Goal: Information Seeking & Learning: Find contact information

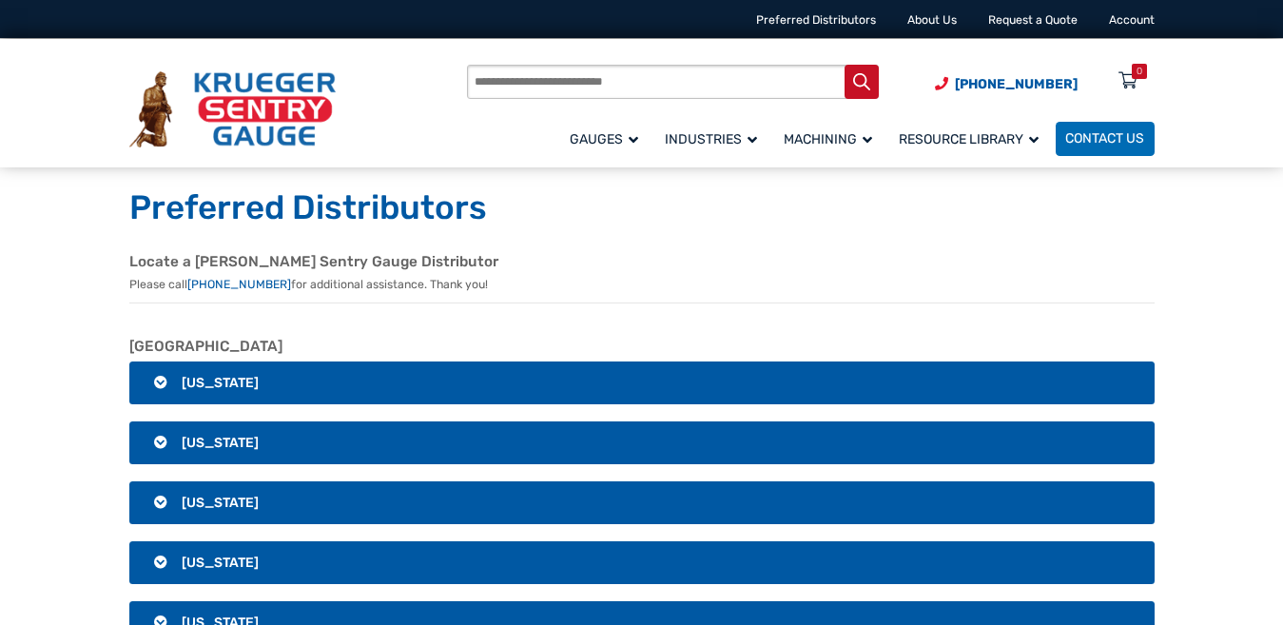
click at [256, 387] on h3 "[US_STATE]" at bounding box center [641, 383] width 1025 height 44
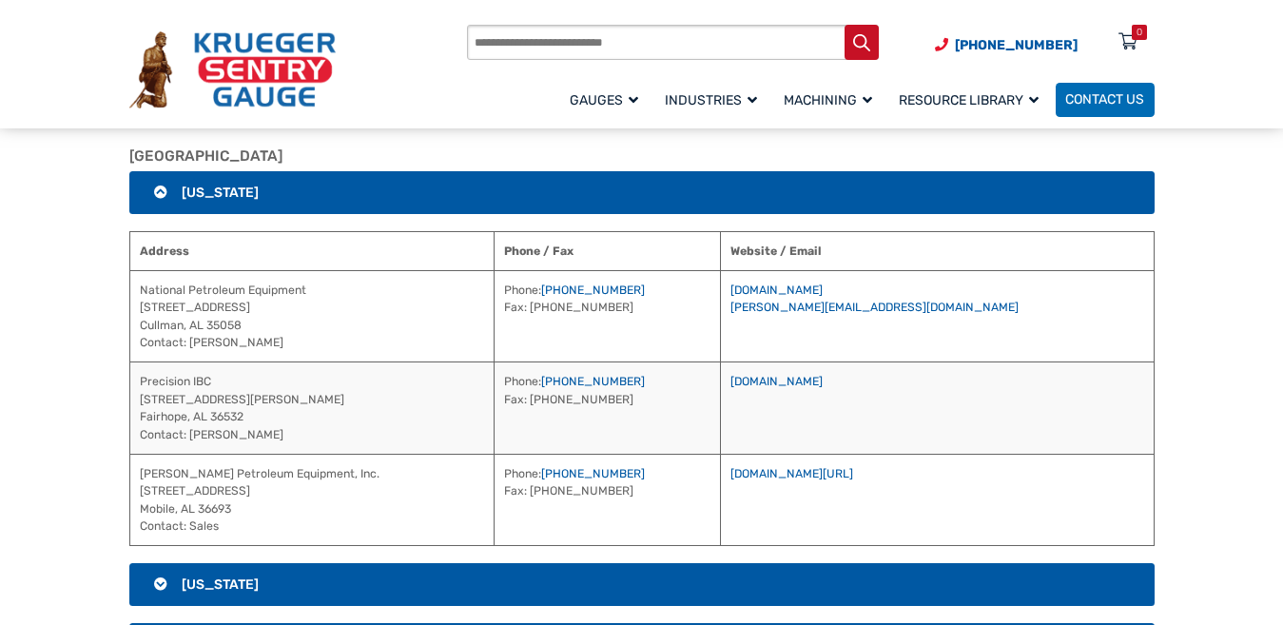
scroll to position [285, 0]
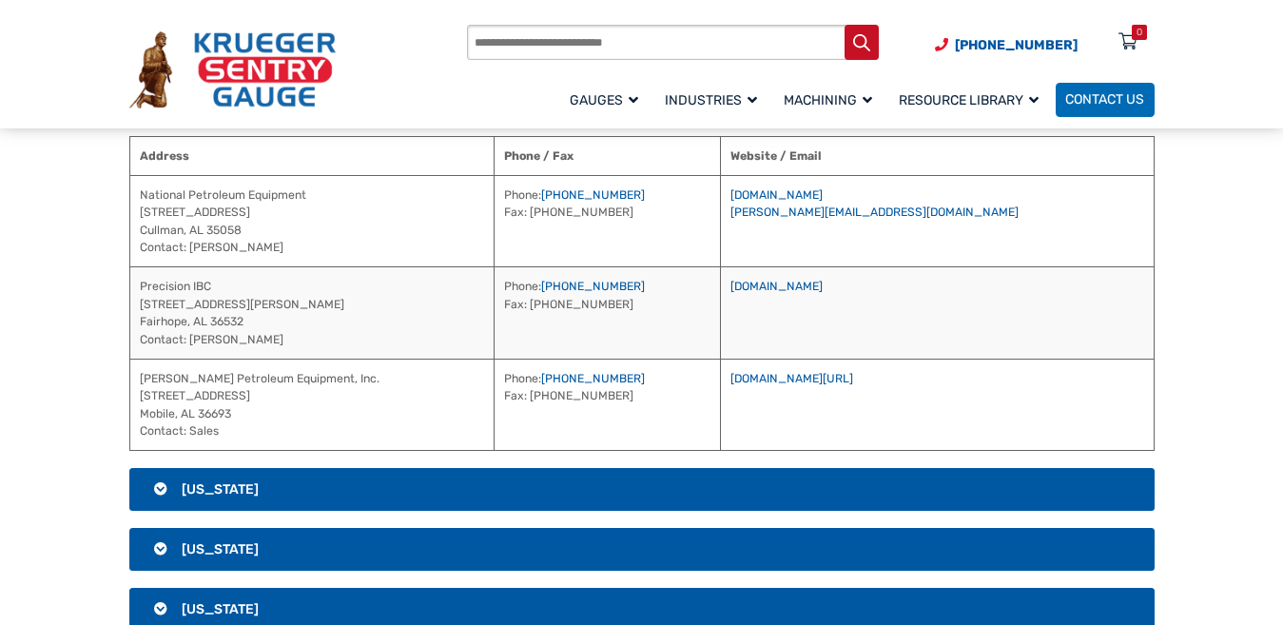
click at [275, 487] on h3 "[US_STATE]" at bounding box center [641, 490] width 1025 height 44
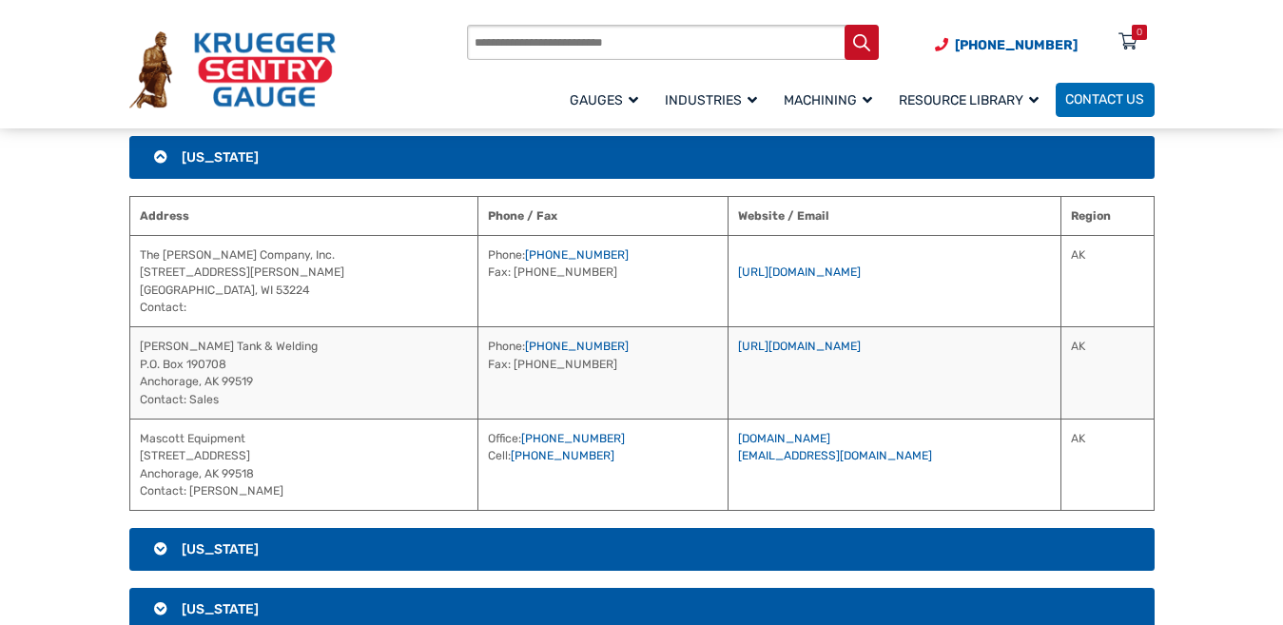
click at [187, 152] on span "[US_STATE]" at bounding box center [220, 157] width 77 height 16
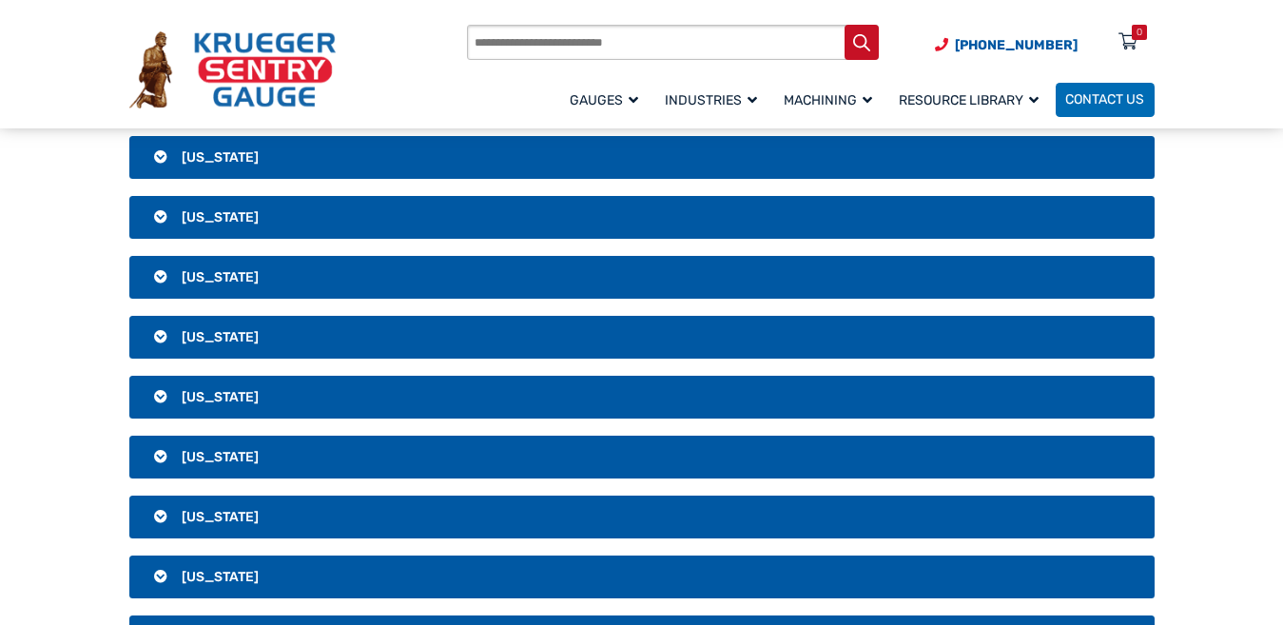
click at [198, 159] on span "[US_STATE]" at bounding box center [220, 157] width 77 height 16
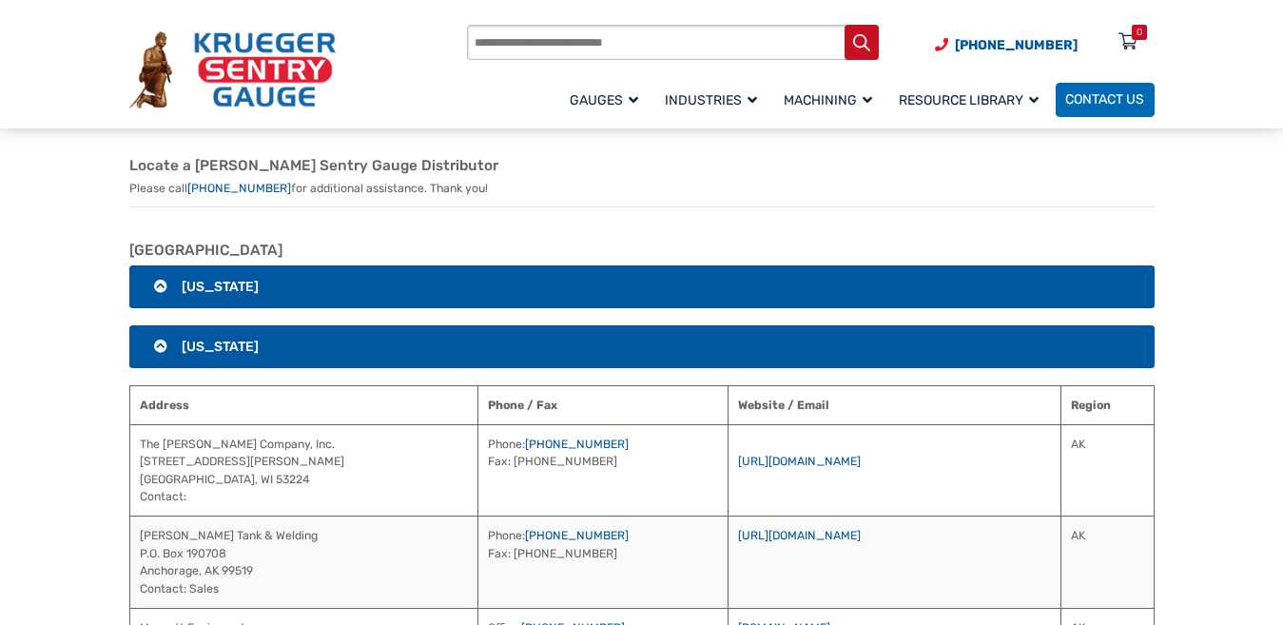
scroll to position [95, 0]
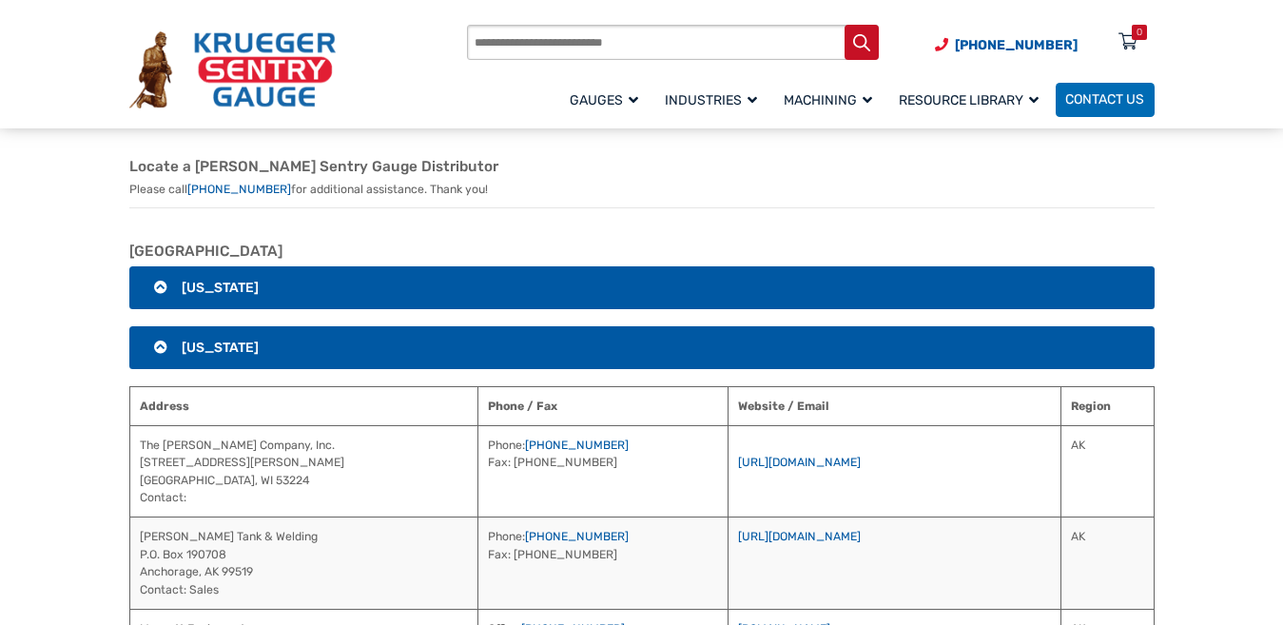
click at [291, 280] on h3 "[US_STATE]" at bounding box center [641, 288] width 1025 height 44
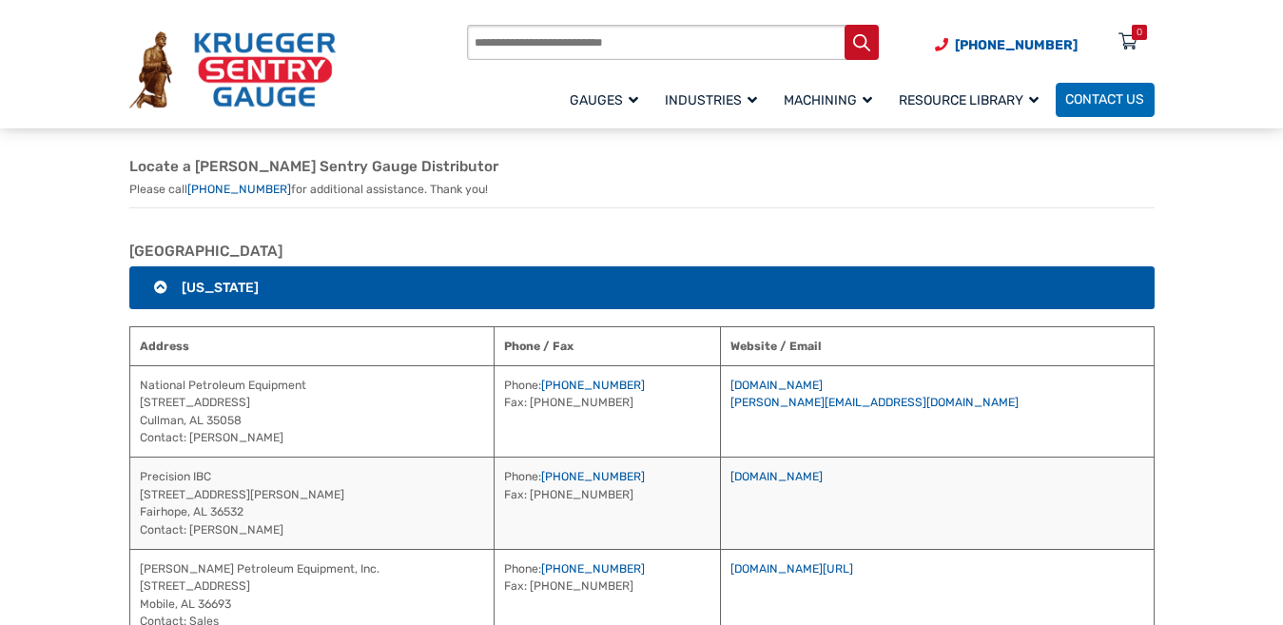
drag, startPoint x: 820, startPoint y: 346, endPoint x: 992, endPoint y: 497, distance: 229.1
click at [992, 497] on table "Address Phone / Fax Website / Email National Petroleum Equipment [STREET_ADDRES…" at bounding box center [641, 484] width 1025 height 316
copy table "bsite / Email National Petroleum Equipment [STREET_ADDRESS] Contact: [PERSON_NA…"
click at [1036, 414] on td "[DOMAIN_NAME] [PERSON_NAME][EMAIL_ADDRESS][DOMAIN_NAME]" at bounding box center [937, 411] width 434 height 92
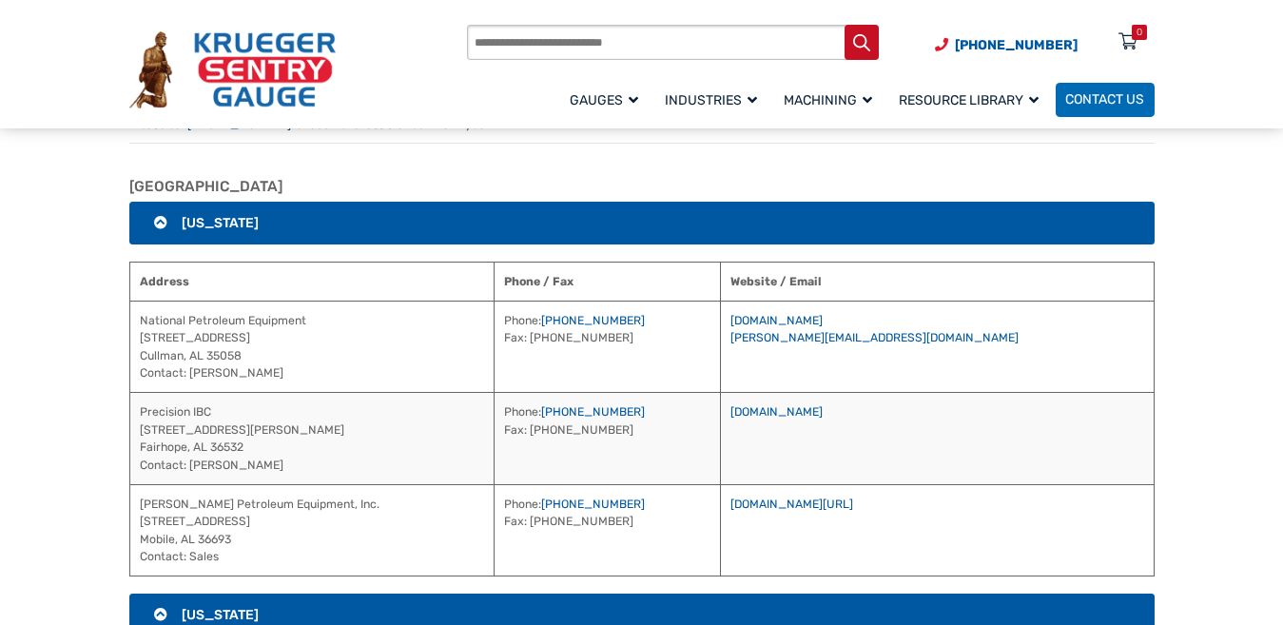
scroll to position [285, 0]
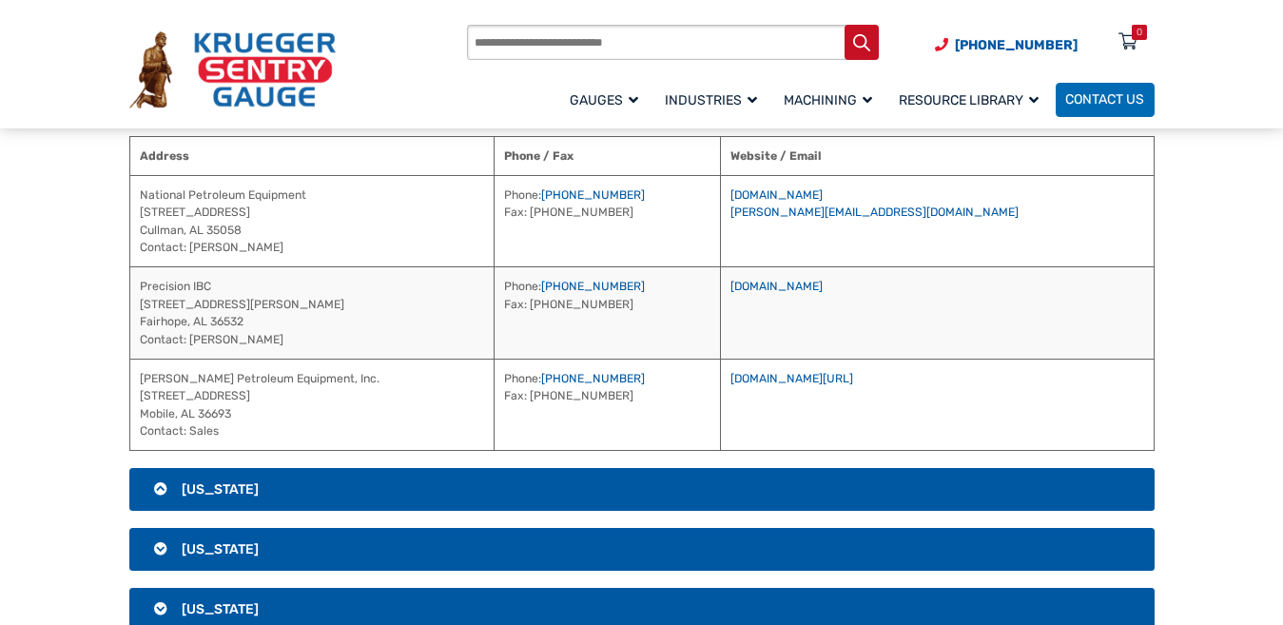
click at [357, 481] on h3 "[US_STATE]" at bounding box center [641, 490] width 1025 height 44
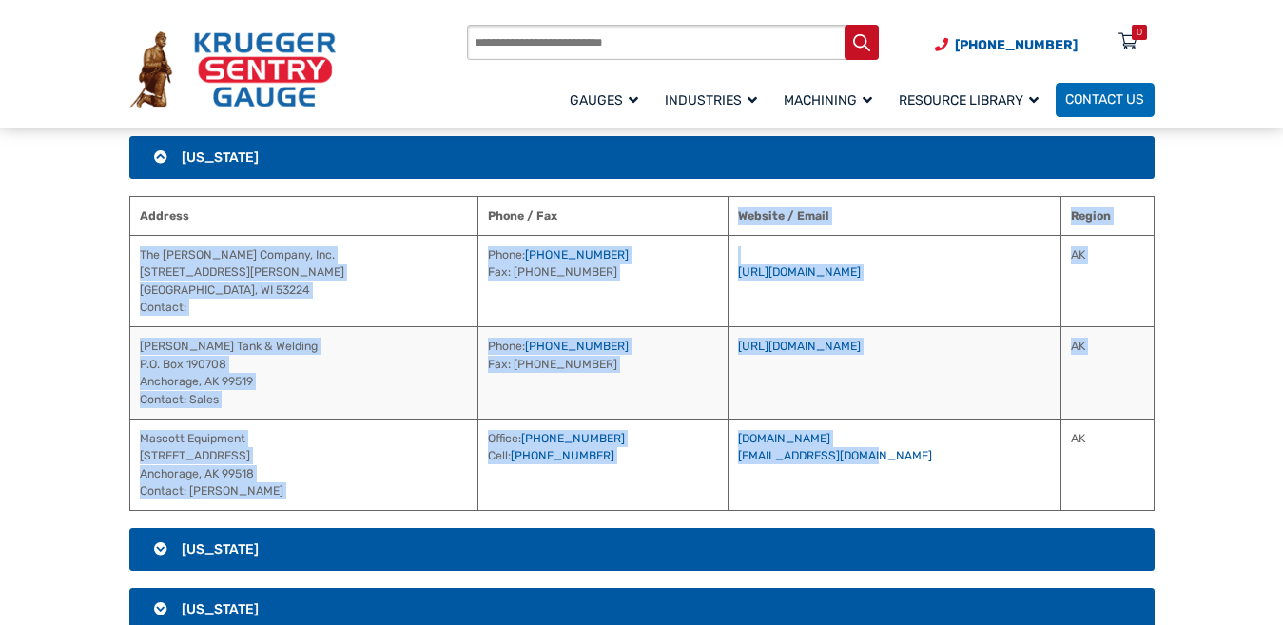
drag, startPoint x: 773, startPoint y: 218, endPoint x: 950, endPoint y: 482, distance: 318.1
click at [950, 482] on table "Address Phone / Fax Website / Email Region The [PERSON_NAME] Company, Inc. [STR…" at bounding box center [641, 354] width 1025 height 316
copy table "Website / Email Region The [PERSON_NAME] Company, Inc. [STREET_ADDRESS][PERSON_…"
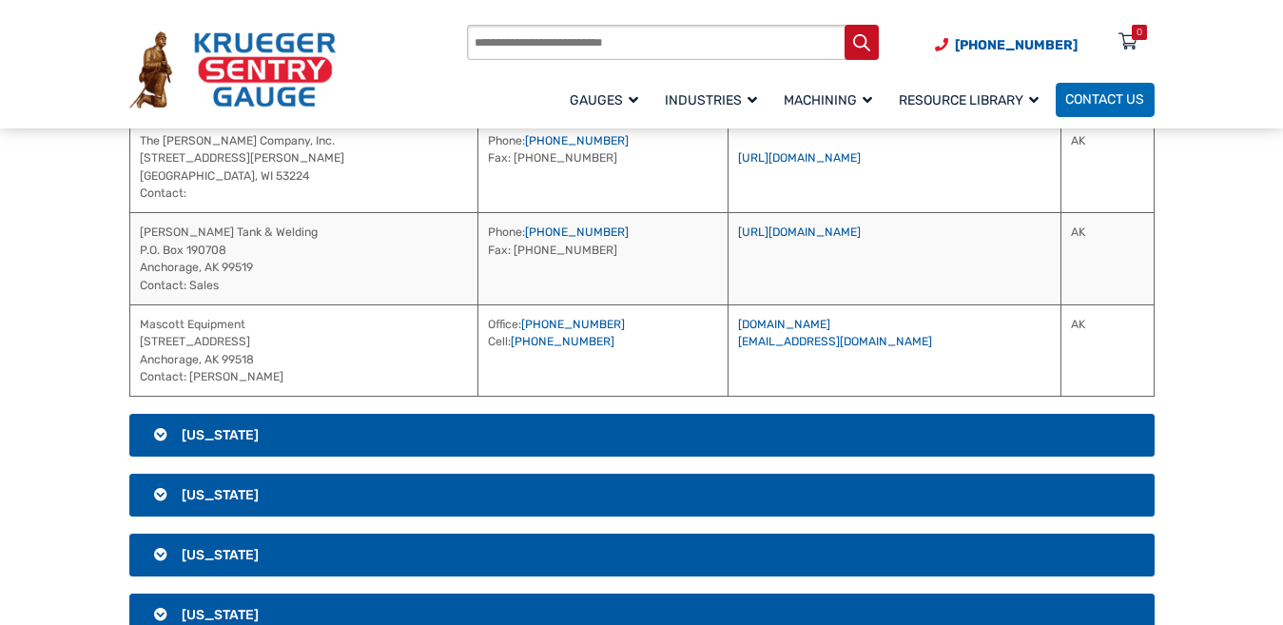
scroll to position [571, 0]
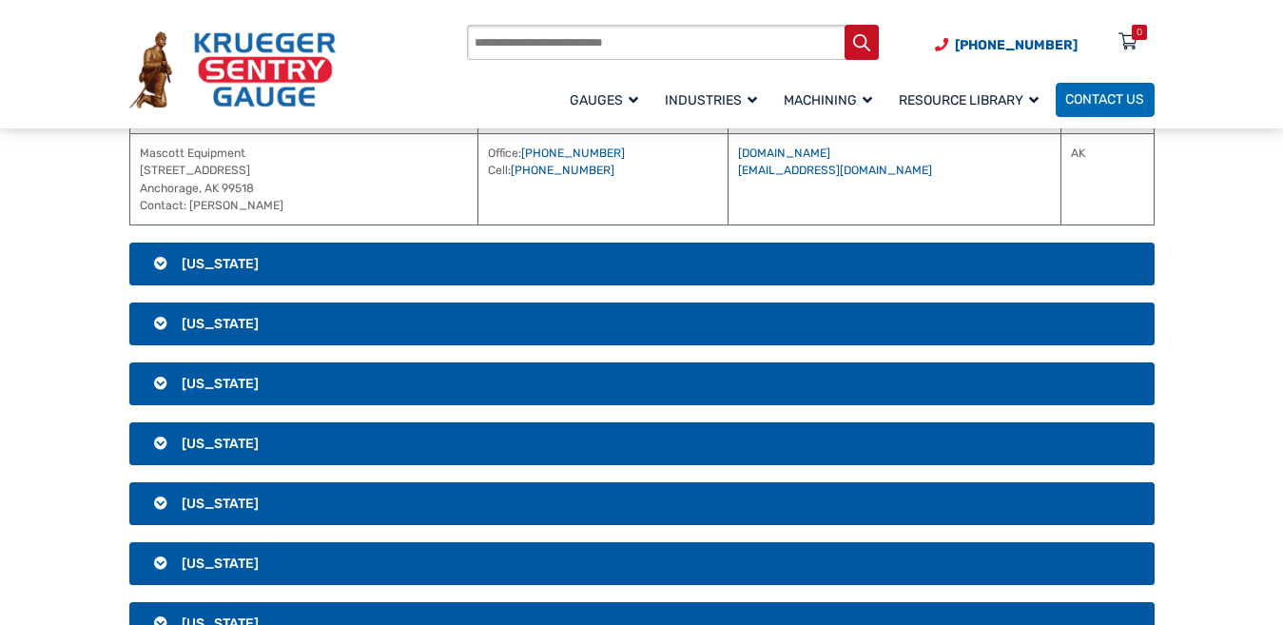
click at [252, 257] on h3 "[US_STATE]" at bounding box center [641, 265] width 1025 height 44
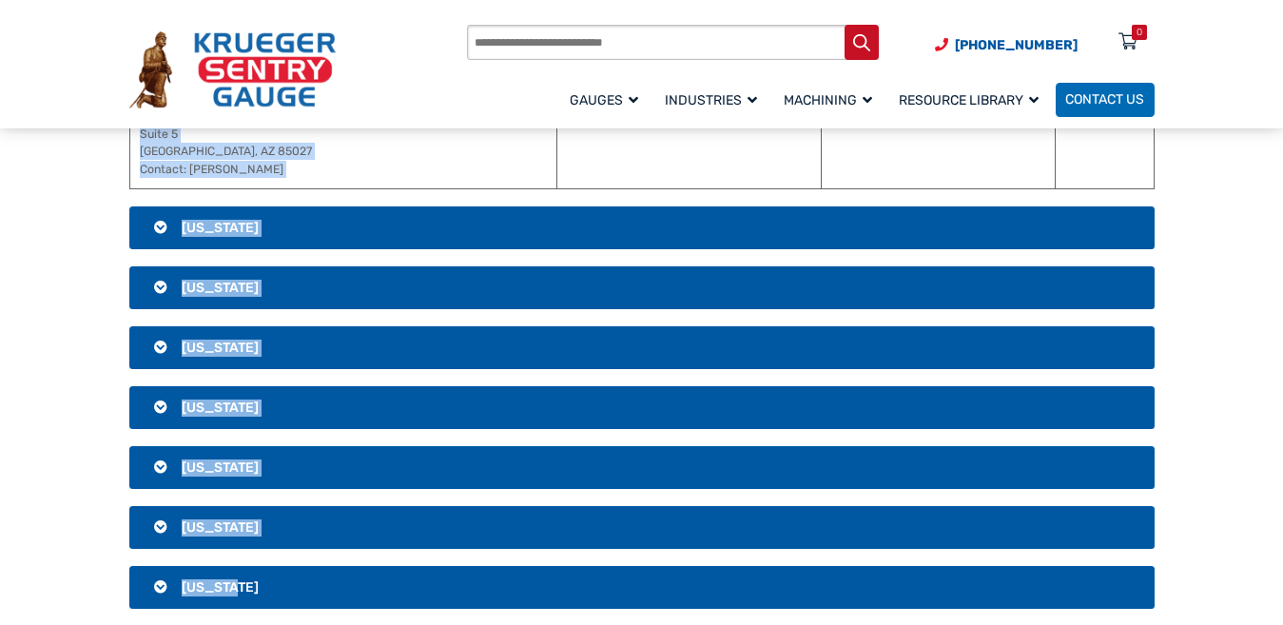
scroll to position [730, 0]
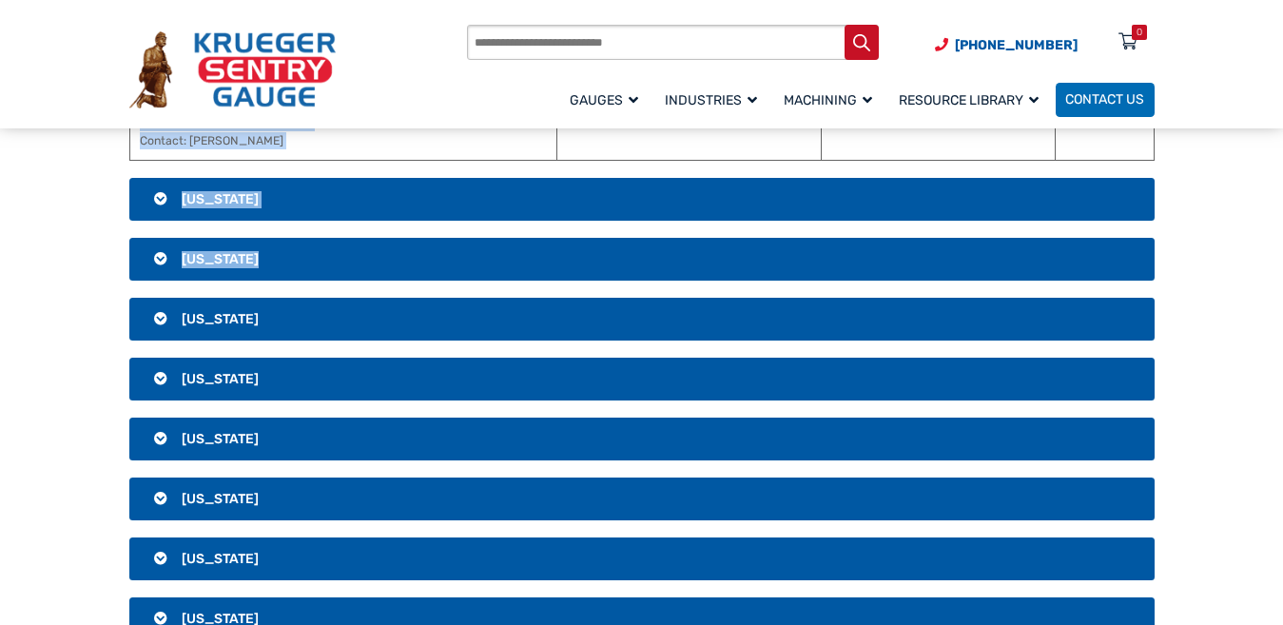
drag, startPoint x: 812, startPoint y: 368, endPoint x: 996, endPoint y: 270, distance: 208.0
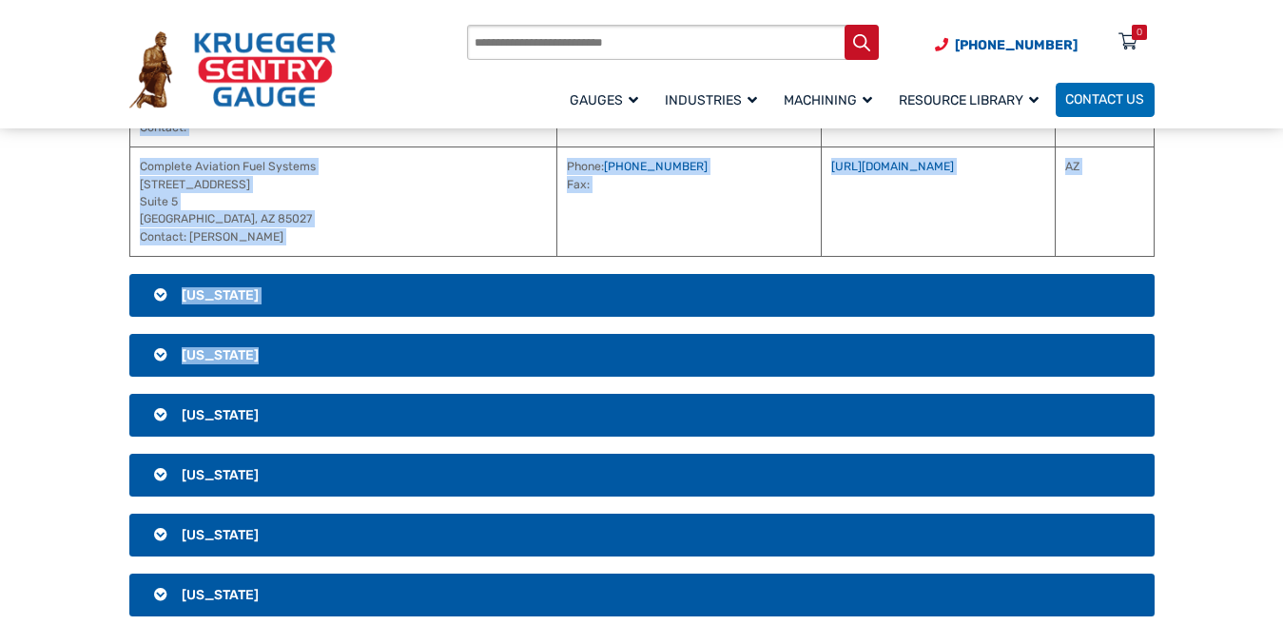
scroll to position [540, 0]
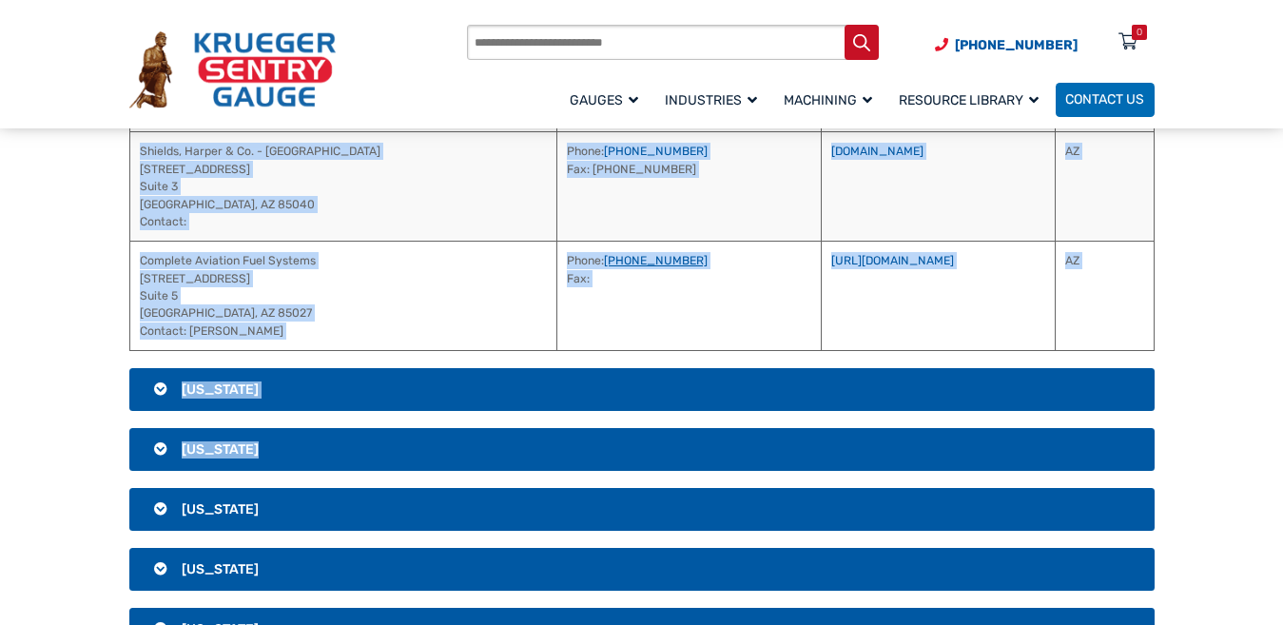
copy div "bsite / Email Region Cochise Petroleum Equipment Co., Inc. [STREET_ADDRESS] Con…"
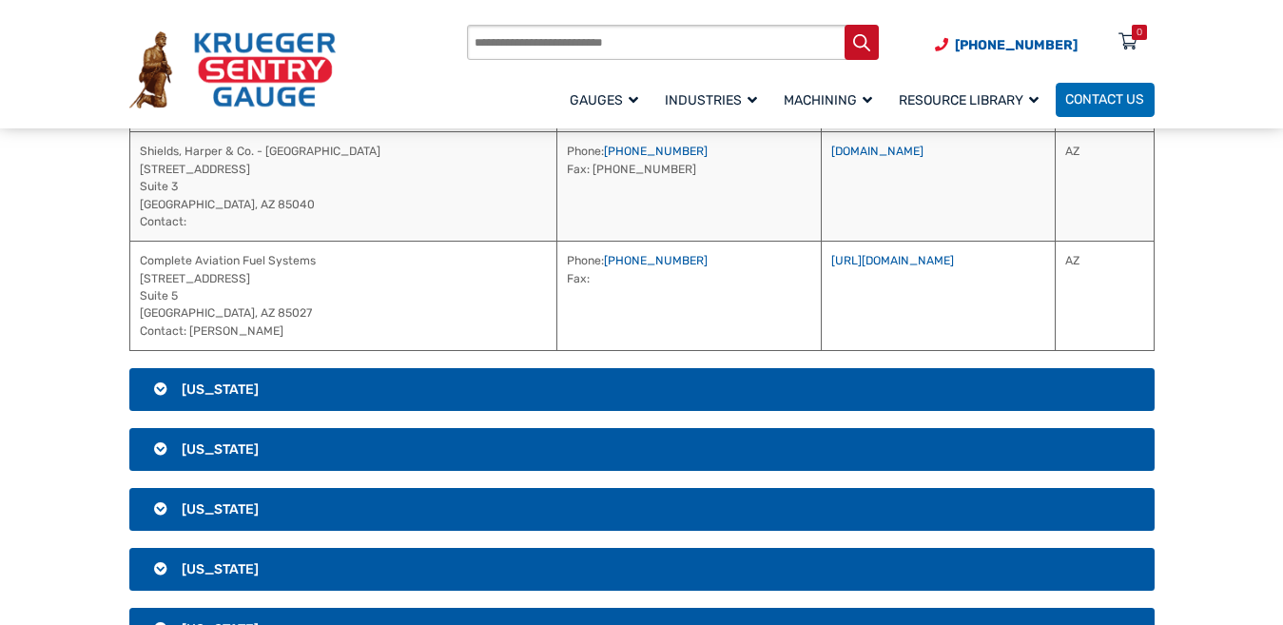
click at [365, 373] on h3 "[US_STATE]" at bounding box center [641, 390] width 1025 height 44
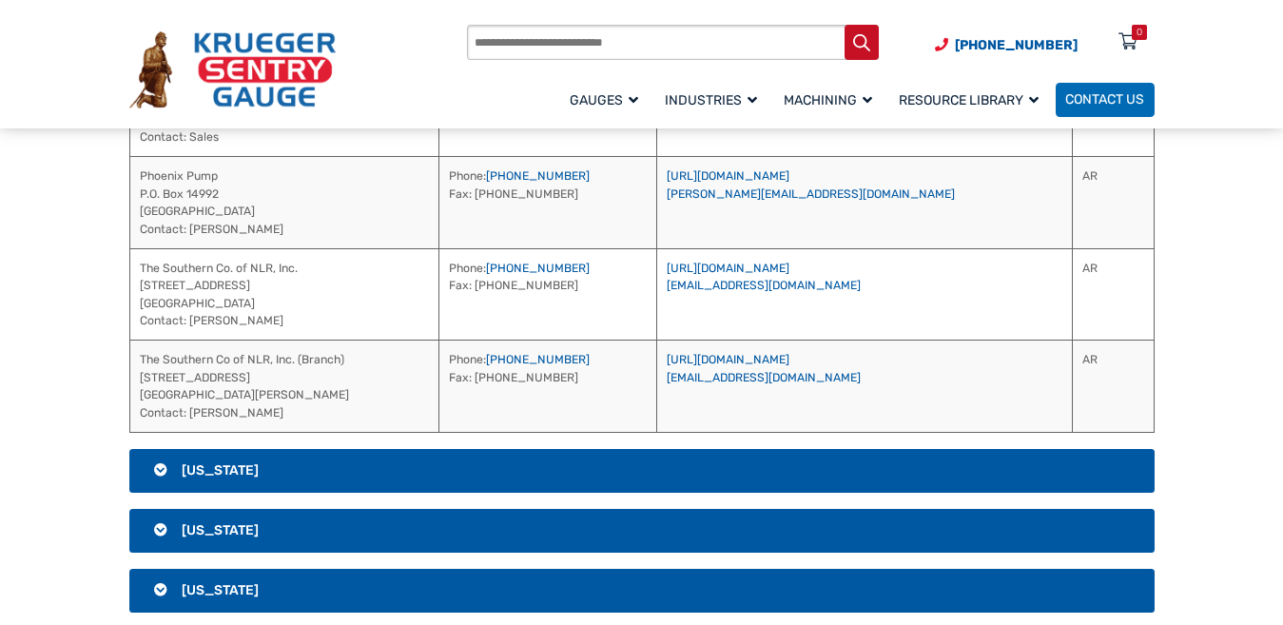
scroll to position [599, 0]
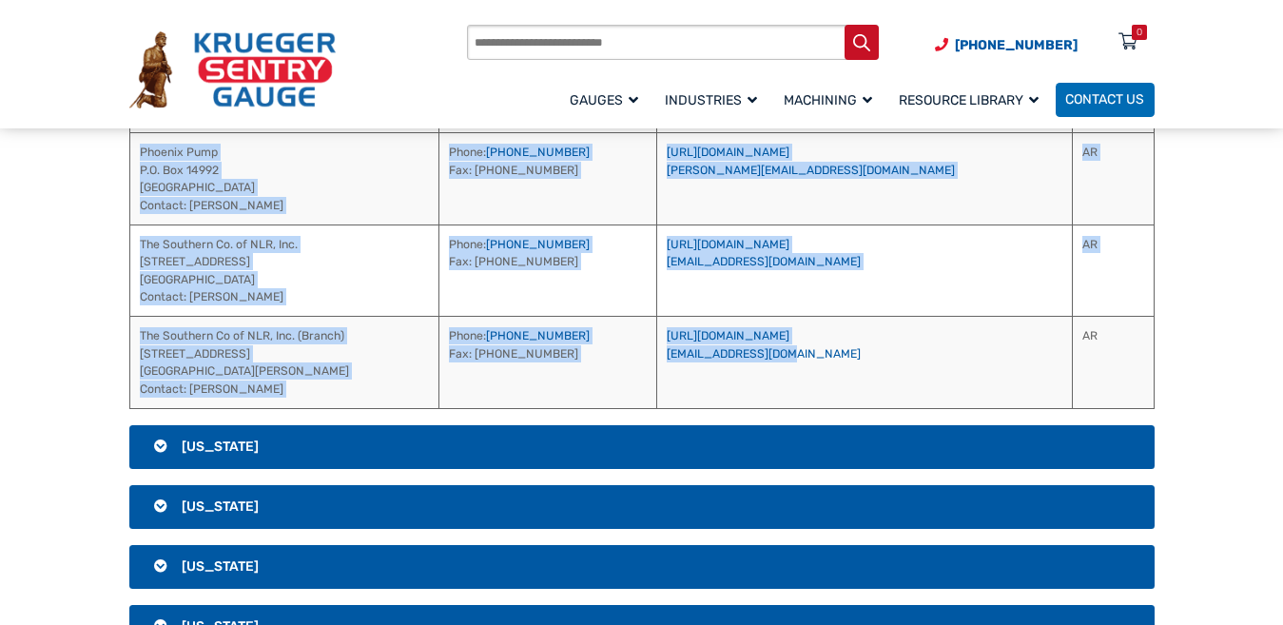
drag, startPoint x: 766, startPoint y: 266, endPoint x: 904, endPoint y: 391, distance: 186.5
click at [904, 391] on table "Address Phone / Fax Website / Email Region [PERSON_NAME] Tanks [STREET_ADDRESS]…" at bounding box center [641, 205] width 1025 height 407
copy table "bsite / Email Region [PERSON_NAME] Tanks [STREET_ADDRESS][PERSON_NAME] Contact:…"
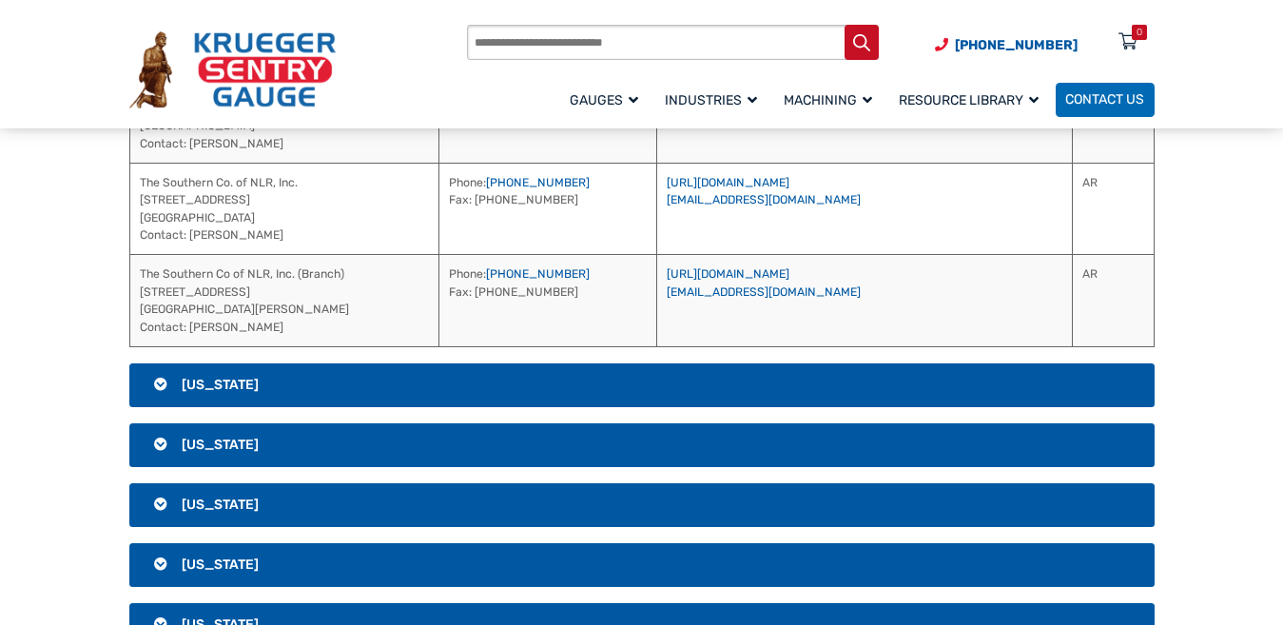
scroll to position [694, 0]
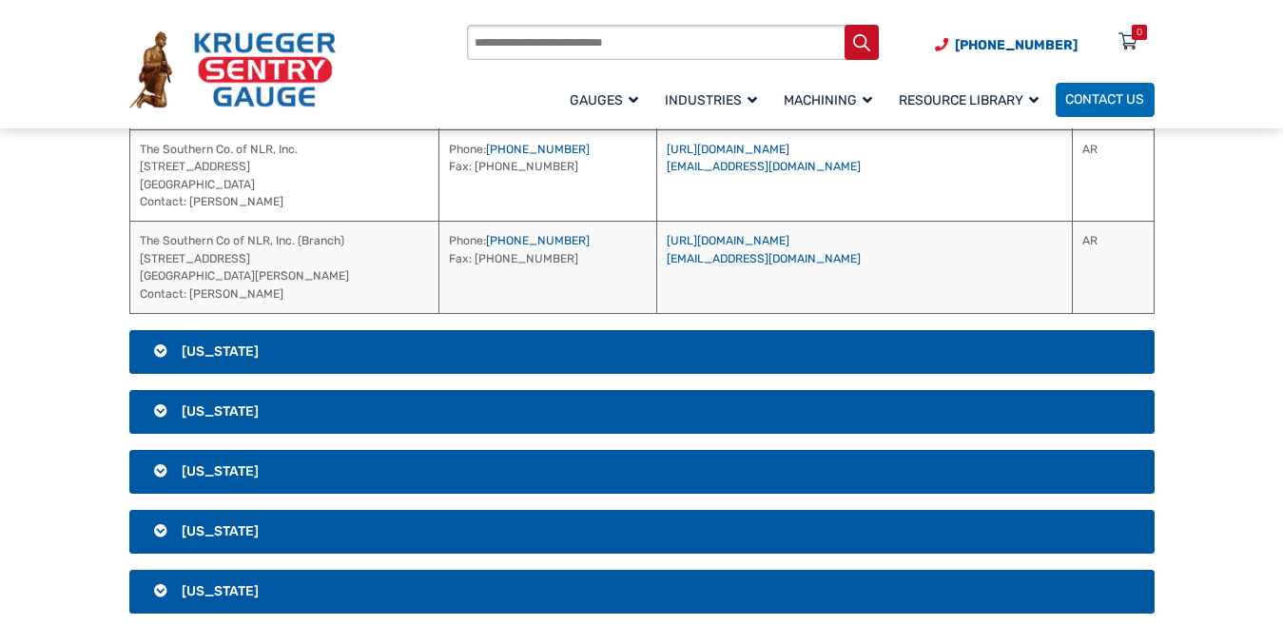
click at [684, 340] on h3 "[US_STATE]" at bounding box center [641, 352] width 1025 height 44
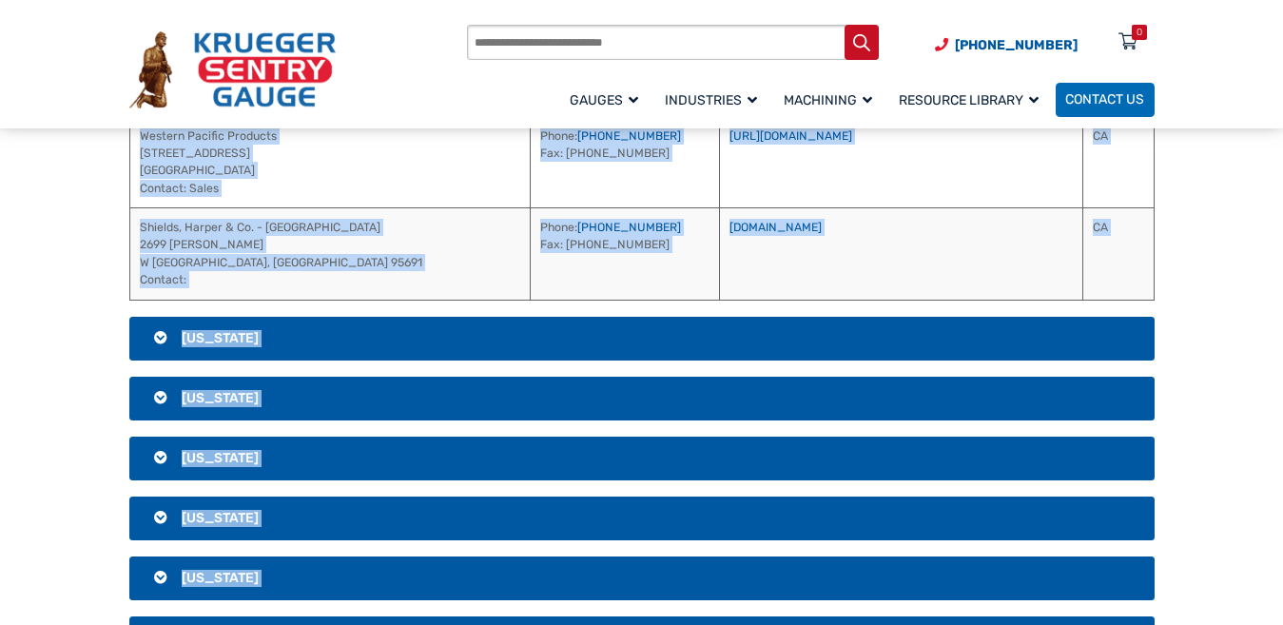
scroll to position [1724, 0]
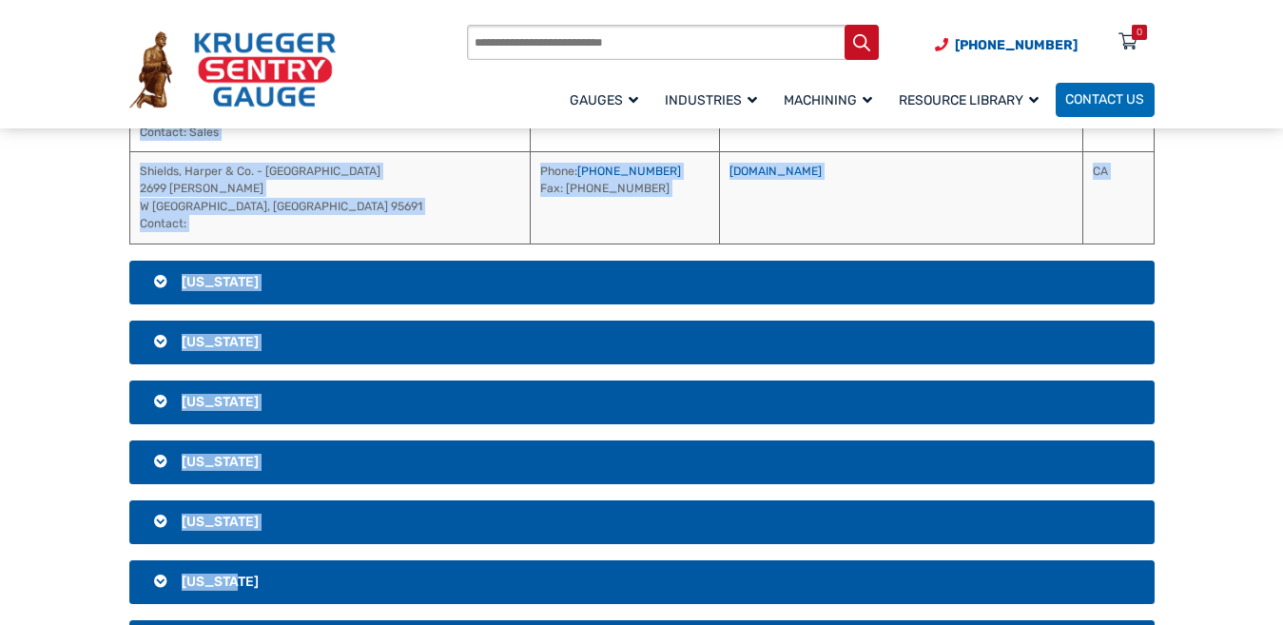
drag, startPoint x: 702, startPoint y: 273, endPoint x: 904, endPoint y: 243, distance: 204.8
copy table "lore / Ipsum Dolors AME Consectet Adipi 3523 E Seddoe Tem Incidi, UT 09149 Labo…"
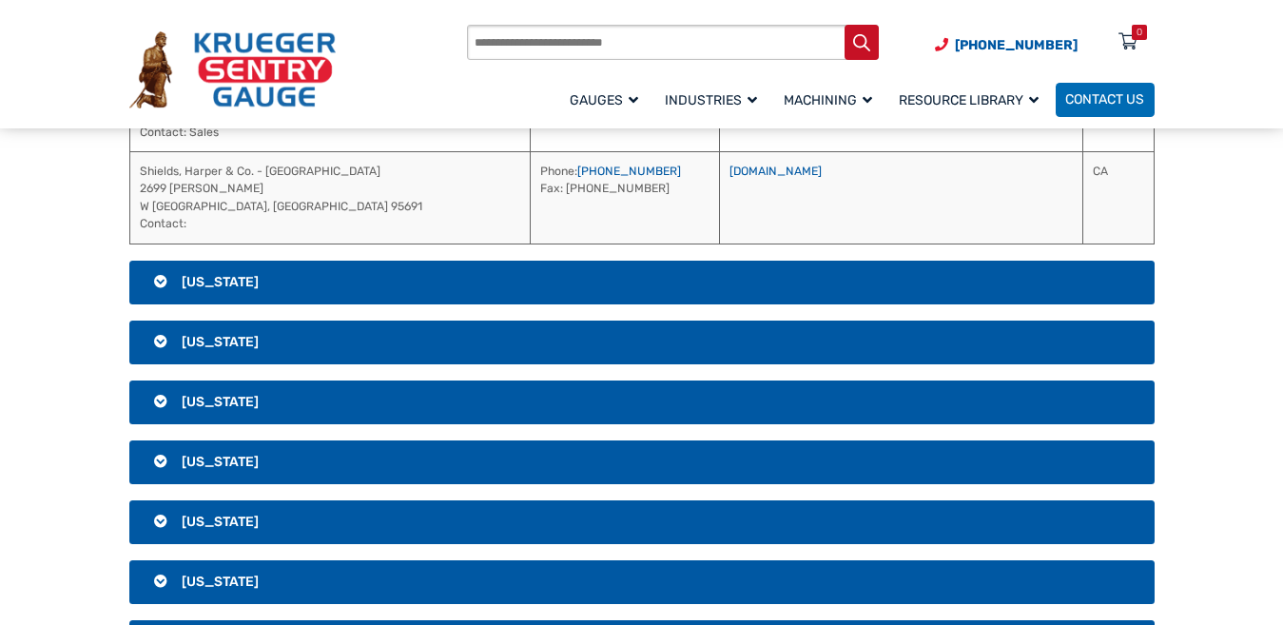
click at [525, 278] on h3 "[US_STATE]" at bounding box center [641, 283] width 1025 height 44
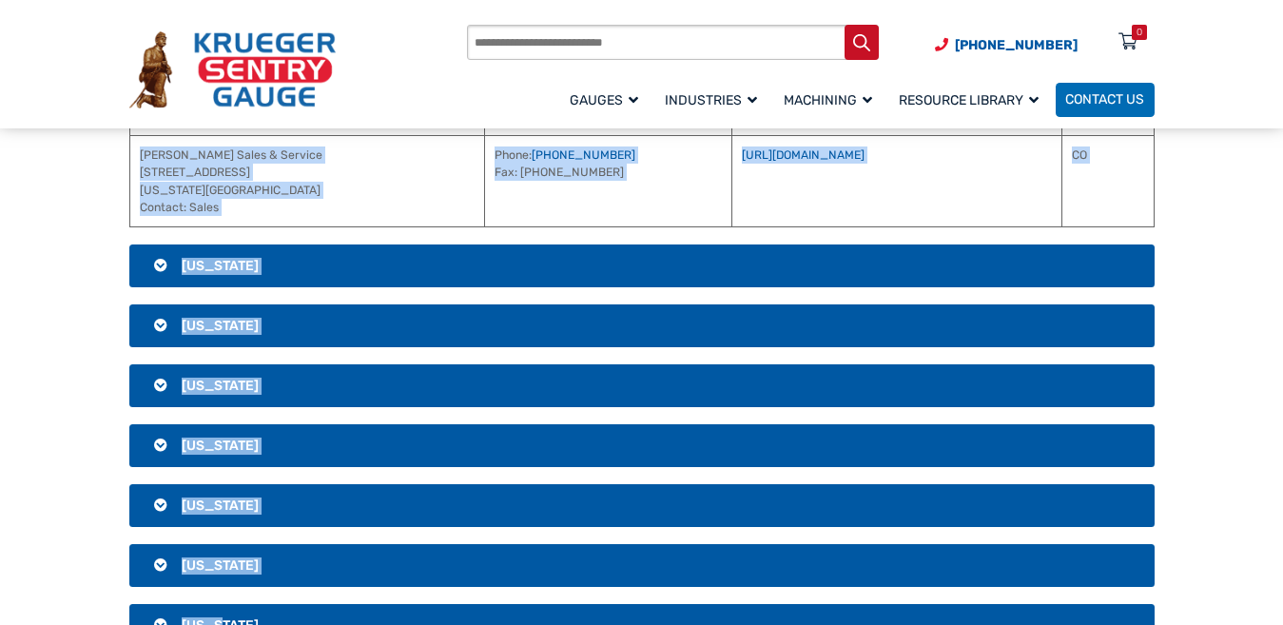
scroll to position [1046, 0]
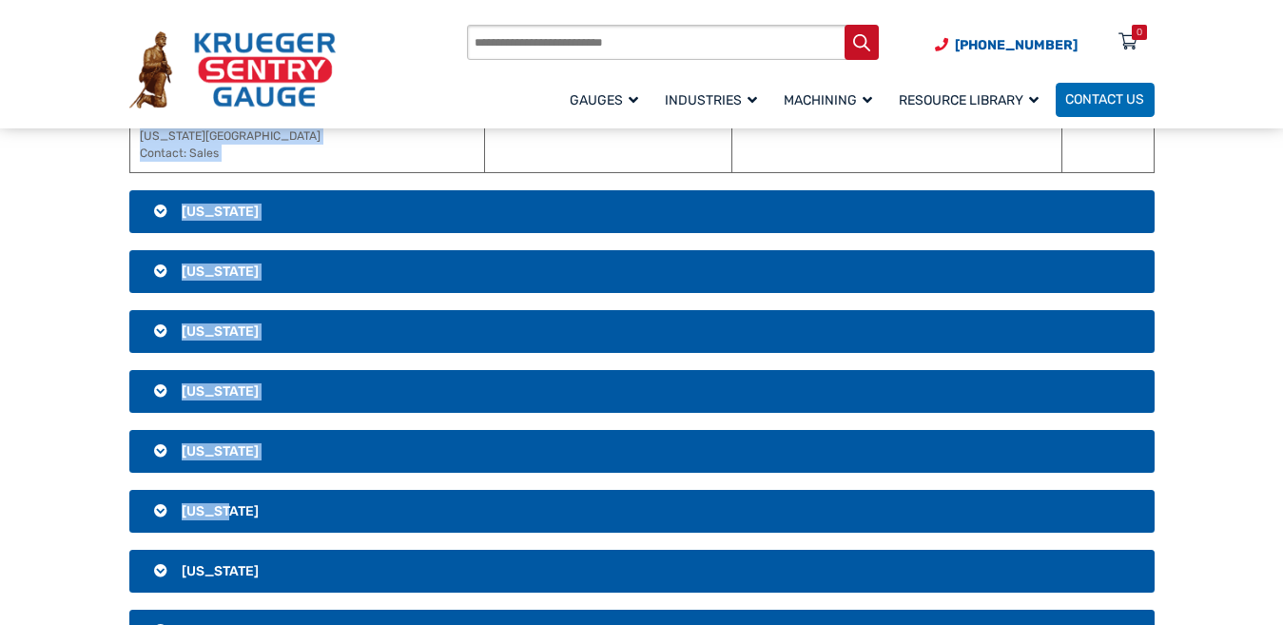
drag, startPoint x: 705, startPoint y: 190, endPoint x: 903, endPoint y: 480, distance: 351.6
copy div "lore / Ipsum Dolors Ametc Adipiscin Elitsed D.E. Tem 44911 Incidi , UT 28403 La…"
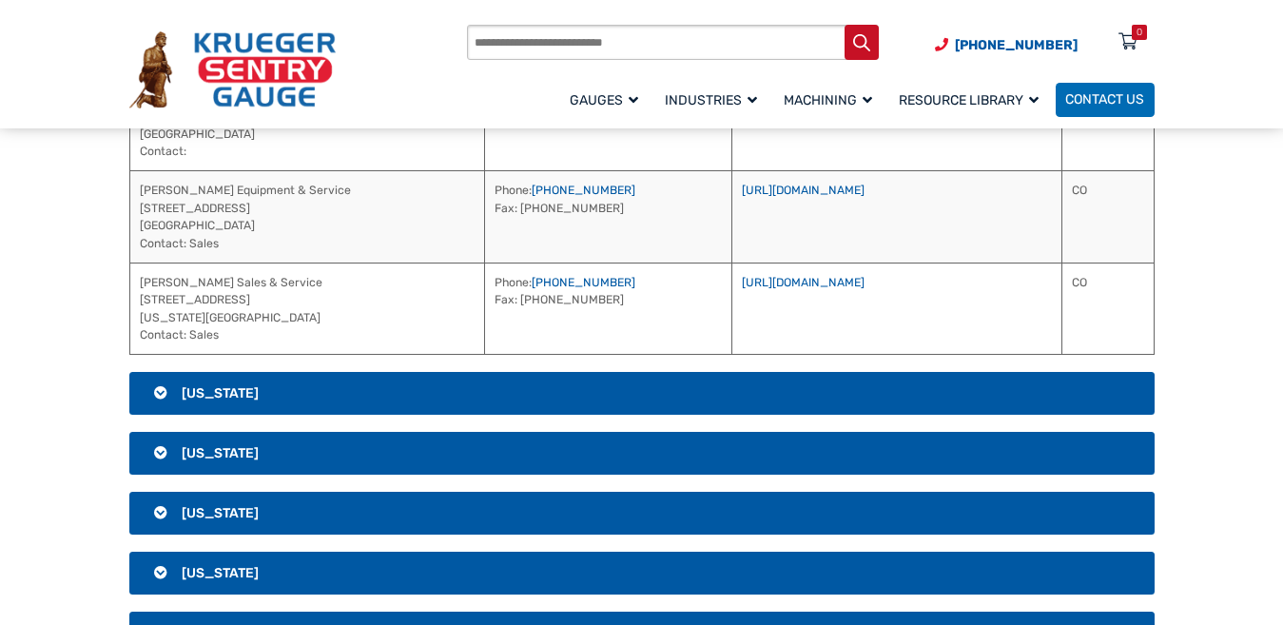
scroll to position [856, 0]
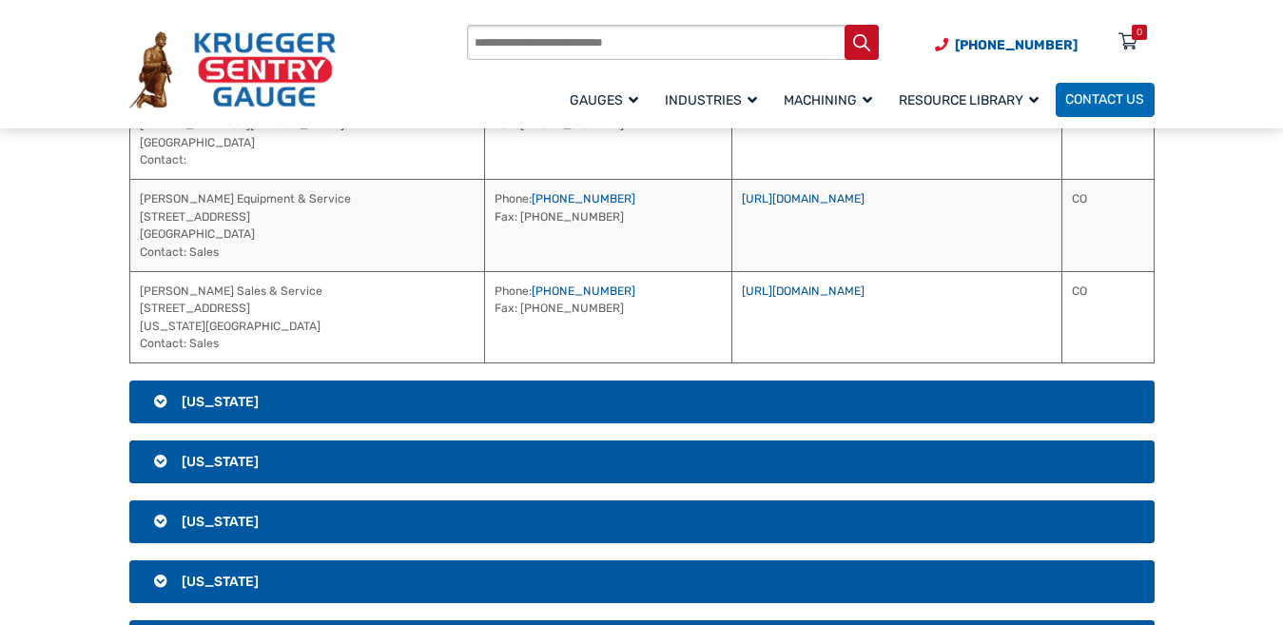
click at [257, 403] on span "[US_STATE]" at bounding box center [220, 402] width 77 height 16
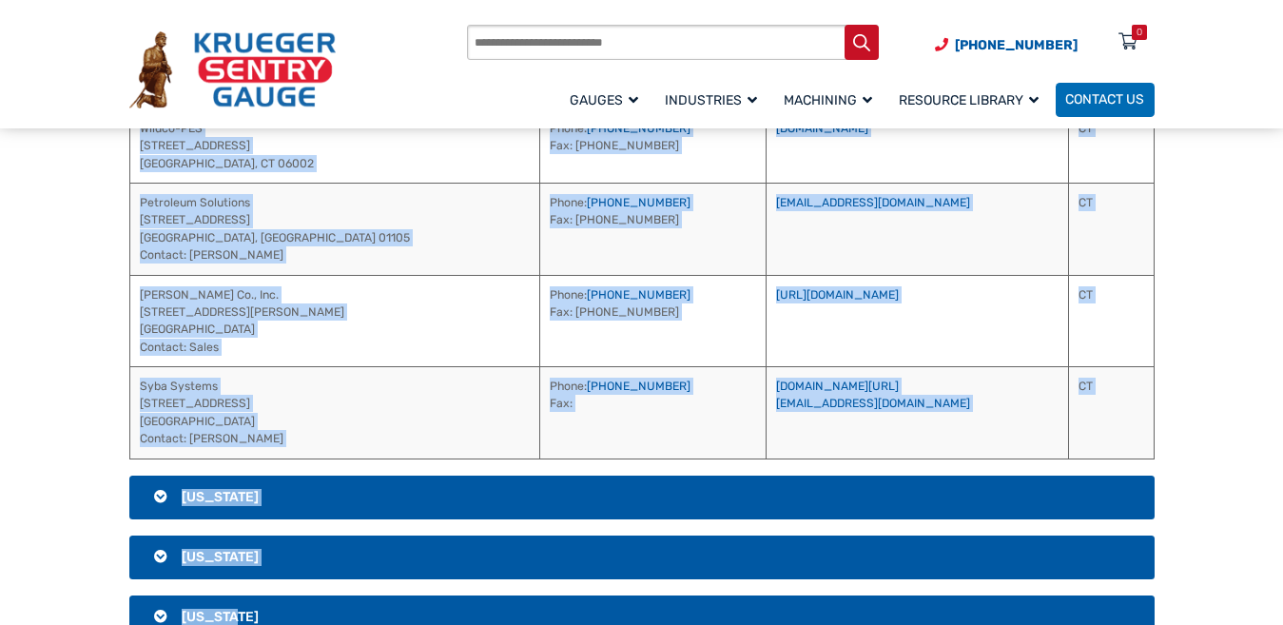
scroll to position [872, 0]
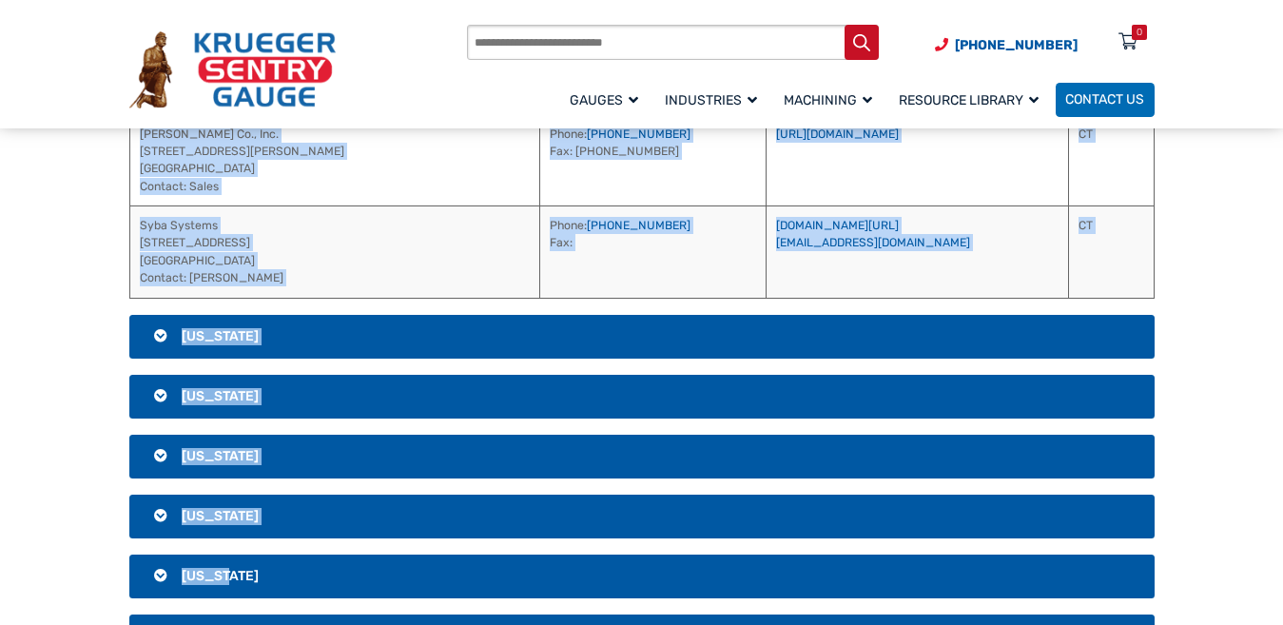
drag, startPoint x: 684, startPoint y: 324, endPoint x: 913, endPoint y: 569, distance: 335.1
copy div "Loremip / Dolor Sitame Consec-ADI 772 Elitsedd Eius Tempo Incididunt, UT 12794 …"
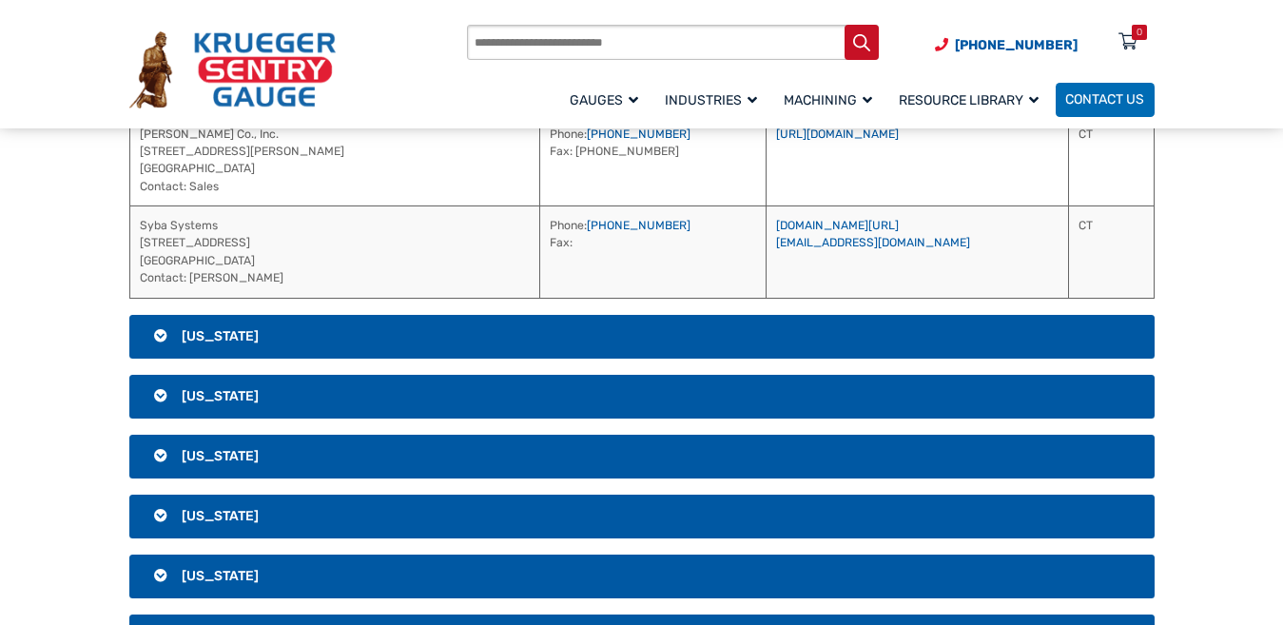
click at [255, 331] on h3 "[US_STATE]" at bounding box center [641, 337] width 1025 height 44
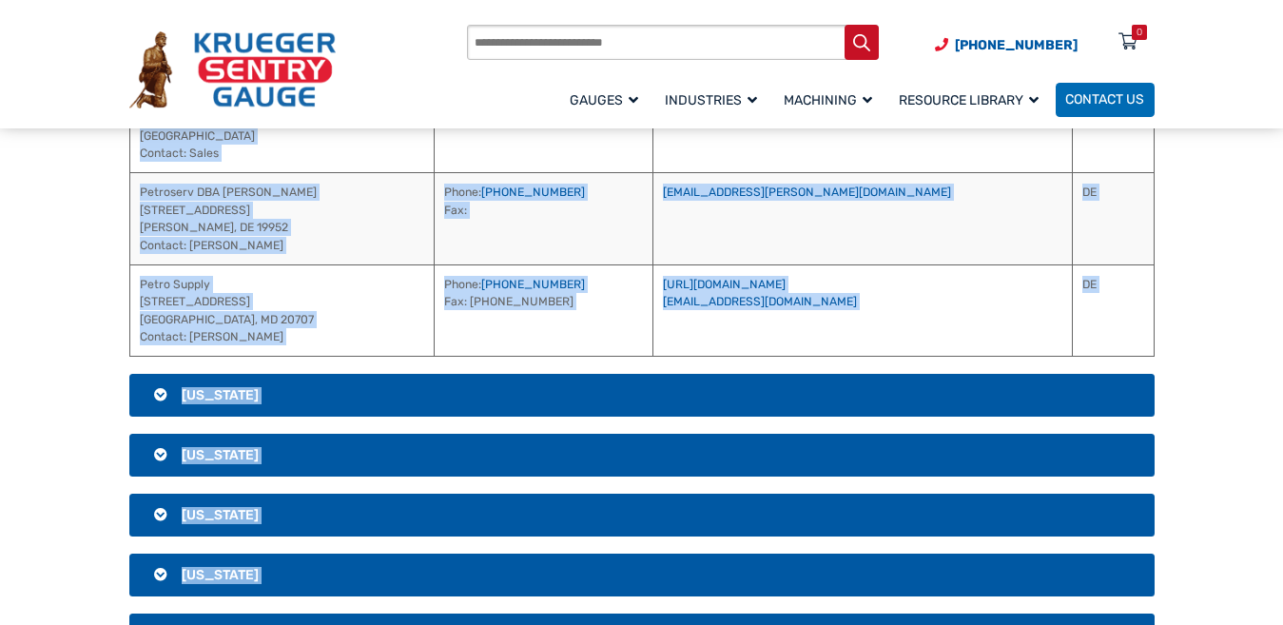
scroll to position [820, 0]
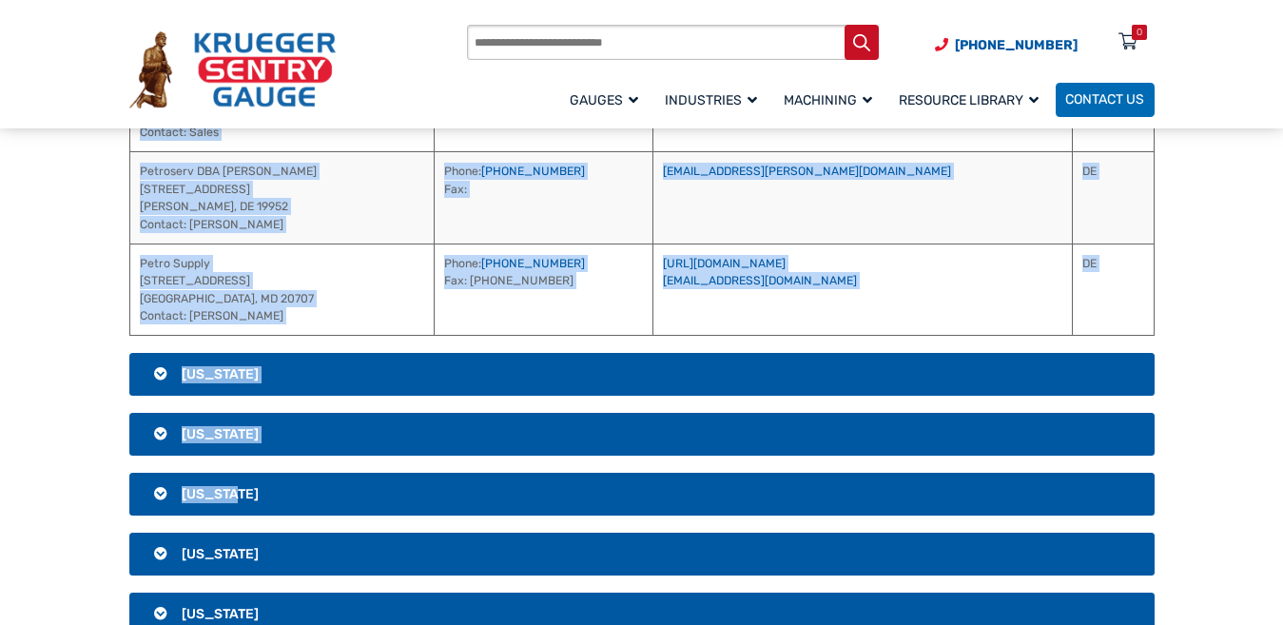
drag, startPoint x: 717, startPoint y: 365, endPoint x: 876, endPoint y: 457, distance: 183.7
copy div "bsite / Email Region [PERSON_NAME] Co., Inc. [STREET_ADDRESS][PERSON_NAME] [GEO…"
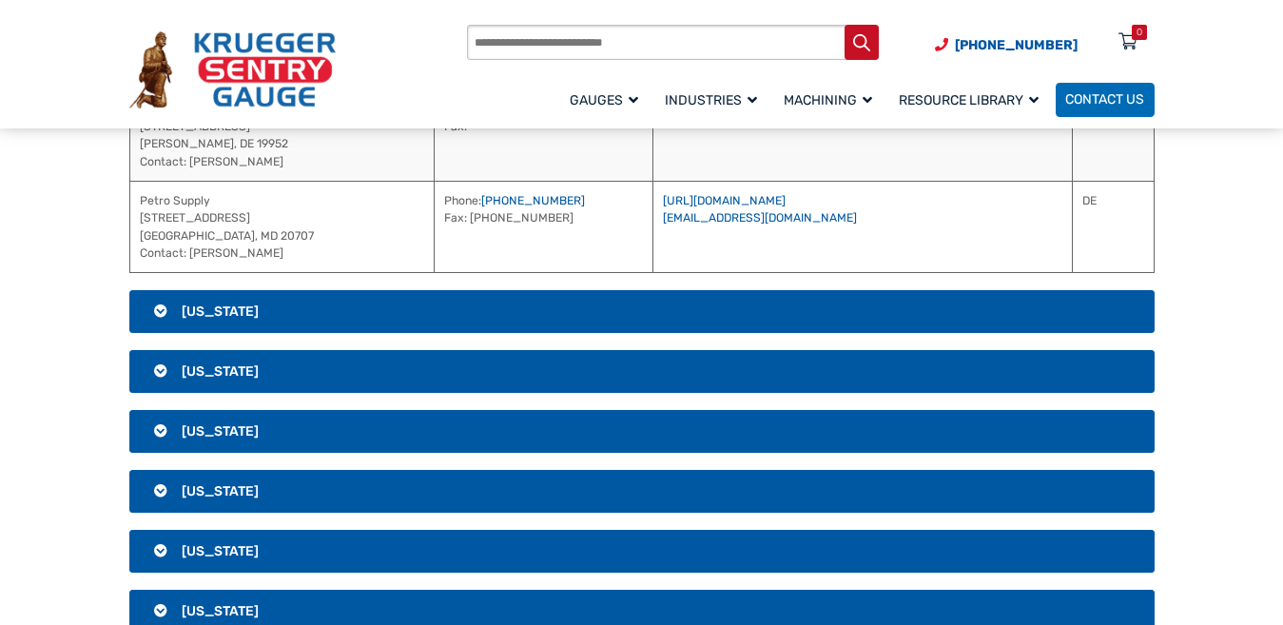
scroll to position [915, 0]
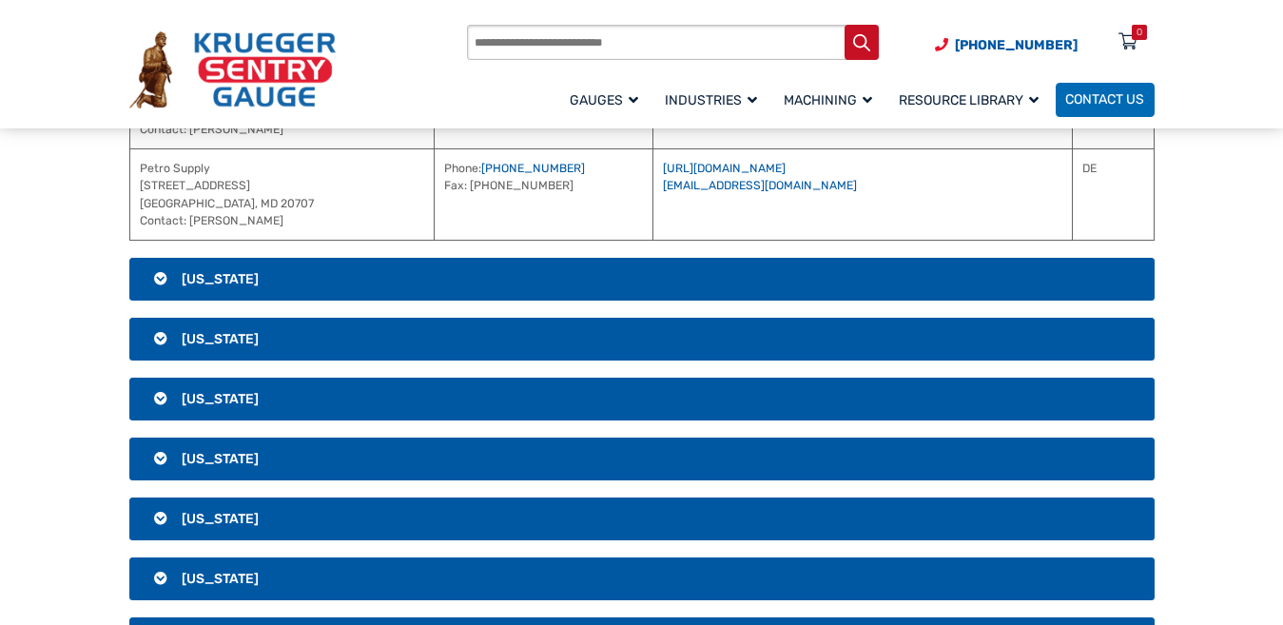
click at [605, 274] on h3 "[US_STATE]" at bounding box center [641, 280] width 1025 height 44
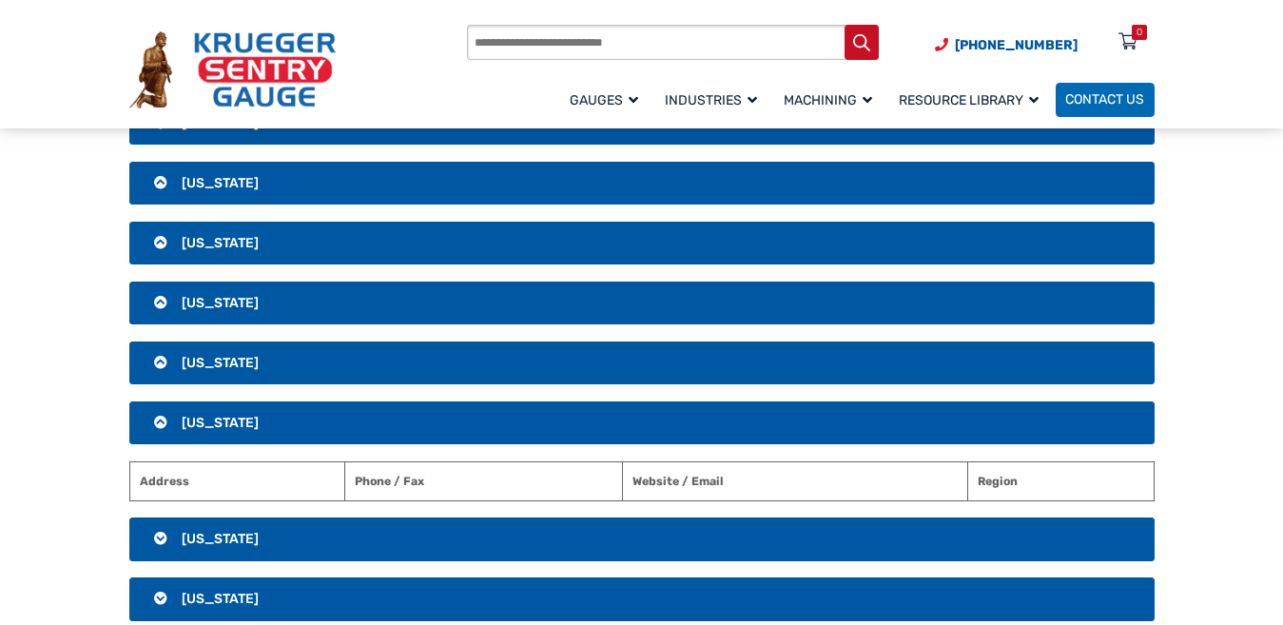
scroll to position [630, 0]
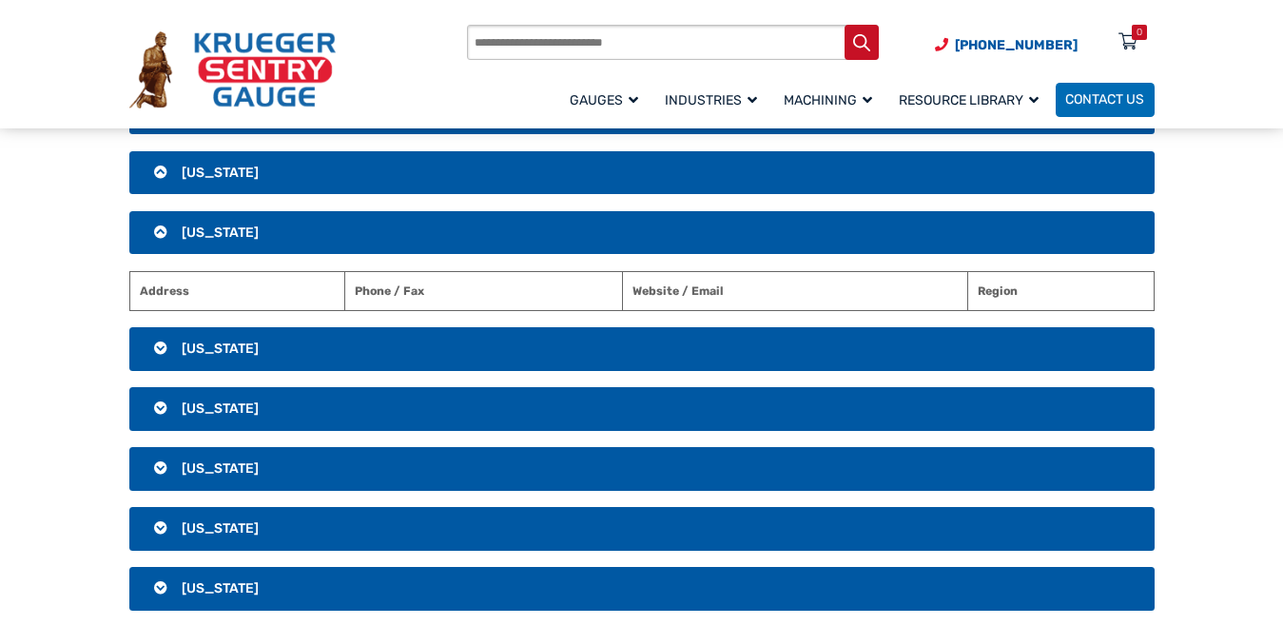
click at [576, 343] on h3 "[US_STATE]" at bounding box center [641, 349] width 1025 height 44
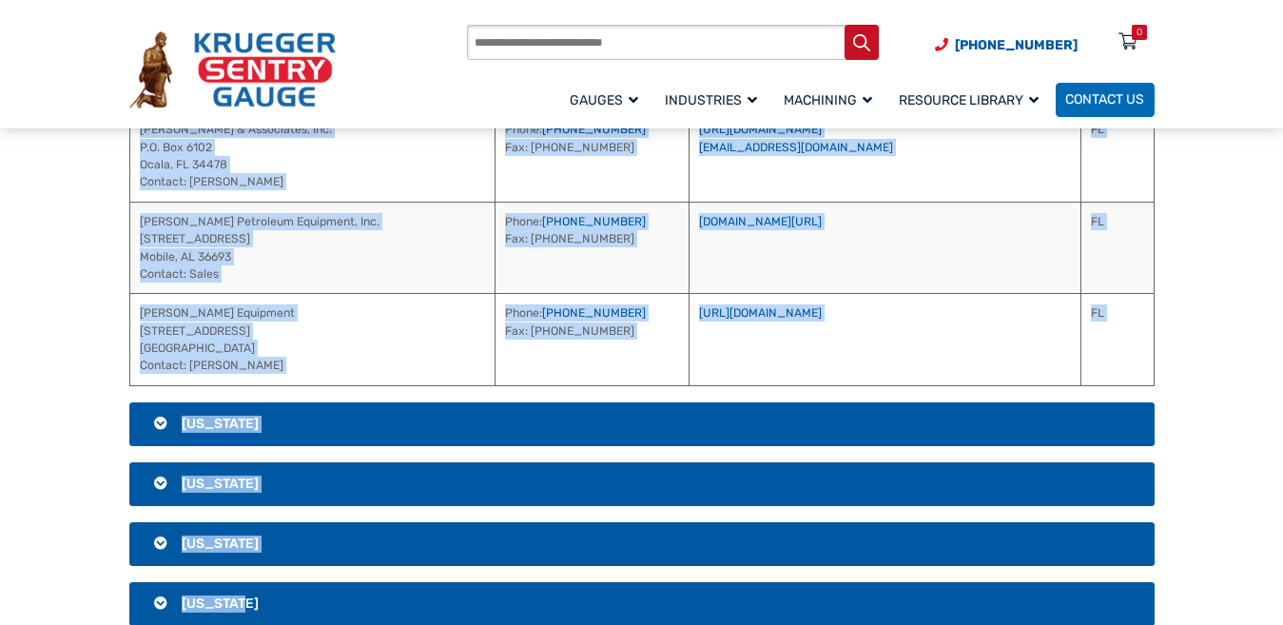
scroll to position [2204, 0]
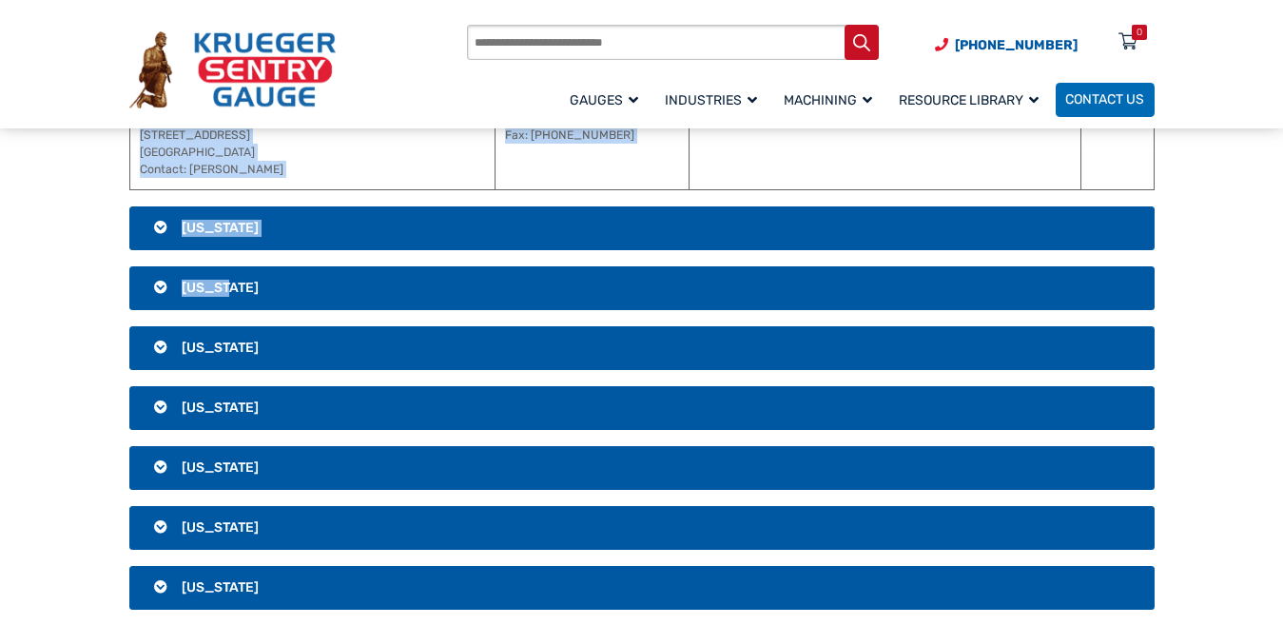
drag, startPoint x: 741, startPoint y: 346, endPoint x: 940, endPoint y: 296, distance: 205.1
click at [940, 296] on div "[GEOGRAPHIC_DATA] [US_STATE] Address Phone / Fax Website / Email National Petro…" at bounding box center [641, 440] width 1065 height 4614
copy div "ebsite / Email Region Guardian Fueling Technologies [STREET_ADDRESS] Contact: […"
click at [1227, 243] on section "[GEOGRAPHIC_DATA] [US_STATE] Address Phone / Fax Website / Email National Petro…" at bounding box center [641, 440] width 1283 height 4614
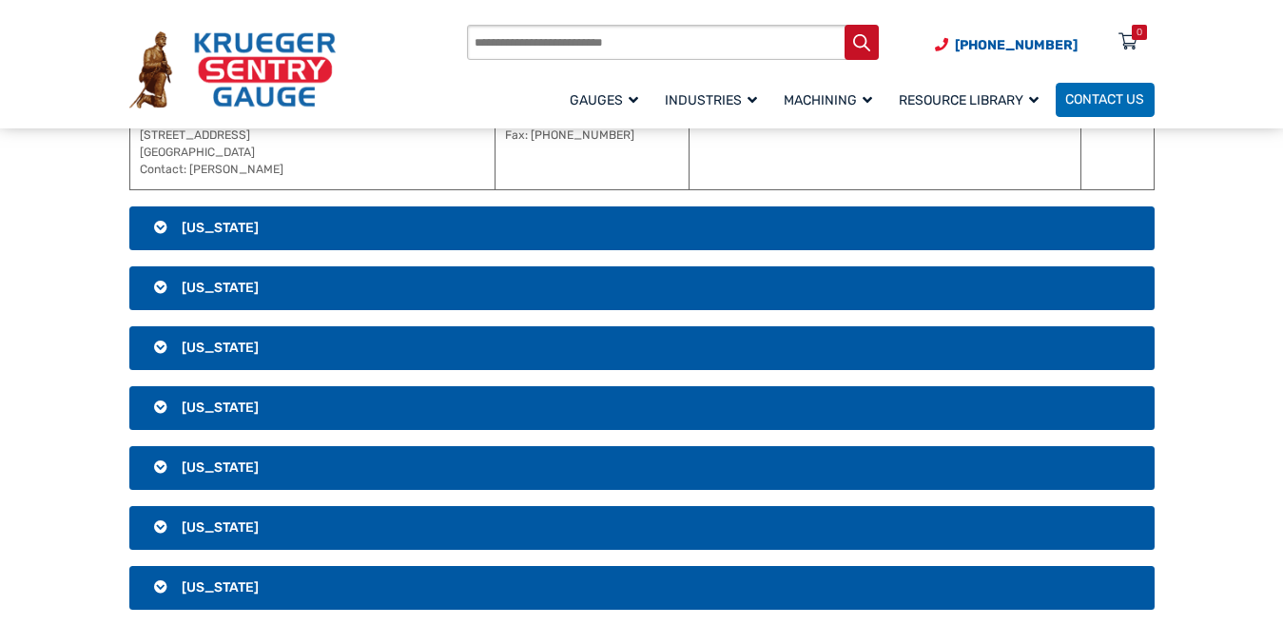
click at [261, 229] on h3 "[US_STATE]" at bounding box center [641, 228] width 1025 height 44
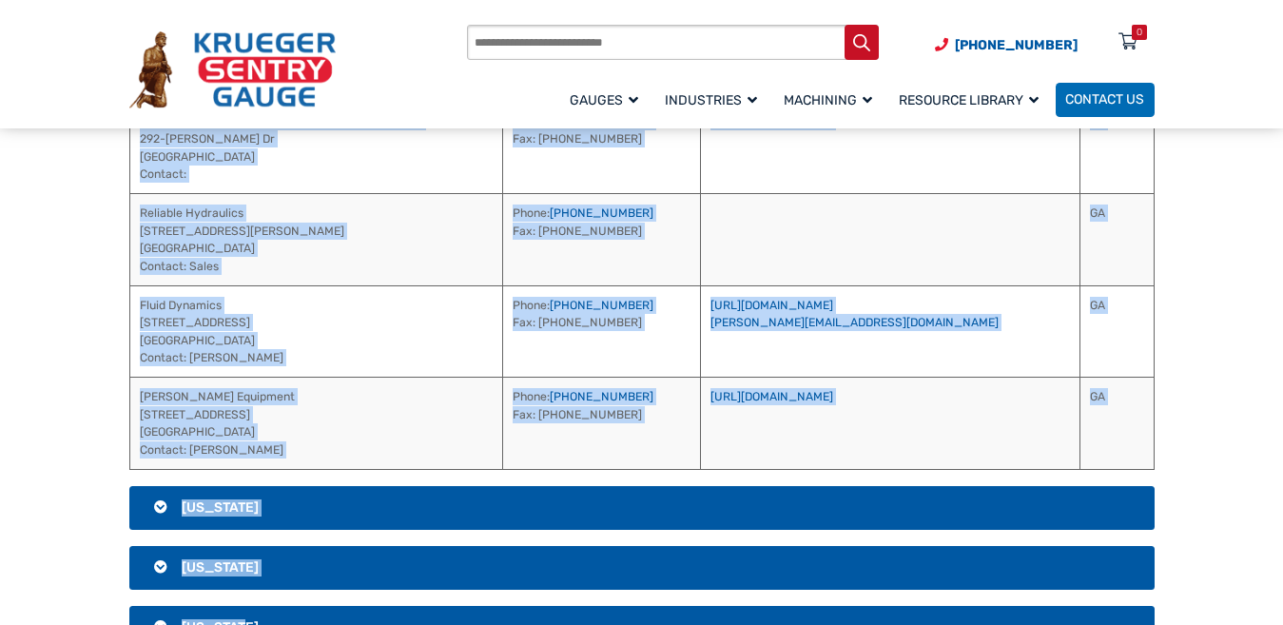
scroll to position [963, 0]
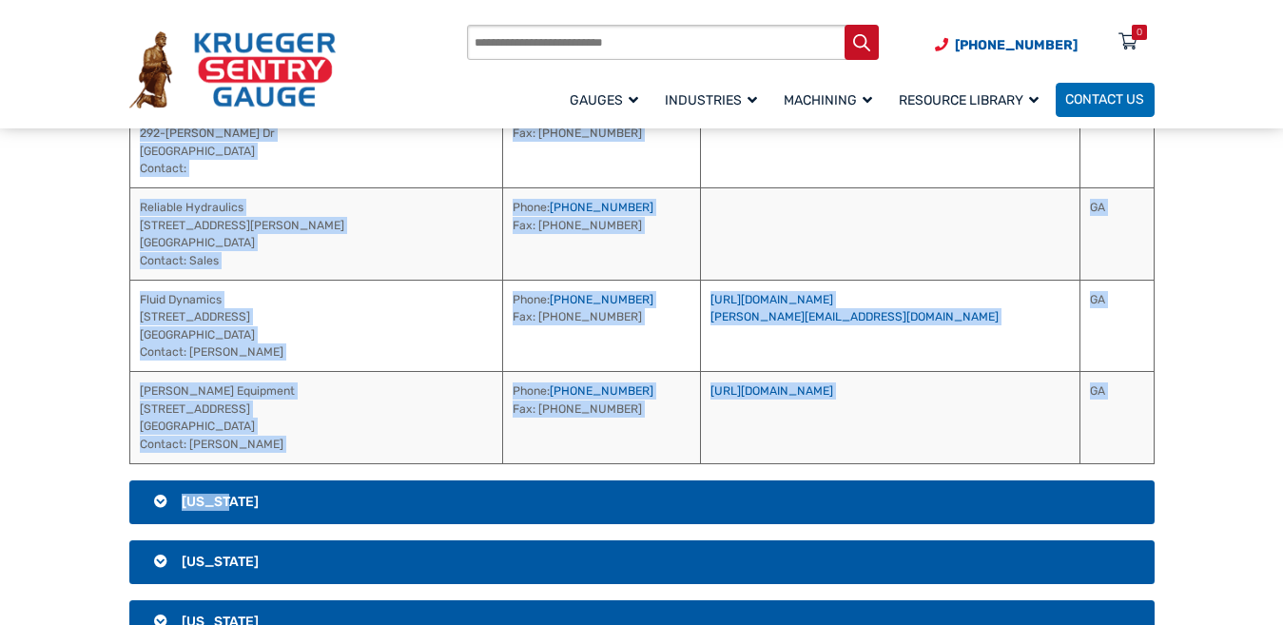
drag, startPoint x: 709, startPoint y: 319, endPoint x: 882, endPoint y: 476, distance: 234.3
copy div "site / Email Region Source [GEOGRAPHIC_DATA] - [GEOGRAPHIC_DATA] [STREET_ADDRES…"
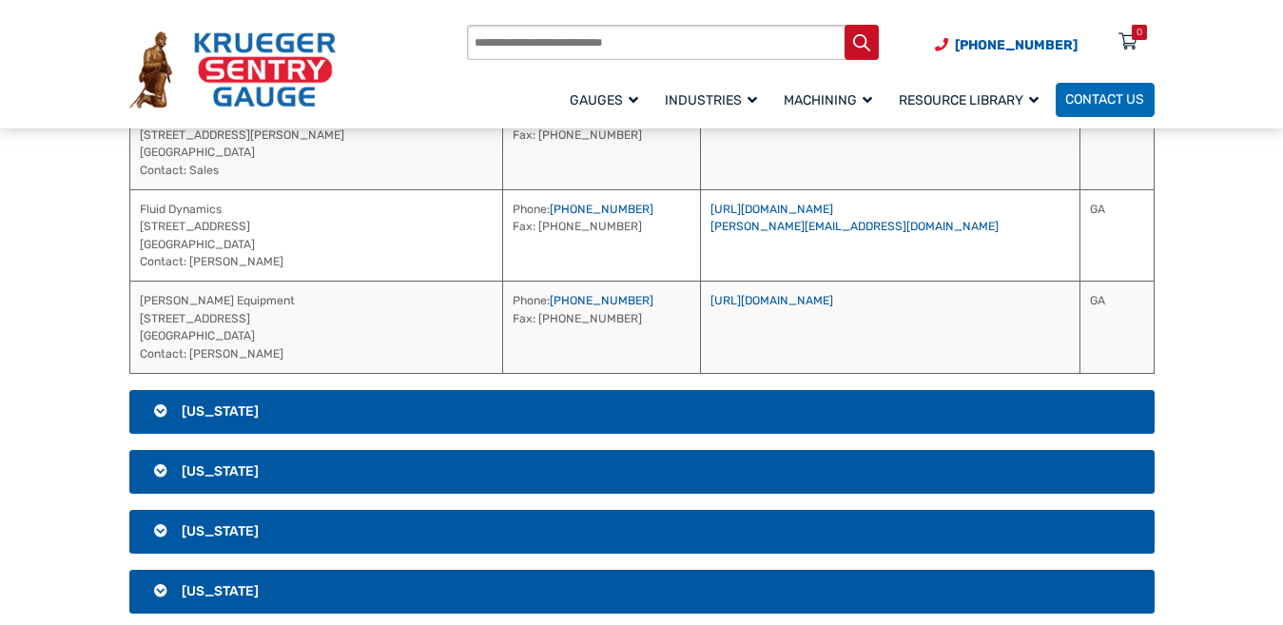
scroll to position [1058, 0]
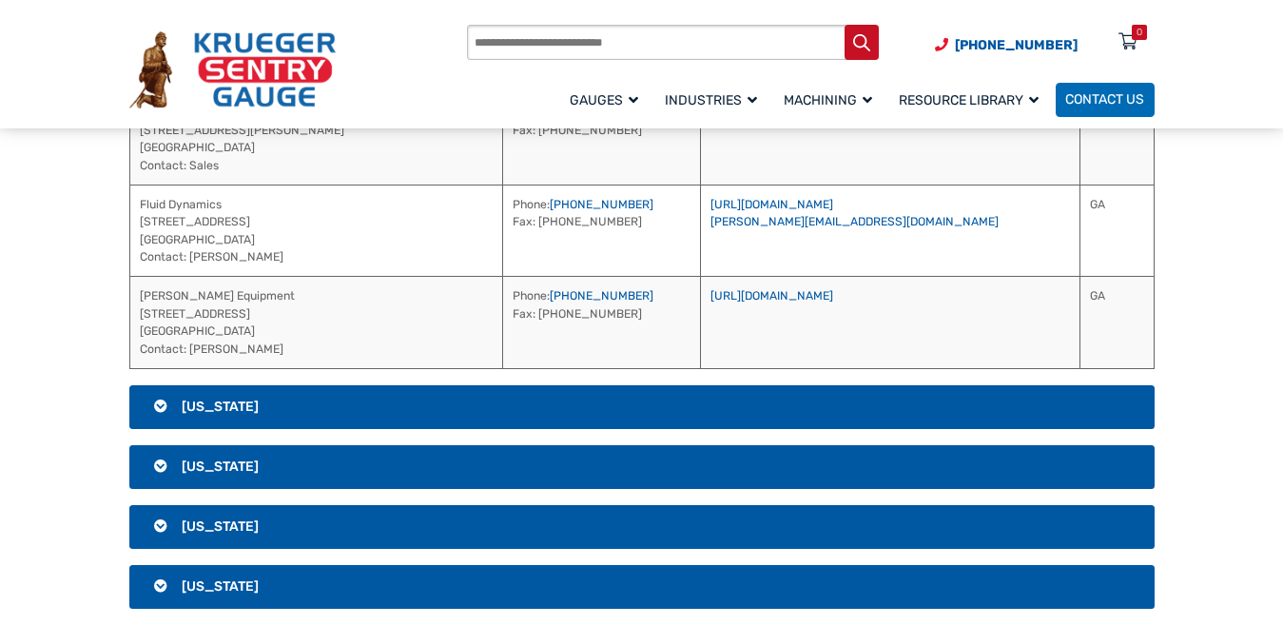
click at [657, 406] on h3 "[US_STATE]" at bounding box center [641, 407] width 1025 height 44
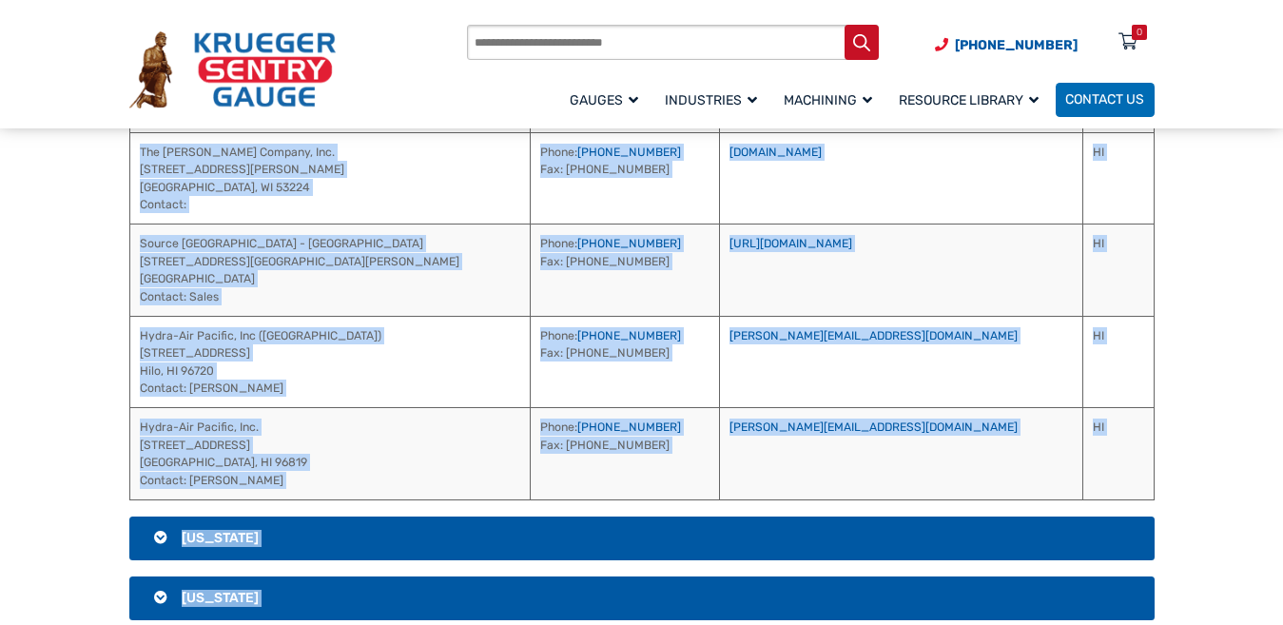
scroll to position [1149, 0]
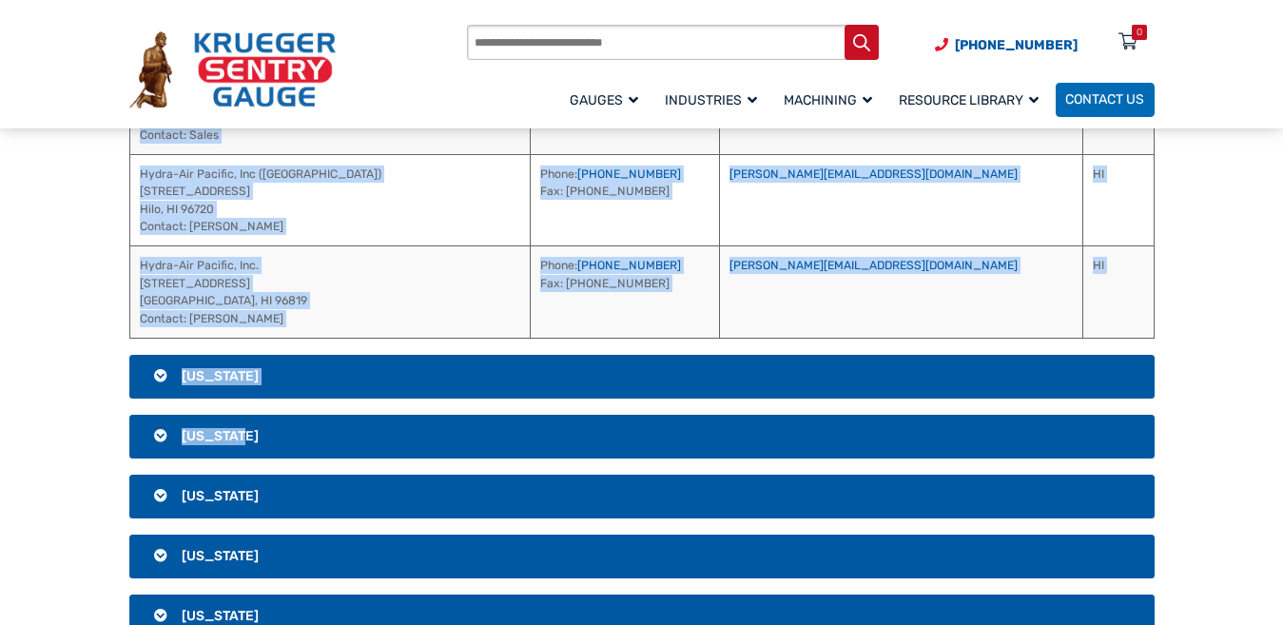
drag, startPoint x: 783, startPoint y: 348, endPoint x: 934, endPoint y: 439, distance: 176.6
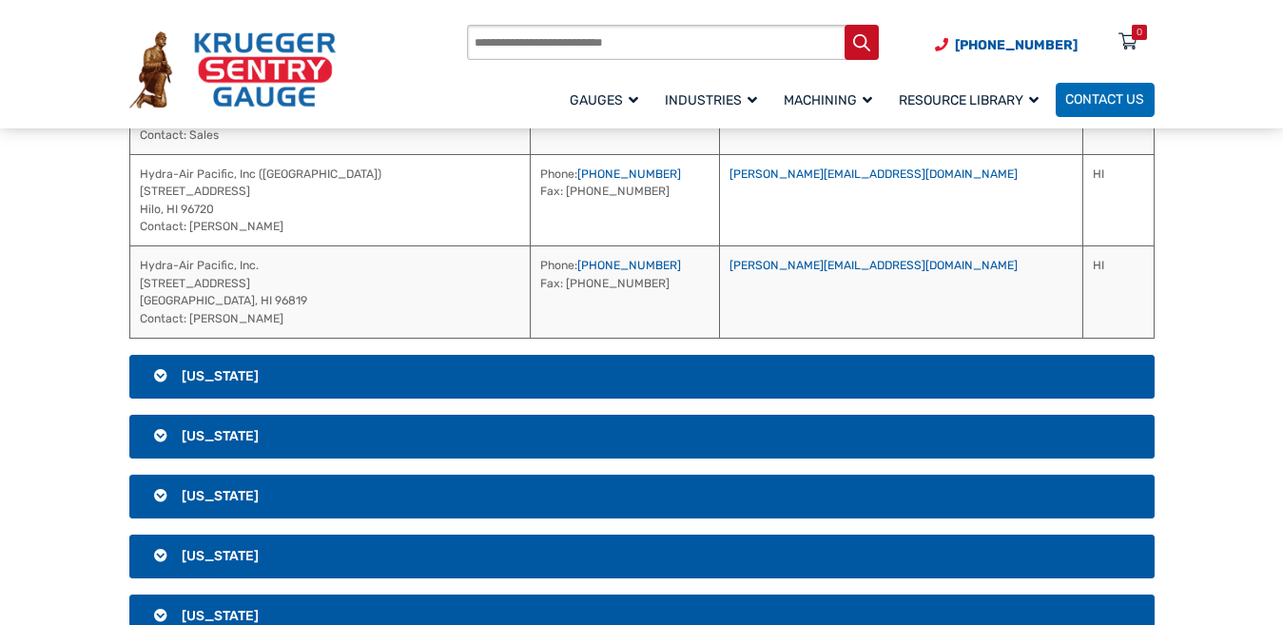
click at [703, 365] on h3 "[US_STATE]" at bounding box center [641, 377] width 1025 height 44
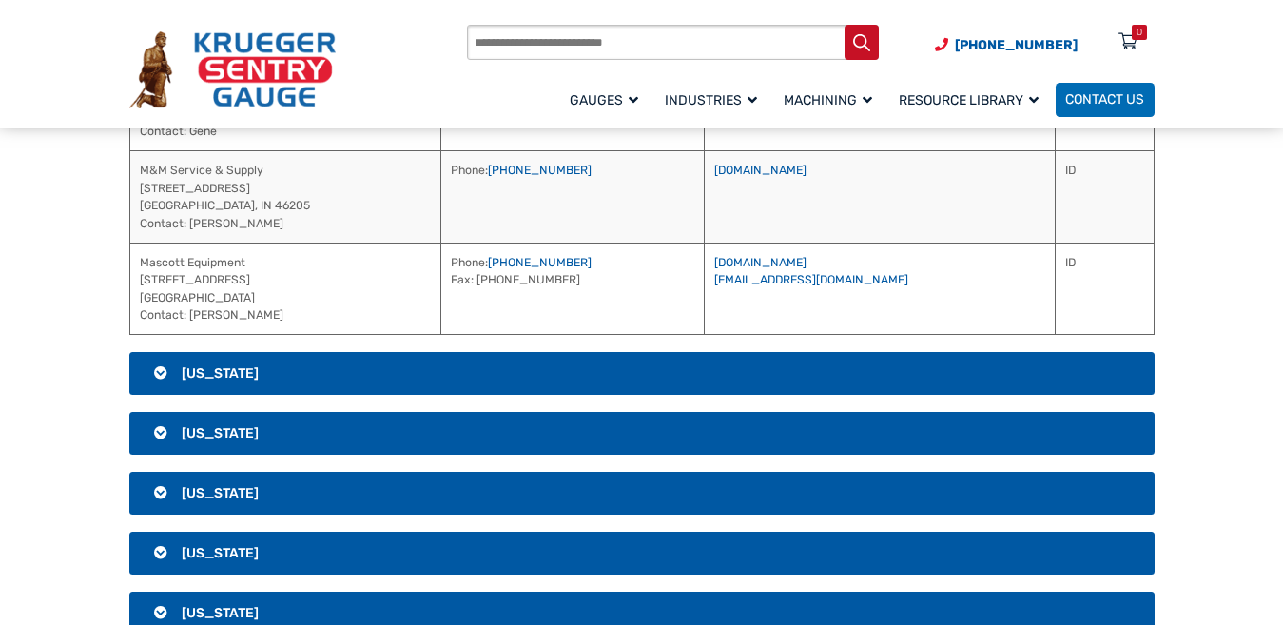
scroll to position [930, 0]
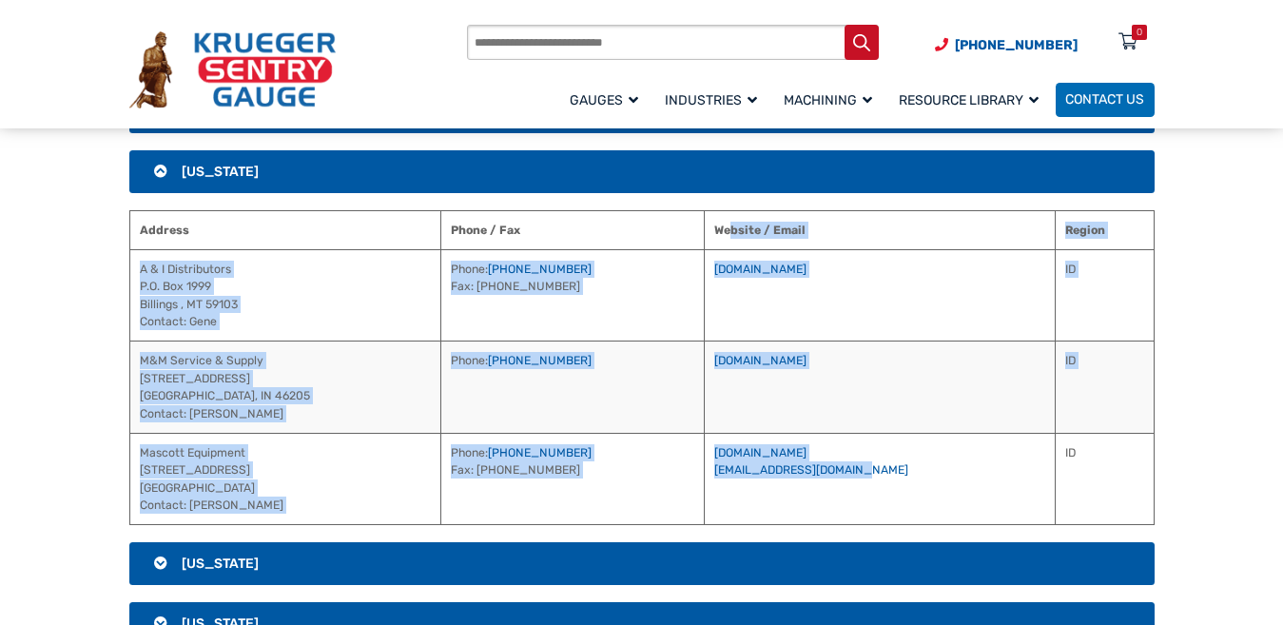
drag, startPoint x: 724, startPoint y: 227, endPoint x: 888, endPoint y: 492, distance: 311.4
click at [888, 492] on table "Address Phone / Fax Website / Email Region A & I Distributors P.O. Box 1999 [GE…" at bounding box center [641, 368] width 1025 height 316
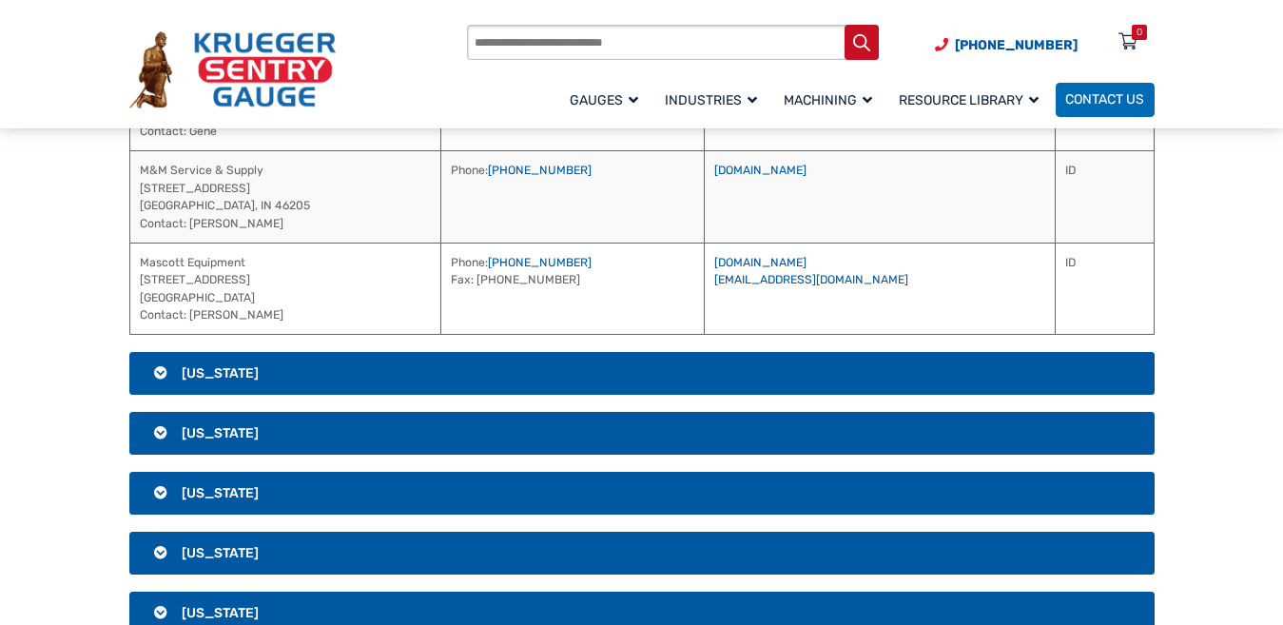
click at [714, 362] on h3 "[US_STATE]" at bounding box center [641, 374] width 1025 height 44
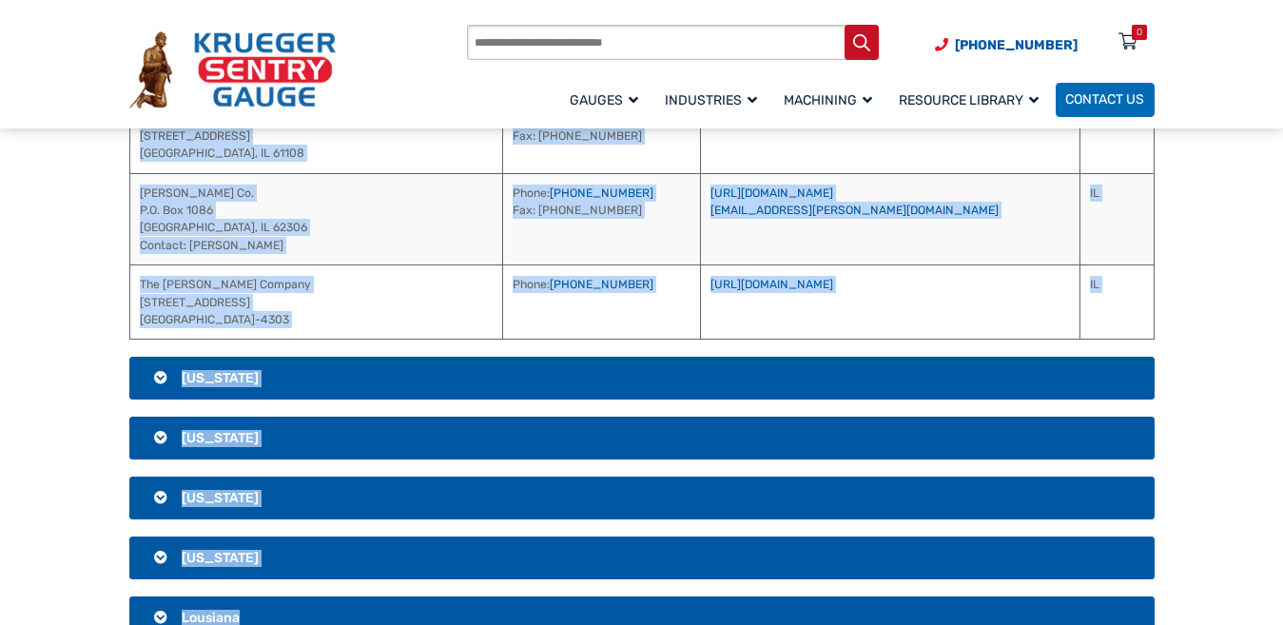
scroll to position [1578, 0]
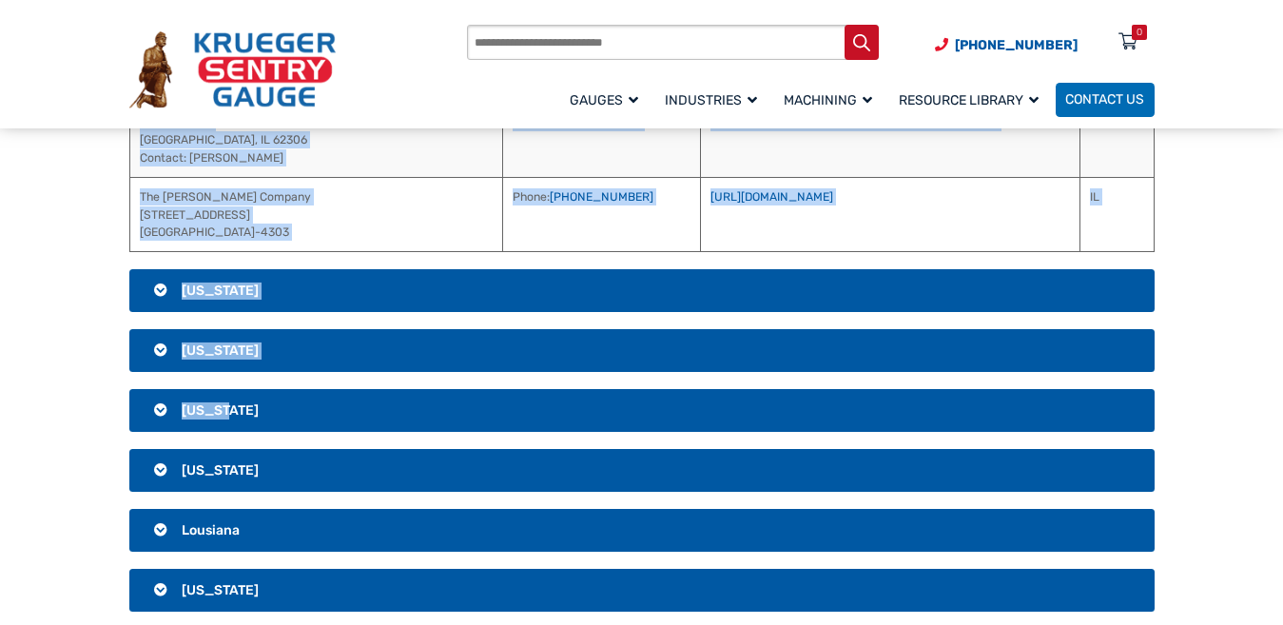
drag, startPoint x: 830, startPoint y: 285, endPoint x: 979, endPoint y: 422, distance: 201.9
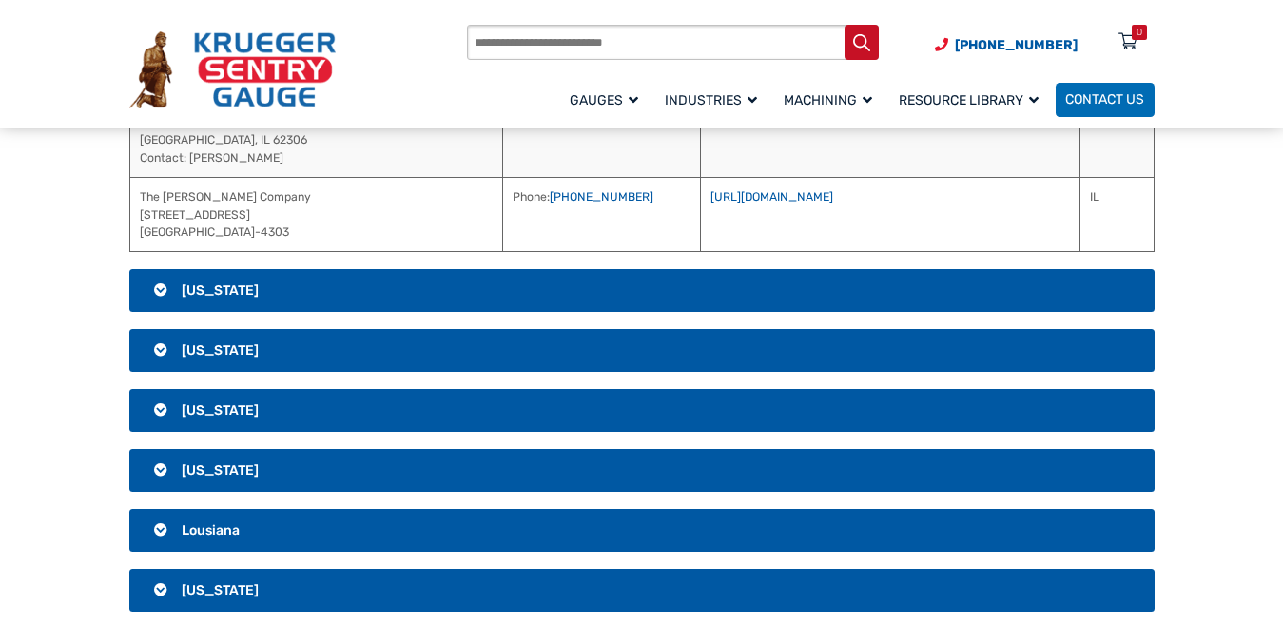
click at [713, 283] on h3 "[US_STATE]" at bounding box center [641, 291] width 1025 height 44
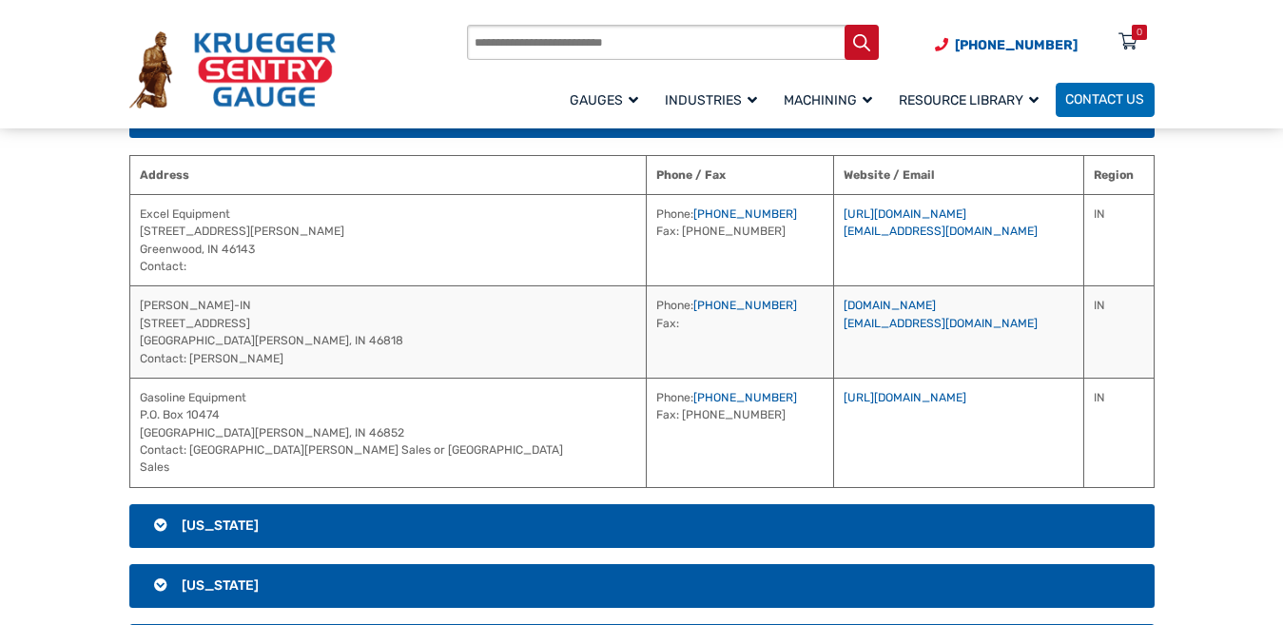
scroll to position [1102, 0]
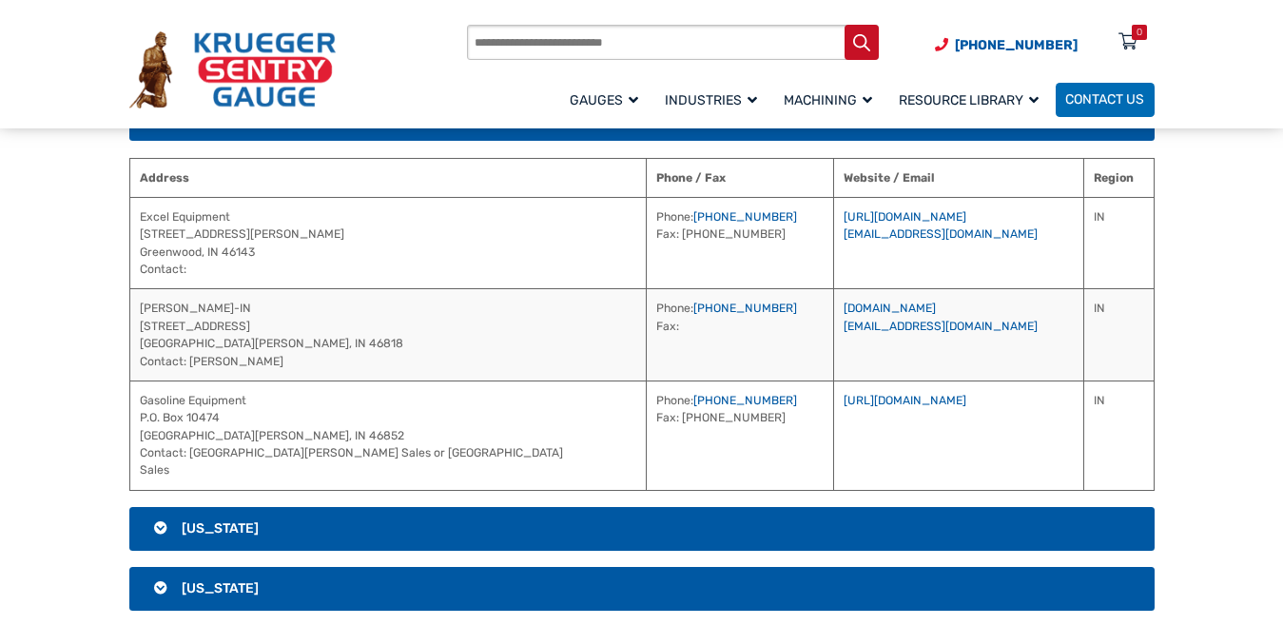
drag, startPoint x: 734, startPoint y: 173, endPoint x: 943, endPoint y: 418, distance: 322.5
click at [943, 418] on table "Address Phone / Fax Website / Email Region Excel Equipment [STREET_ADDRESS][PER…" at bounding box center [641, 324] width 1025 height 333
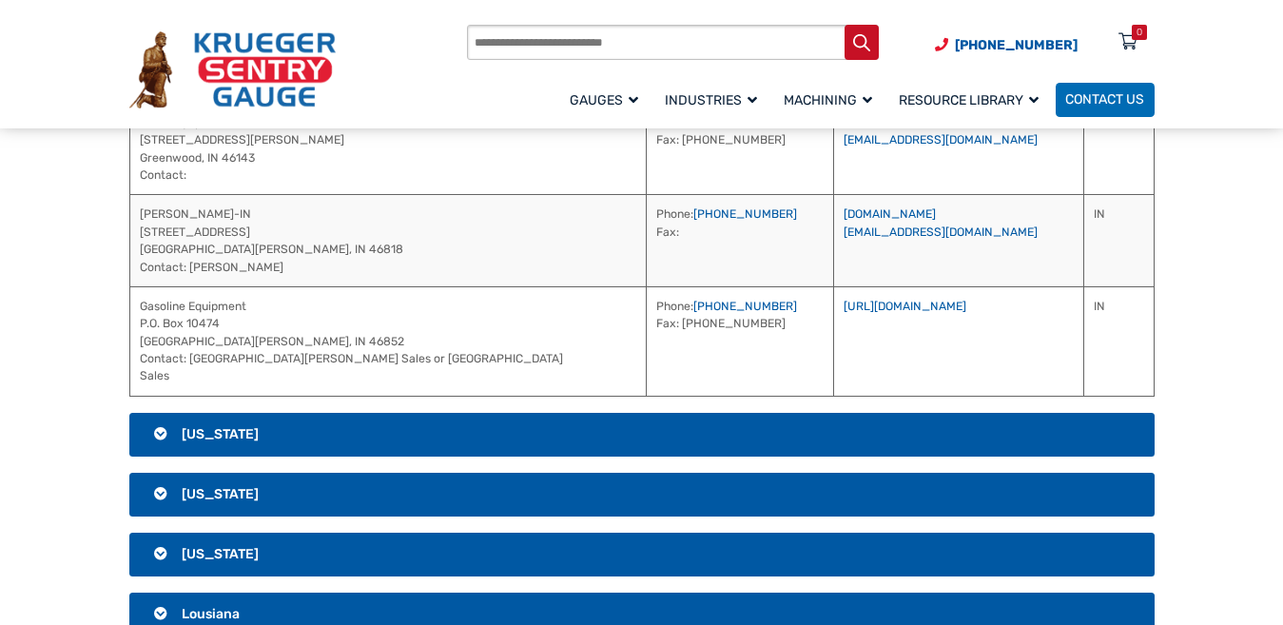
scroll to position [1197, 0]
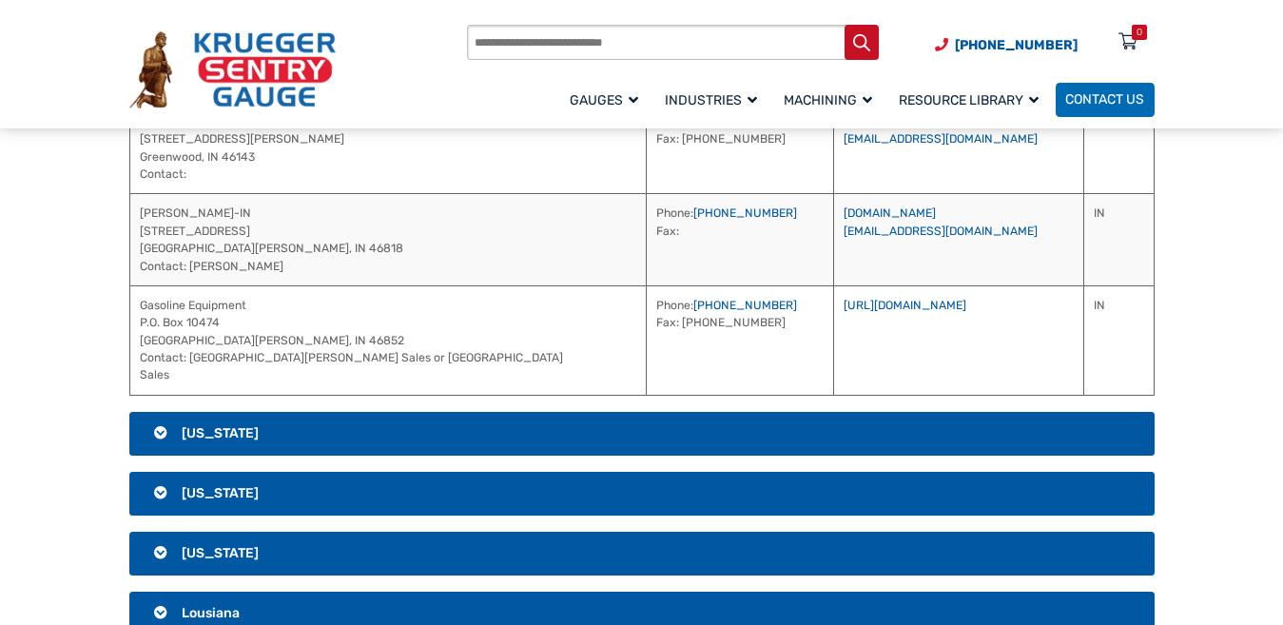
click at [796, 425] on h3 "[US_STATE]" at bounding box center [641, 434] width 1025 height 44
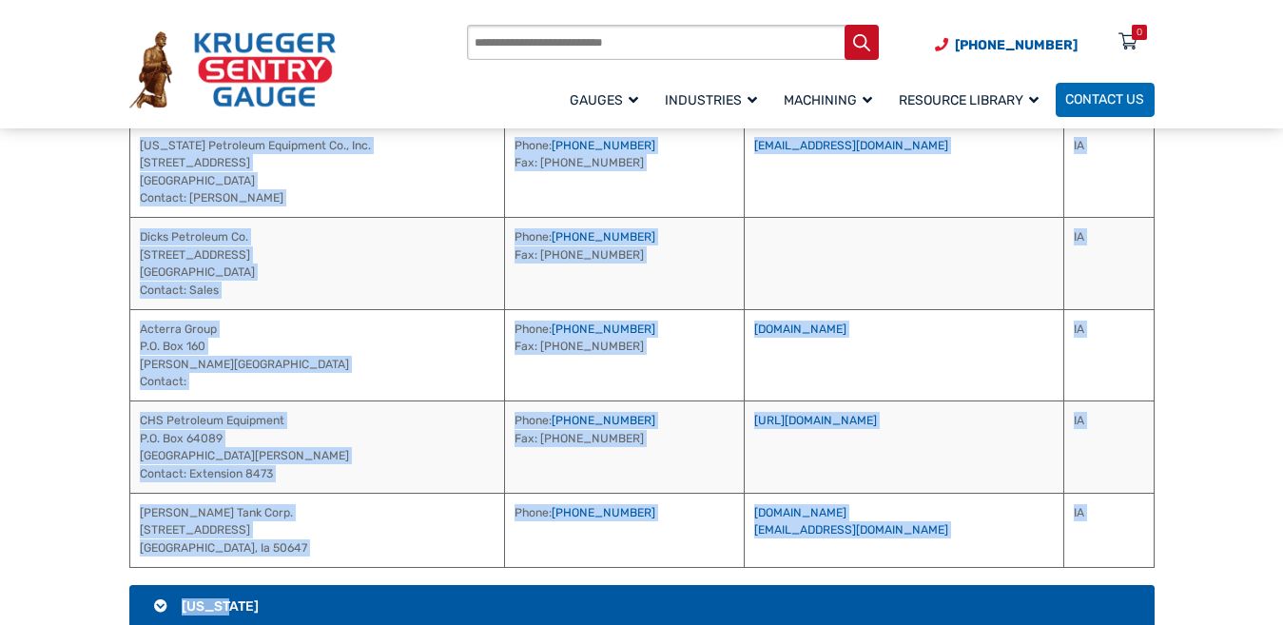
drag, startPoint x: 755, startPoint y: 138, endPoint x: 919, endPoint y: 608, distance: 497.5
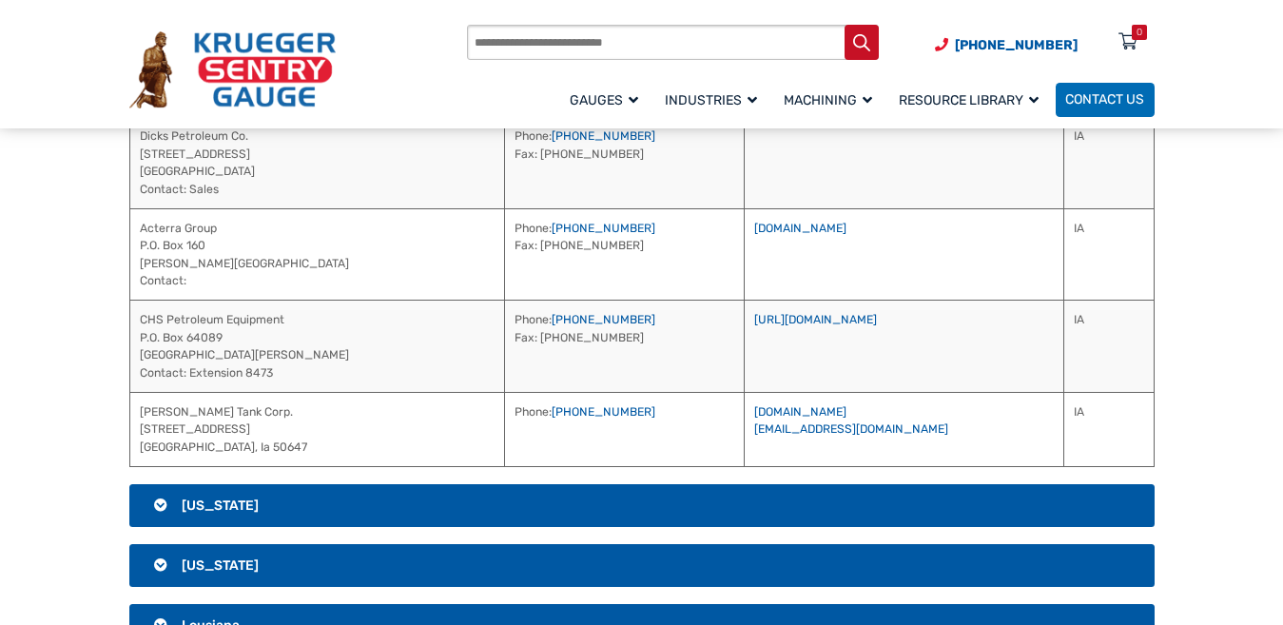
scroll to position [1524, 0]
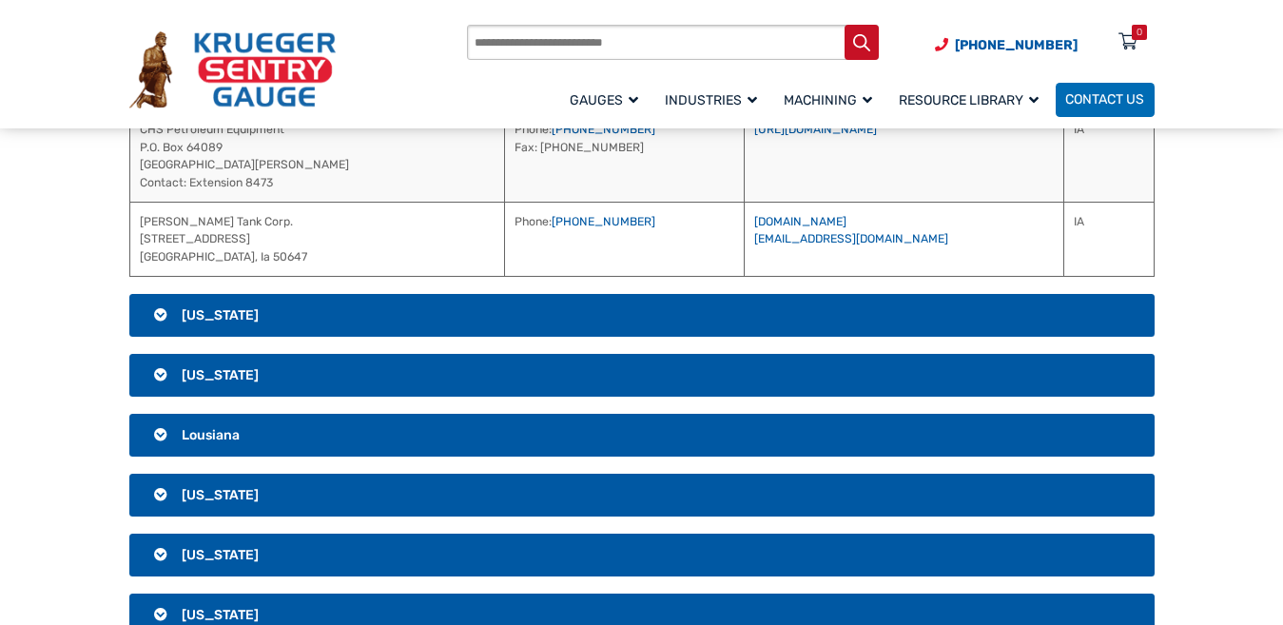
click at [727, 304] on h3 "[US_STATE]" at bounding box center [641, 316] width 1025 height 44
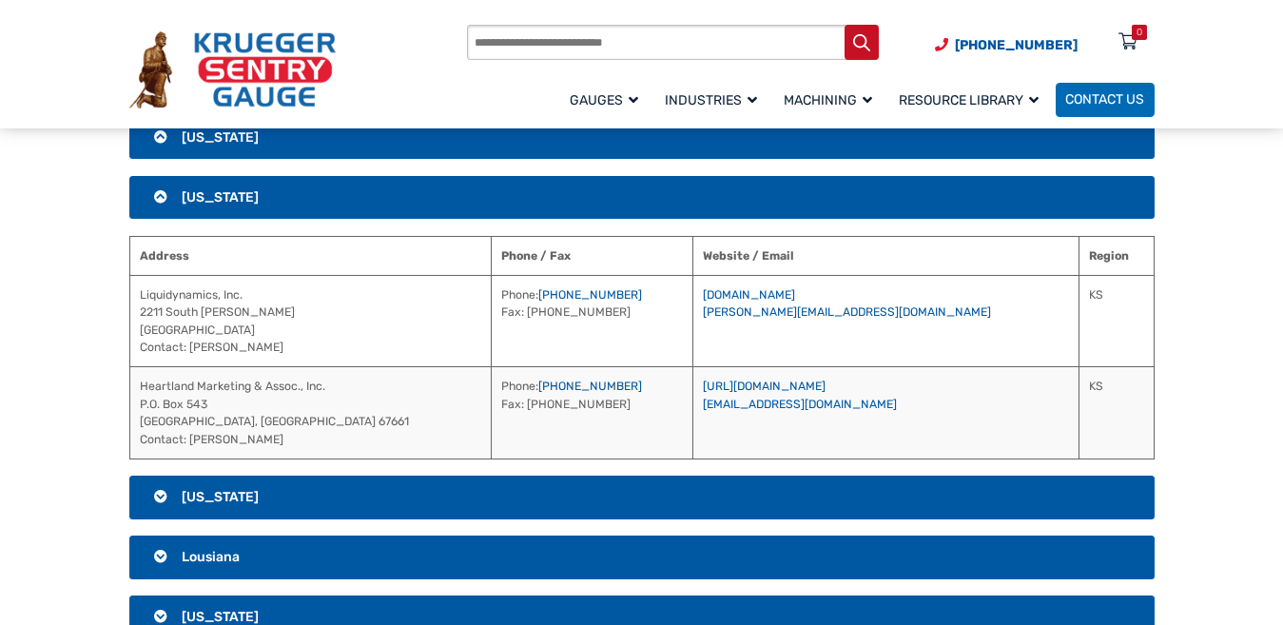
scroll to position [1049, 0]
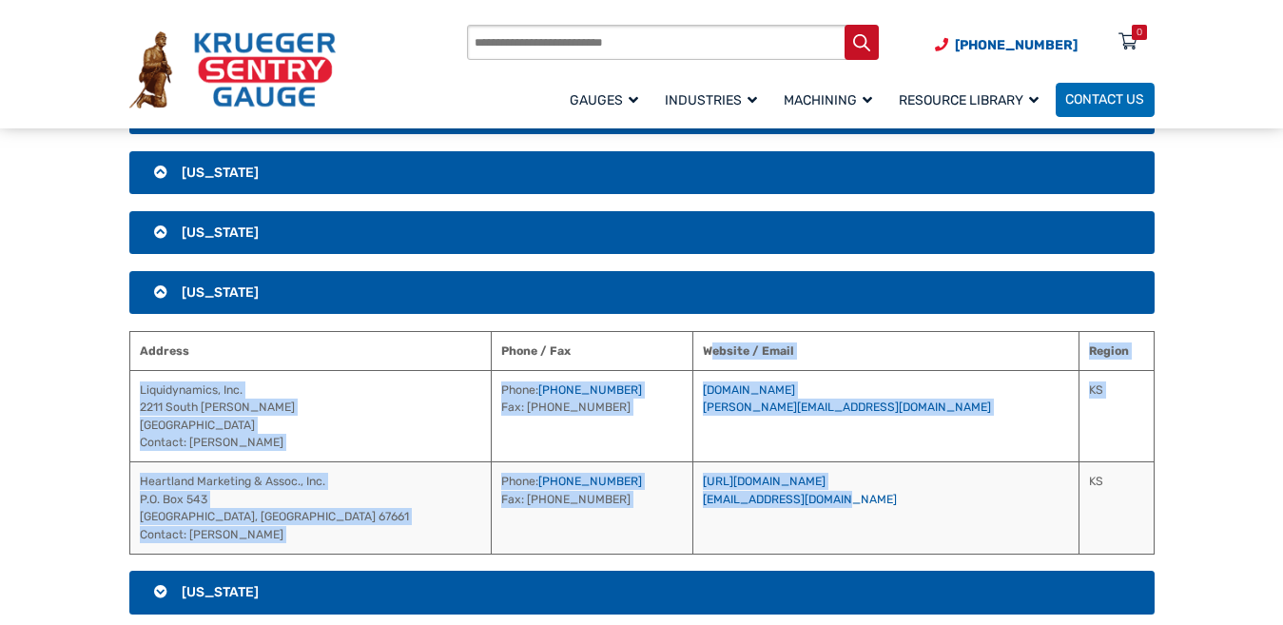
drag, startPoint x: 709, startPoint y: 344, endPoint x: 893, endPoint y: 536, distance: 265.7
click at [893, 536] on table "Address Phone / Fax Website / Email Region Liquidynamics, Inc. [STREET_ADDRESS]…" at bounding box center [641, 442] width 1025 height 223
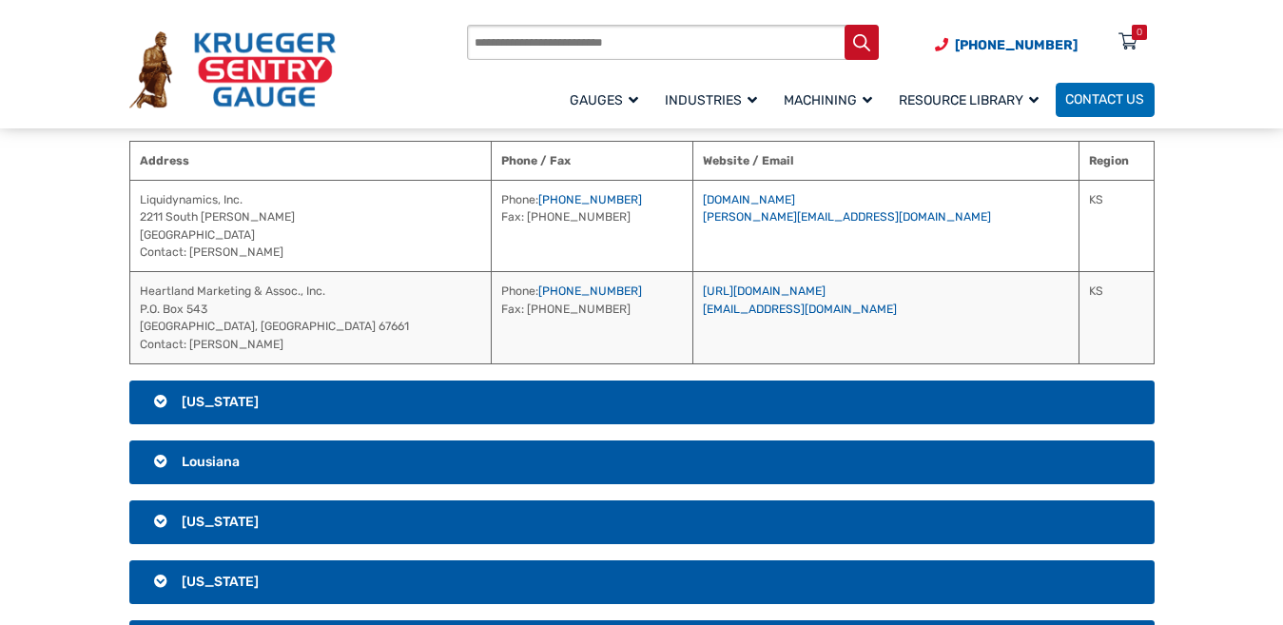
click at [746, 398] on h3 "[US_STATE]" at bounding box center [641, 402] width 1025 height 44
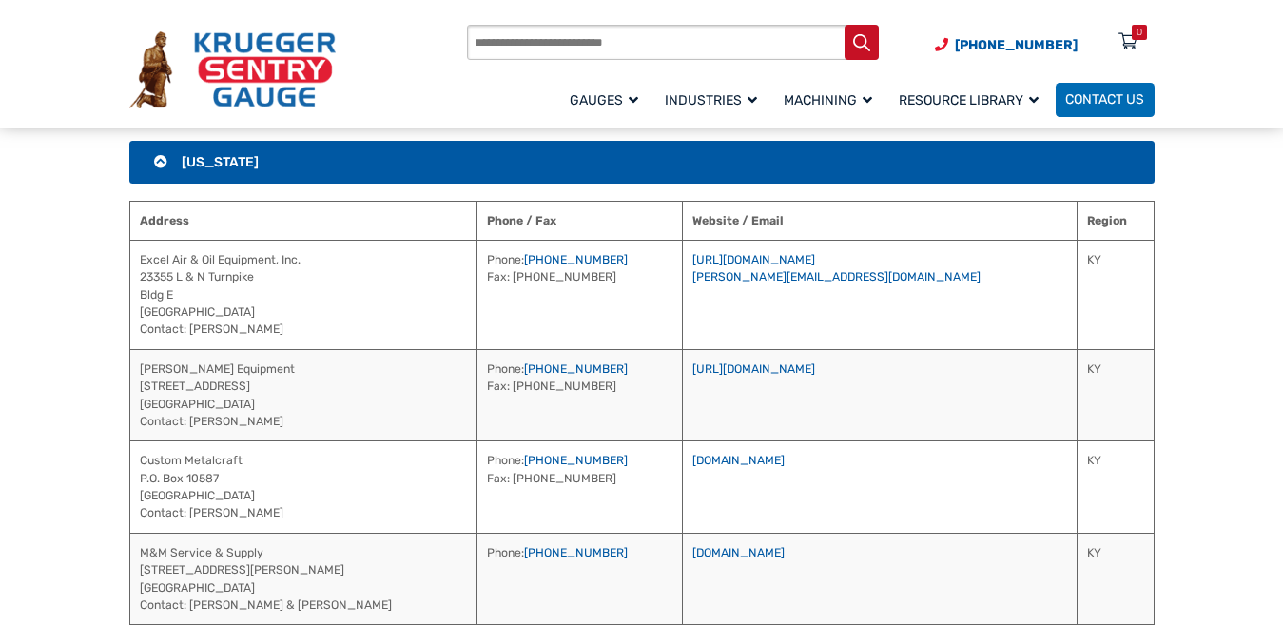
drag, startPoint x: 740, startPoint y: 218, endPoint x: 910, endPoint y: 569, distance: 390.0
click at [910, 569] on table "Address Phone / Fax Website / Email Region Excel Air & Oil Equipment, Inc. [STR…" at bounding box center [641, 413] width 1025 height 425
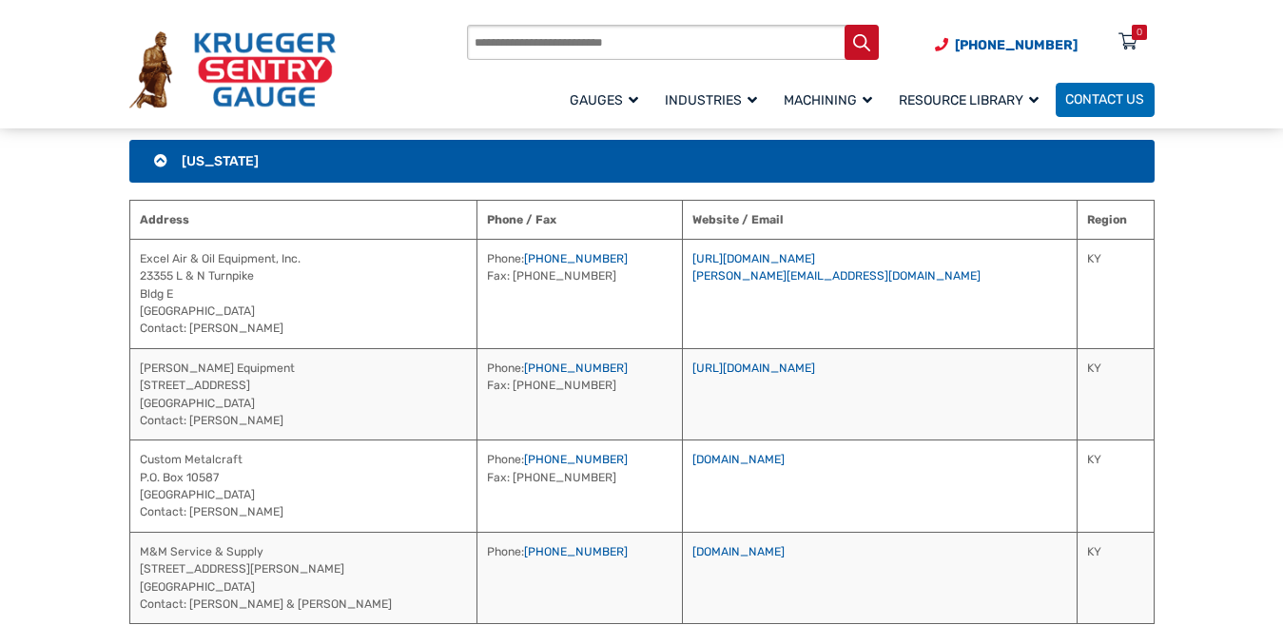
scroll to position [1524, 0]
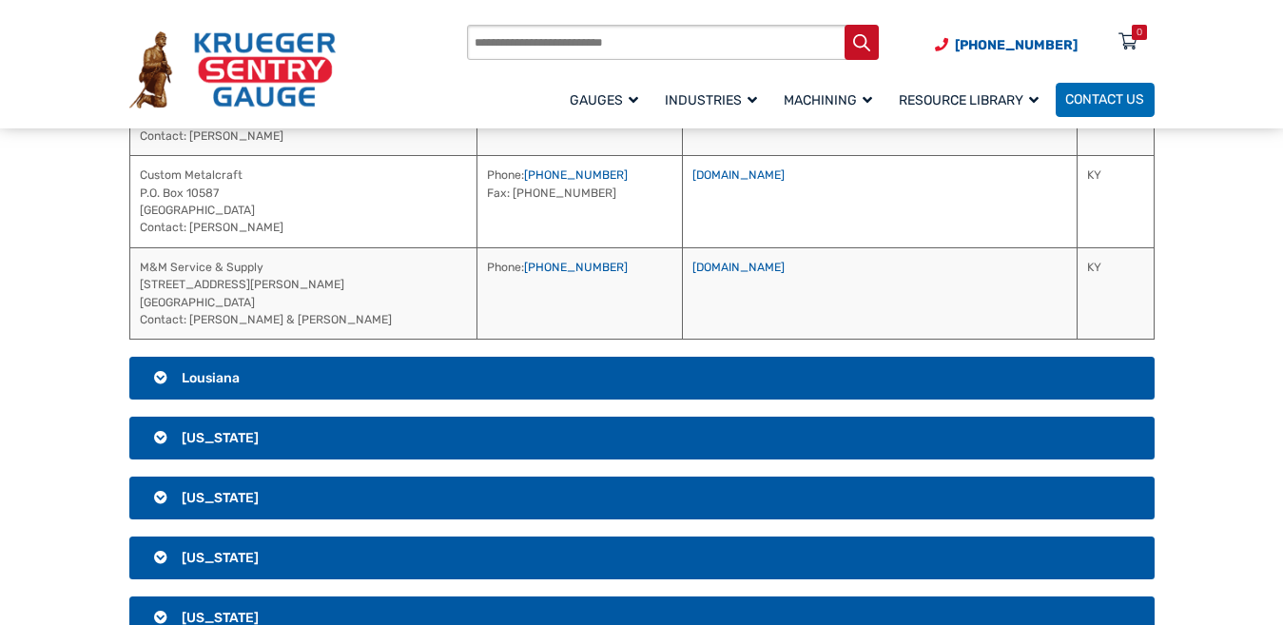
click at [758, 368] on h3 "Lousiana" at bounding box center [641, 379] width 1025 height 44
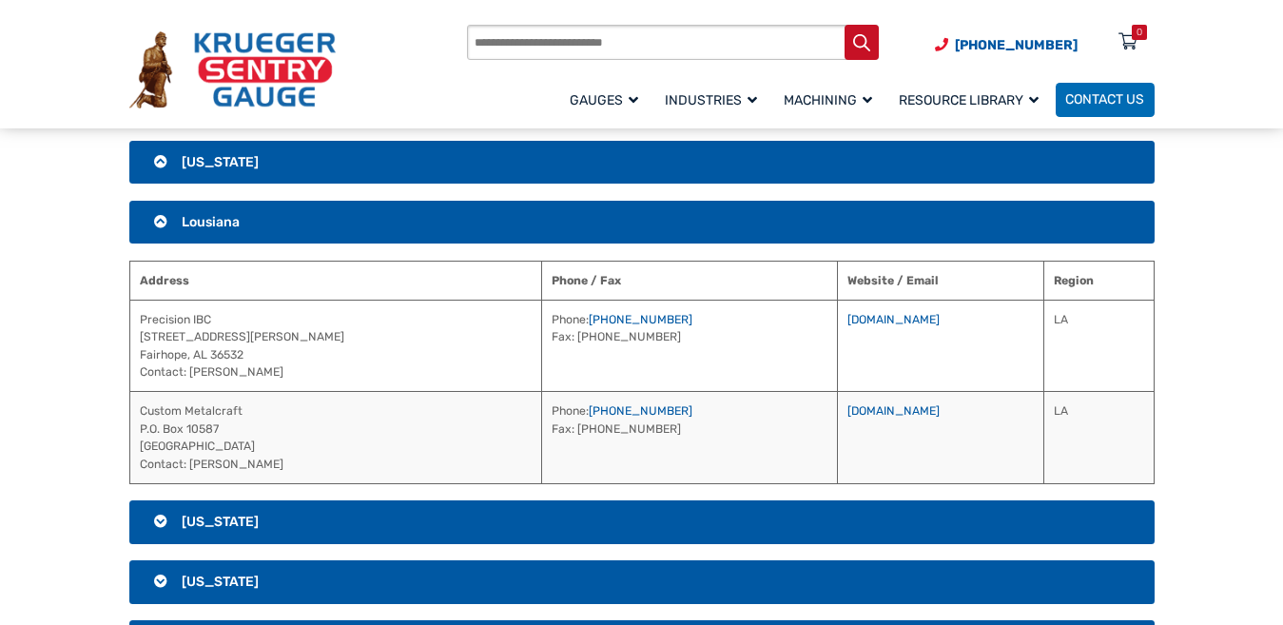
scroll to position [1429, 0]
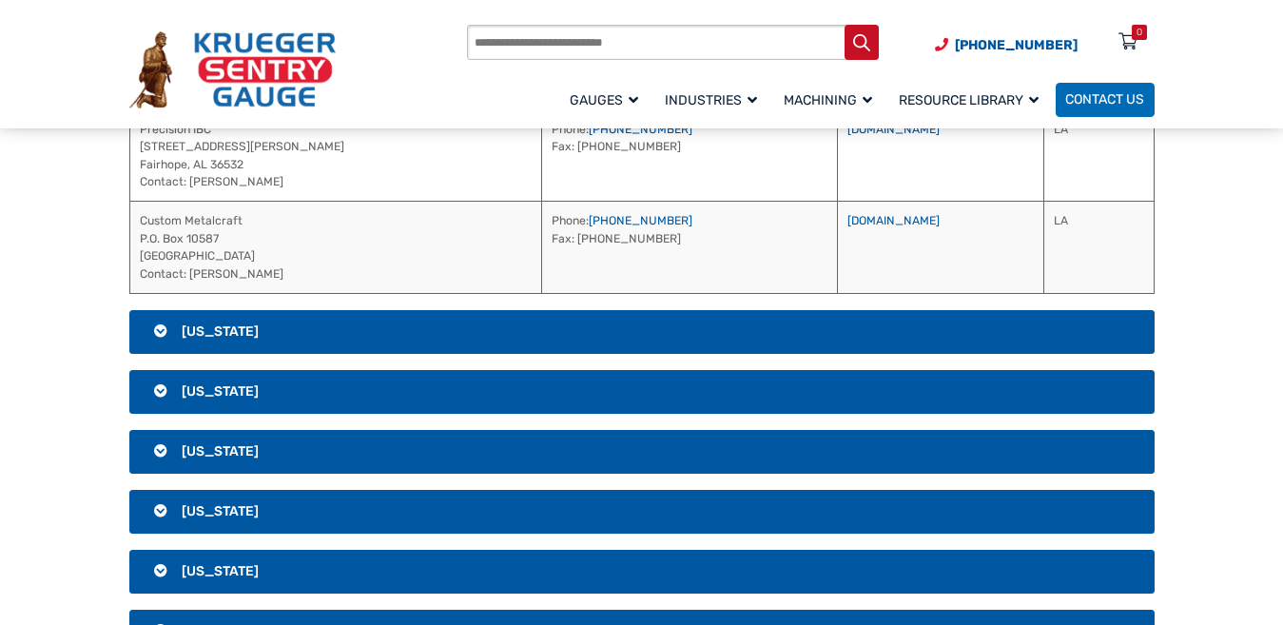
click at [752, 324] on h3 "[US_STATE]" at bounding box center [641, 332] width 1025 height 44
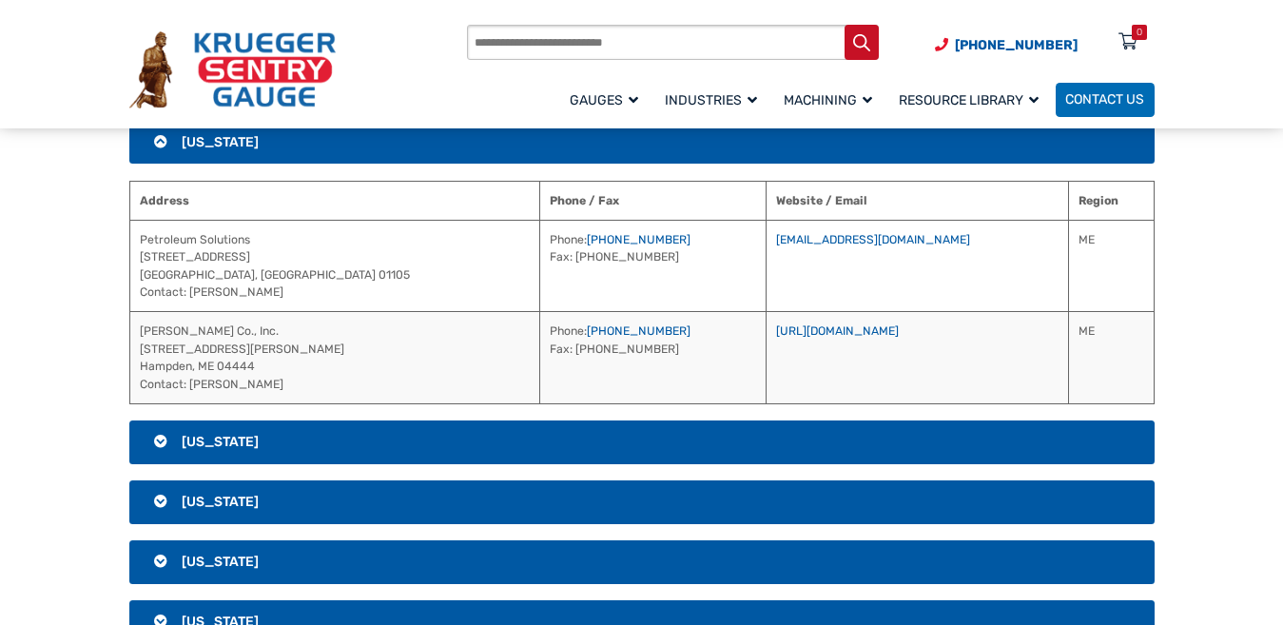
scroll to position [1144, 0]
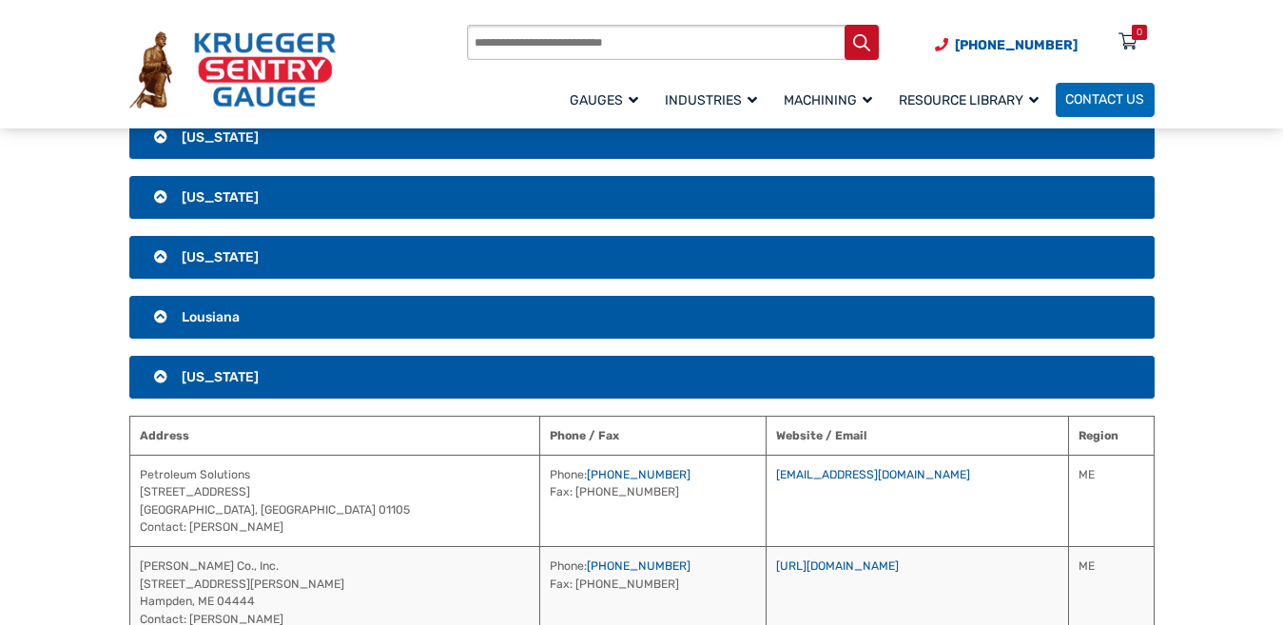
drag, startPoint x: 678, startPoint y: 434, endPoint x: 903, endPoint y: 570, distance: 263.2
click at [903, 570] on table "Address Phone / Fax Website / Email Region Petroleum Solutions [STREET_ADDRESS]…" at bounding box center [641, 527] width 1025 height 223
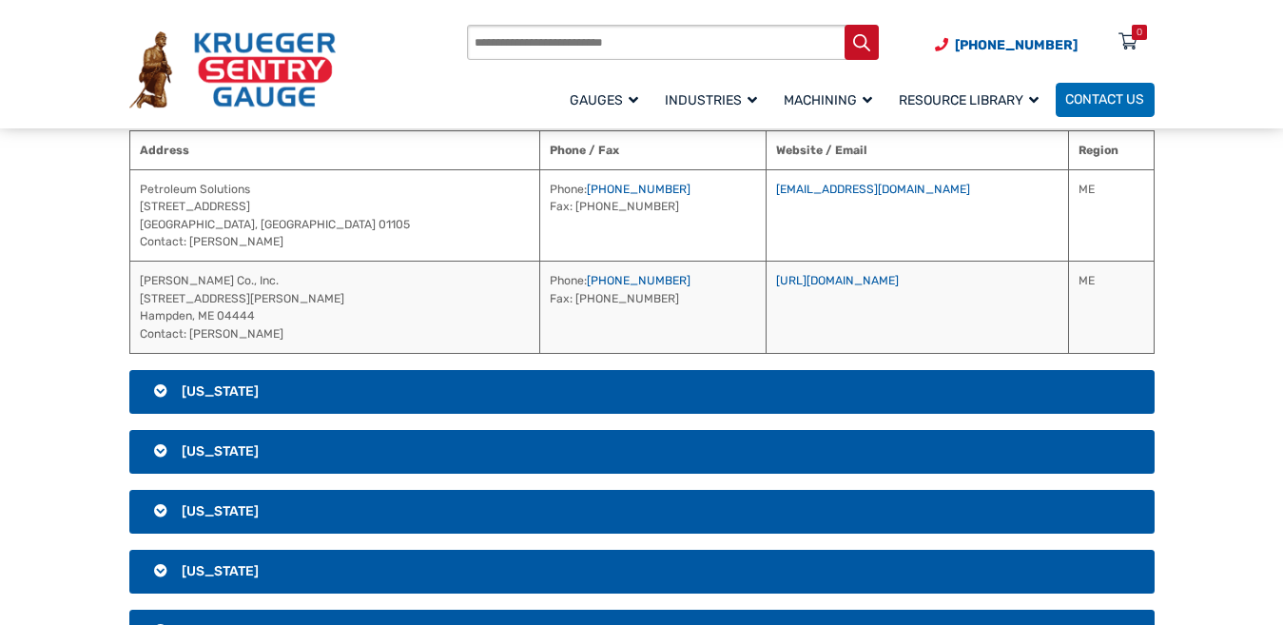
click at [822, 391] on h3 "[US_STATE]" at bounding box center [641, 392] width 1025 height 44
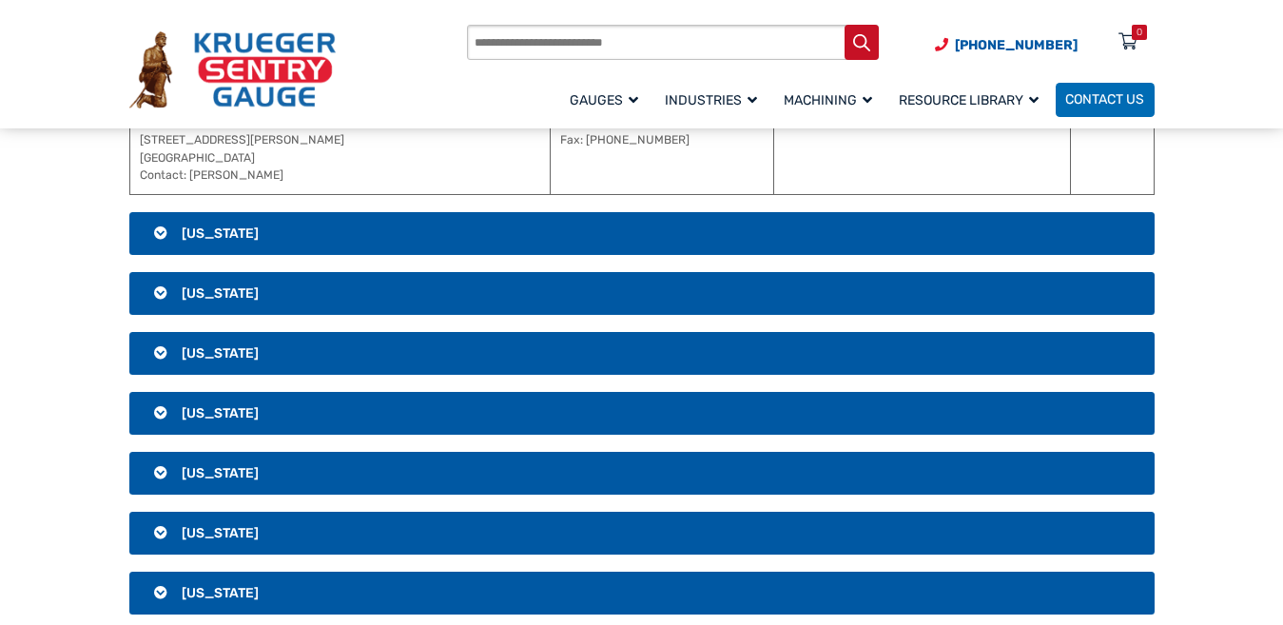
scroll to position [1976, 0]
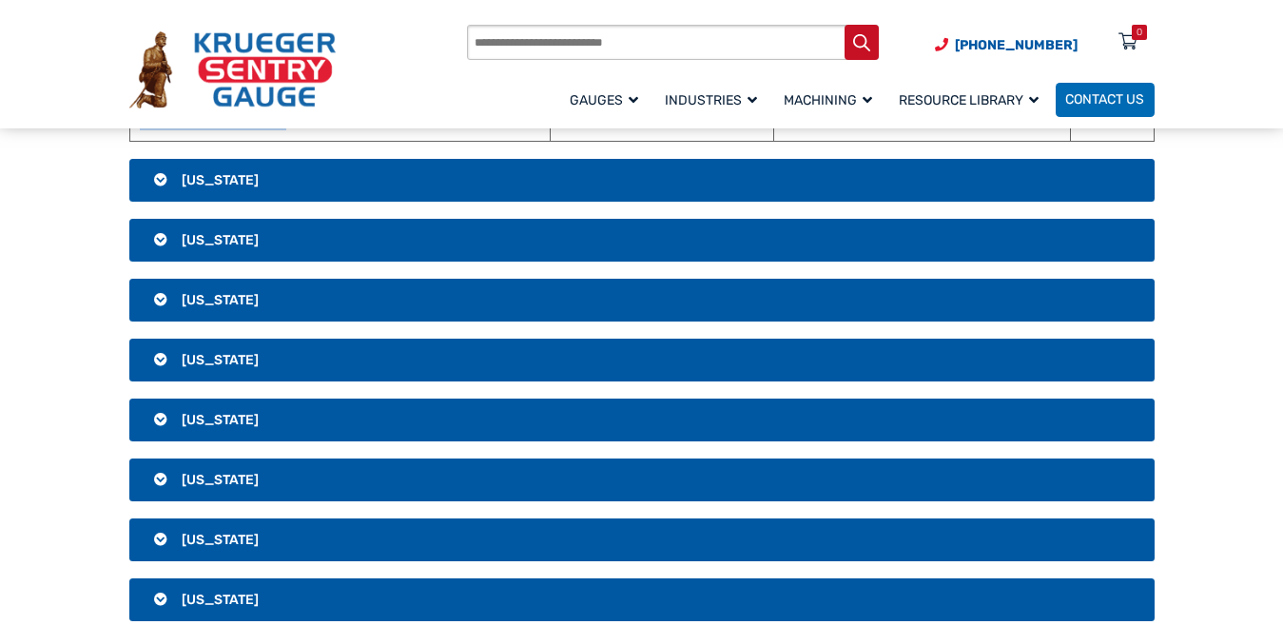
drag, startPoint x: 730, startPoint y: 204, endPoint x: 1081, endPoint y: 133, distance: 357.9
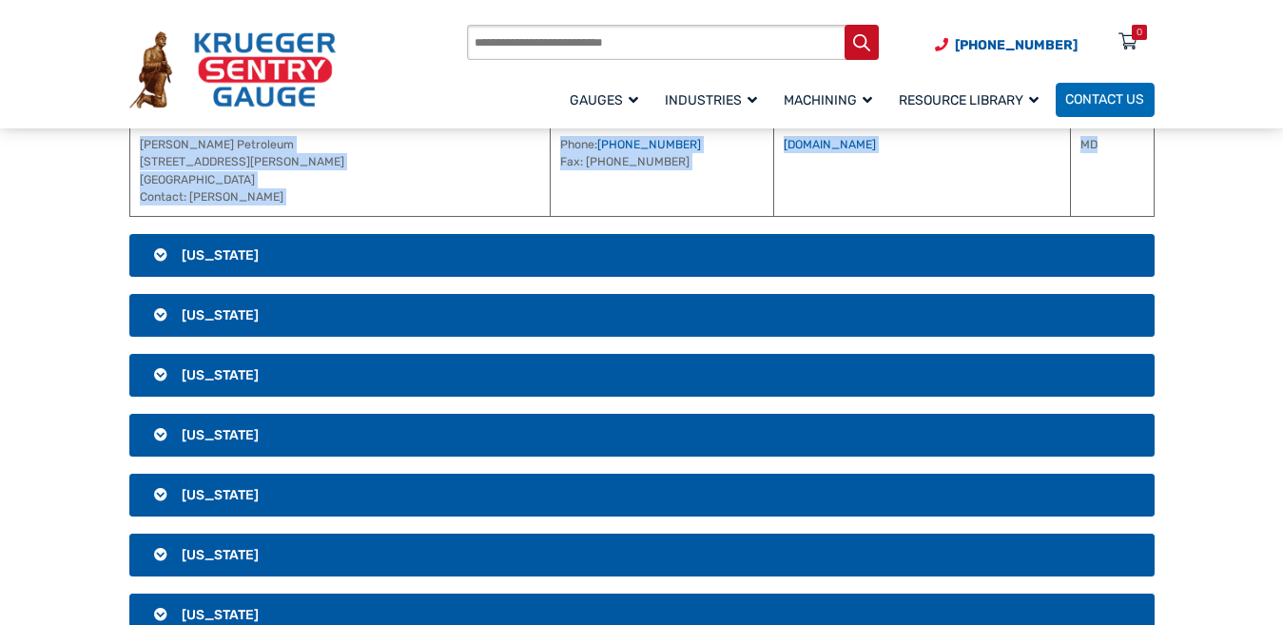
scroll to position [1786, 0]
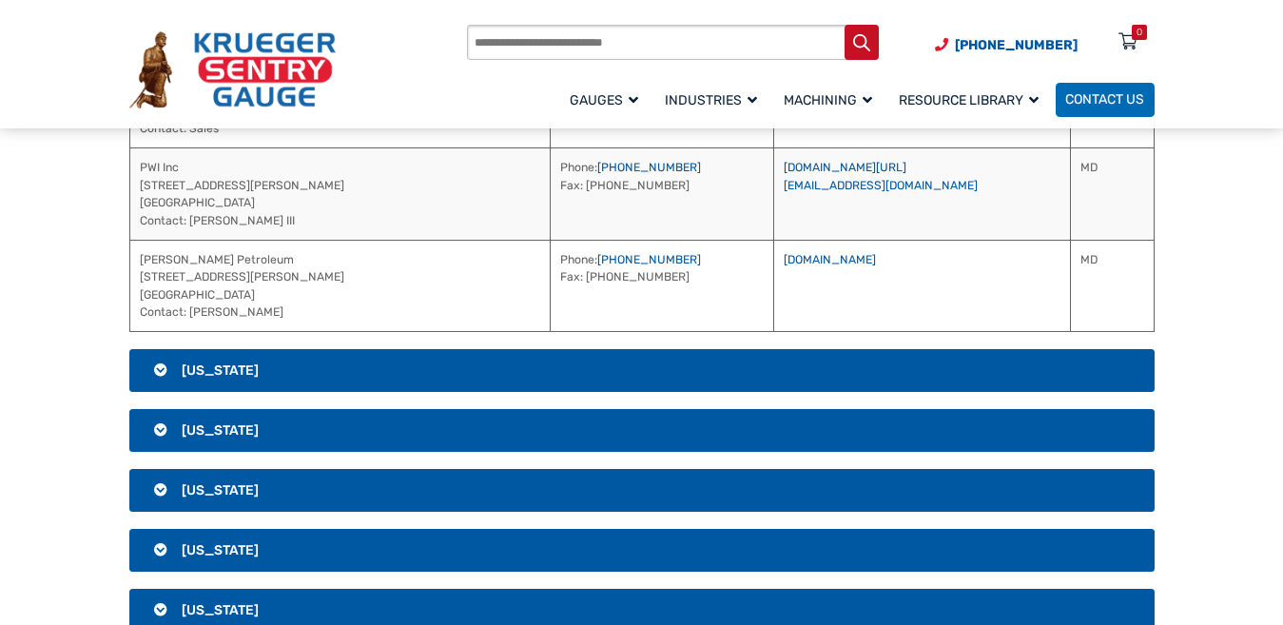
click at [1236, 259] on section "[GEOGRAPHIC_DATA] [US_STATE] Address Phone / Fax Website / Email National Petro…" at bounding box center [641, 391] width 1283 height 3679
click at [292, 367] on h3 "[US_STATE]" at bounding box center [641, 371] width 1025 height 44
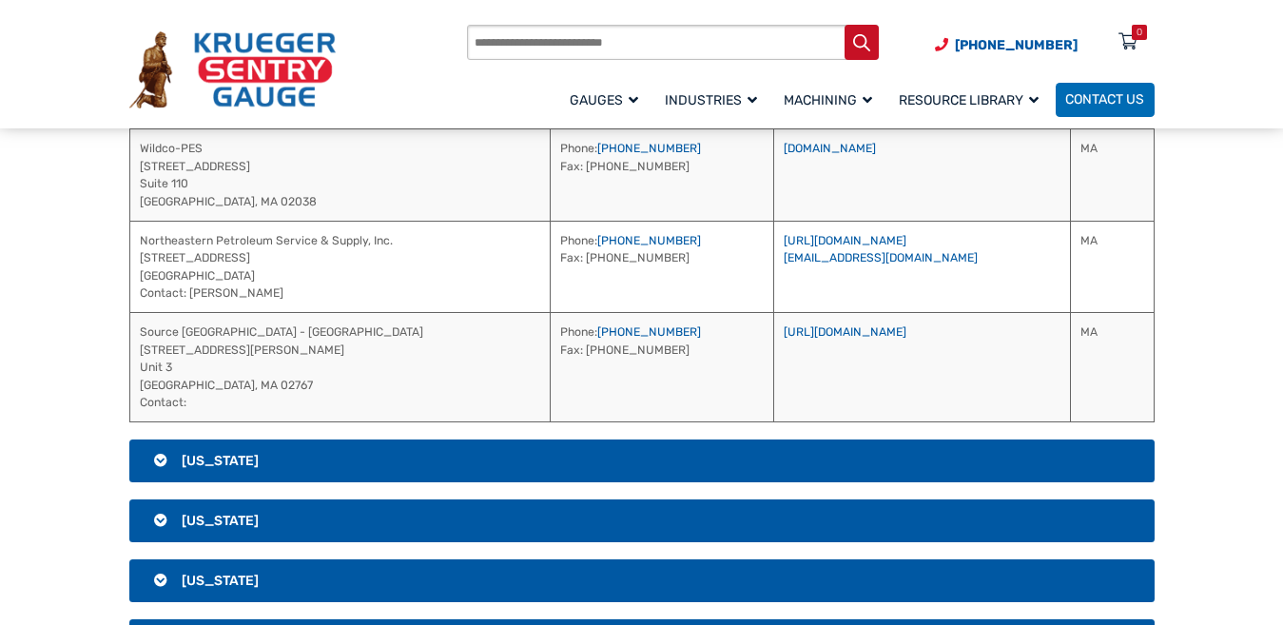
scroll to position [1501, 0]
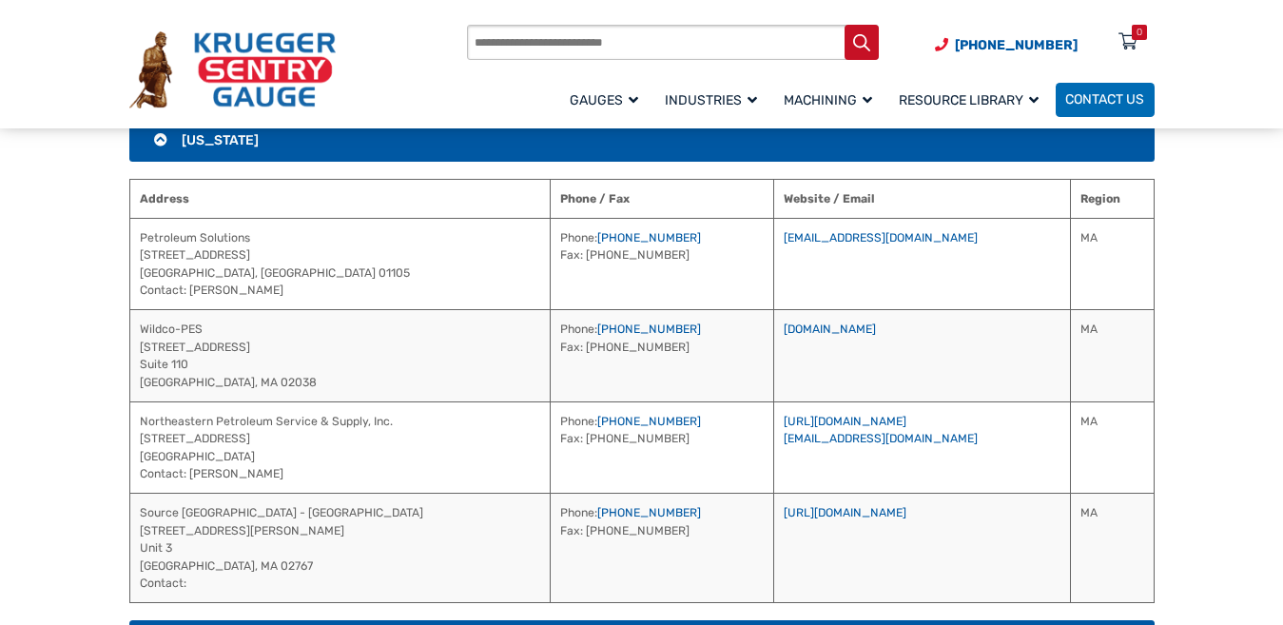
drag, startPoint x: 786, startPoint y: 194, endPoint x: 954, endPoint y: 576, distance: 417.7
click at [954, 576] on table "Address Phone / Fax Website / Email Region Petroleum Solutions [STREET_ADDRESS]…" at bounding box center [641, 391] width 1025 height 425
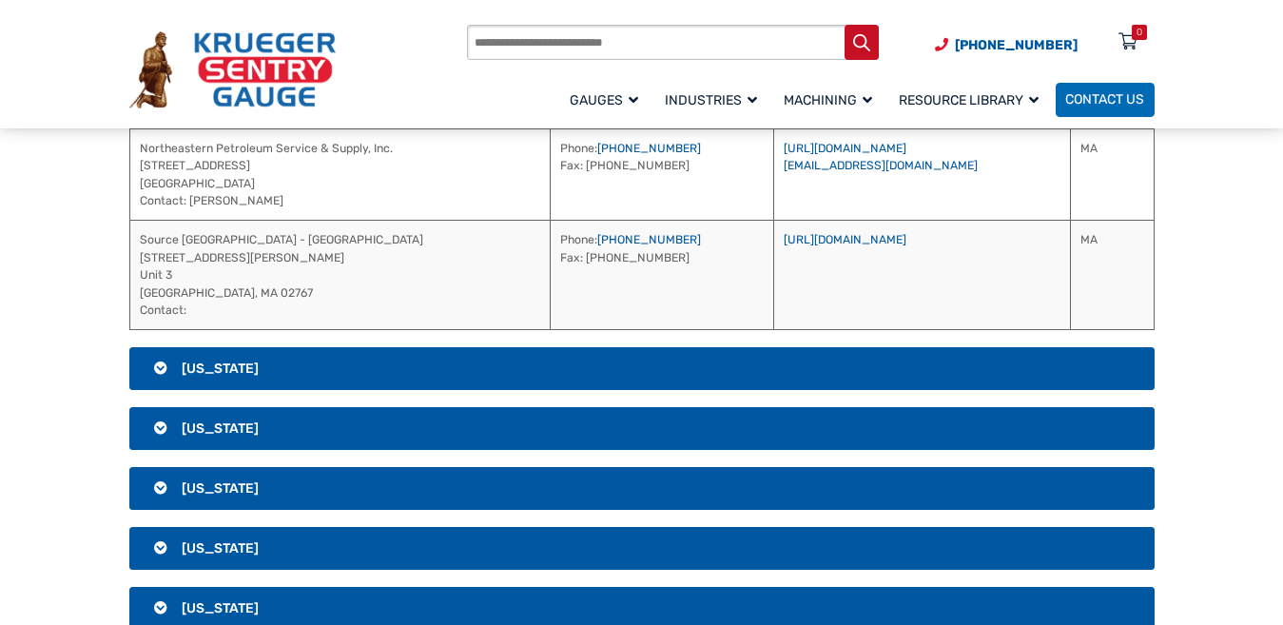
scroll to position [1786, 0]
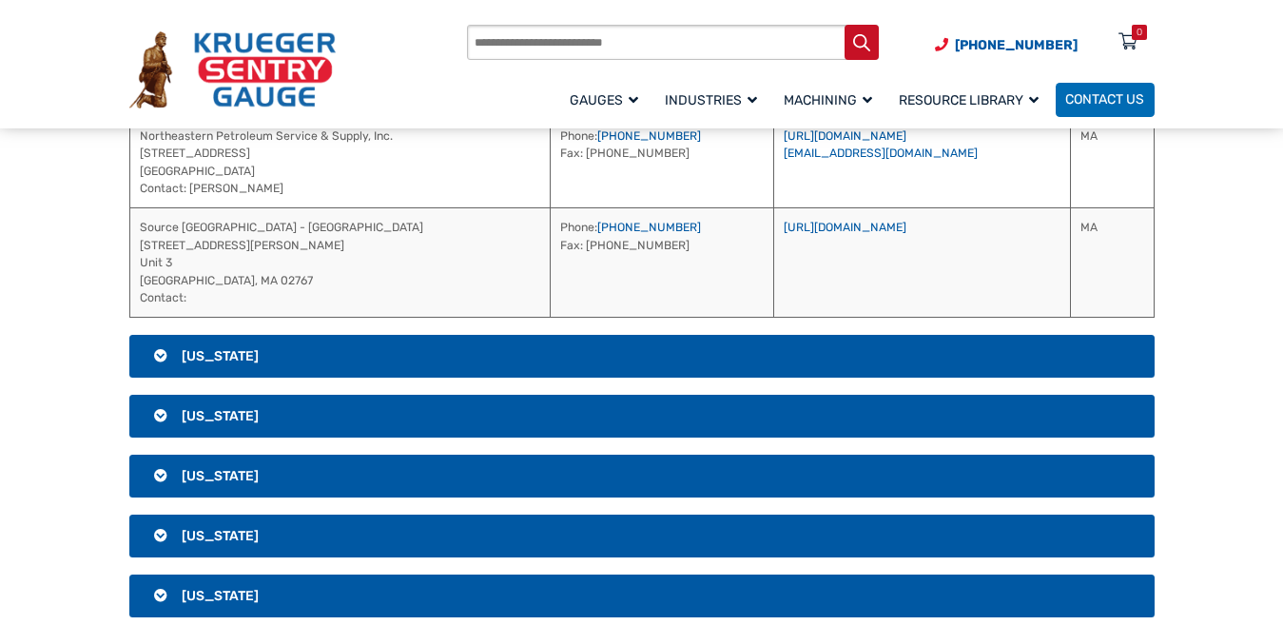
click at [767, 349] on h3 "[US_STATE]" at bounding box center [641, 357] width 1025 height 44
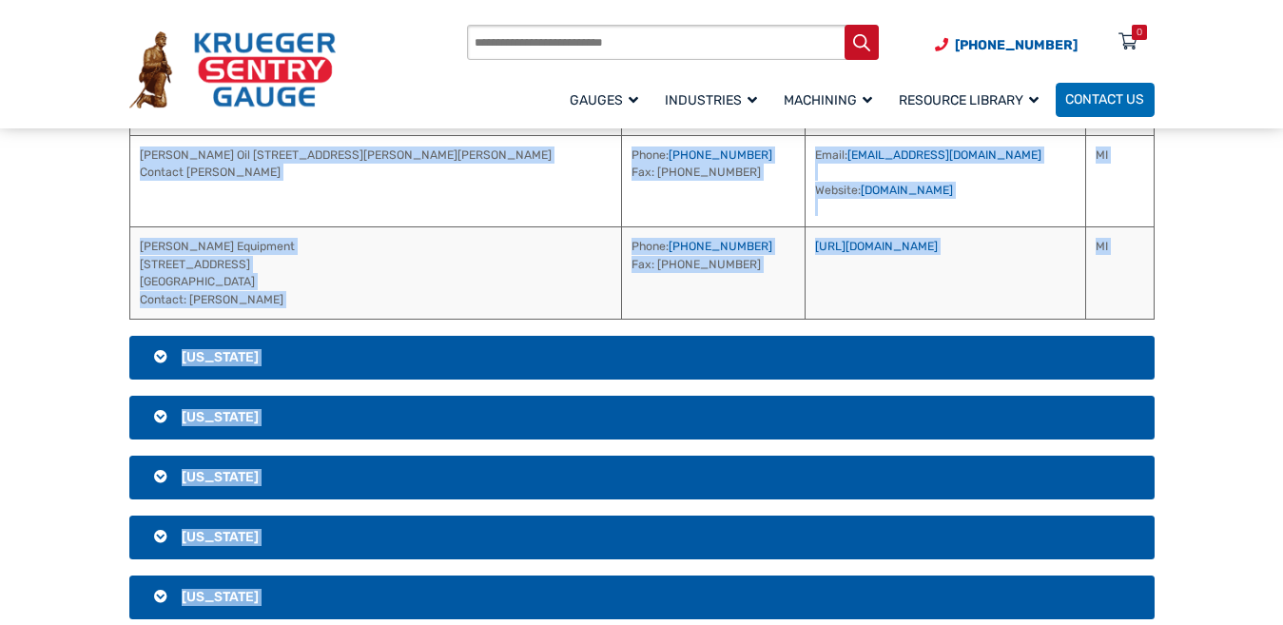
scroll to position [1906, 0]
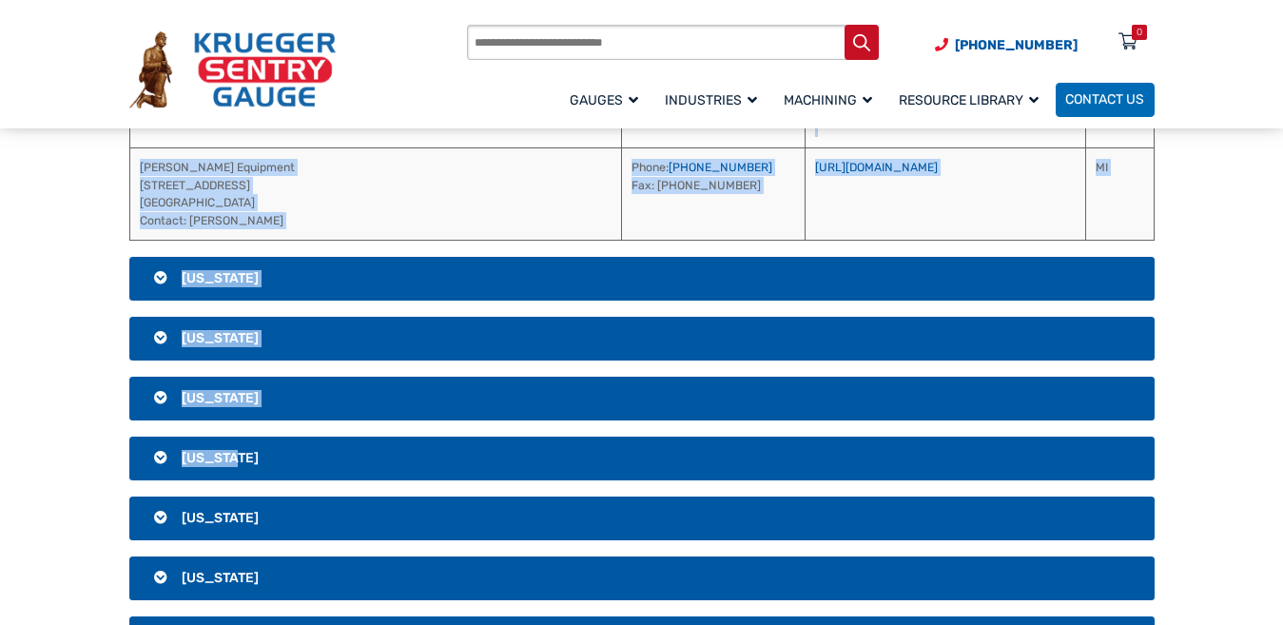
drag, startPoint x: 793, startPoint y: 257, endPoint x: 958, endPoint y: 470, distance: 269.2
click at [958, 470] on div "[GEOGRAPHIC_DATA] [US_STATE] Address Phone / Fax Website / Email National Petro…" at bounding box center [641, 225] width 1065 height 3587
click at [1190, 277] on section "[GEOGRAPHIC_DATA] [US_STATE] Address Phone / Fax Website / Email National Petro…" at bounding box center [641, 225] width 1283 height 3587
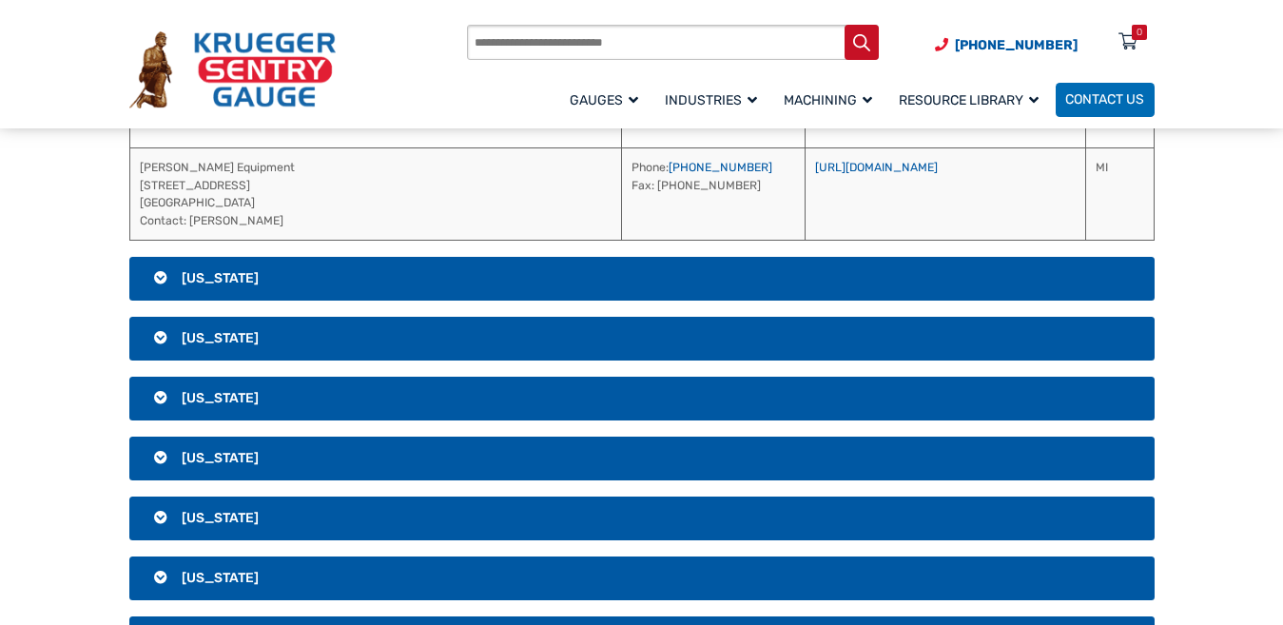
click at [639, 272] on h3 "[US_STATE]" at bounding box center [641, 279] width 1025 height 44
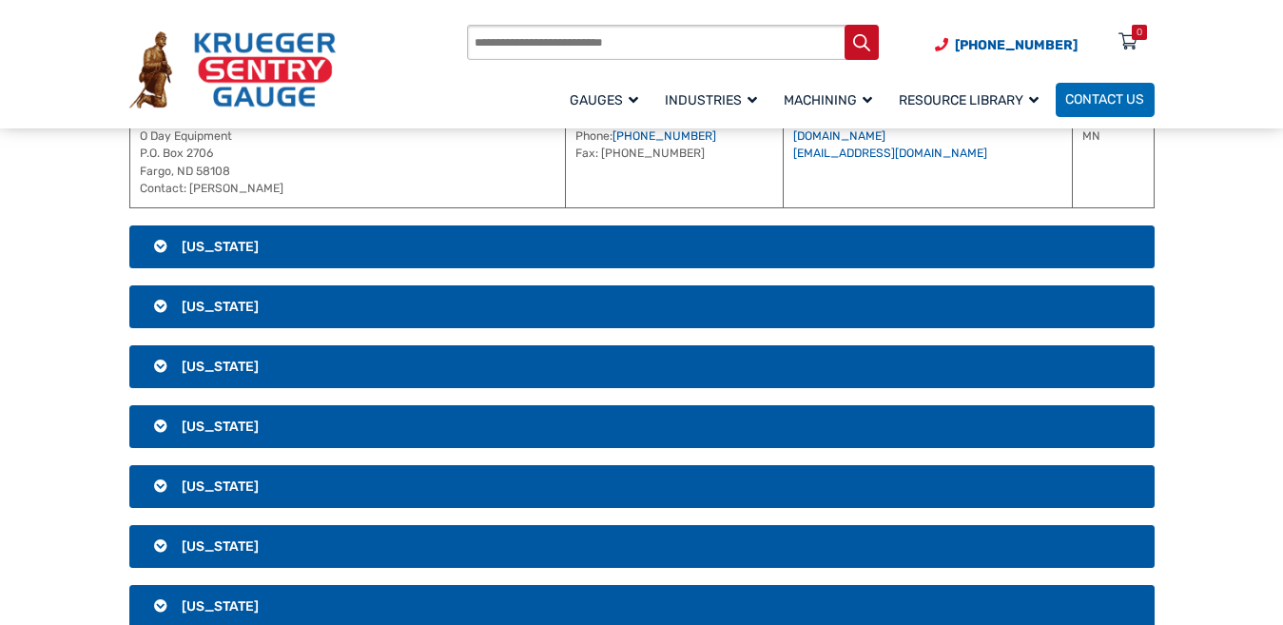
scroll to position [1621, 0]
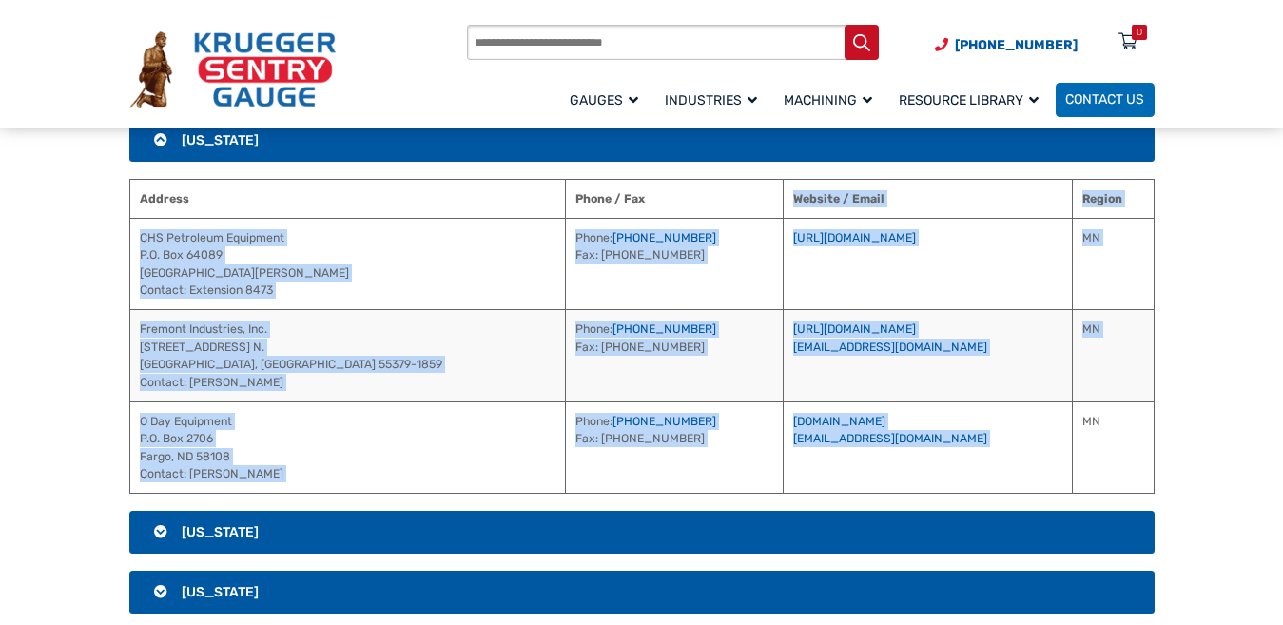
drag, startPoint x: 710, startPoint y: 194, endPoint x: 893, endPoint y: 457, distance: 320.5
click at [893, 457] on table "Address Phone / Fax Website / Email Region CHS Petroleum Equipment P.O. [GEOGRA…" at bounding box center [641, 337] width 1025 height 316
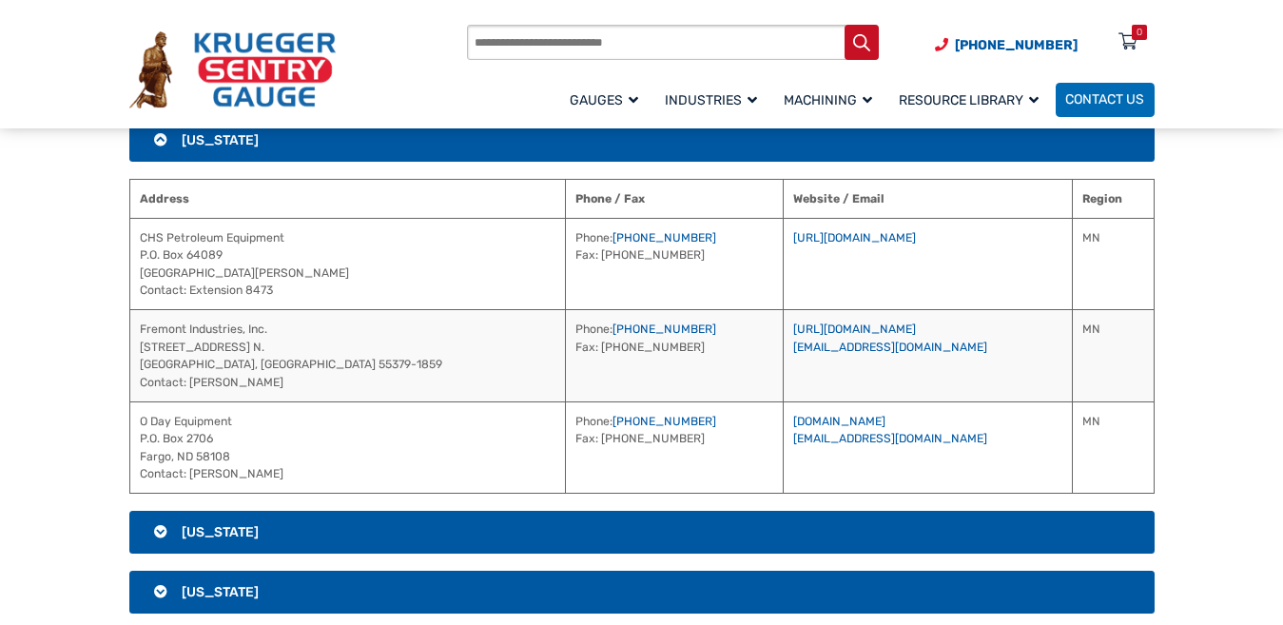
click at [1176, 303] on section "[GEOGRAPHIC_DATA] [US_STATE] Address Phone / Fax Website / Email National Petro…" at bounding box center [641, 465] width 1283 height 3496
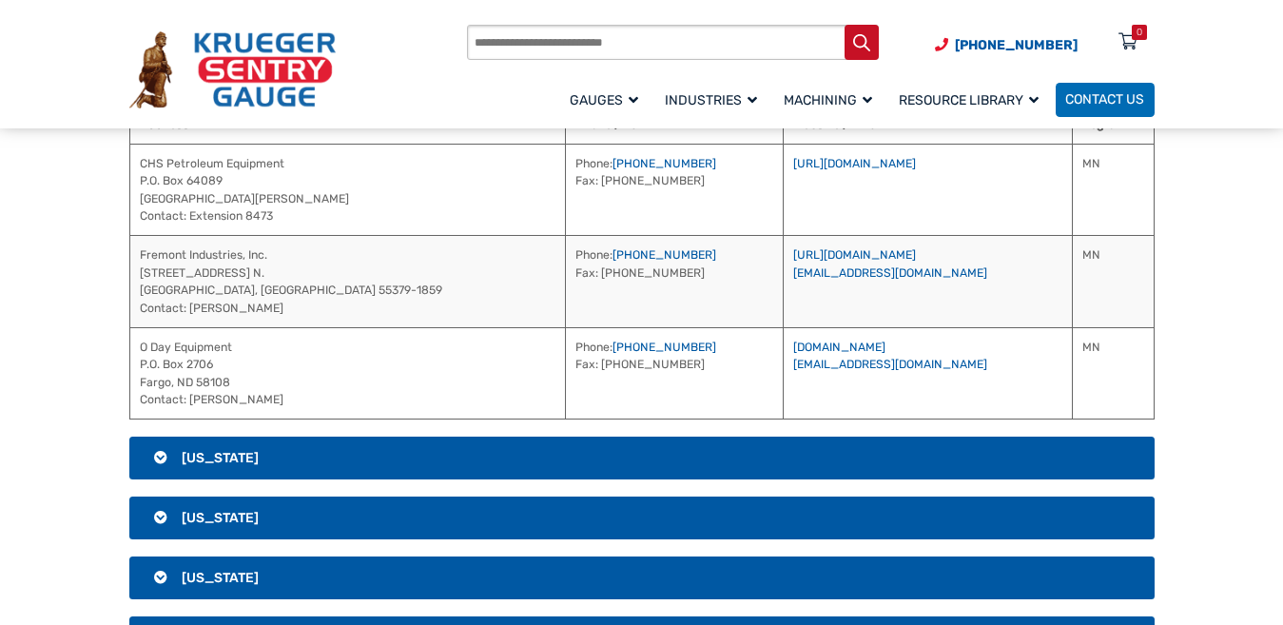
scroll to position [1716, 0]
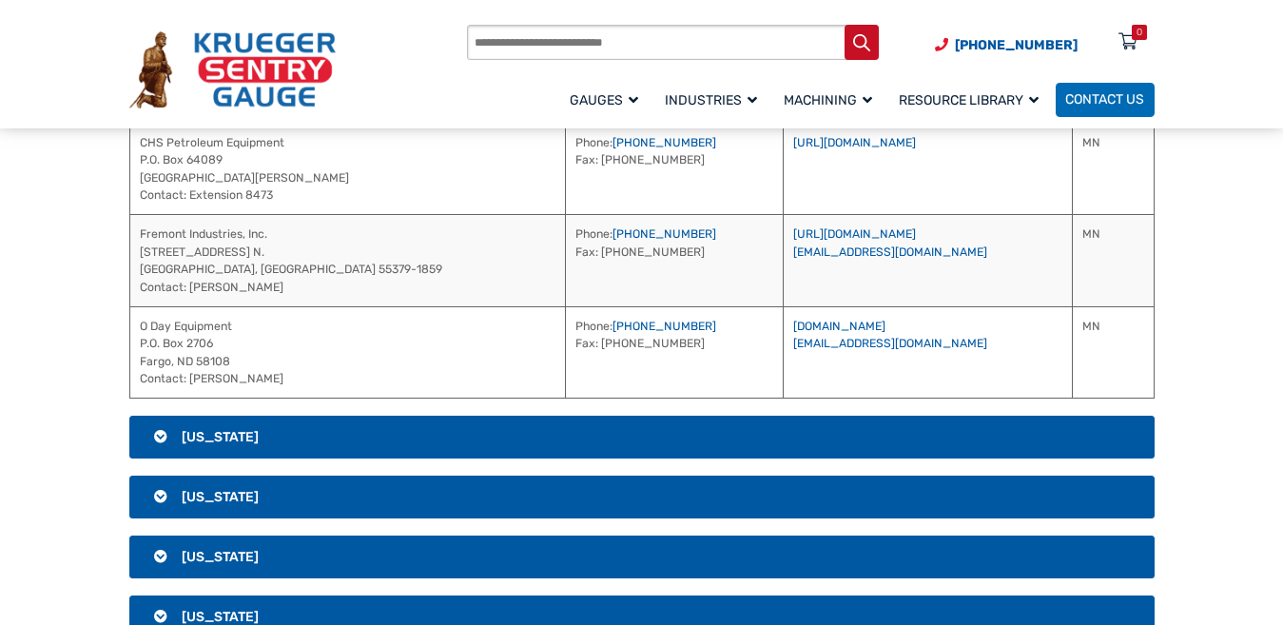
click at [628, 440] on h3 "[US_STATE]" at bounding box center [641, 438] width 1025 height 44
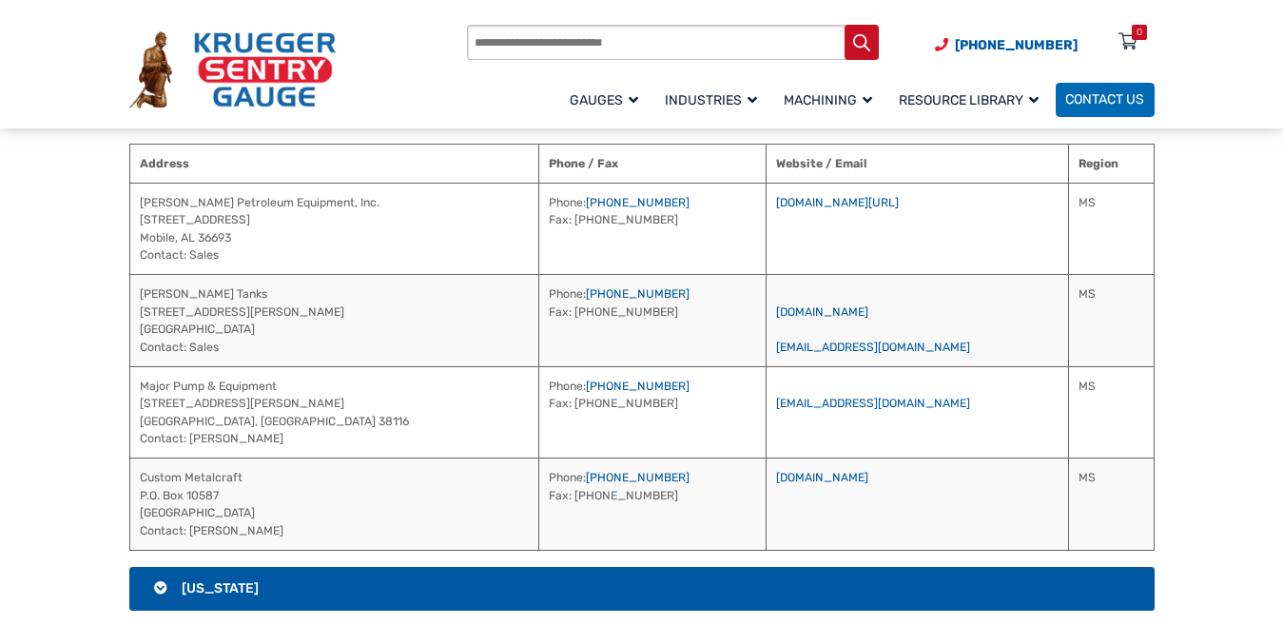
drag, startPoint x: 743, startPoint y: 162, endPoint x: 963, endPoint y: 510, distance: 412.1
click at [963, 510] on table "Address Phone / Fax Website / Email Region [PERSON_NAME] Petroleum Equipment, I…" at bounding box center [641, 347] width 1025 height 407
click at [1214, 369] on section "[GEOGRAPHIC_DATA] [US_STATE] Address Phone / Fax Website / Email National Petro…" at bounding box center [641, 415] width 1283 height 3587
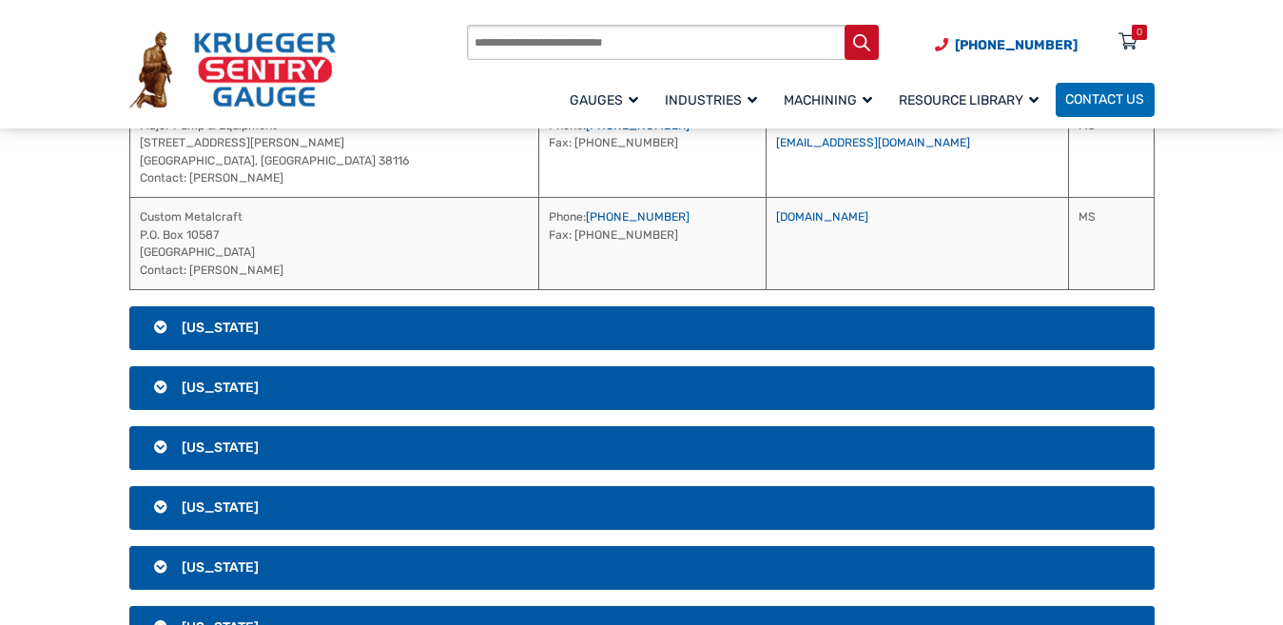
scroll to position [2001, 0]
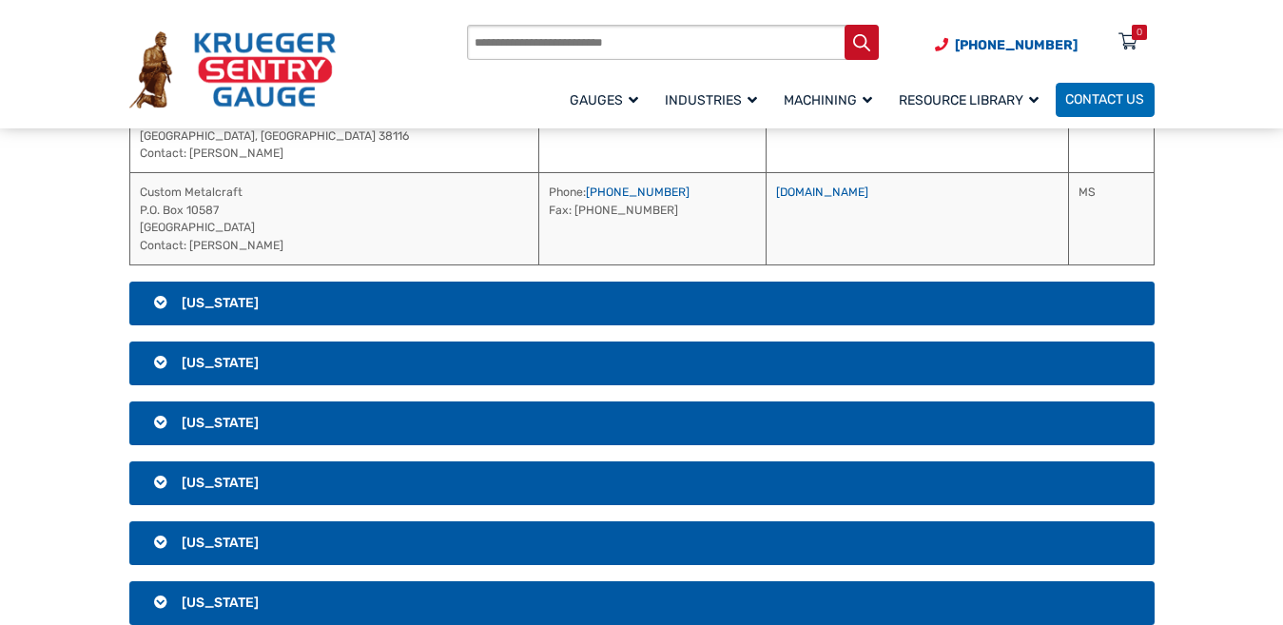
click at [779, 302] on h3 "[US_STATE]" at bounding box center [641, 304] width 1025 height 44
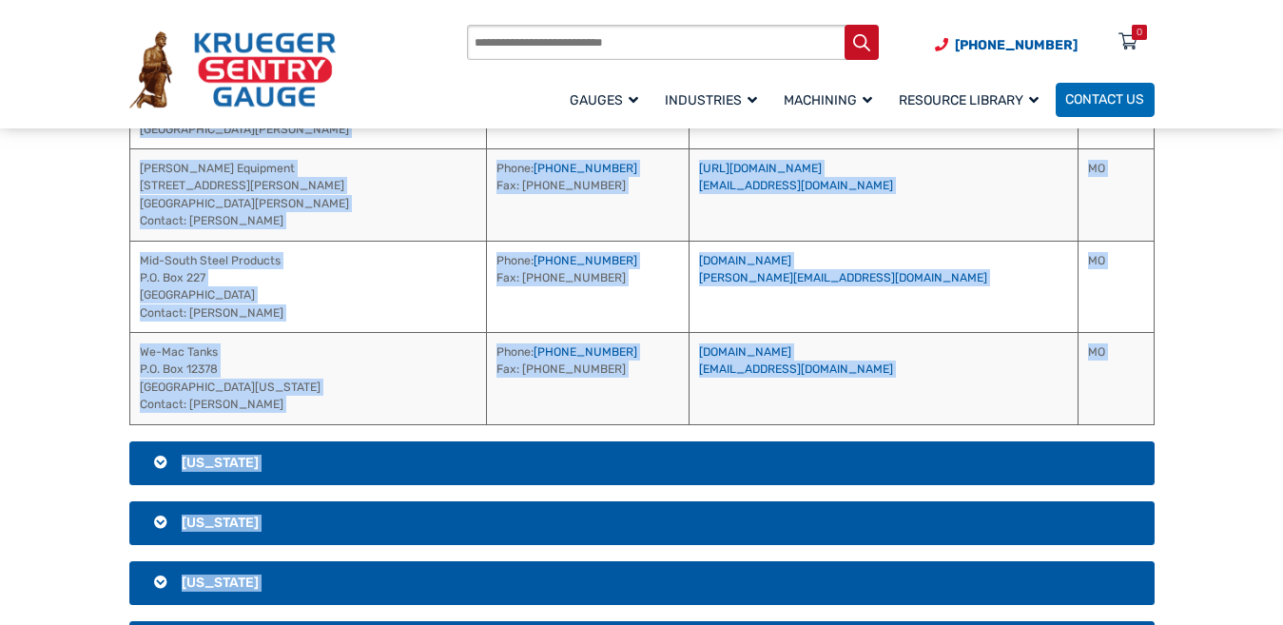
scroll to position [2197, 0]
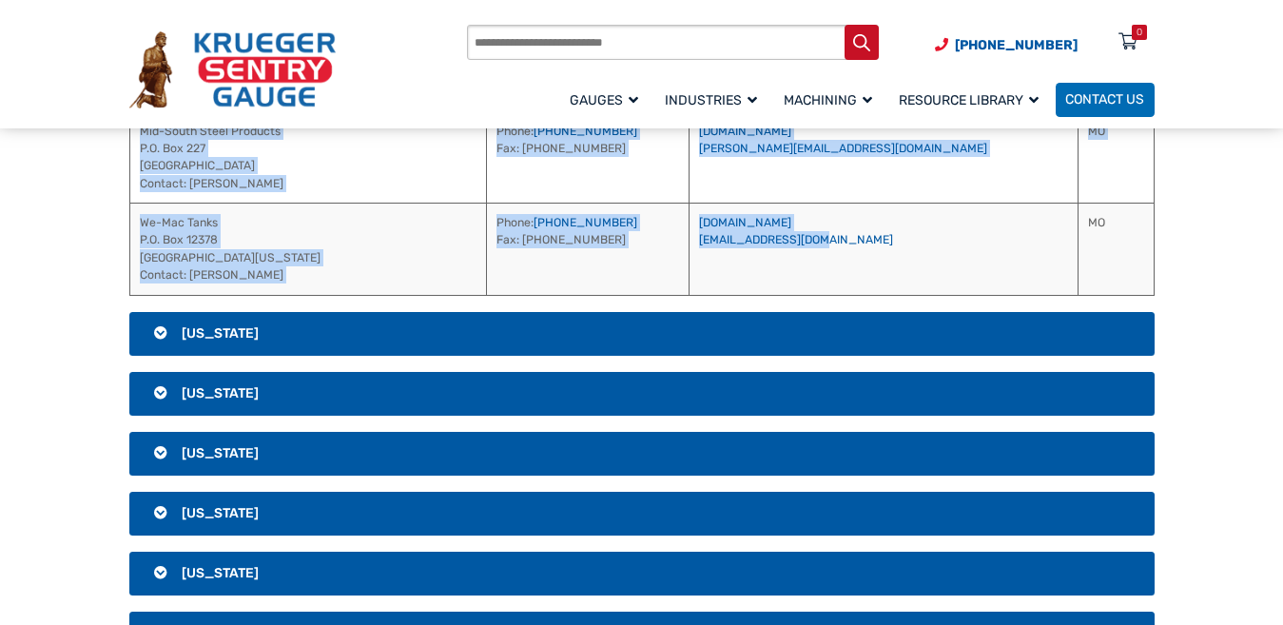
drag, startPoint x: 741, startPoint y: 219, endPoint x: 963, endPoint y: 264, distance: 227.2
click at [963, 264] on table "Address Phone / Fax Website / Email Region Energy Petroleum [STREET_ADDRESS][PE…" at bounding box center [641, 8] width 1025 height 573
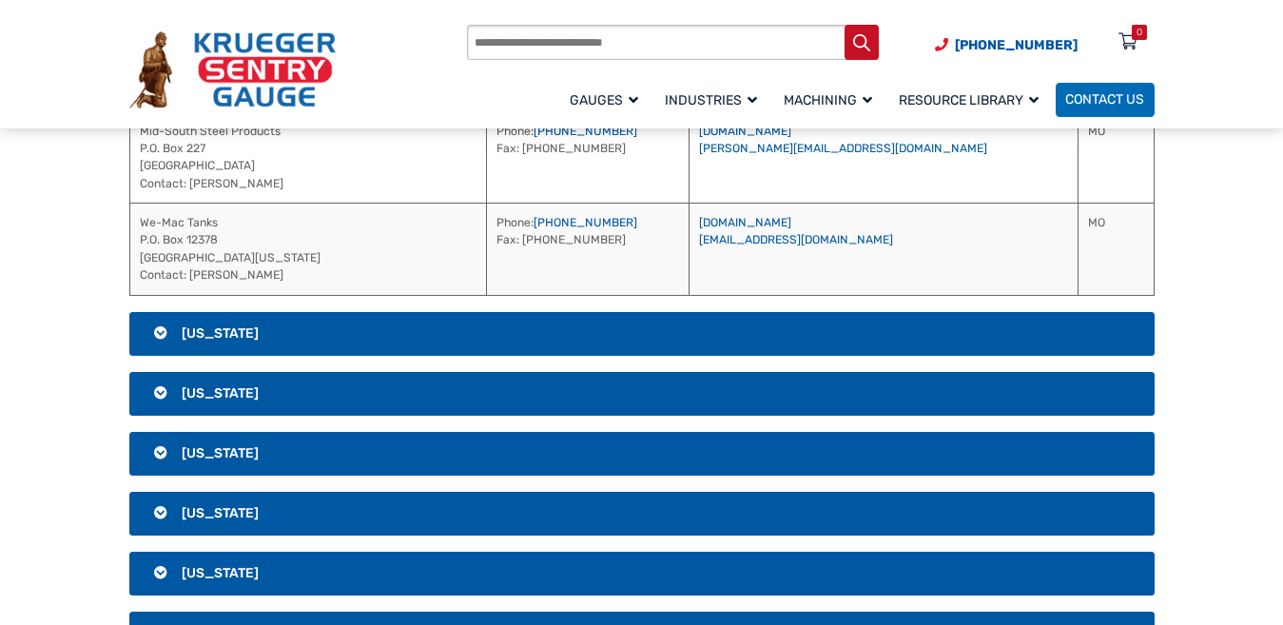
click at [1194, 291] on section "[GEOGRAPHIC_DATA] [US_STATE] Address Phone / Fax Website / Email National Petro…" at bounding box center [641, 18] width 1283 height 3754
click at [850, 323] on h3 "[US_STATE]" at bounding box center [641, 334] width 1025 height 44
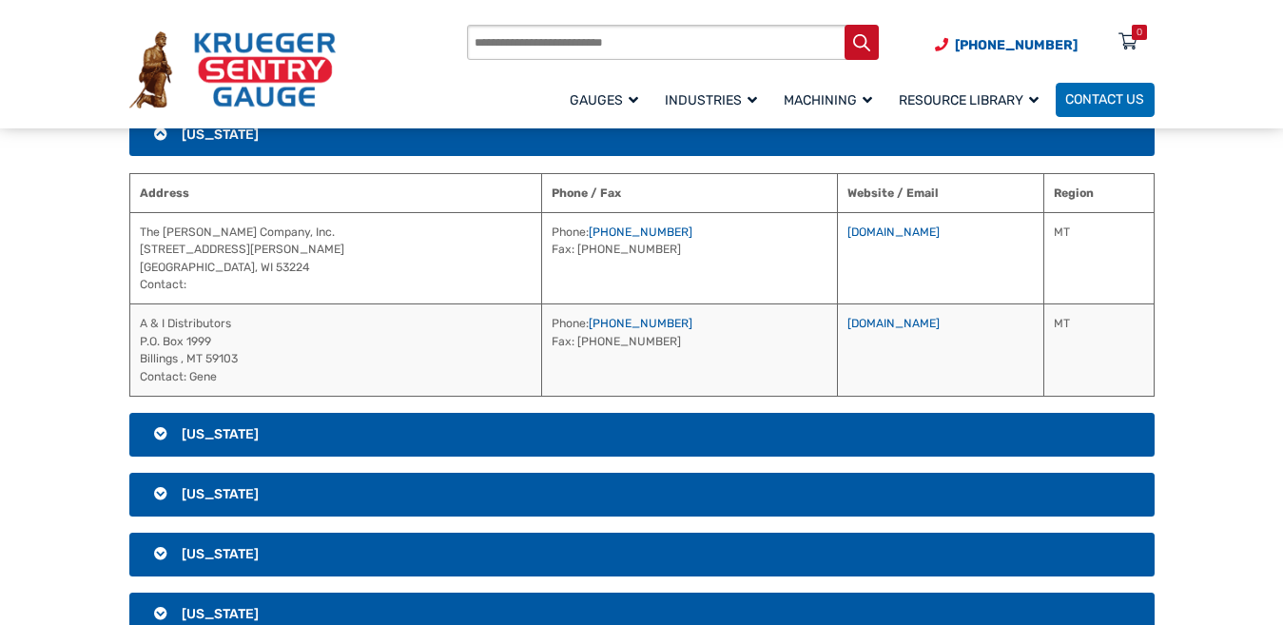
scroll to position [1816, 0]
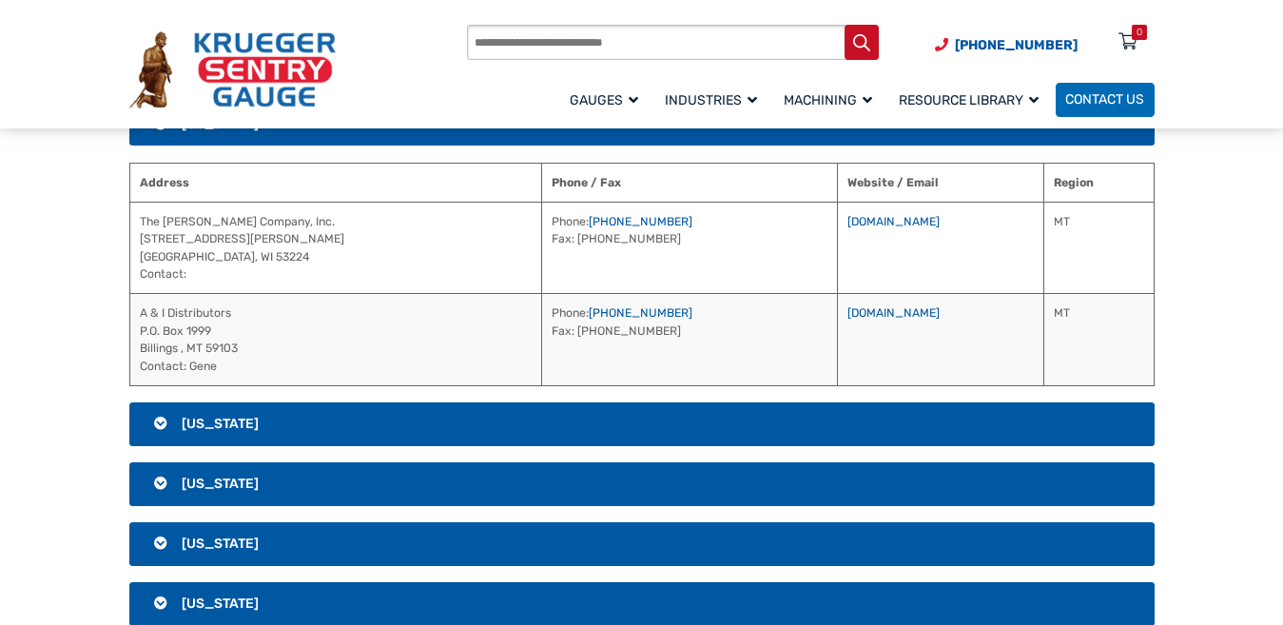
click at [803, 423] on h3 "[US_STATE]" at bounding box center [641, 424] width 1025 height 44
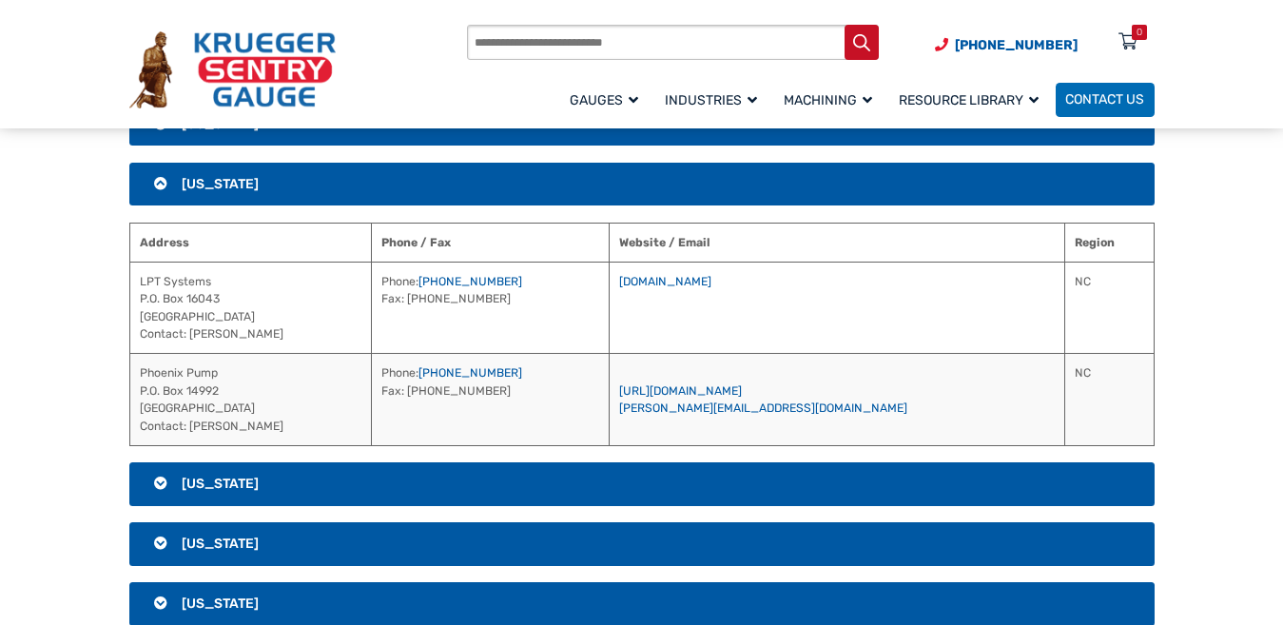
drag, startPoint x: 702, startPoint y: 243, endPoint x: 851, endPoint y: 457, distance: 261.7
click at [851, 457] on div "[GEOGRAPHIC_DATA] [US_STATE] Address Phone / Fax Website / Email National Petro…" at bounding box center [641, 223] width 1065 height 3404
click at [1196, 251] on section "[GEOGRAPHIC_DATA] [US_STATE] Address Phone / Fax Website / Email National Petro…" at bounding box center [641, 223] width 1283 height 3404
click at [636, 477] on h3 "[US_STATE]" at bounding box center [641, 484] width 1025 height 44
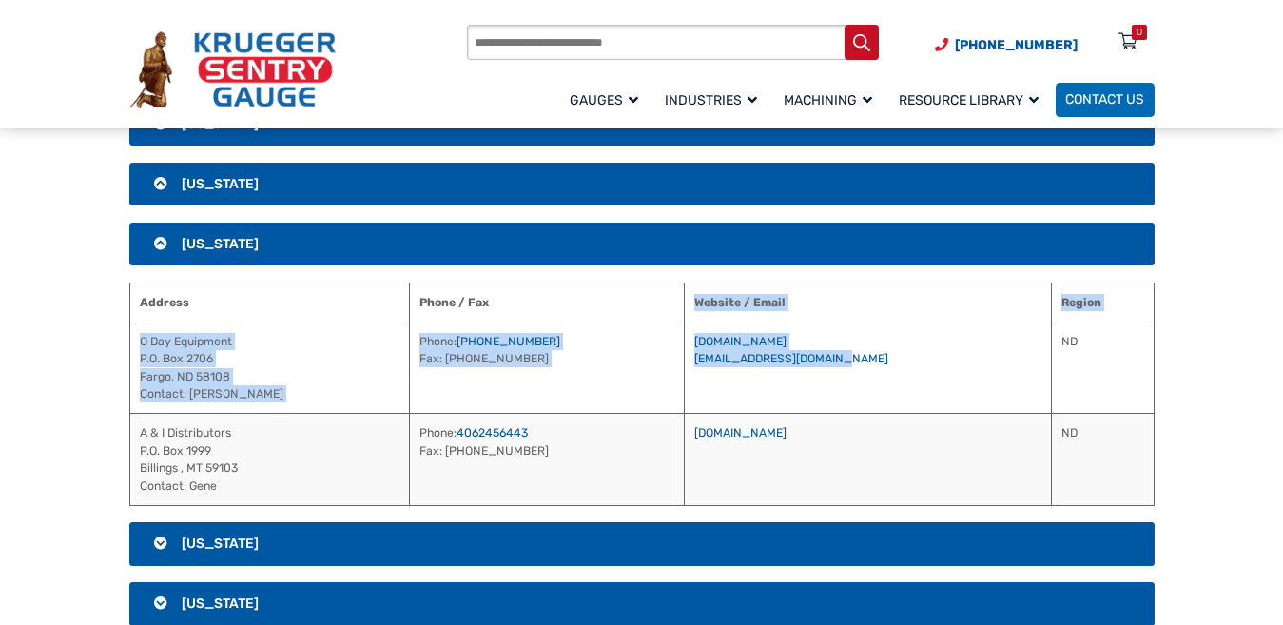
drag, startPoint x: 702, startPoint y: 302, endPoint x: 882, endPoint y: 360, distance: 188.9
click at [882, 360] on table "Address Phone / Fax Website / Email Region O Day Equipment P.O. [GEOGRAPHIC_DAT…" at bounding box center [641, 393] width 1025 height 223
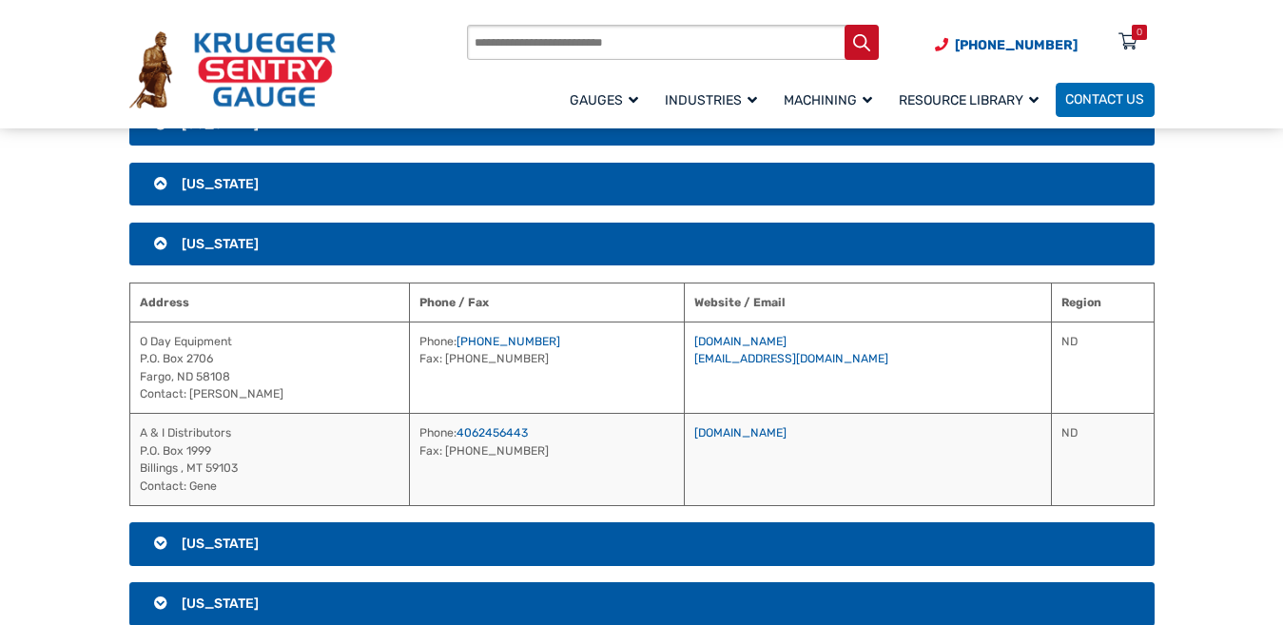
click at [1206, 308] on section "[GEOGRAPHIC_DATA] [US_STATE] Address Phone / Fax Website / Email National Petro…" at bounding box center [641, 223] width 1283 height 3404
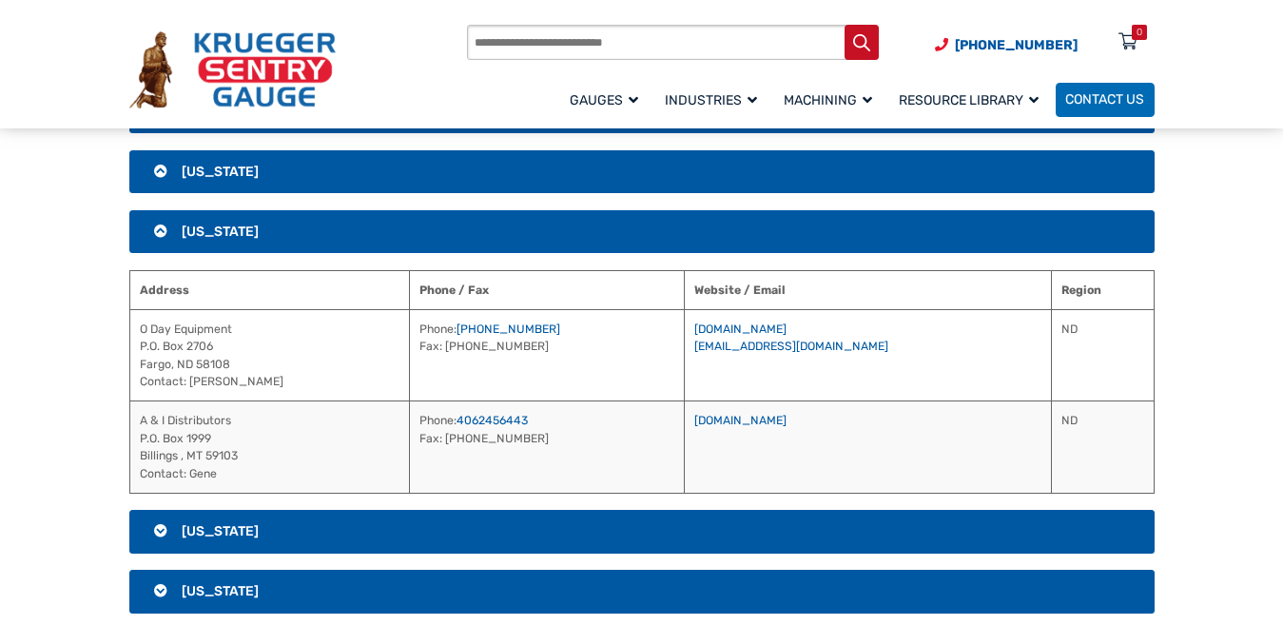
scroll to position [2102, 0]
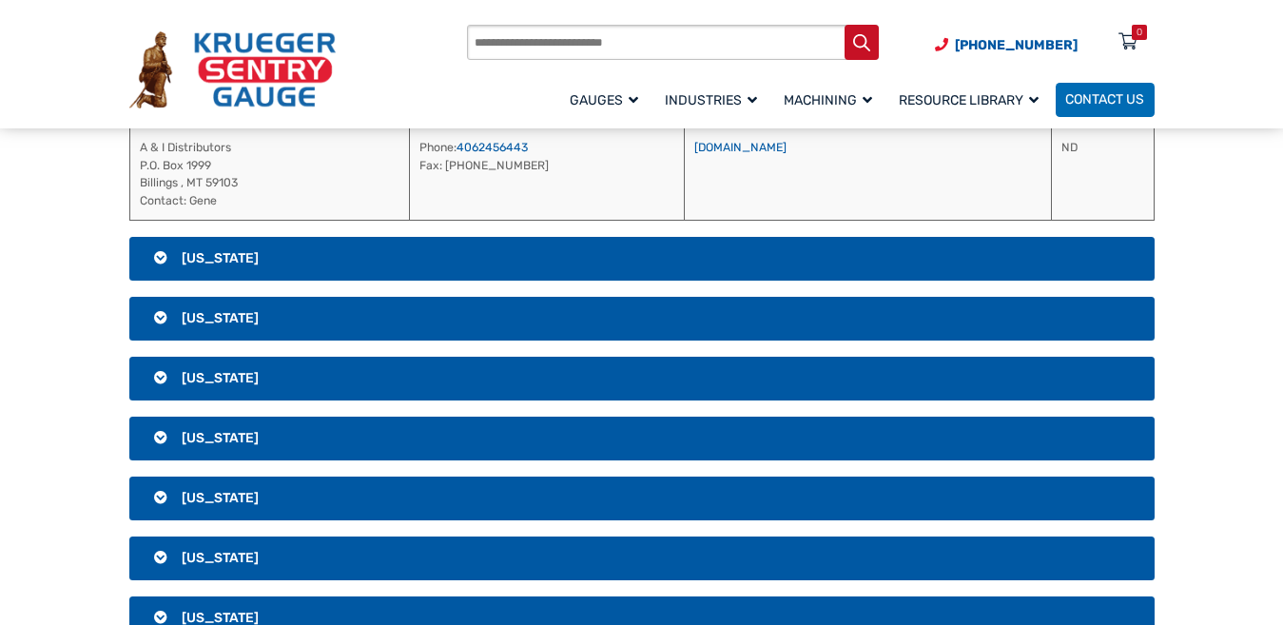
click at [748, 258] on h3 "[US_STATE]" at bounding box center [641, 259] width 1025 height 44
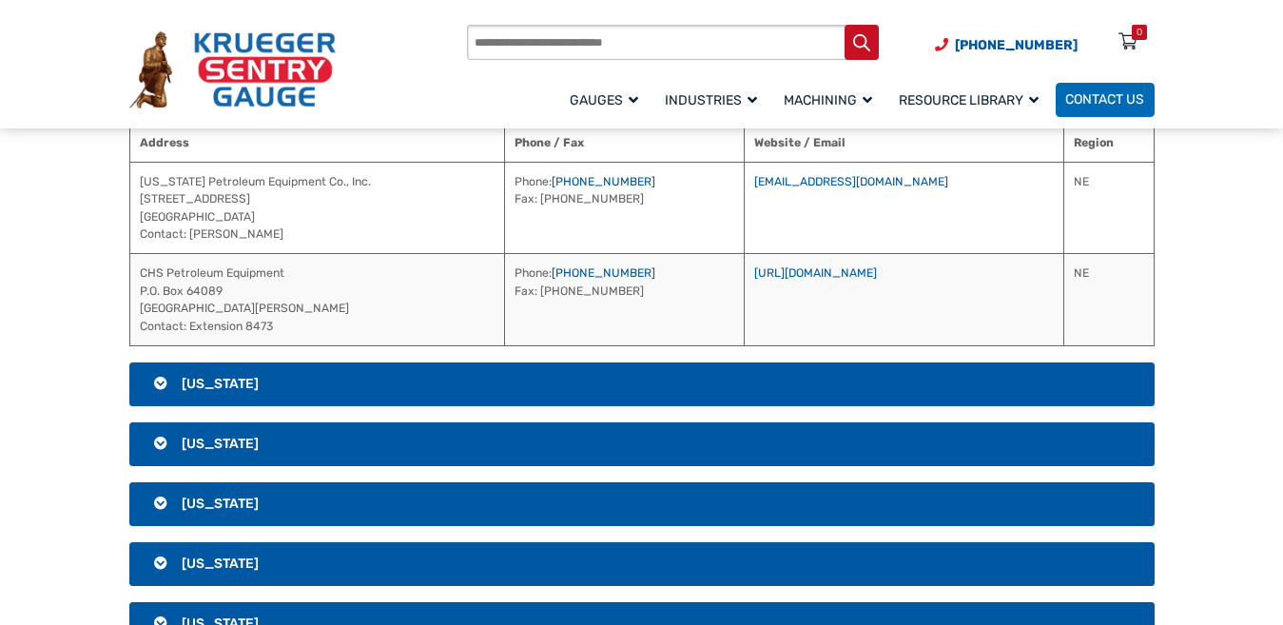
scroll to position [1895, 0]
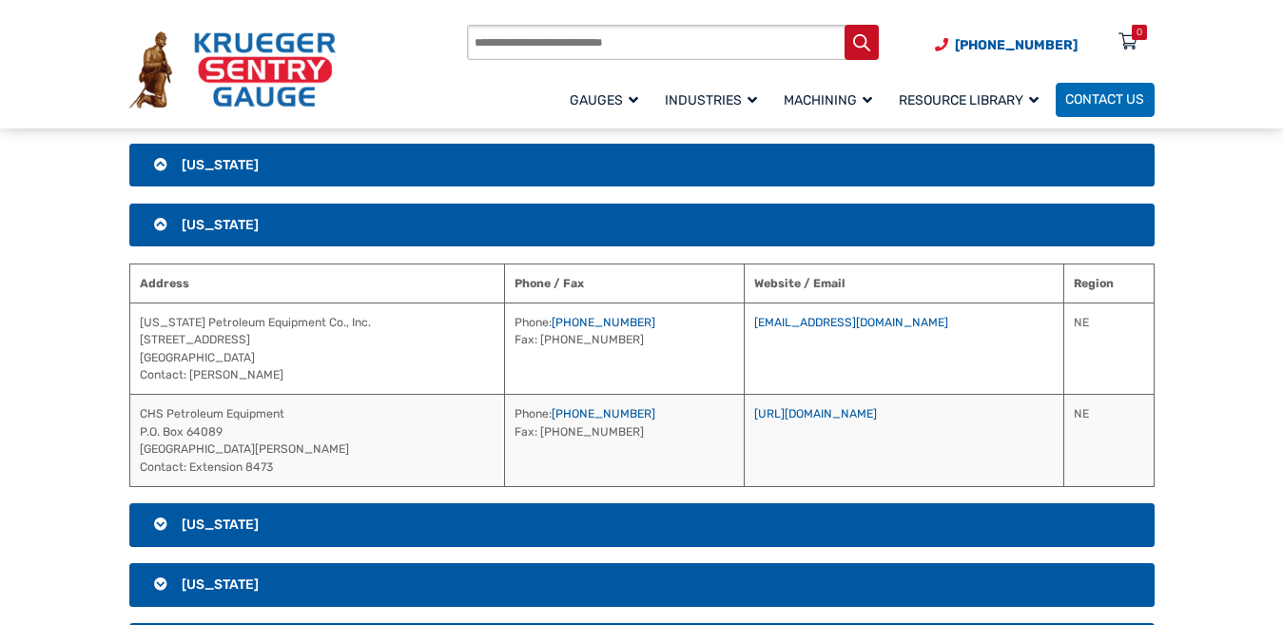
drag, startPoint x: 744, startPoint y: 280, endPoint x: 961, endPoint y: 340, distance: 226.1
click at [961, 340] on table "Address Phone / Fax Website / Email Region [US_STATE] Petroleum Equipment Co., …" at bounding box center [641, 374] width 1025 height 223
drag, startPoint x: 1275, startPoint y: 313, endPoint x: 1247, endPoint y: 322, distance: 30.1
click at [1275, 313] on section "[GEOGRAPHIC_DATA] [US_STATE] Address Phone / Fax Website / Email National Petro…" at bounding box center [641, 144] width 1283 height 3404
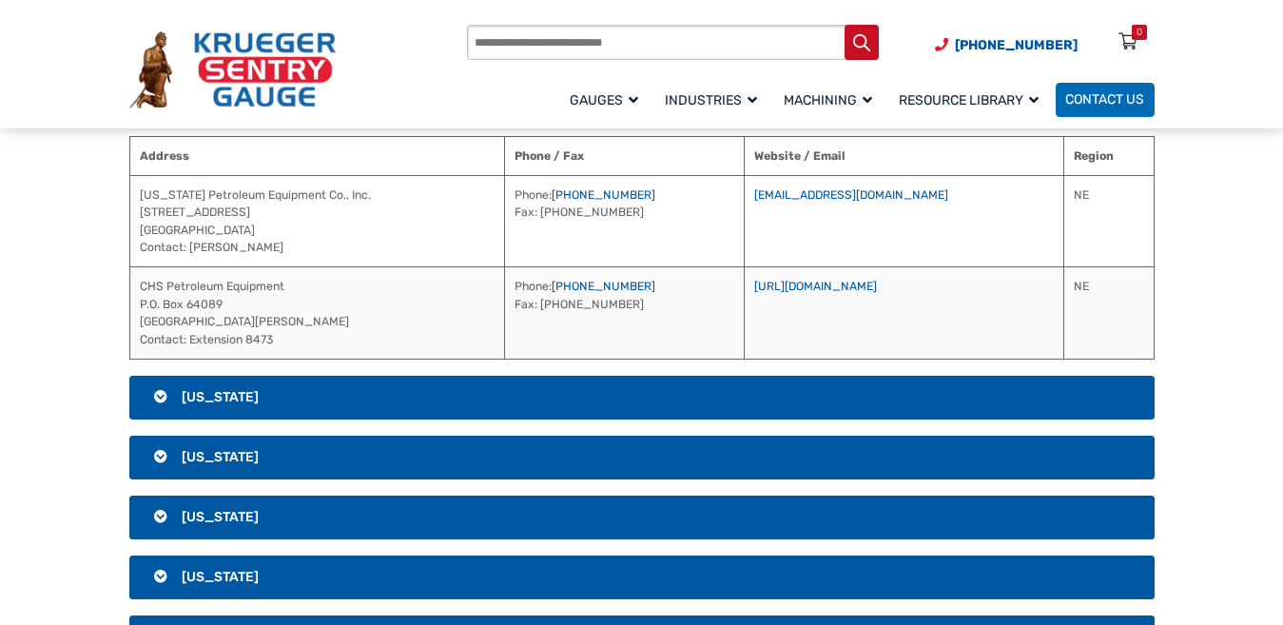
scroll to position [2086, 0]
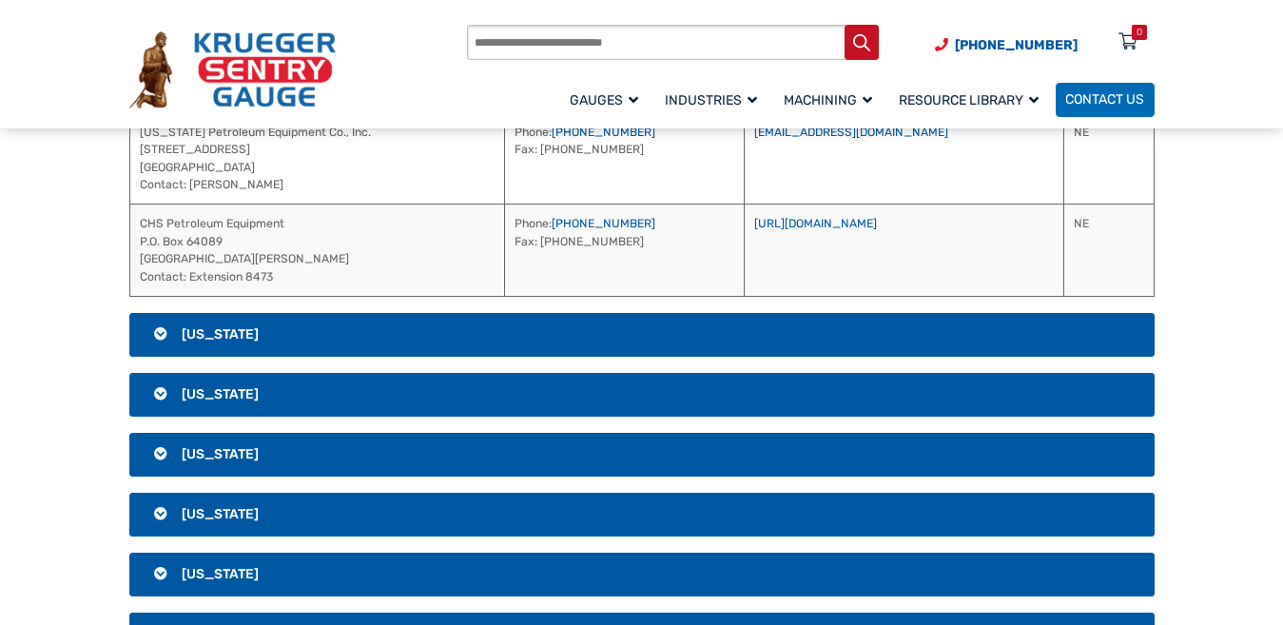
click at [738, 333] on h3 "[US_STATE]" at bounding box center [641, 335] width 1025 height 44
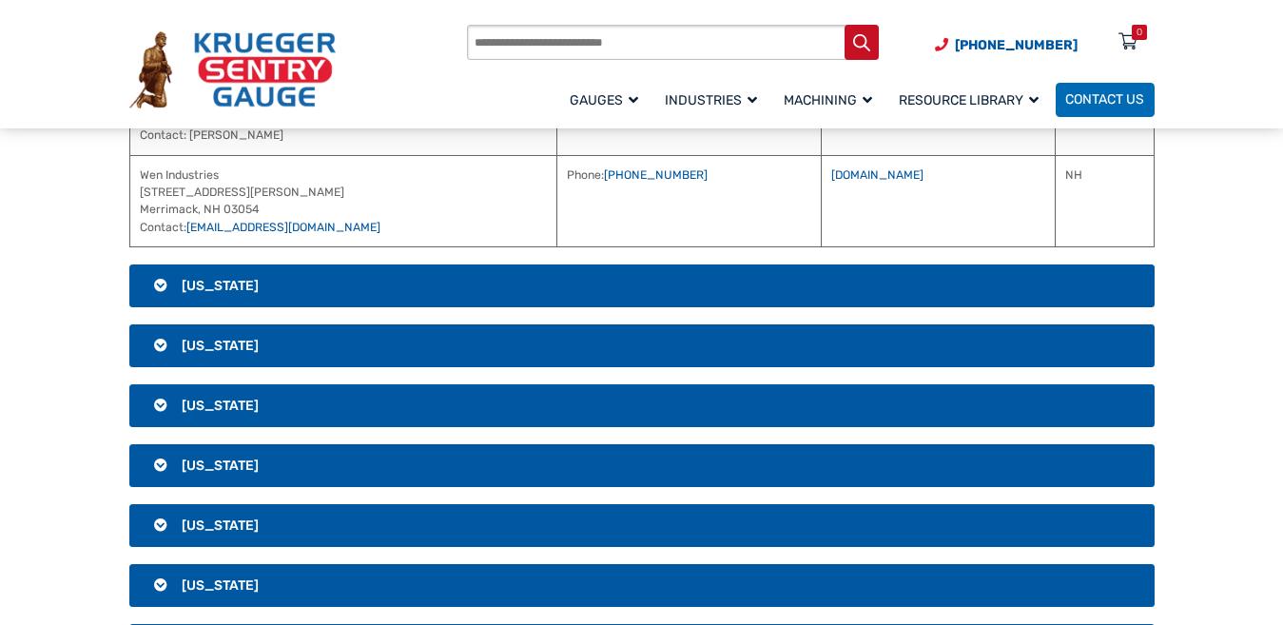
scroll to position [2276, 0]
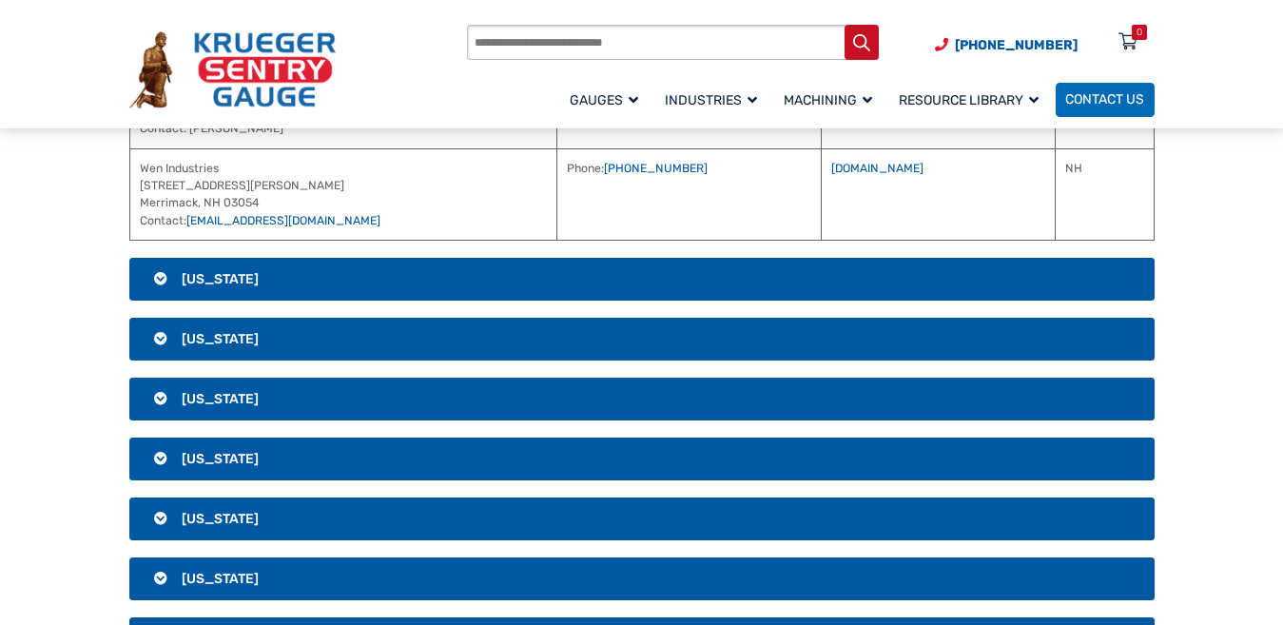
click at [721, 266] on h3 "[US_STATE]" at bounding box center [641, 280] width 1025 height 44
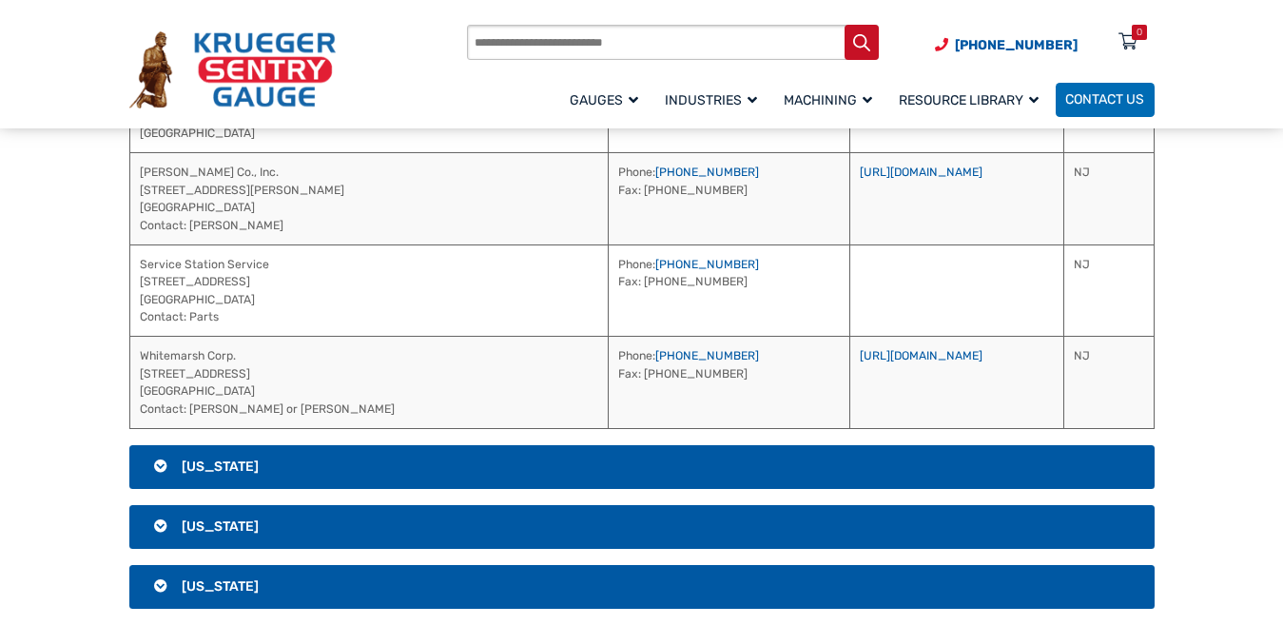
scroll to position [2447, 0]
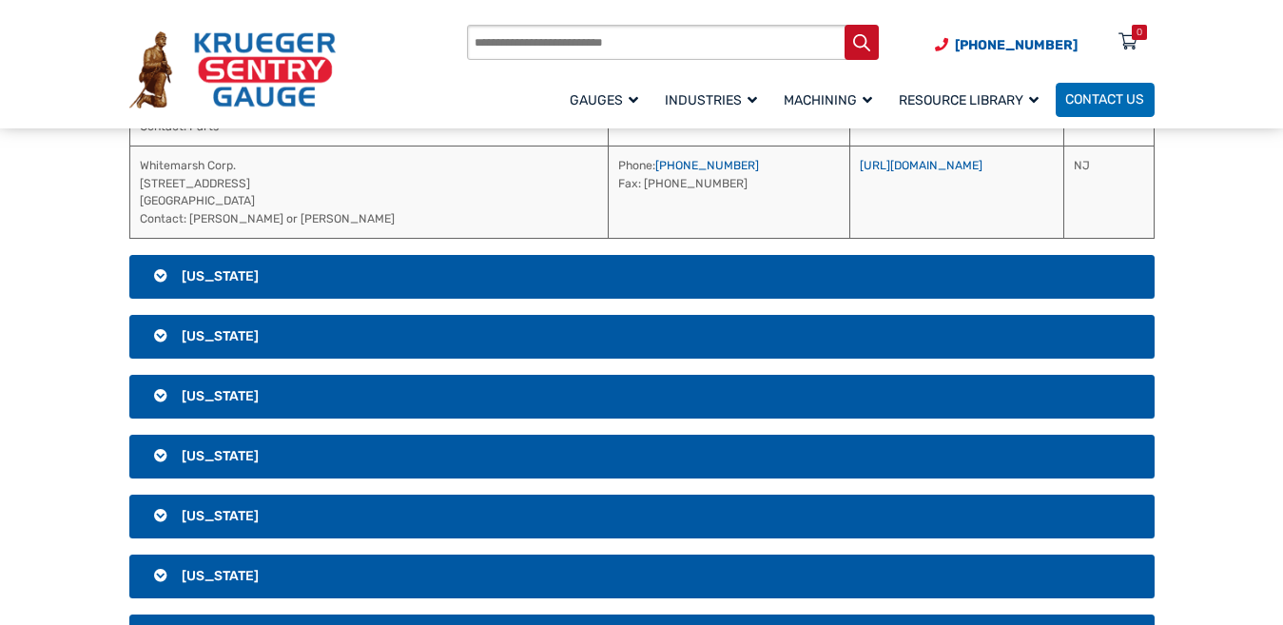
click at [727, 272] on h3 "[US_STATE]" at bounding box center [641, 277] width 1025 height 44
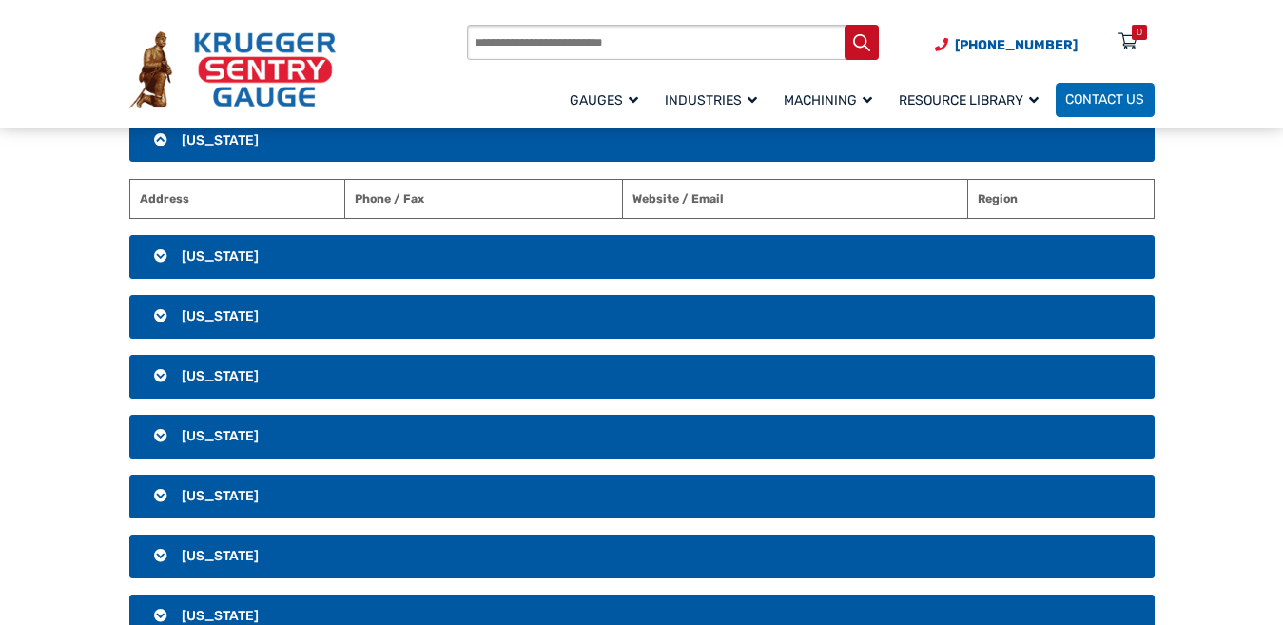
scroll to position [2224, 0]
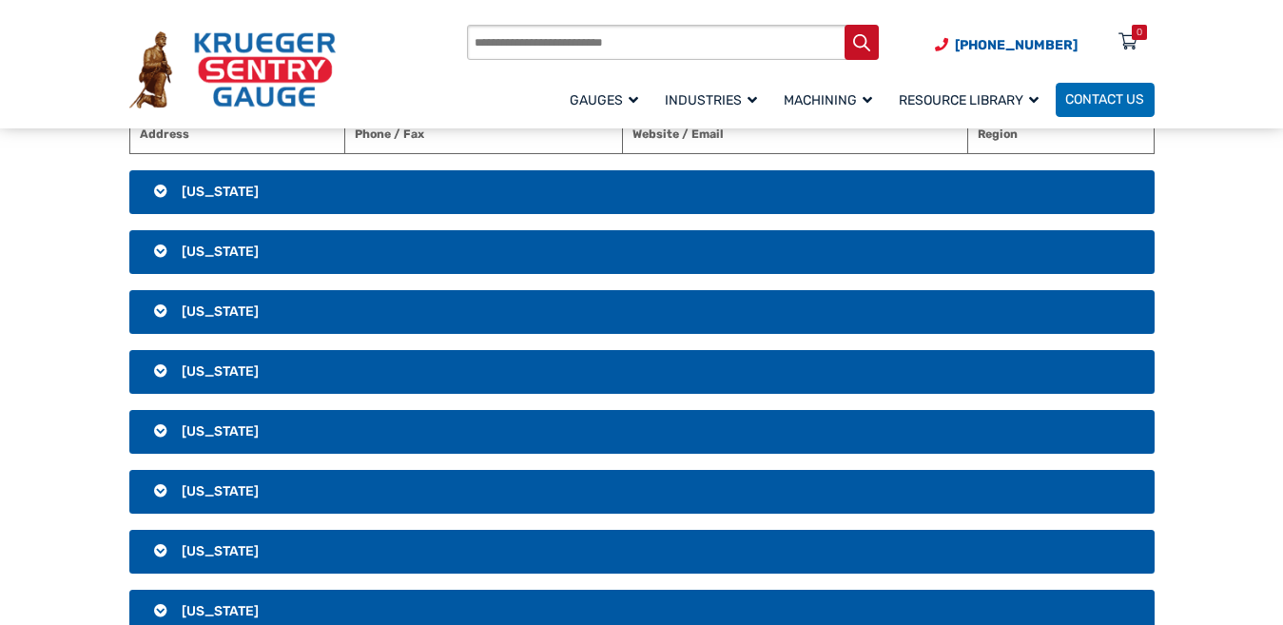
click at [745, 194] on h3 "[US_STATE]" at bounding box center [641, 192] width 1025 height 44
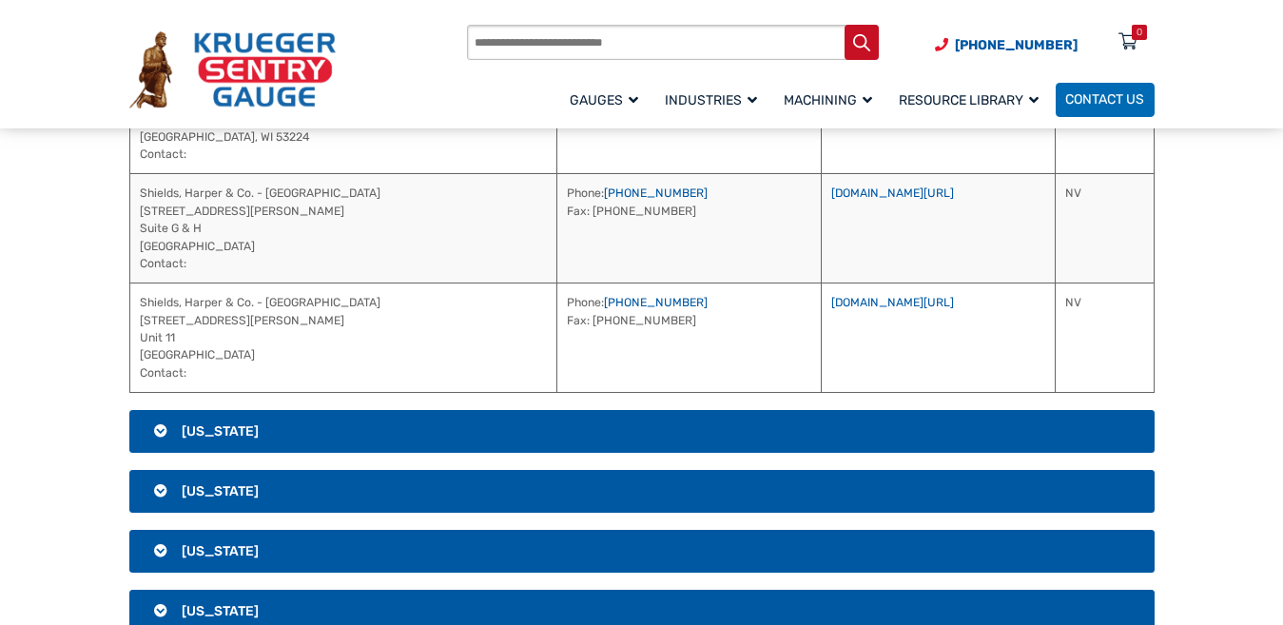
scroll to position [2415, 0]
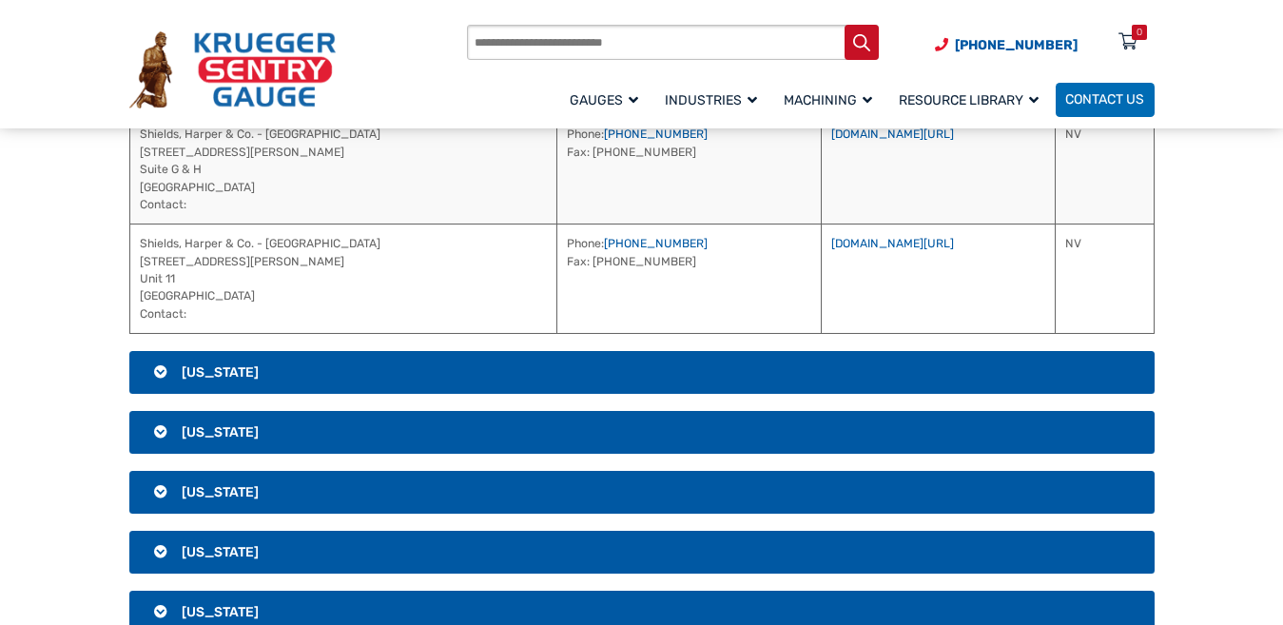
click at [751, 372] on h3 "[US_STATE]" at bounding box center [641, 373] width 1025 height 44
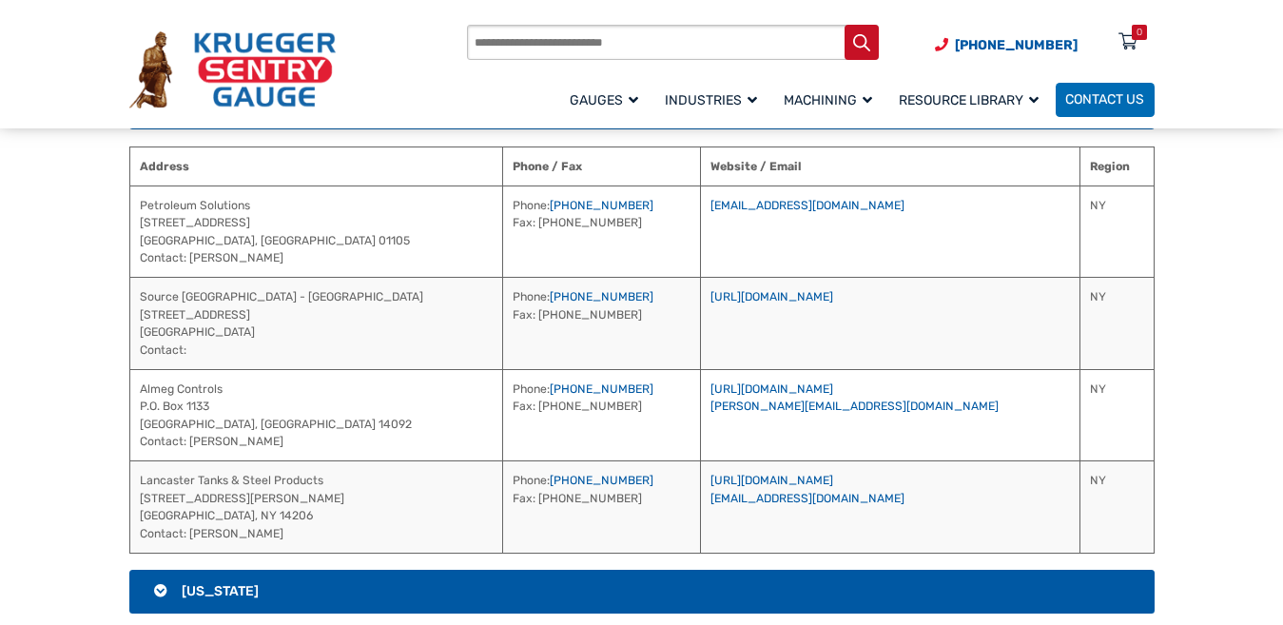
scroll to position [2301, 0]
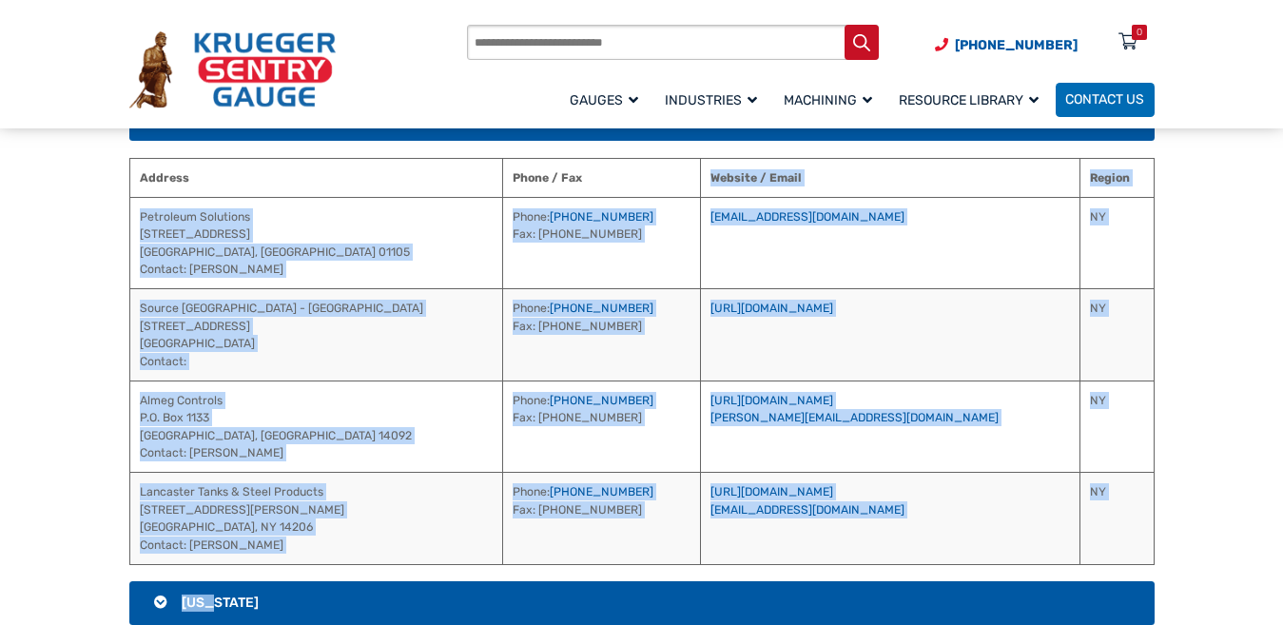
drag, startPoint x: 717, startPoint y: 177, endPoint x: 928, endPoint y: 571, distance: 446.8
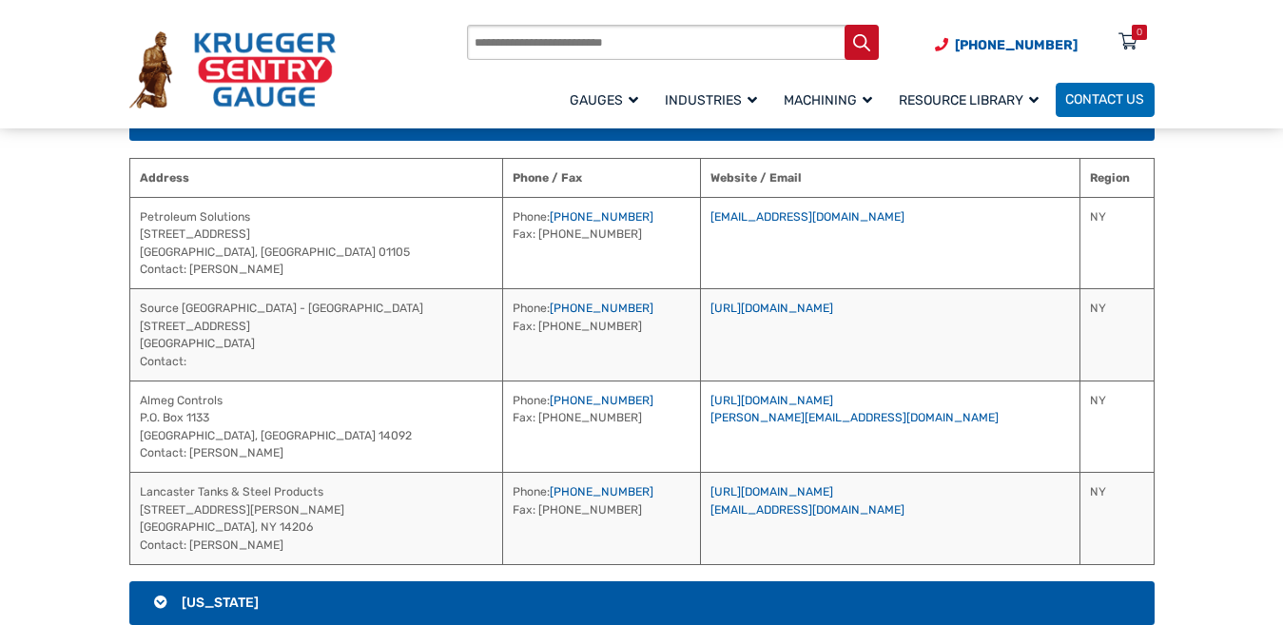
scroll to position [2491, 0]
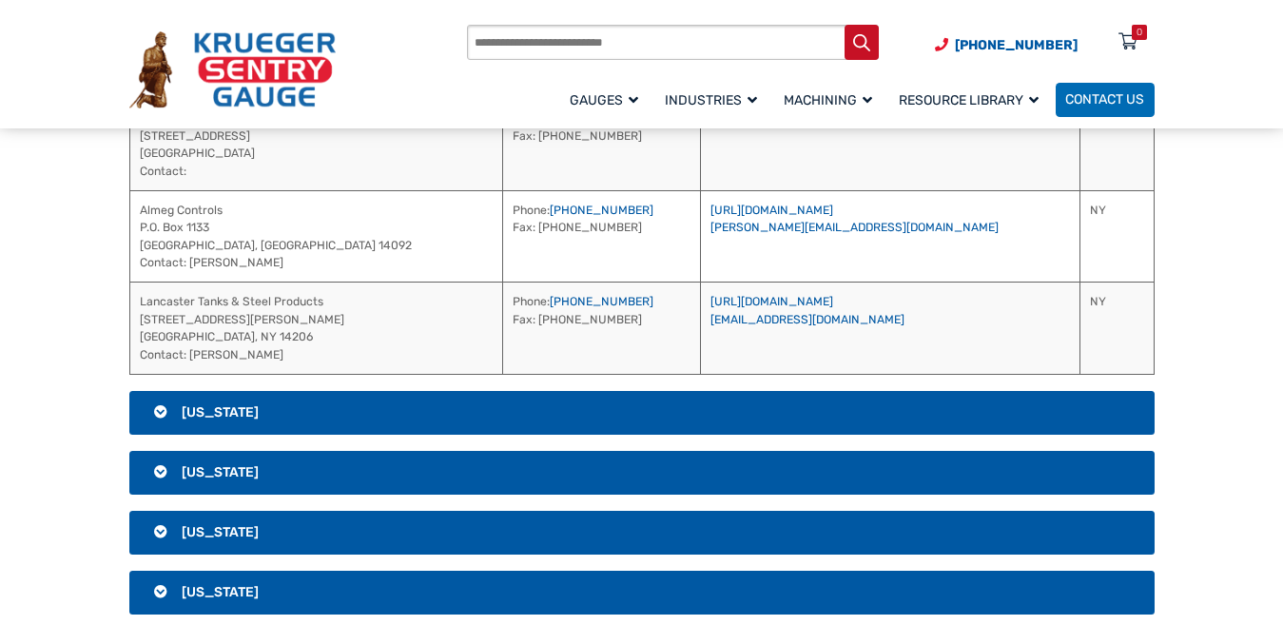
click at [826, 412] on h3 "[US_STATE]" at bounding box center [641, 413] width 1025 height 44
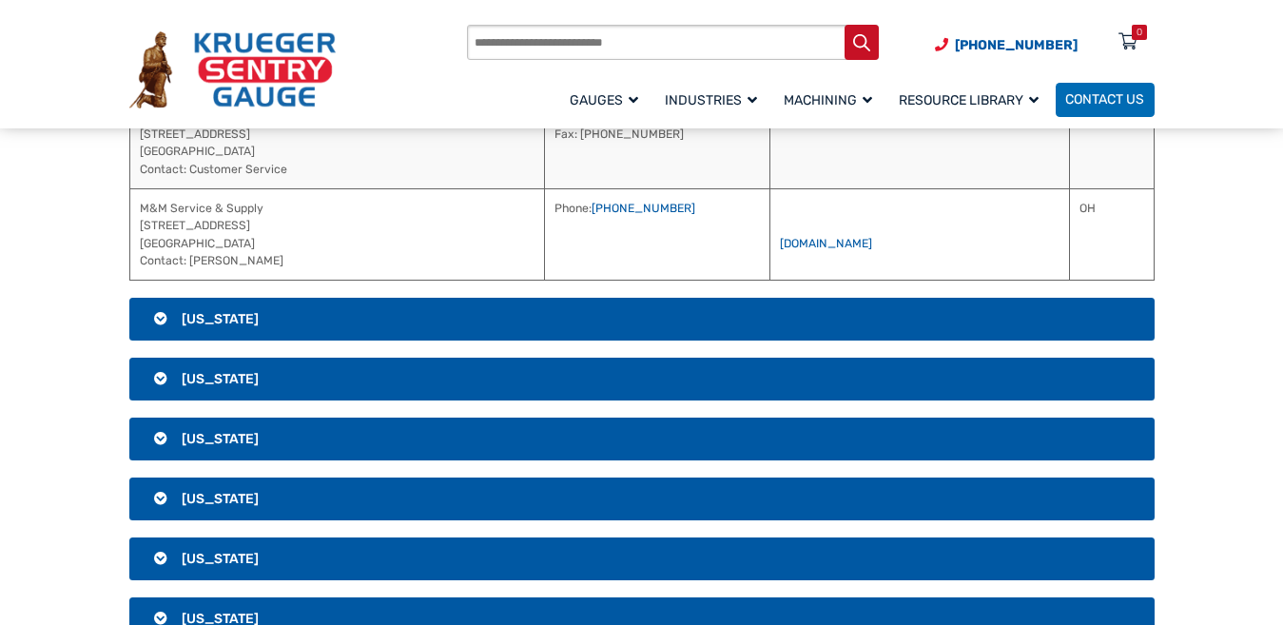
scroll to position [2961, 0]
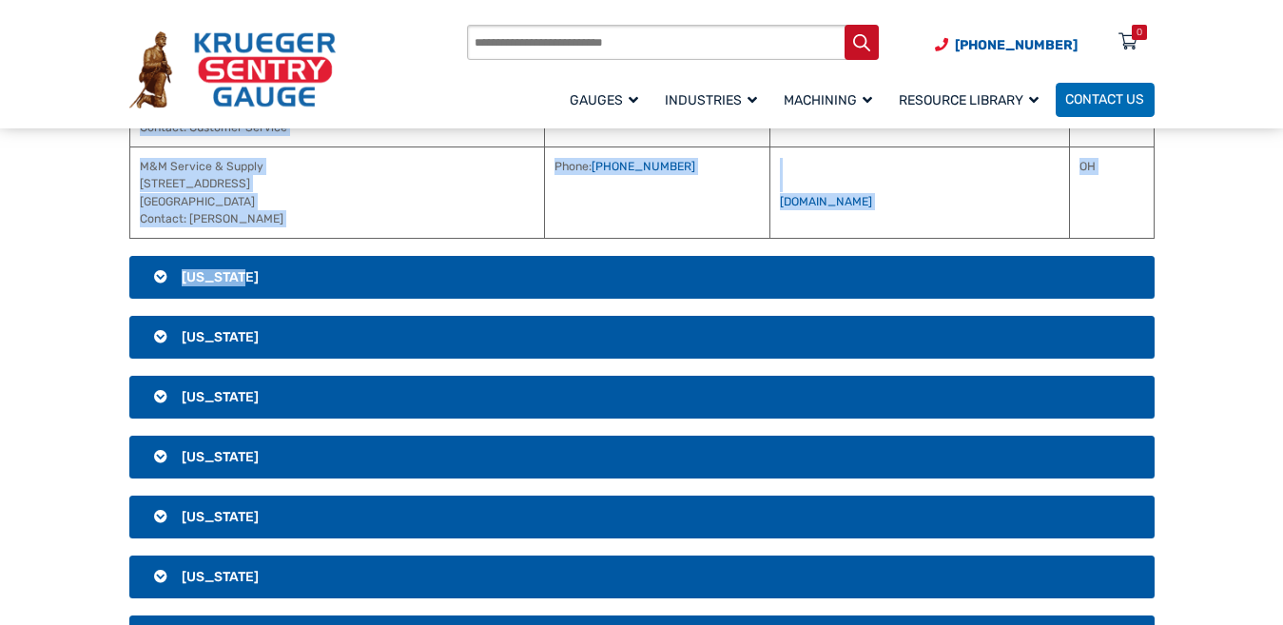
drag, startPoint x: 750, startPoint y: 271, endPoint x: 916, endPoint y: 273, distance: 165.5
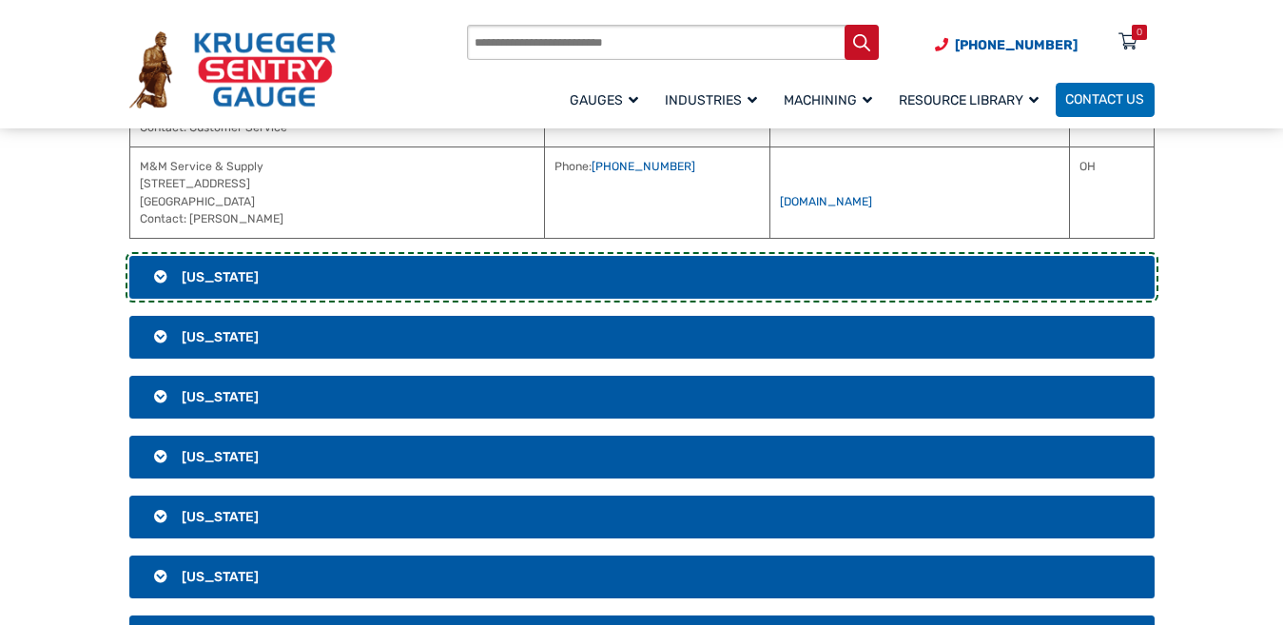
click at [745, 268] on h3 "[US_STATE]" at bounding box center [641, 278] width 1025 height 44
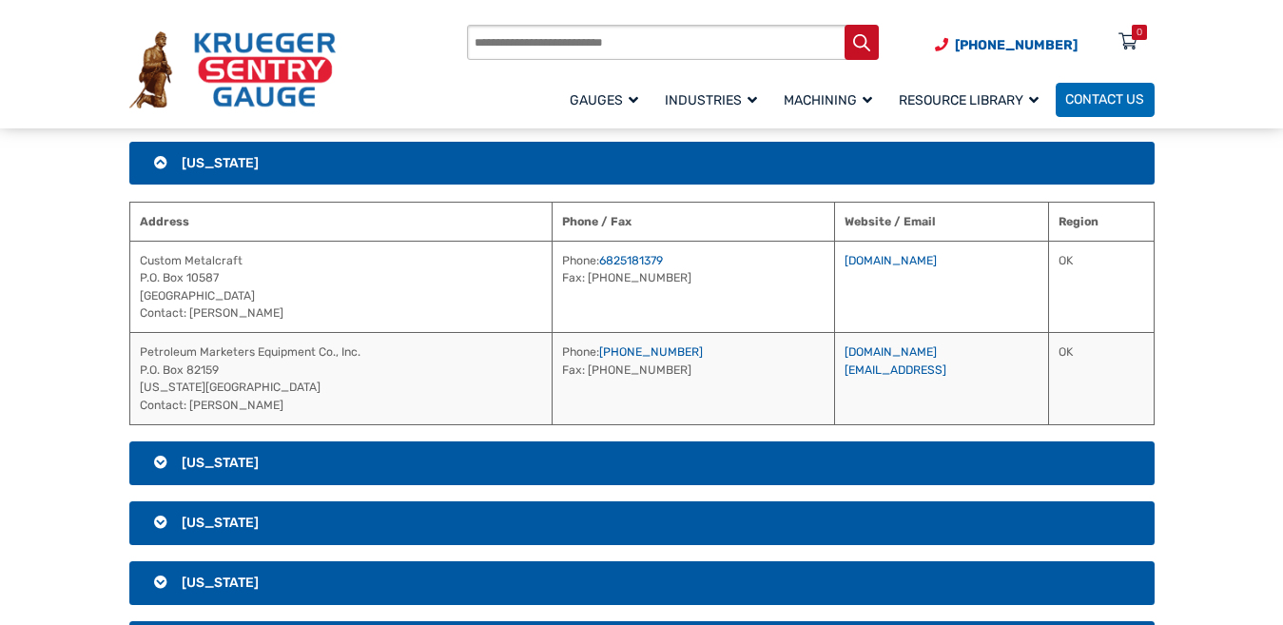
scroll to position [2359, 0]
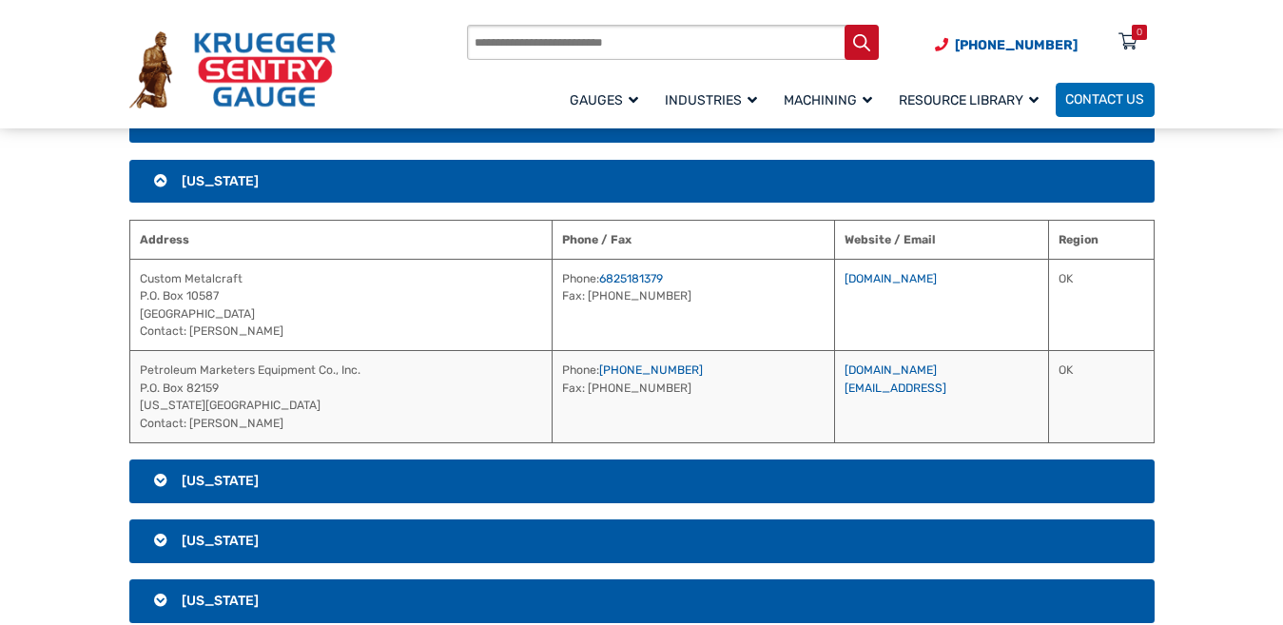
drag, startPoint x: 771, startPoint y: 233, endPoint x: 939, endPoint y: 388, distance: 228.1
click at [939, 388] on table "Address Phone / Fax Website / Email Region Custom Metalcraft P.O. [GEOGRAPHIC_D…" at bounding box center [641, 331] width 1025 height 223
click at [638, 473] on h3 "[US_STATE]" at bounding box center [641, 481] width 1025 height 44
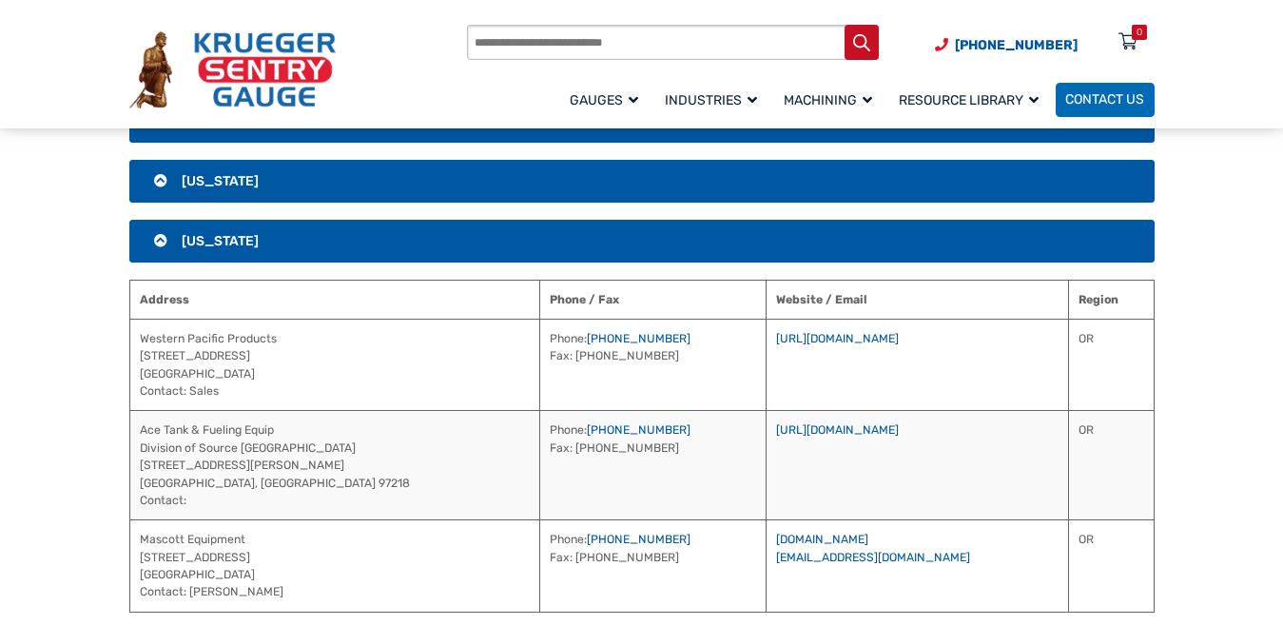
click at [767, 299] on th "Website / Email" at bounding box center [918, 299] width 302 height 39
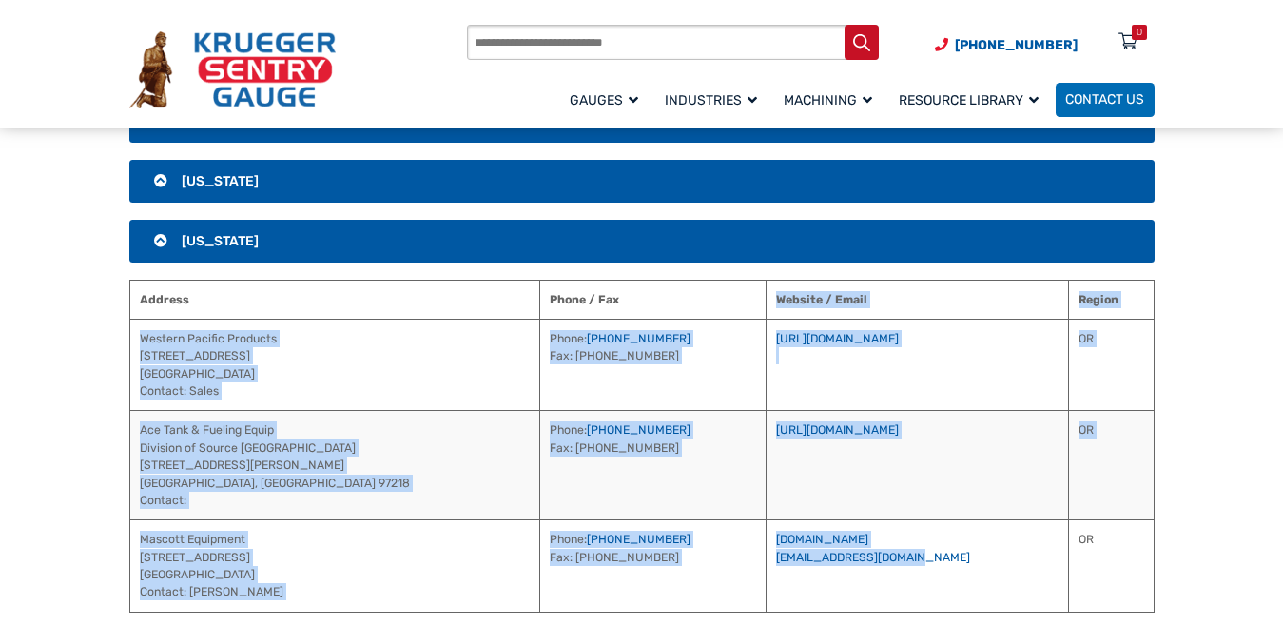
drag, startPoint x: 738, startPoint y: 296, endPoint x: 949, endPoint y: 600, distance: 370.4
click at [949, 600] on table "Address Phone / Fax Website / Email Region [GEOGRAPHIC_DATA] Products [STREET_A…" at bounding box center [641, 446] width 1025 height 333
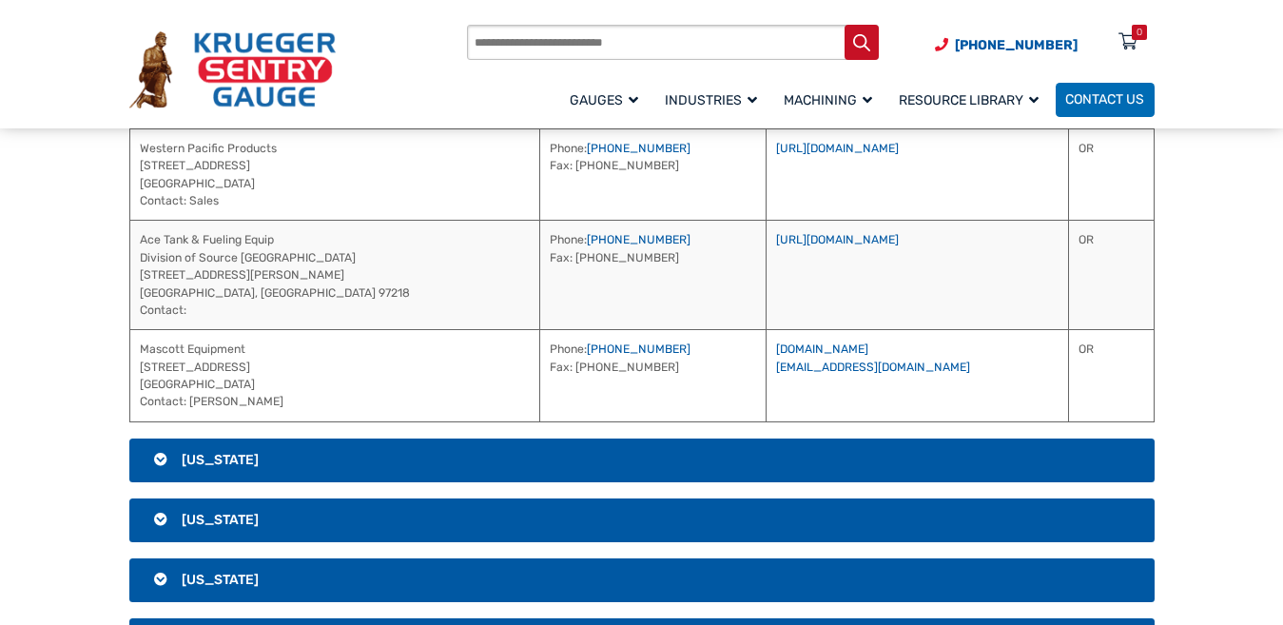
click at [806, 469] on h3 "[US_STATE]" at bounding box center [641, 460] width 1025 height 44
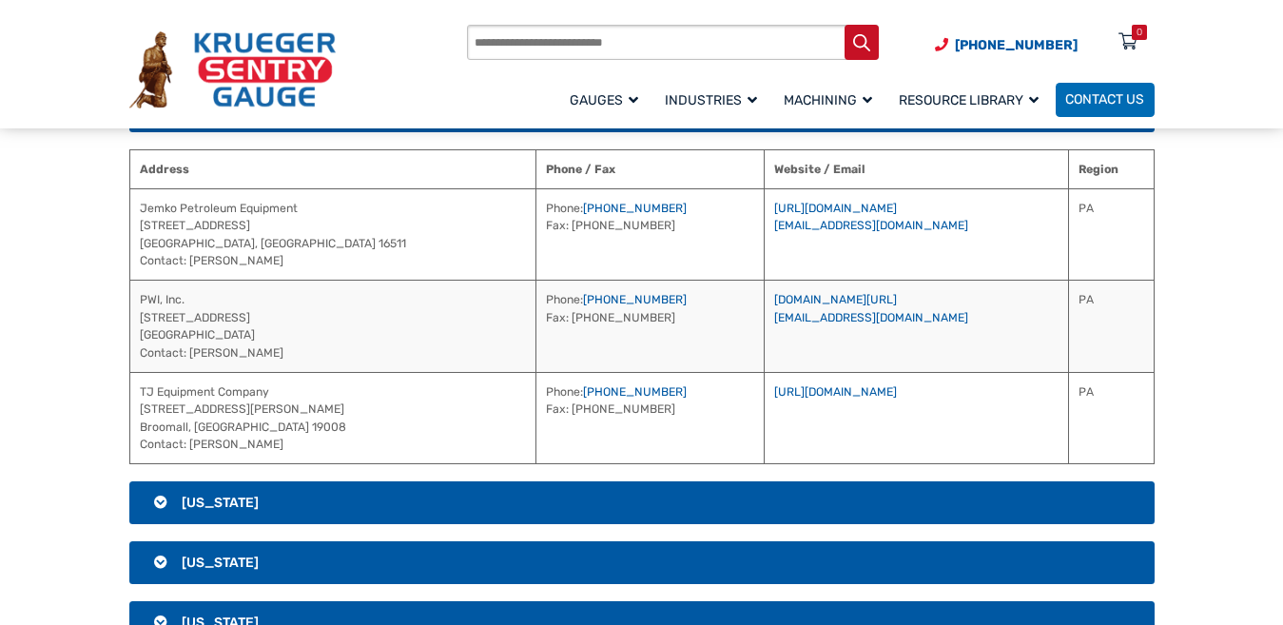
drag, startPoint x: 720, startPoint y: 166, endPoint x: 894, endPoint y: 429, distance: 314.9
click at [894, 429] on table "Address Phone / Fax Website / Email Region Jemko Petroleum Equipment [STREET_AD…" at bounding box center [641, 307] width 1025 height 316
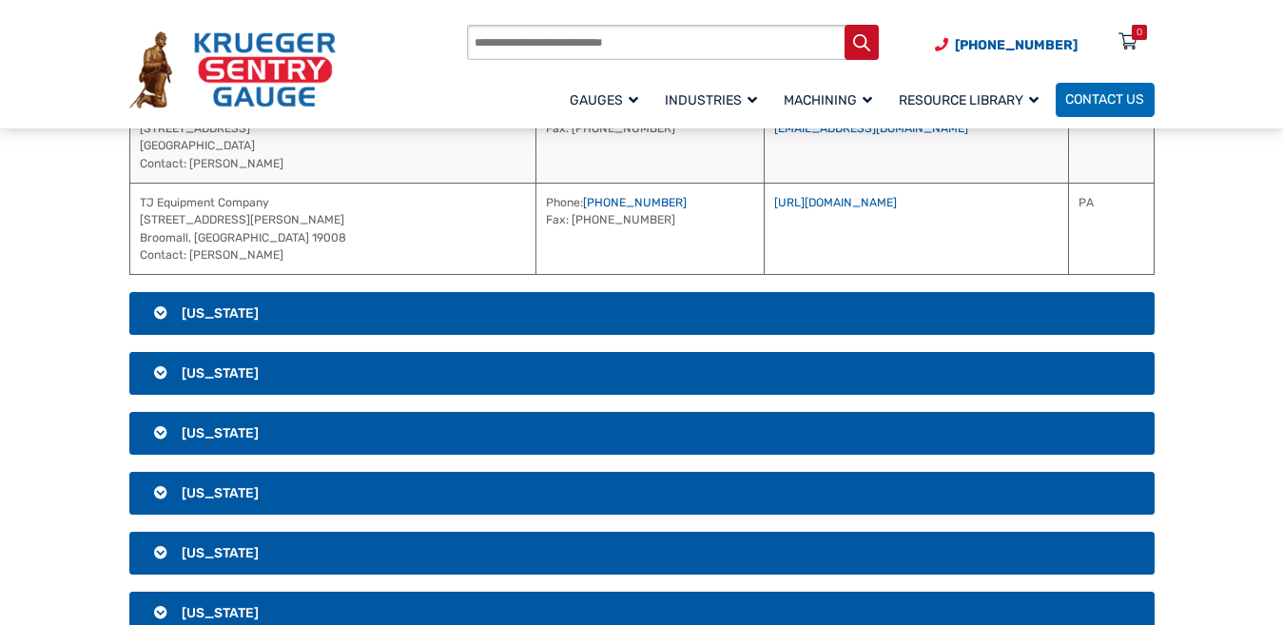
scroll to position [2739, 0]
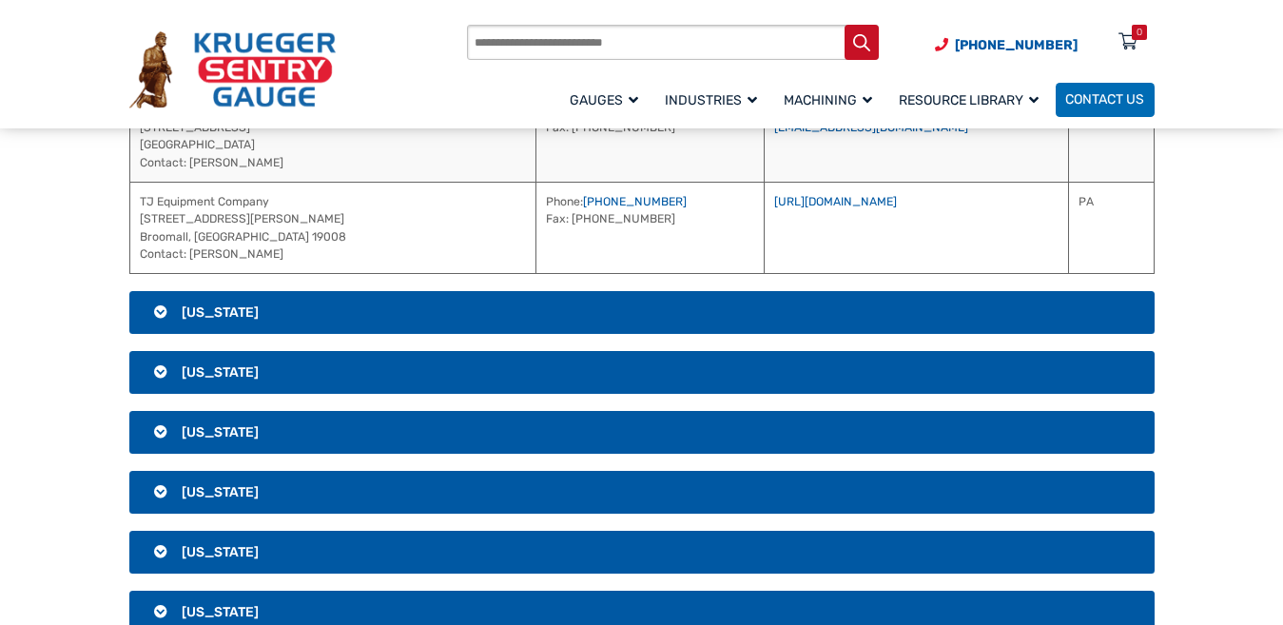
click at [511, 315] on h3 "[US_STATE]" at bounding box center [641, 313] width 1025 height 44
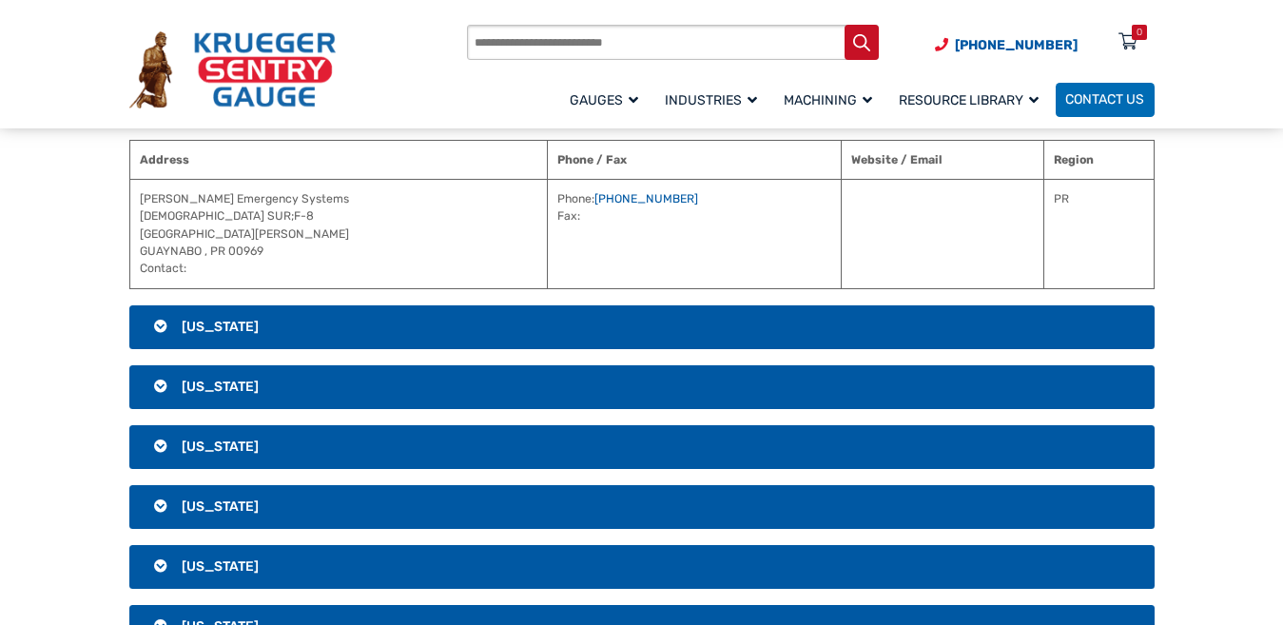
scroll to position [2623, 0]
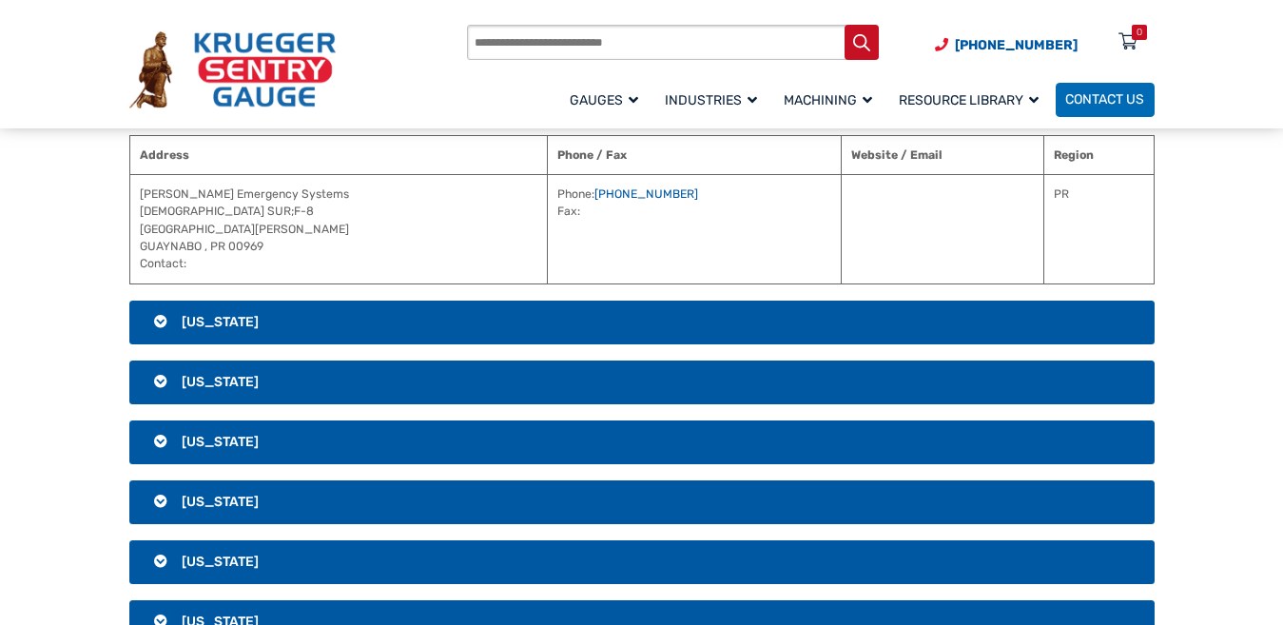
click at [608, 308] on h3 "[US_STATE]" at bounding box center [641, 323] width 1025 height 44
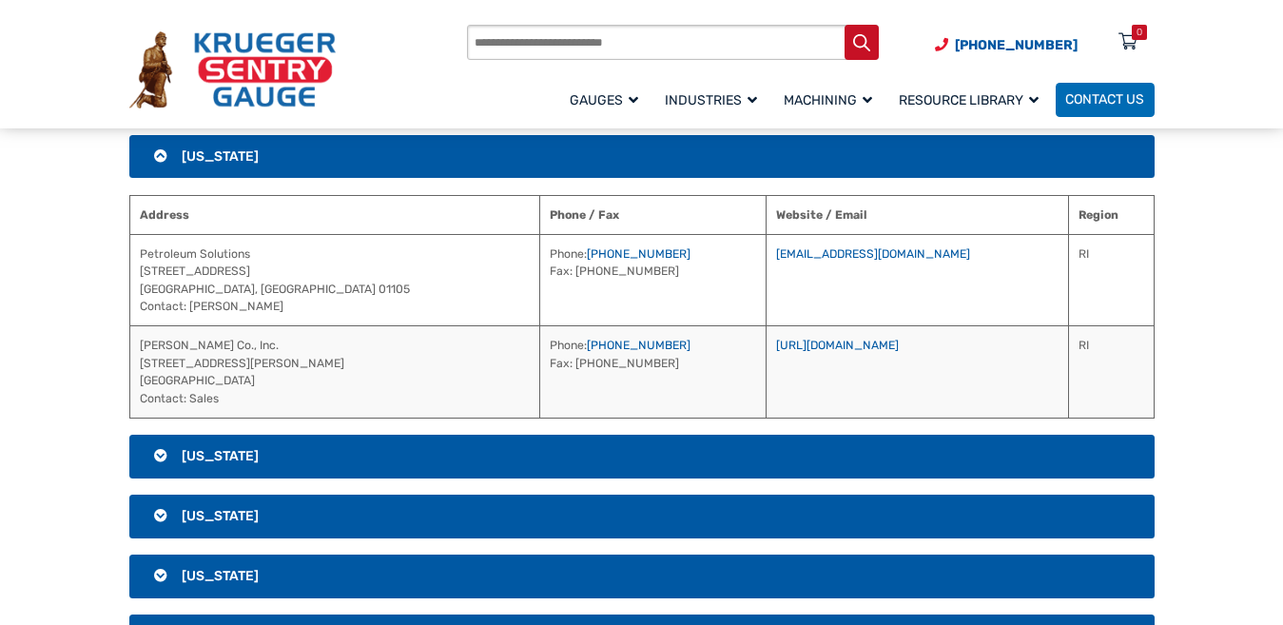
drag, startPoint x: 682, startPoint y: 210, endPoint x: 867, endPoint y: 290, distance: 201.9
click at [867, 290] on table "Address Phone / Fax Website / Email Region Petroleum Solutions [STREET_ADDRESS]…" at bounding box center [641, 306] width 1025 height 223
click at [637, 464] on h3 "[US_STATE]" at bounding box center [641, 457] width 1025 height 44
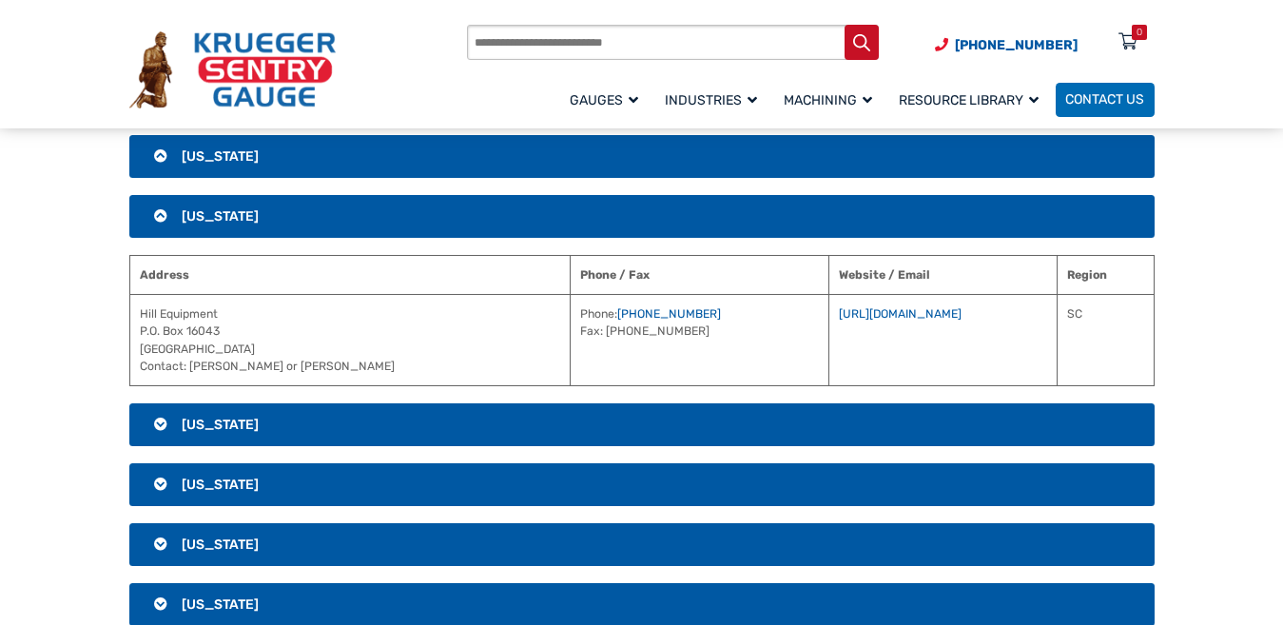
click at [649, 434] on h3 "[US_STATE]" at bounding box center [641, 425] width 1025 height 44
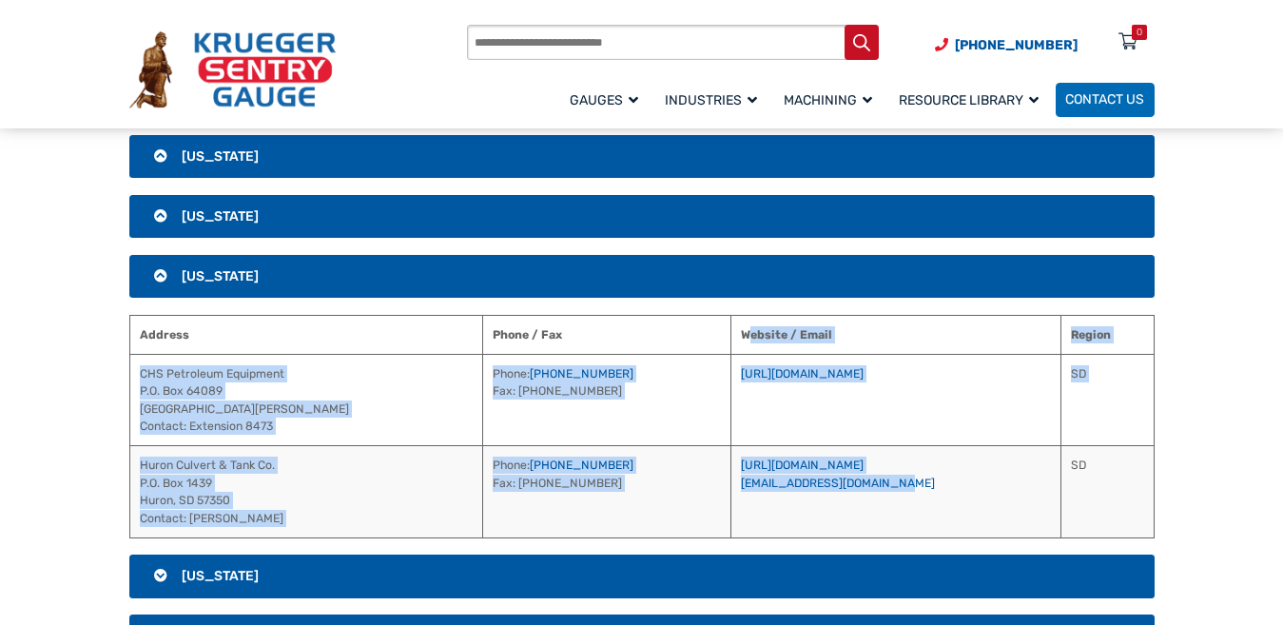
drag, startPoint x: 707, startPoint y: 331, endPoint x: 905, endPoint y: 525, distance: 277.8
click at [905, 525] on table "Address Phone / Fax Website / Email Region CHS Petroleum Equipment P.O. [GEOGRA…" at bounding box center [641, 426] width 1025 height 223
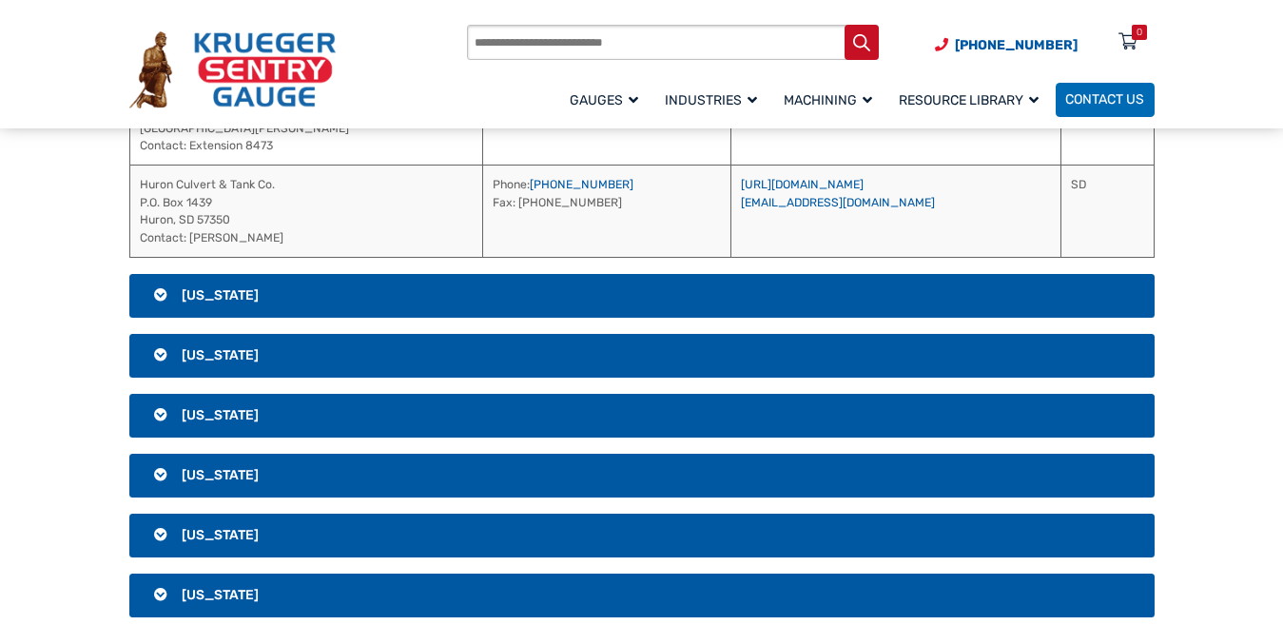
scroll to position [2908, 0]
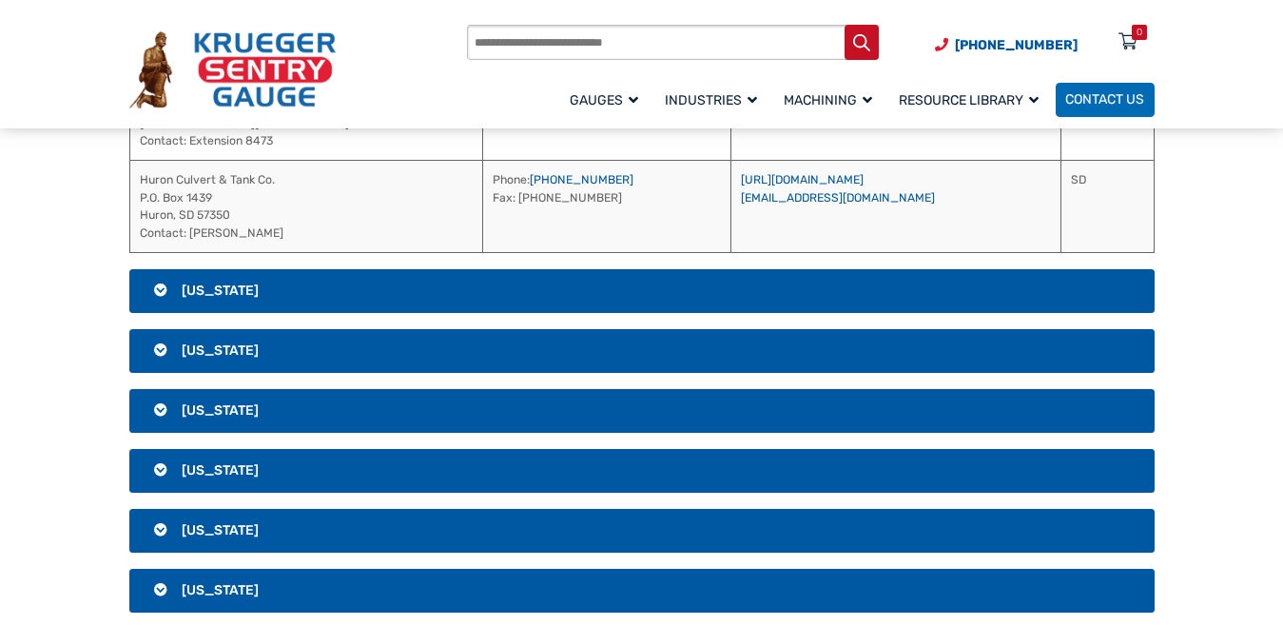
click at [771, 288] on h3 "[US_STATE]" at bounding box center [641, 291] width 1025 height 44
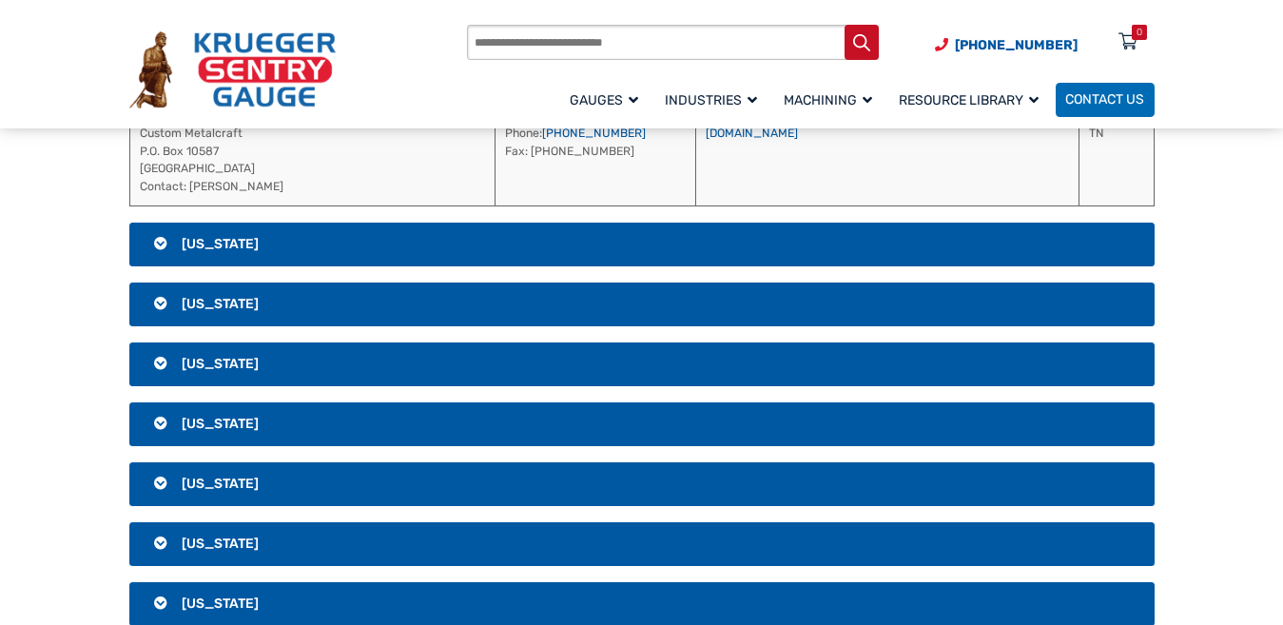
scroll to position [3384, 0]
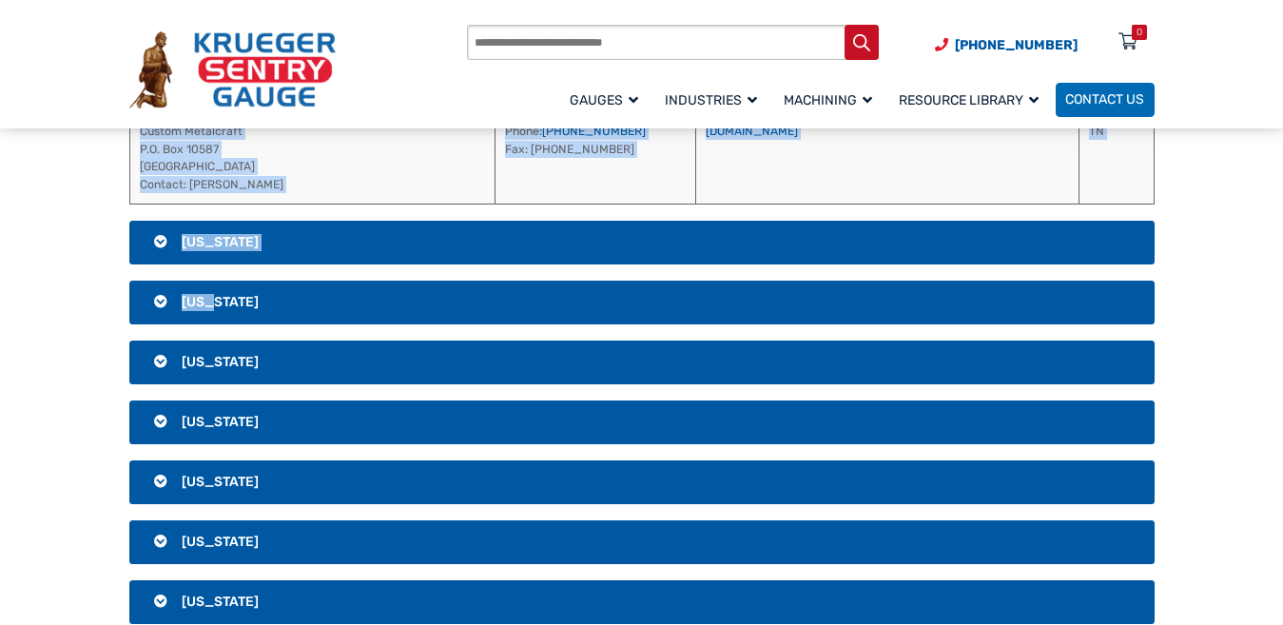
drag, startPoint x: 700, startPoint y: 296, endPoint x: 910, endPoint y: 306, distance: 210.4
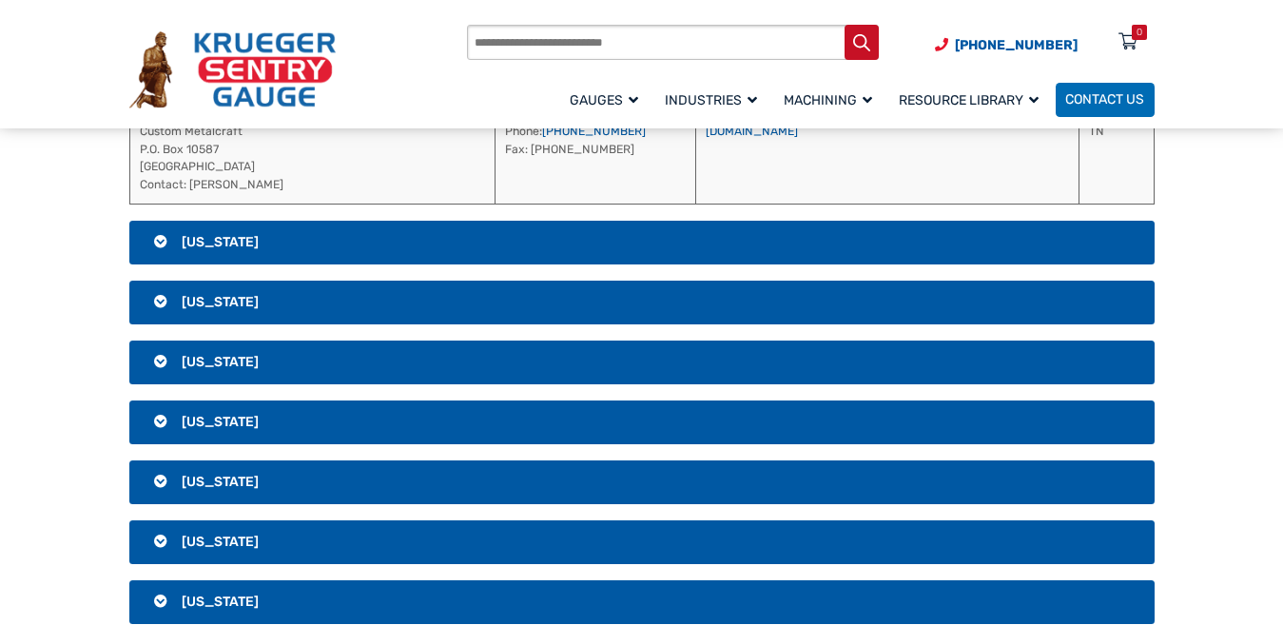
click at [654, 244] on h3 "[US_STATE]" at bounding box center [641, 243] width 1025 height 44
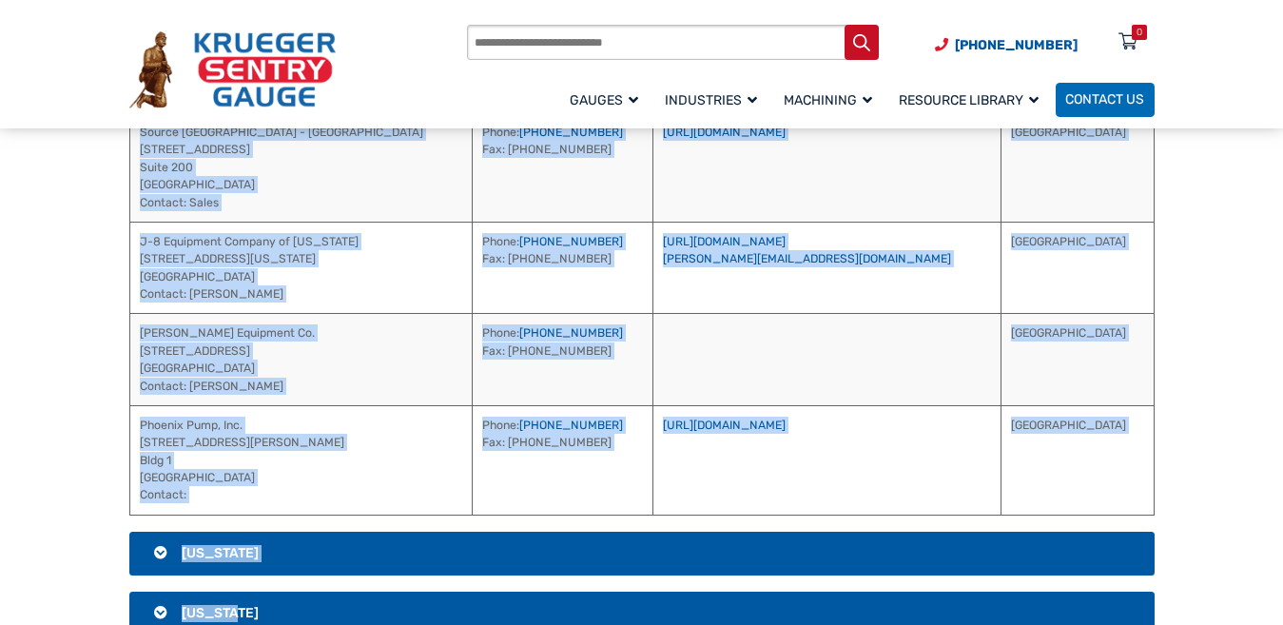
scroll to position [3086, 0]
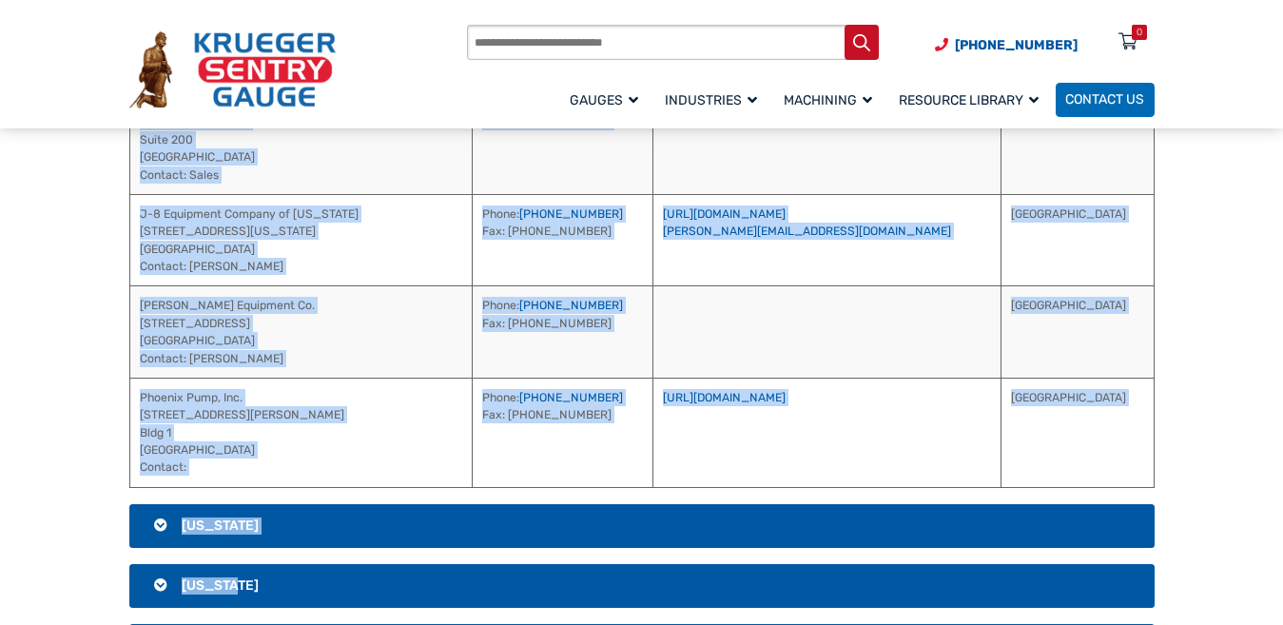
drag, startPoint x: 733, startPoint y: 358, endPoint x: 852, endPoint y: 564, distance: 238.2
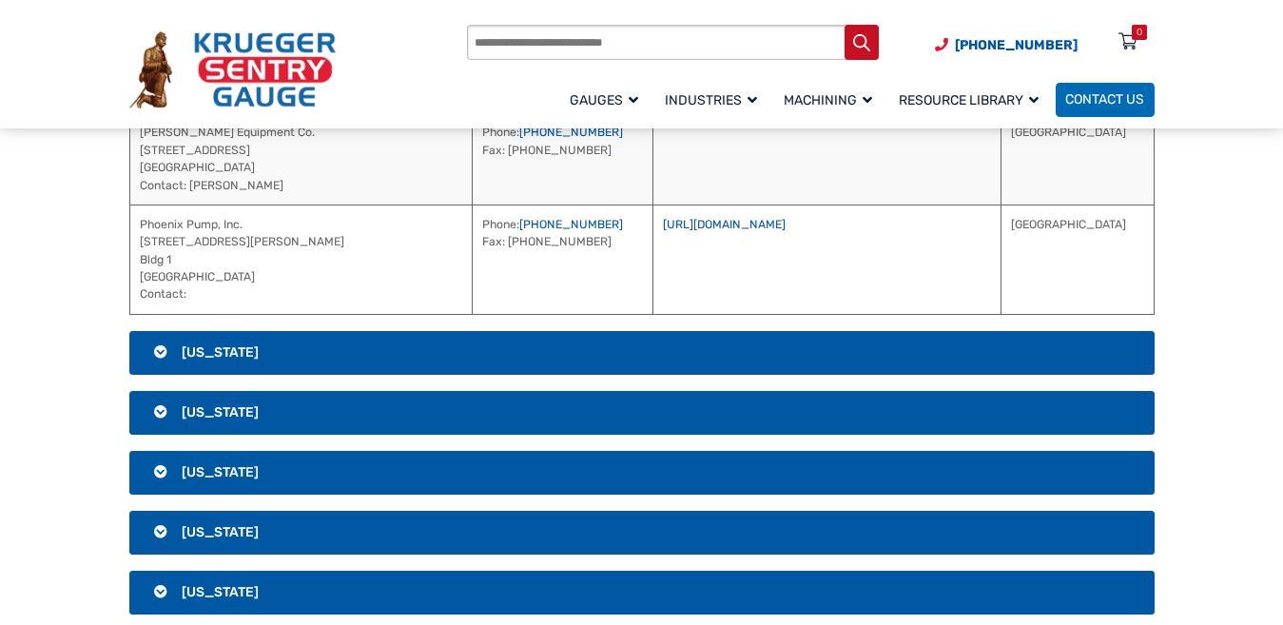
scroll to position [3276, 0]
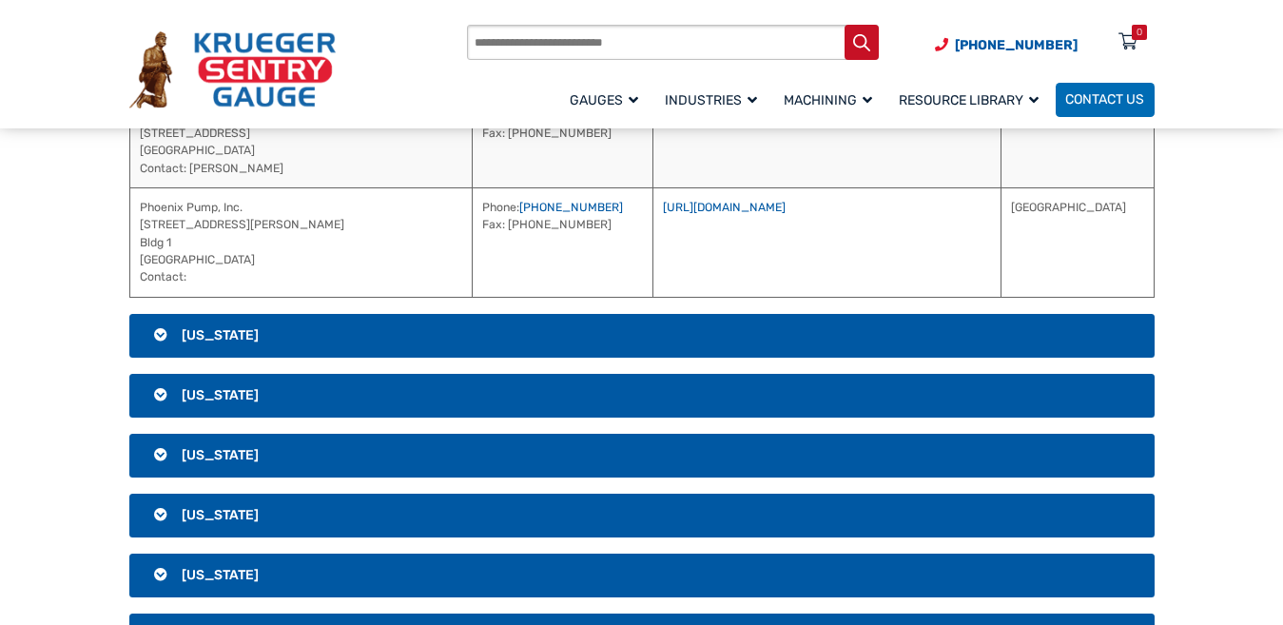
click at [661, 337] on h3 "[US_STATE]" at bounding box center [641, 336] width 1025 height 44
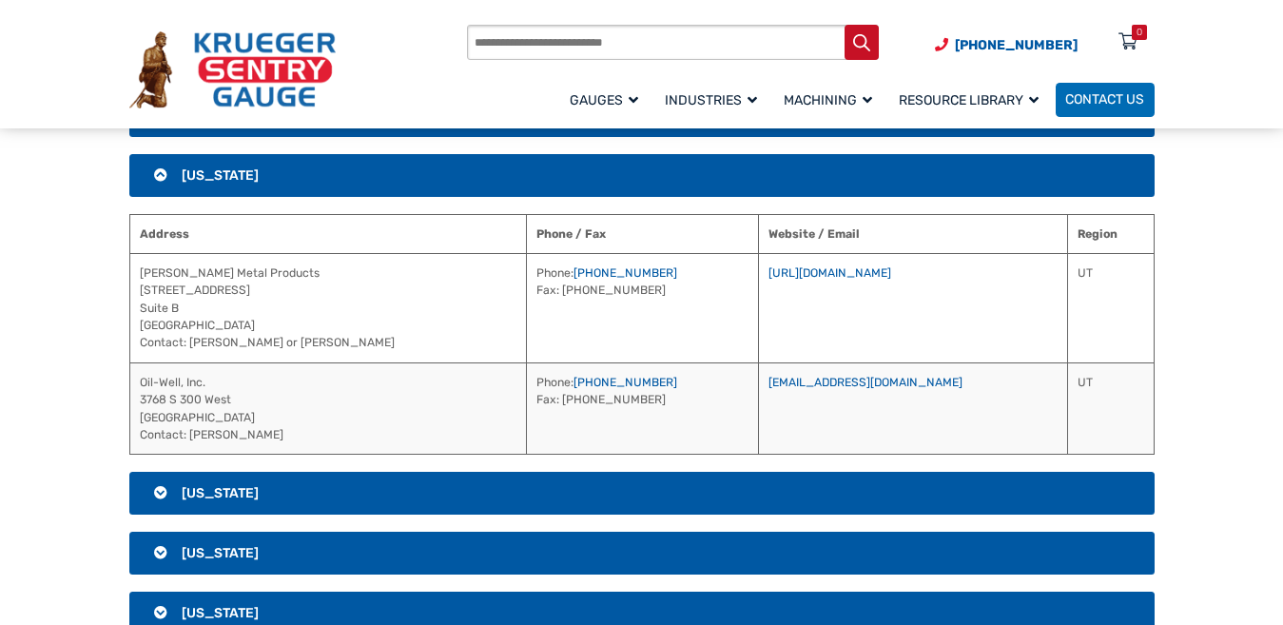
scroll to position [2896, 0]
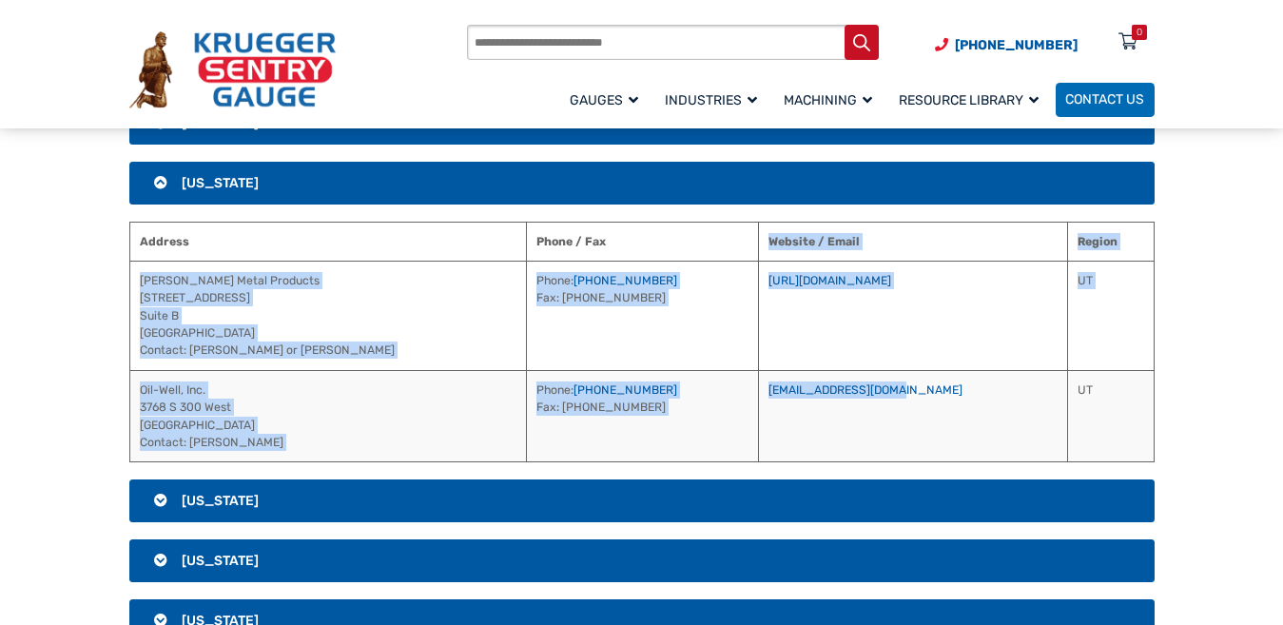
drag, startPoint x: 668, startPoint y: 240, endPoint x: 796, endPoint y: 411, distance: 214.0
click at [796, 411] on table "Address Phone / Fax Website / Email Region [PERSON_NAME] Metal Products [STREET…" at bounding box center [641, 343] width 1025 height 242
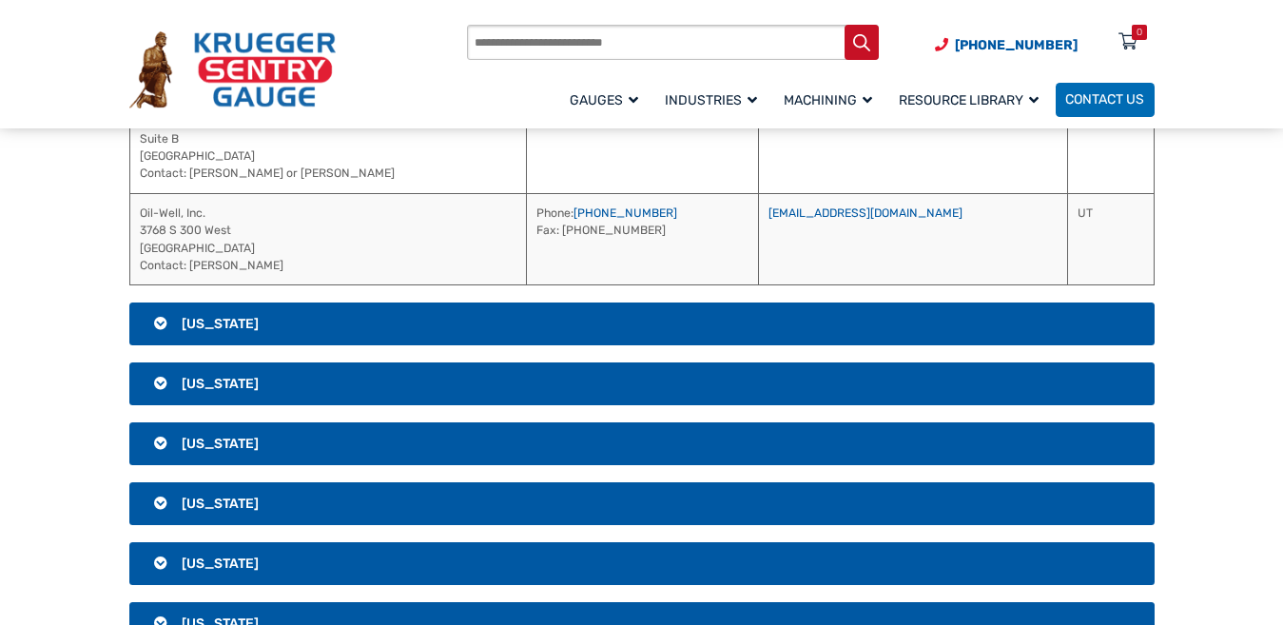
scroll to position [3086, 0]
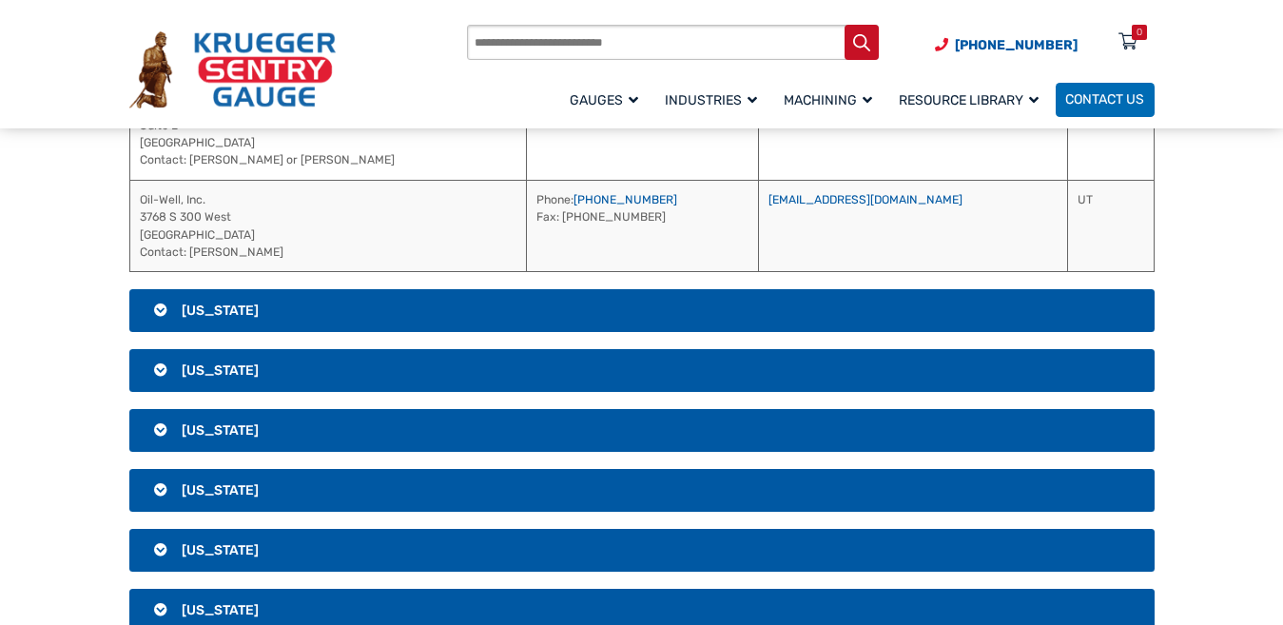
click at [643, 302] on h3 "[US_STATE]" at bounding box center [641, 311] width 1025 height 44
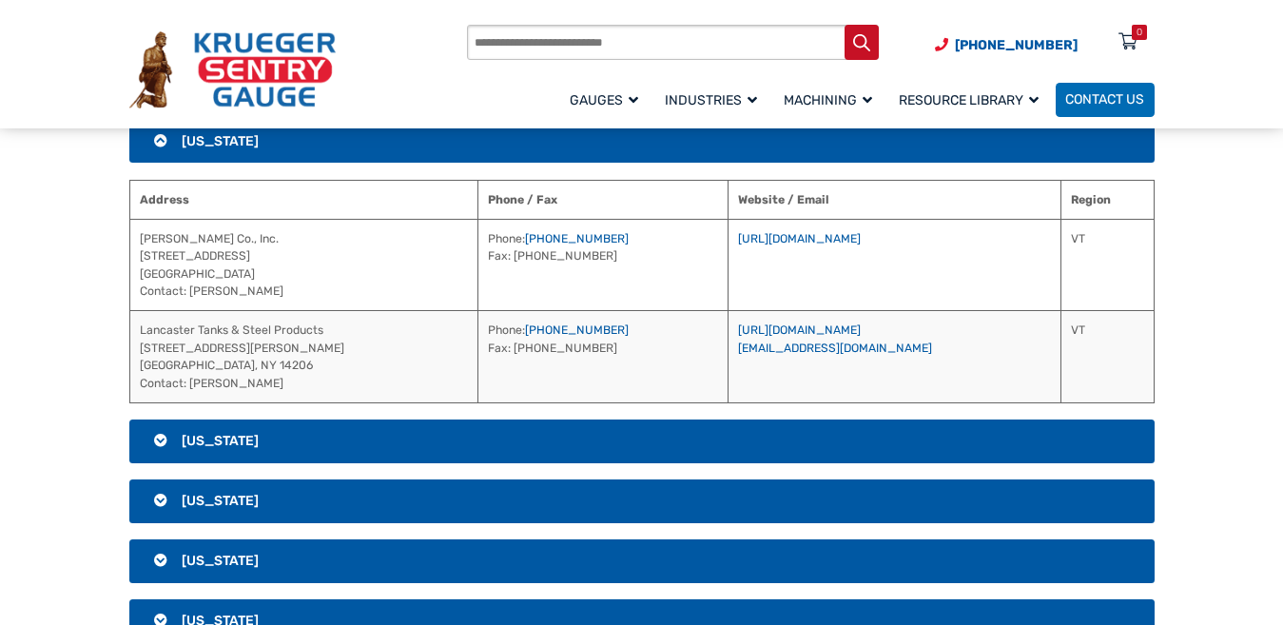
scroll to position [2896, 0]
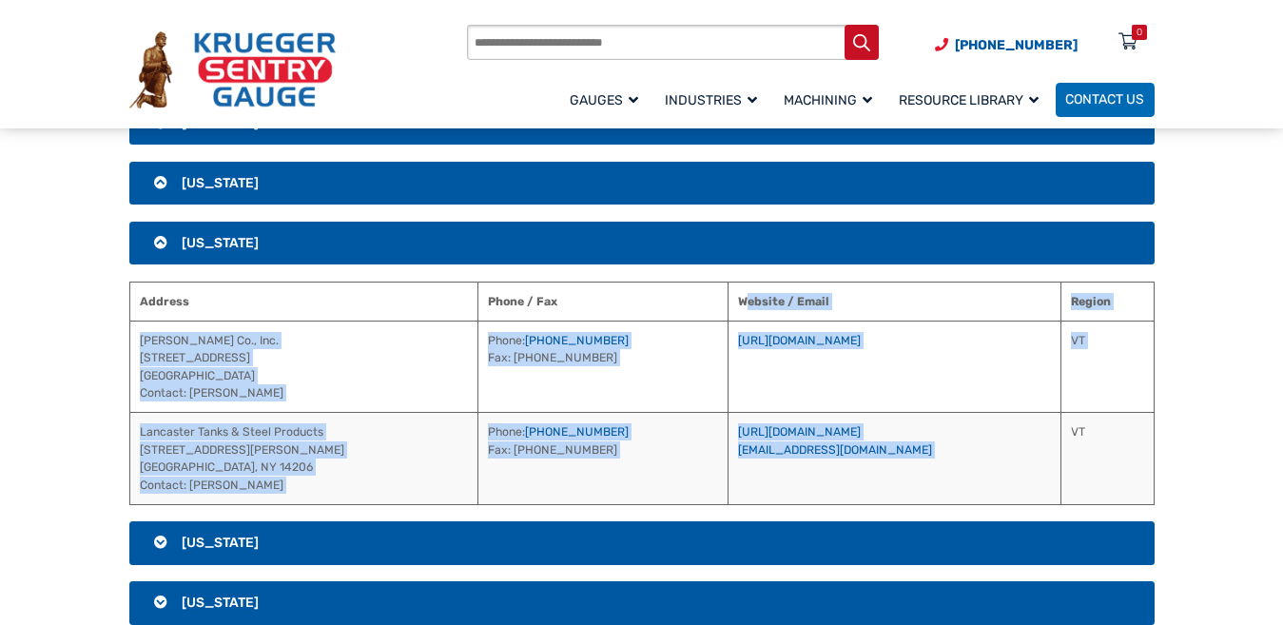
drag, startPoint x: 717, startPoint y: 298, endPoint x: 918, endPoint y: 470, distance: 264.4
click at [918, 470] on table "Address Phone / Fax Website / Email Region [PERSON_NAME] Co., Inc. [STREET_ADDR…" at bounding box center [641, 393] width 1025 height 223
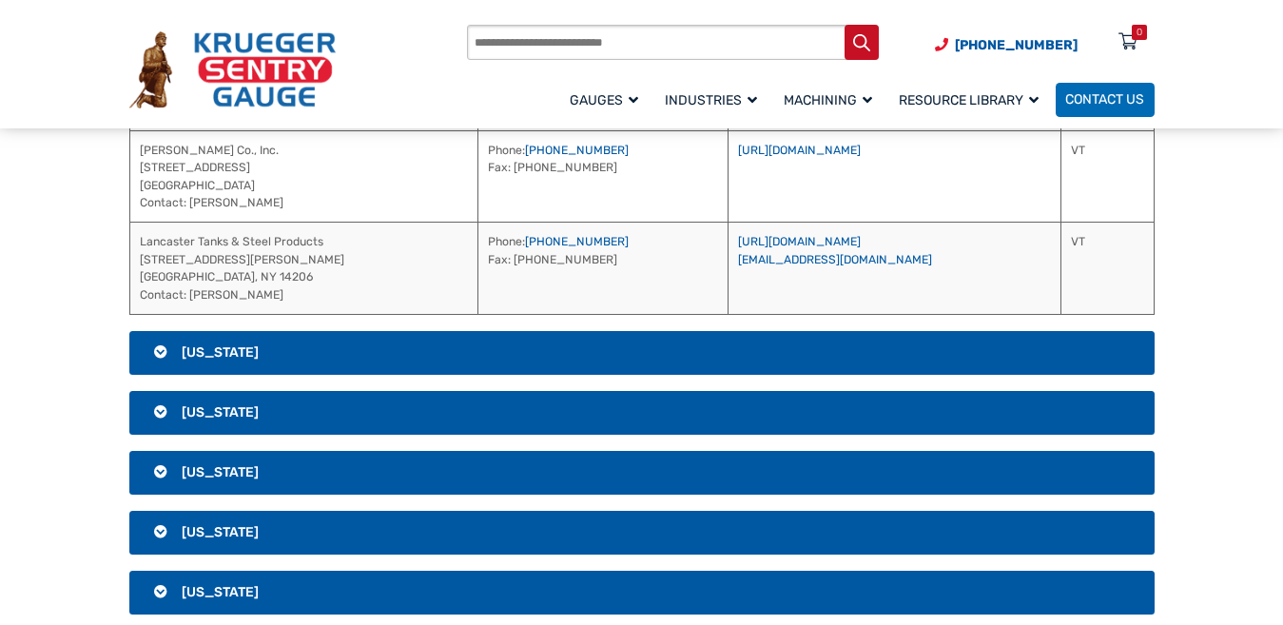
click at [770, 359] on h3 "[US_STATE]" at bounding box center [641, 353] width 1025 height 44
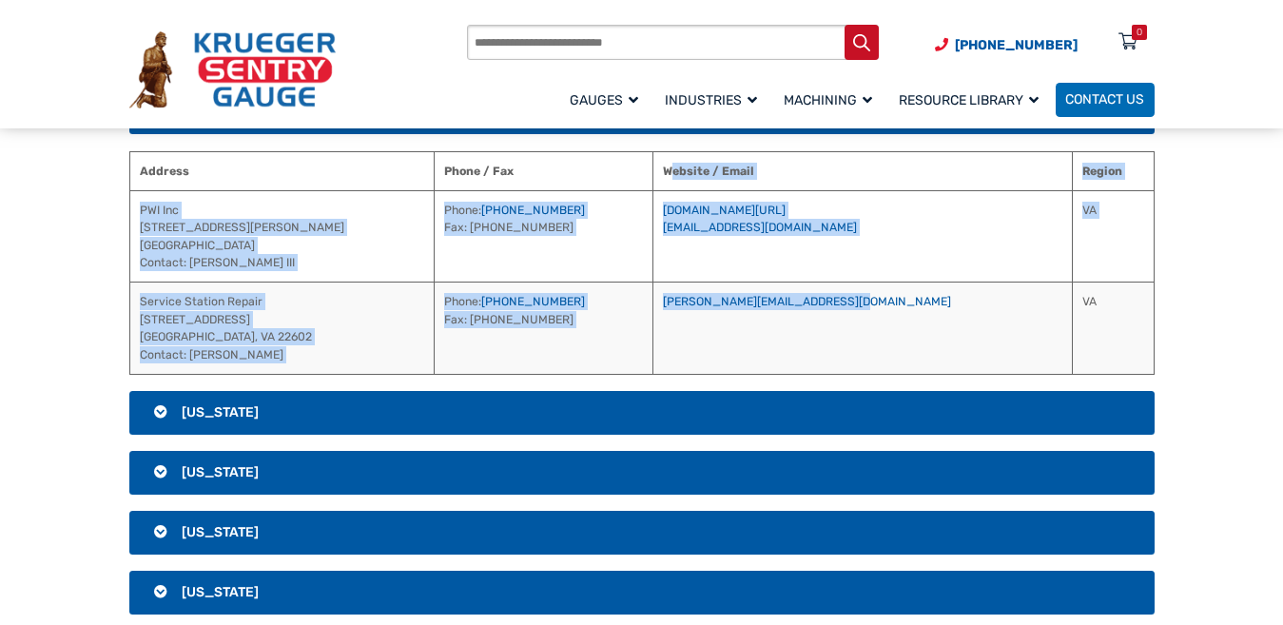
drag, startPoint x: 719, startPoint y: 166, endPoint x: 909, endPoint y: 315, distance: 241.2
click at [909, 315] on table "Address Phone / Fax Website / Email Region PWI Inc [STREET_ADDRESS][PERSON_NAME…" at bounding box center [641, 262] width 1025 height 223
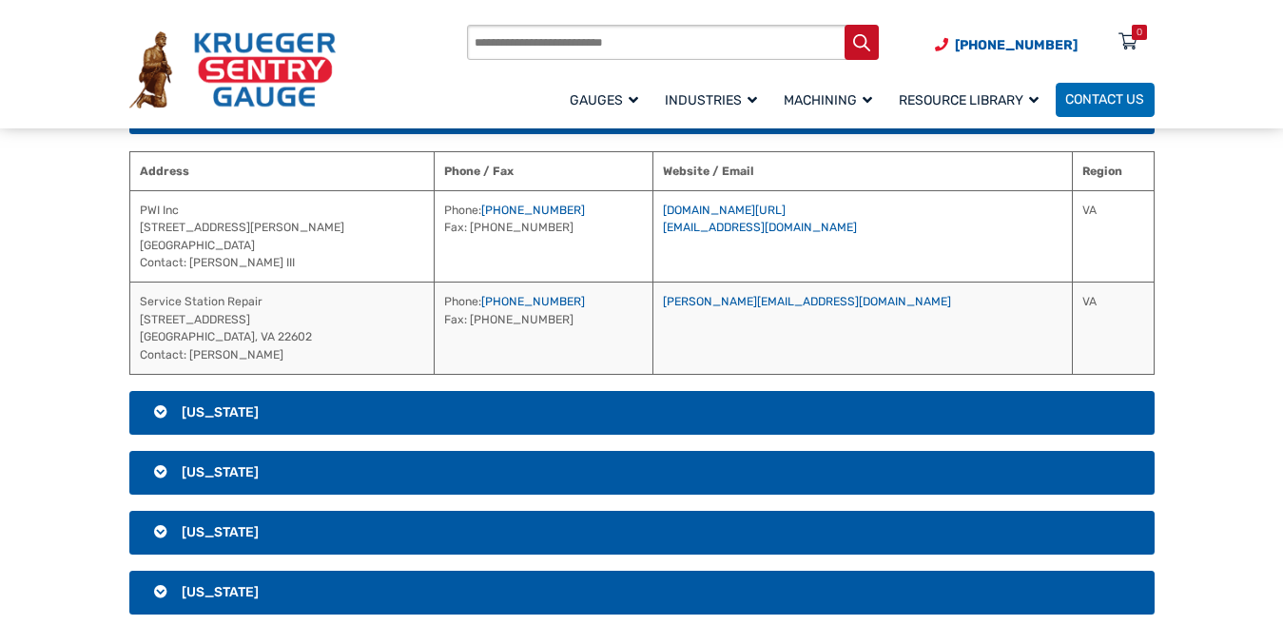
click at [685, 407] on h3 "[US_STATE]" at bounding box center [641, 413] width 1025 height 44
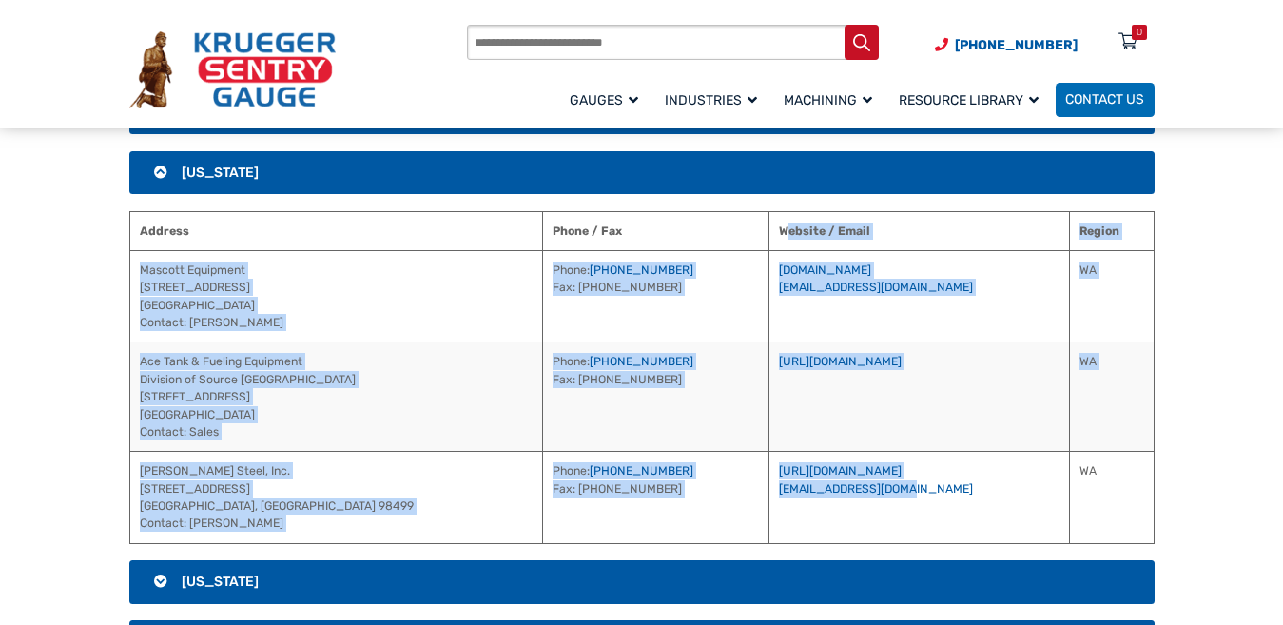
drag, startPoint x: 763, startPoint y: 227, endPoint x: 948, endPoint y: 494, distance: 324.5
click at [948, 494] on table "Address Phone / Fax Website / Email Region Mascott Equipment [STREET_ADDRESS] C…" at bounding box center [641, 377] width 1025 height 333
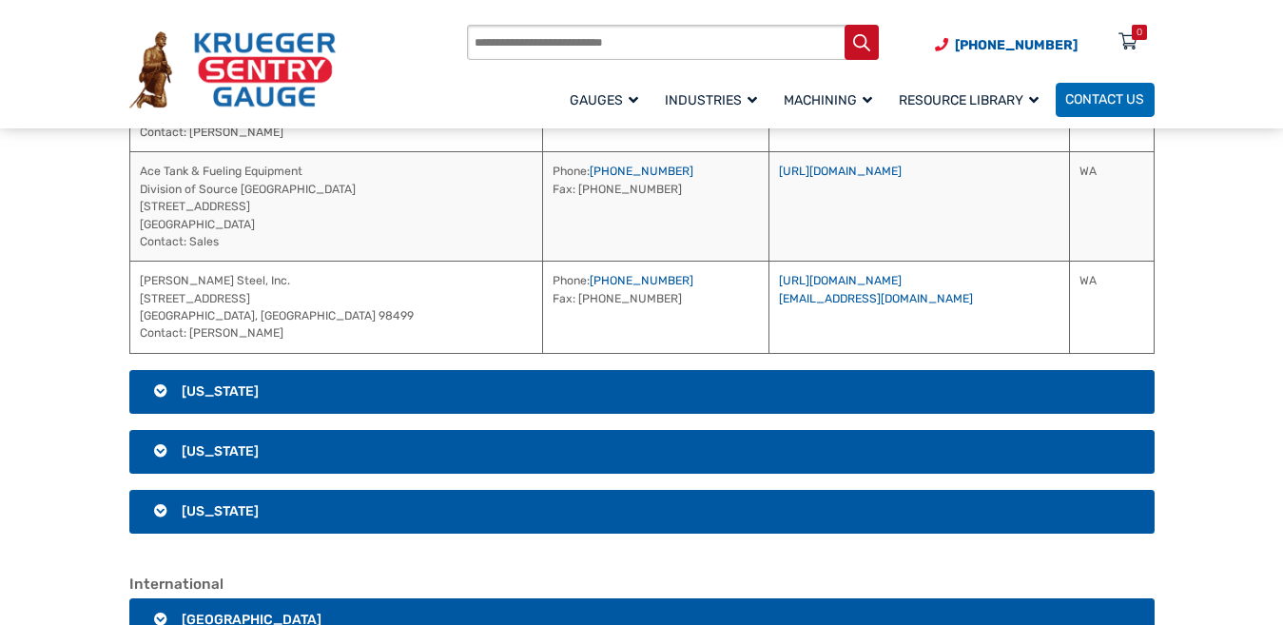
click at [816, 385] on h3 "[US_STATE]" at bounding box center [641, 392] width 1025 height 44
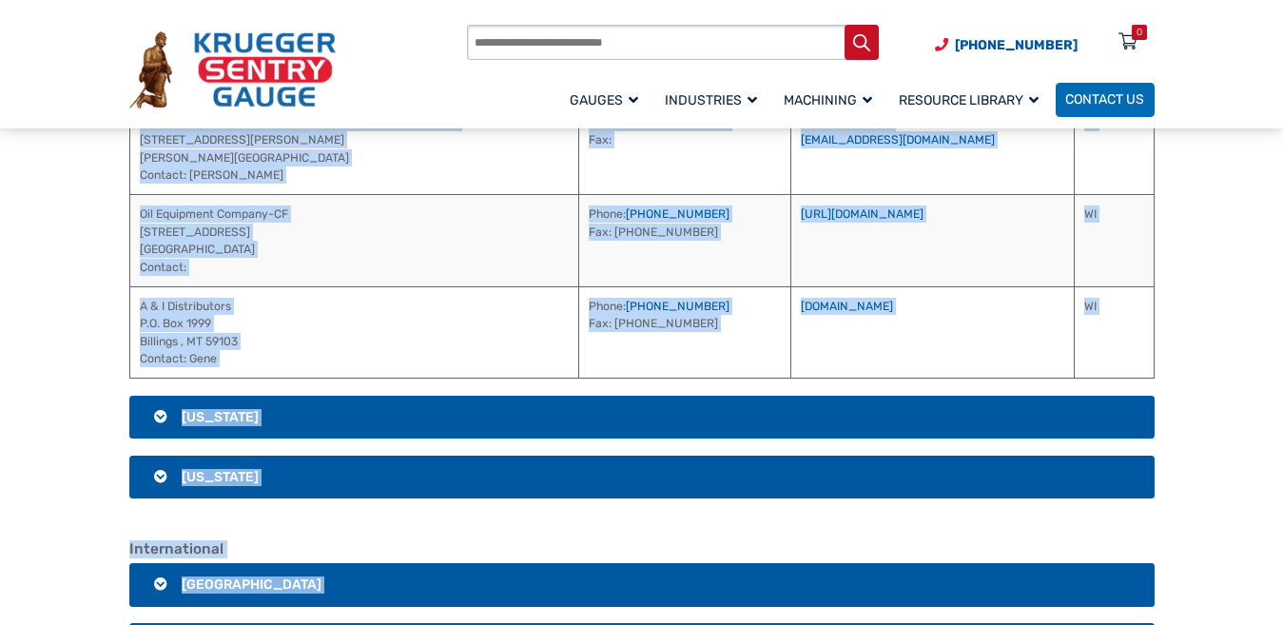
scroll to position [3909, 0]
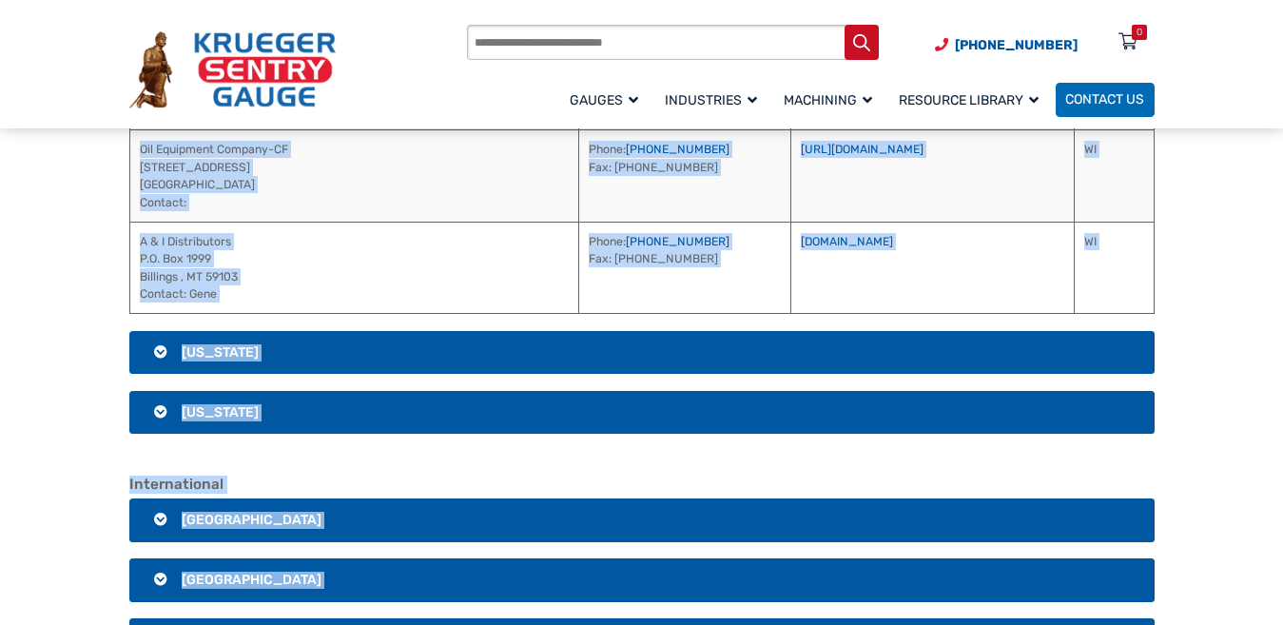
drag, startPoint x: 732, startPoint y: 288, endPoint x: 907, endPoint y: 282, distance: 175.1
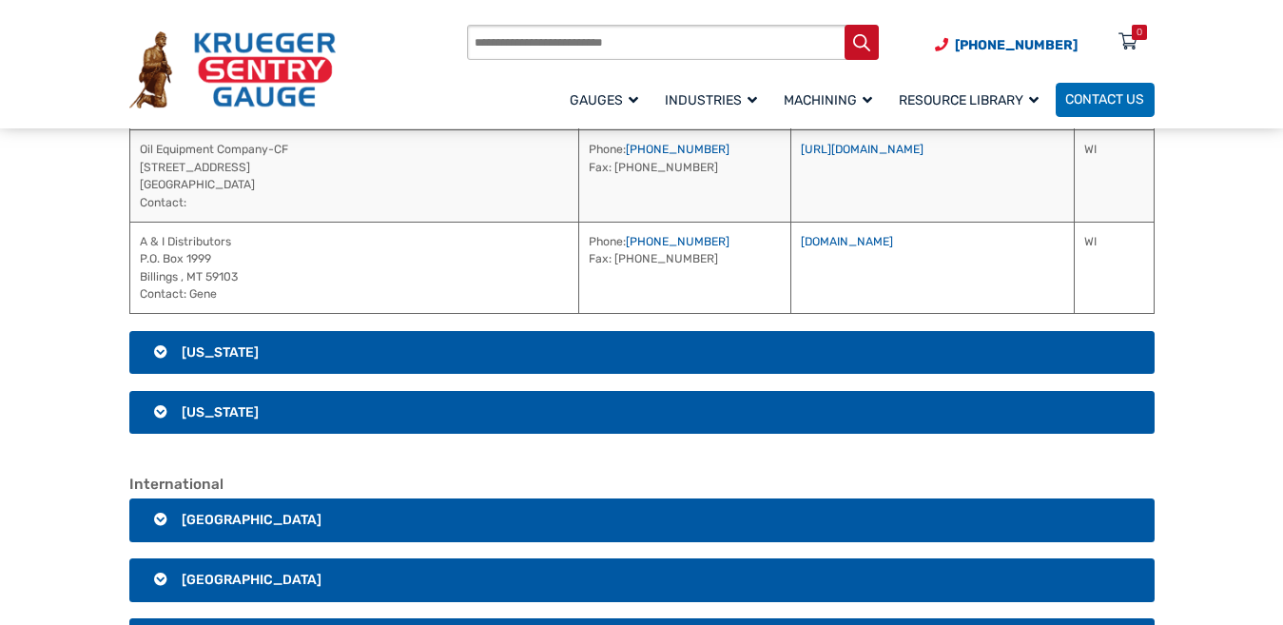
click at [612, 347] on h3 "[US_STATE]" at bounding box center [641, 353] width 1025 height 44
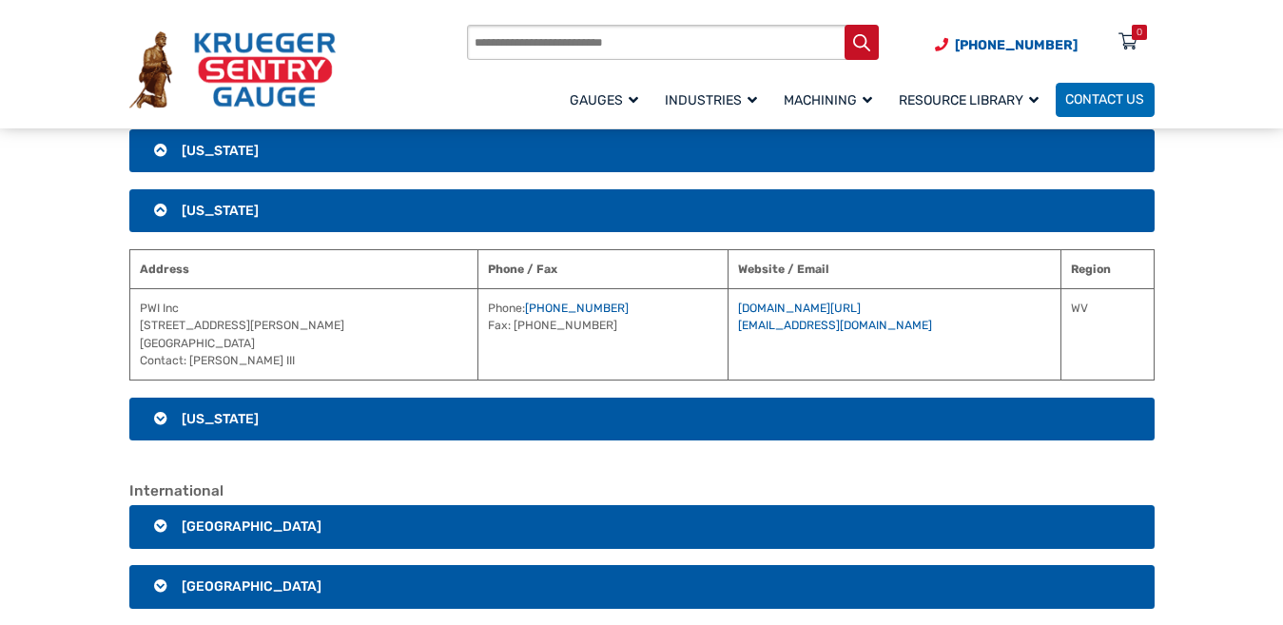
scroll to position [3093, 0]
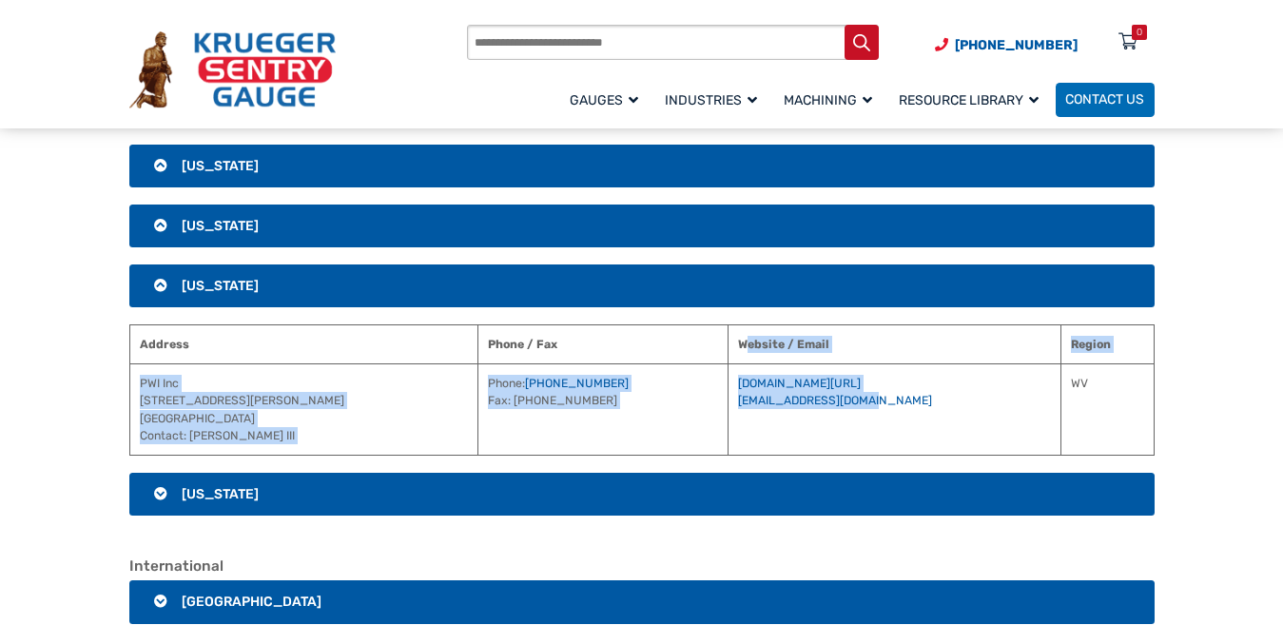
drag, startPoint x: 752, startPoint y: 343, endPoint x: 915, endPoint y: 407, distance: 174.7
click at [915, 407] on table "Address Phone / Fax Website / Email Region PWI Inc [STREET_ADDRESS][PERSON_NAME…" at bounding box center [641, 390] width 1025 height 132
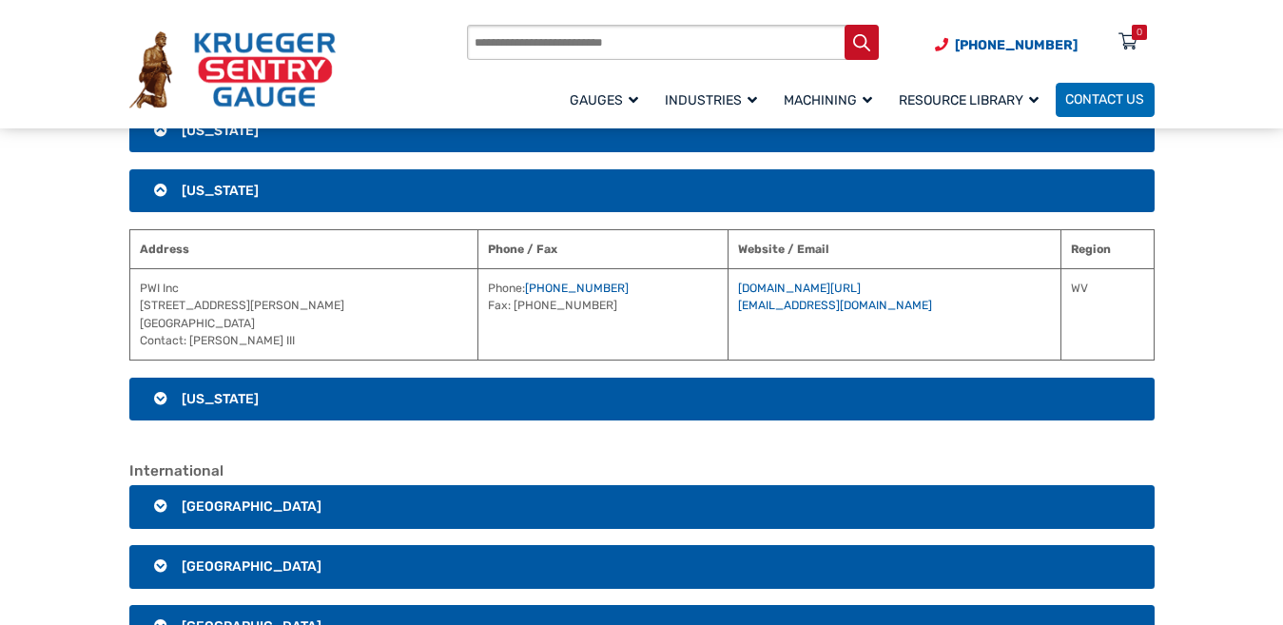
click at [734, 398] on h3 "[US_STATE]" at bounding box center [641, 400] width 1025 height 44
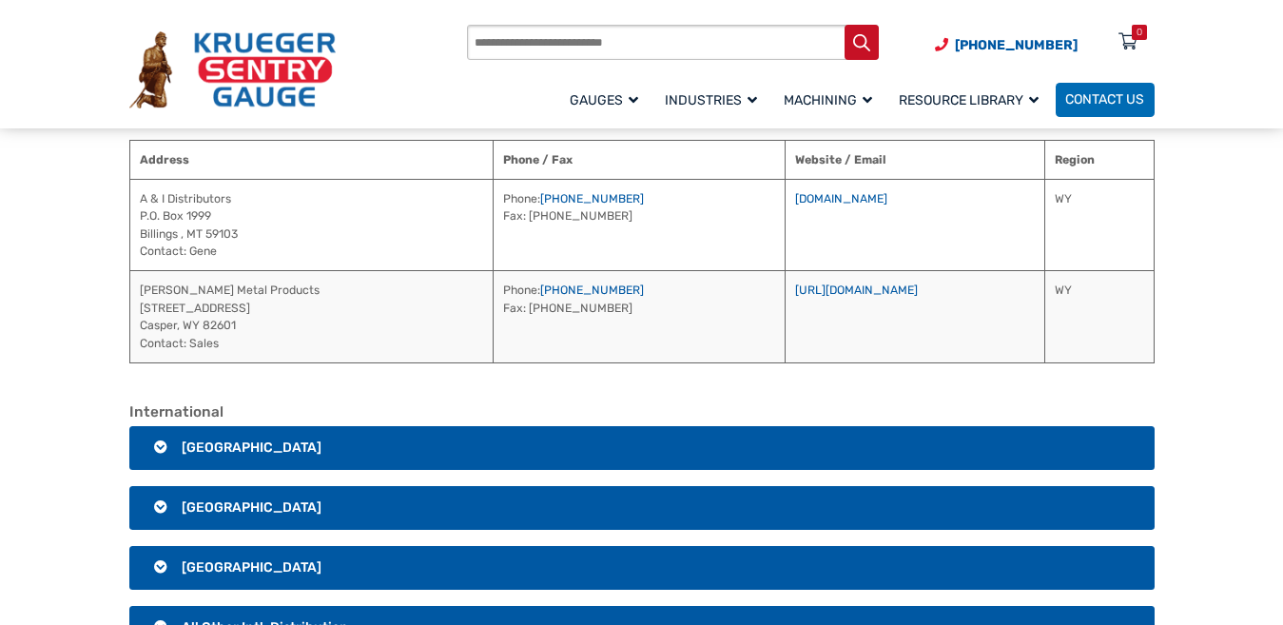
scroll to position [3473, 0]
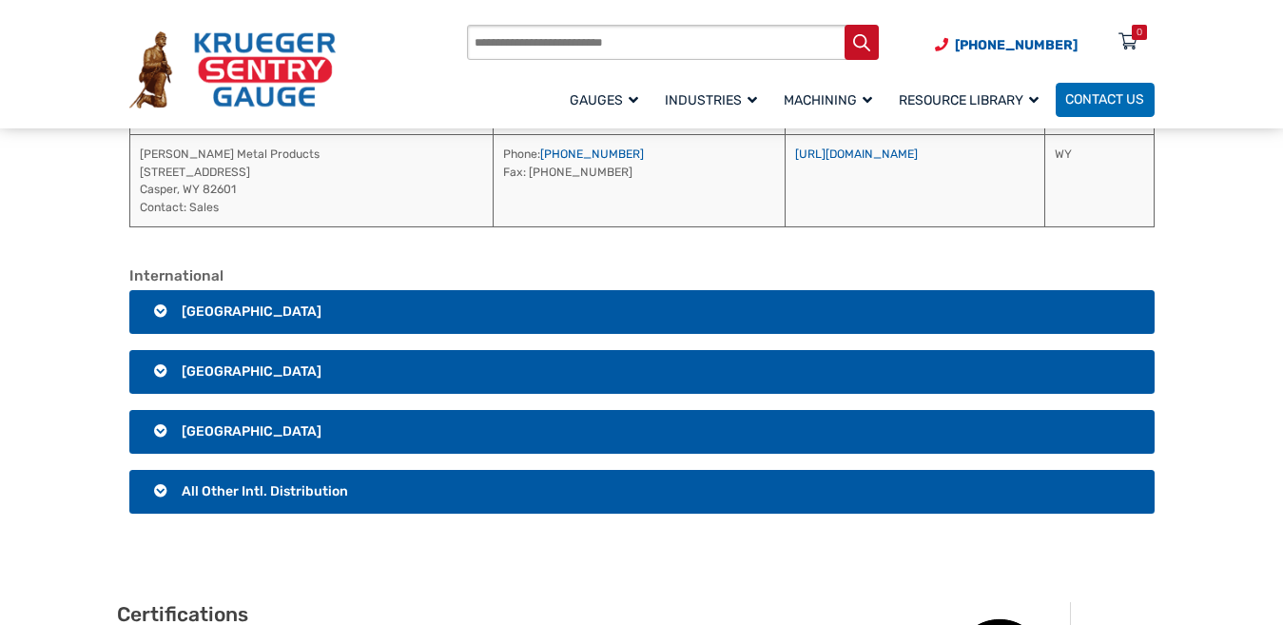
click at [768, 315] on h3 "[GEOGRAPHIC_DATA]" at bounding box center [641, 312] width 1025 height 44
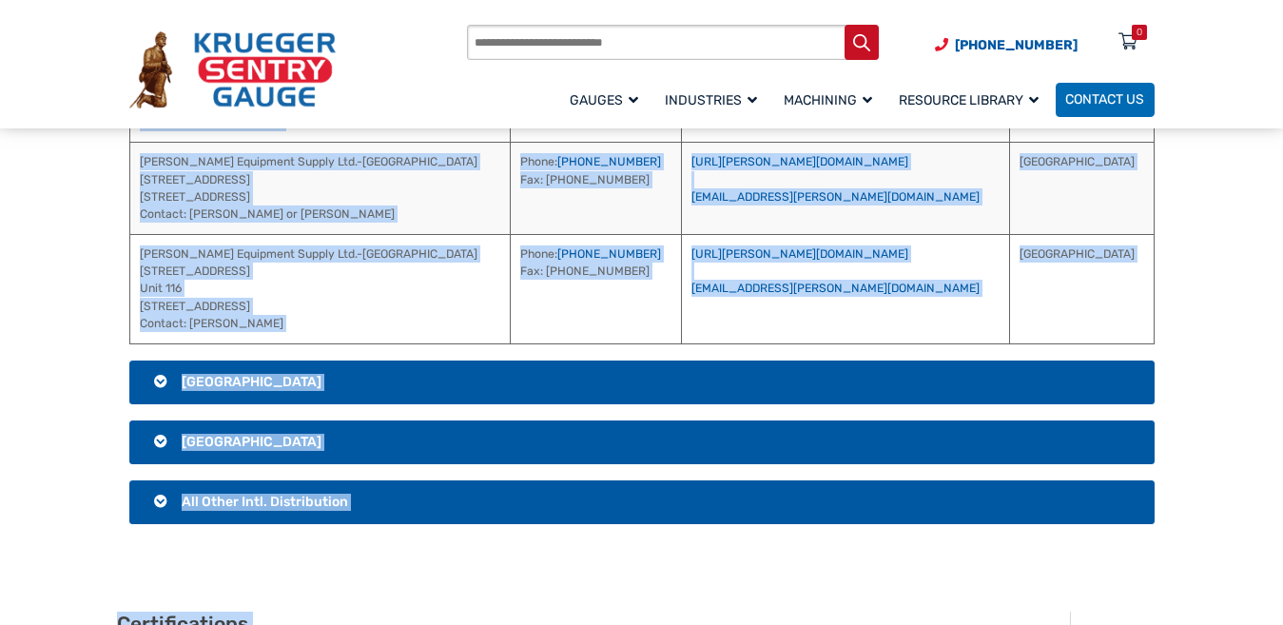
scroll to position [4126, 0]
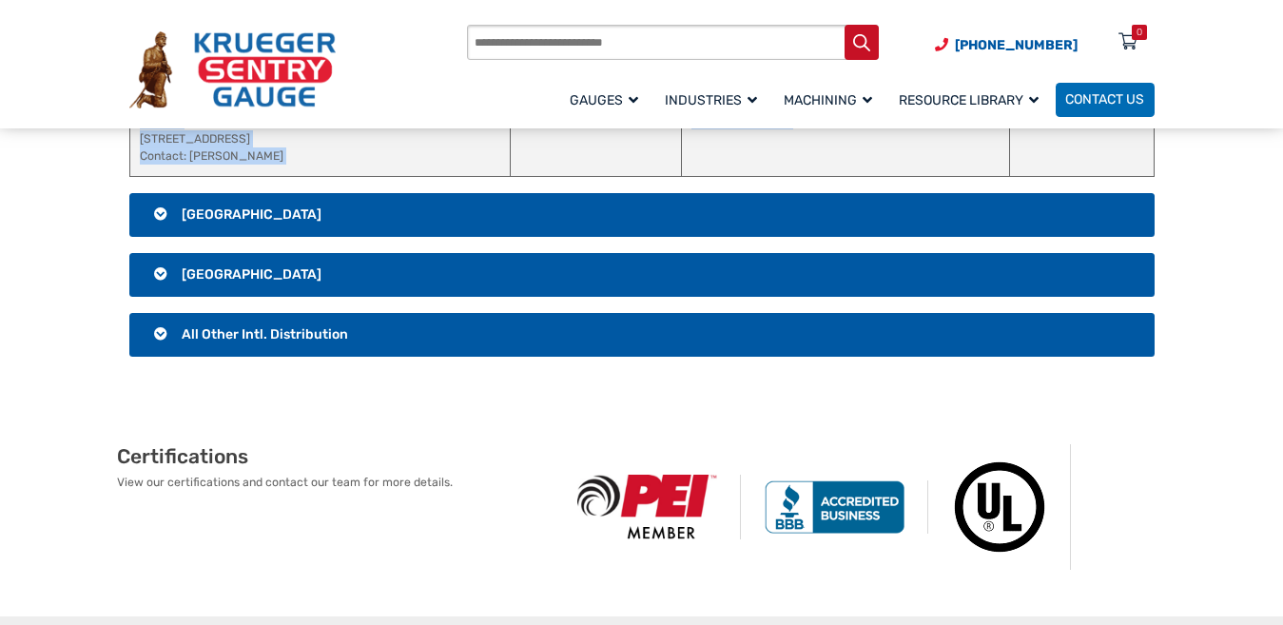
drag, startPoint x: 766, startPoint y: 316, endPoint x: 873, endPoint y: 158, distance: 191.0
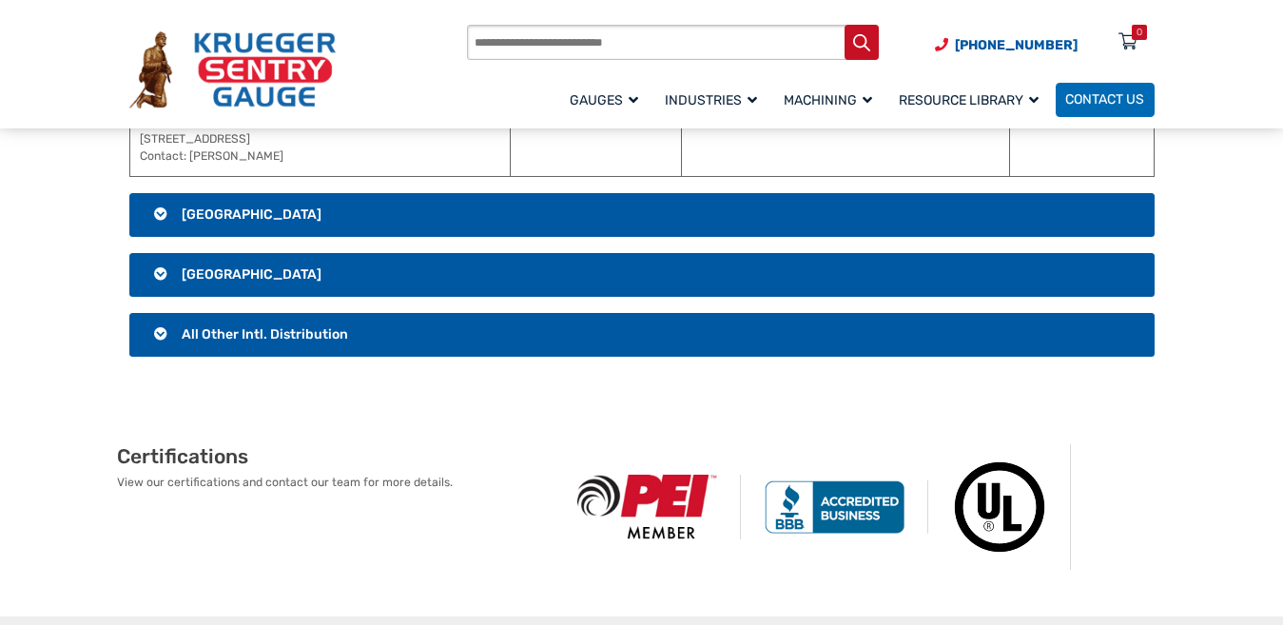
click at [1229, 406] on div "Certifications View our certifications and contact our team for more details." at bounding box center [641, 507] width 1283 height 219
click at [841, 215] on h3 "[GEOGRAPHIC_DATA]" at bounding box center [641, 215] width 1025 height 44
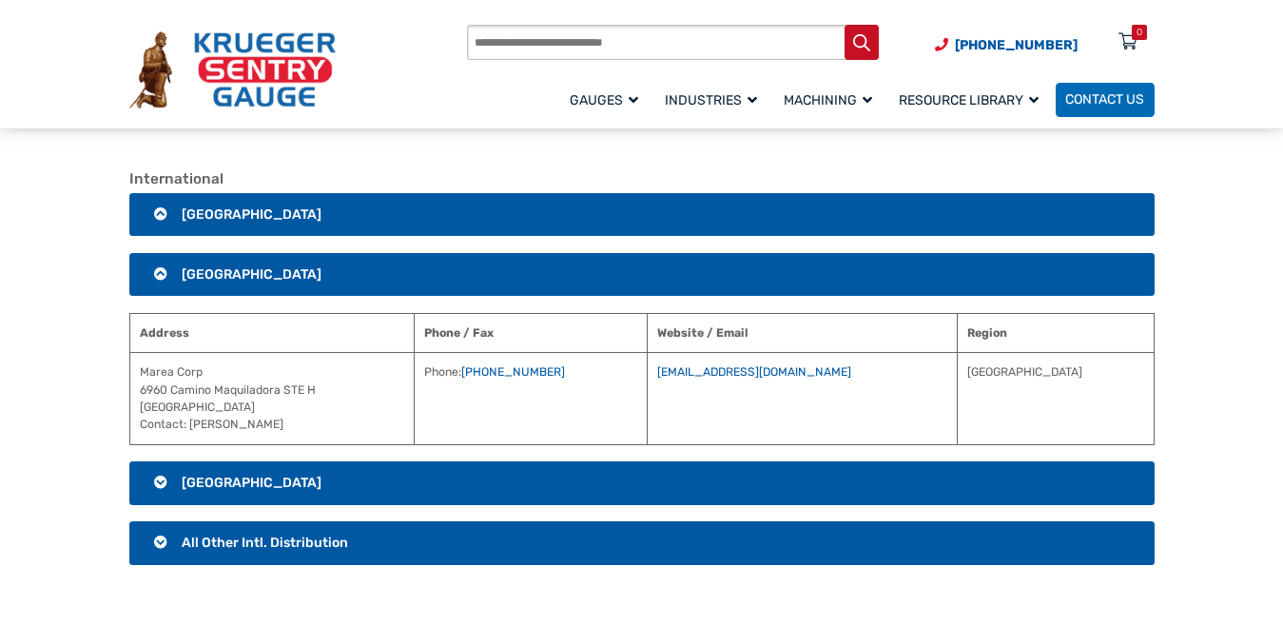
scroll to position [3327, 0]
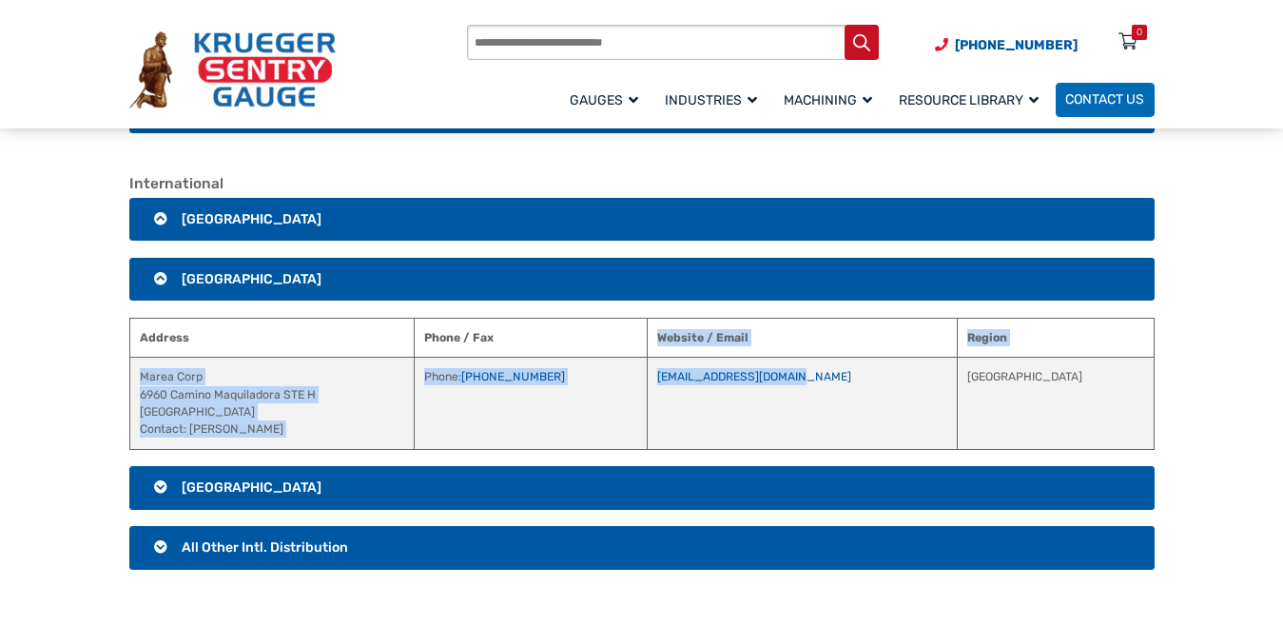
drag, startPoint x: 751, startPoint y: 338, endPoint x: 906, endPoint y: 394, distance: 164.9
click at [906, 394] on table "Address Phone / Fax Website / Email Region Marea Corp [STREET_ADDRESS] Contact:…" at bounding box center [641, 384] width 1025 height 132
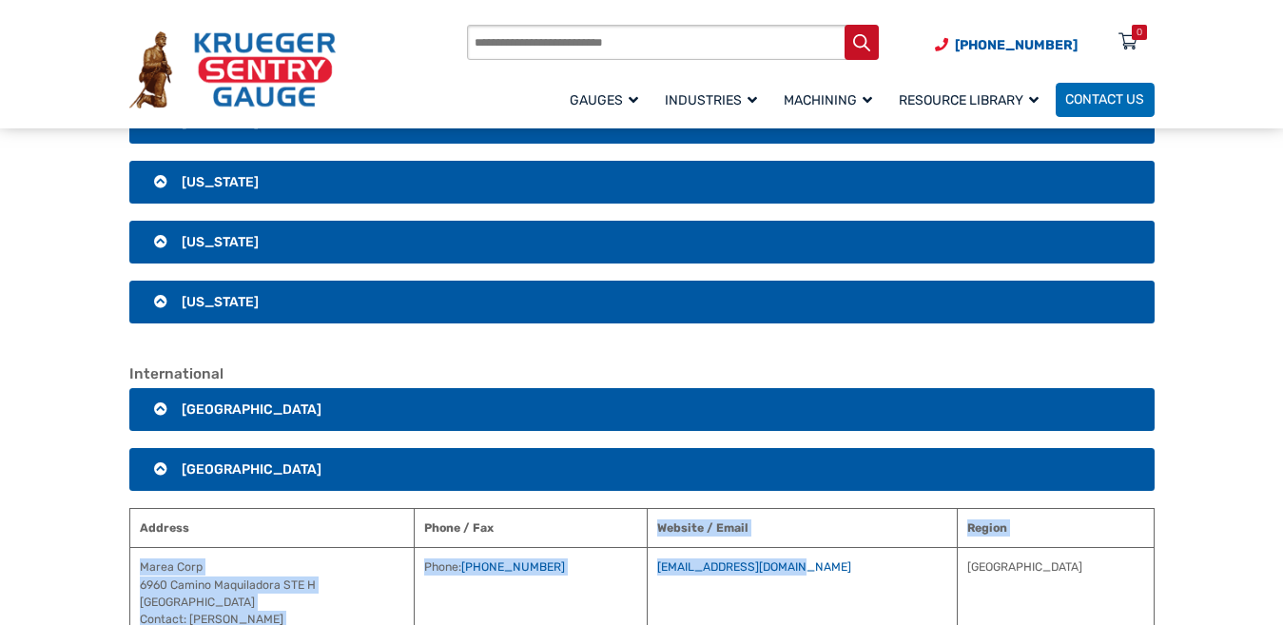
scroll to position [3232, 0]
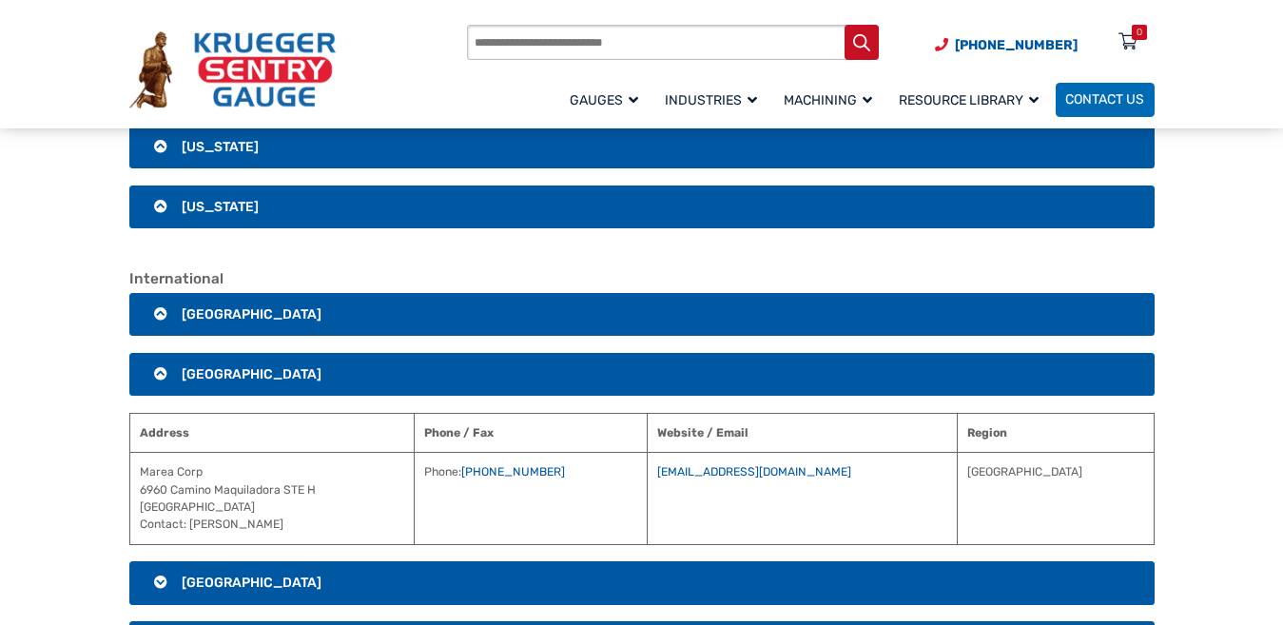
click at [1214, 335] on section "International [GEOGRAPHIC_DATA] Address Phone / Fax Website / Email Region Petr…" at bounding box center [641, 488] width 1283 height 437
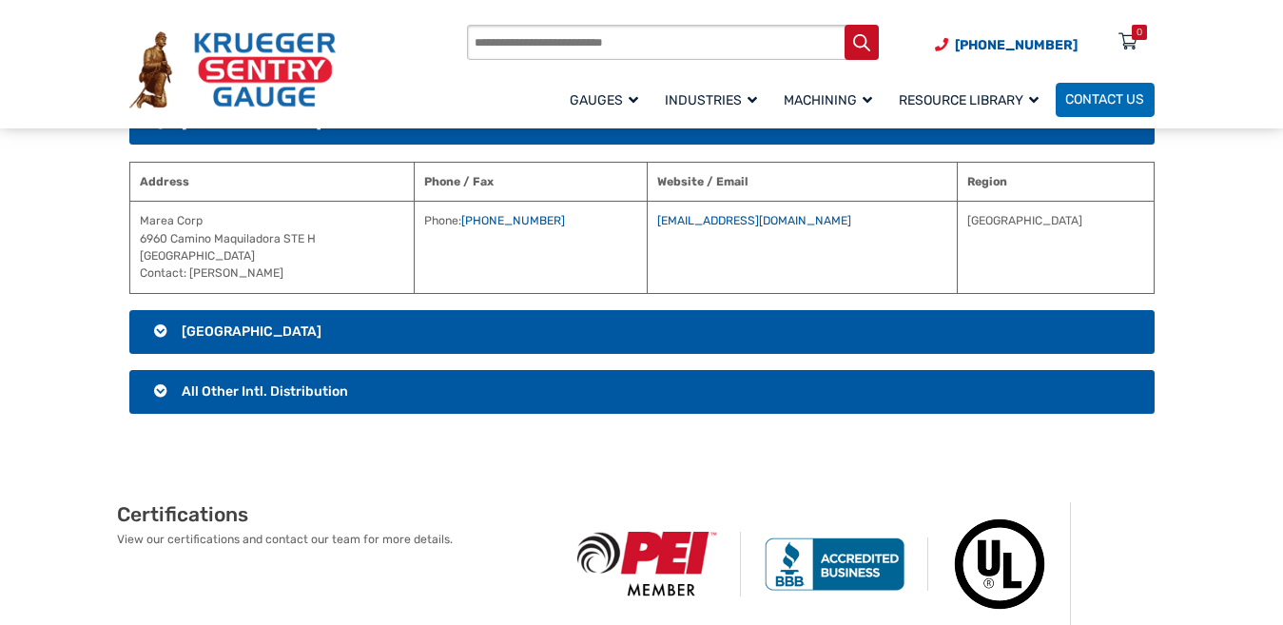
scroll to position [3517, 0]
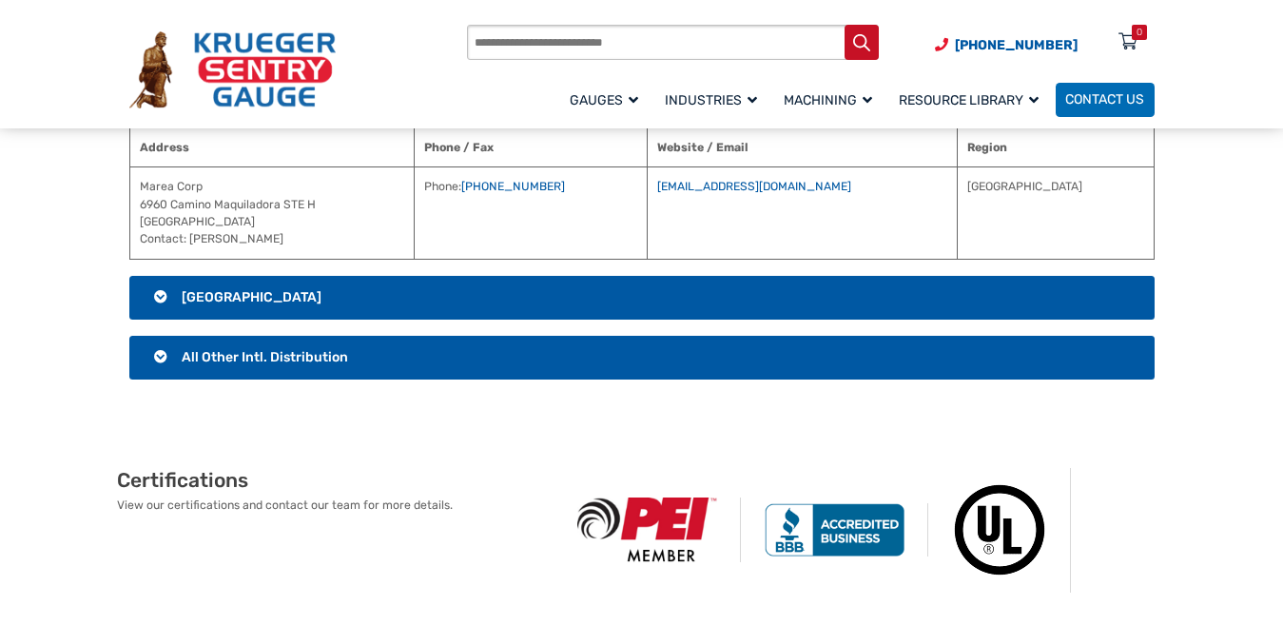
click at [793, 301] on h3 "[GEOGRAPHIC_DATA]" at bounding box center [641, 298] width 1025 height 44
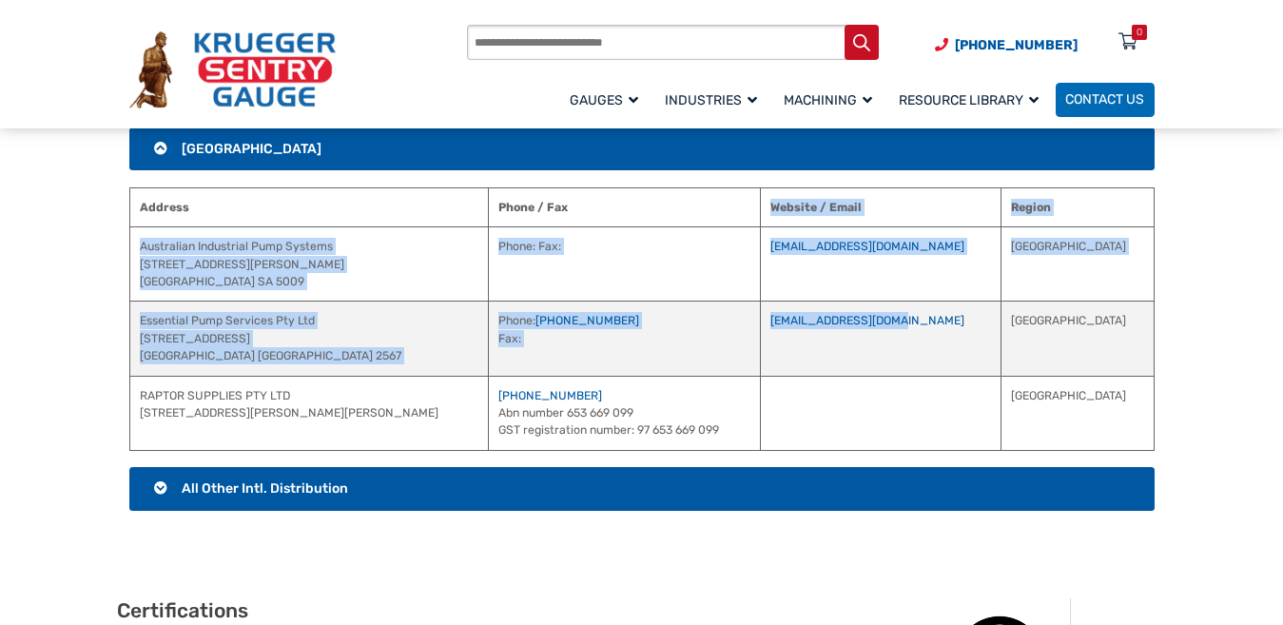
drag, startPoint x: 855, startPoint y: 205, endPoint x: 1015, endPoint y: 349, distance: 214.8
click at [1015, 349] on table "Address Phone / Fax Website / Email Region Australian Industrial Pump Systems […" at bounding box center [641, 318] width 1025 height 263
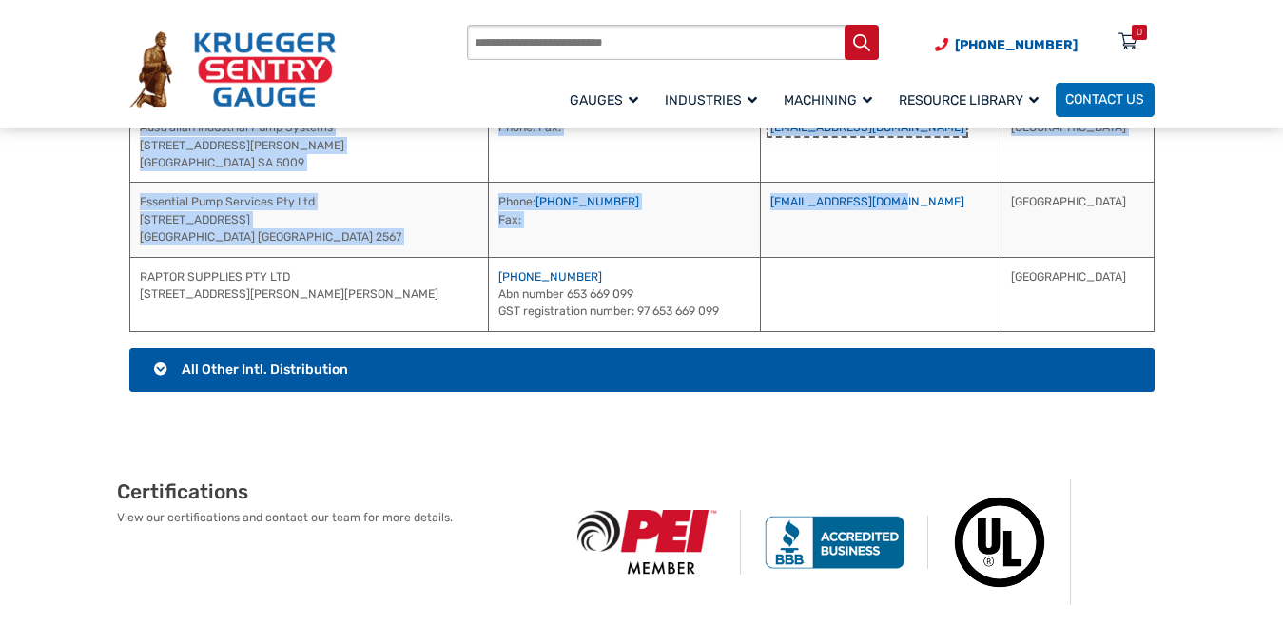
scroll to position [3731, 0]
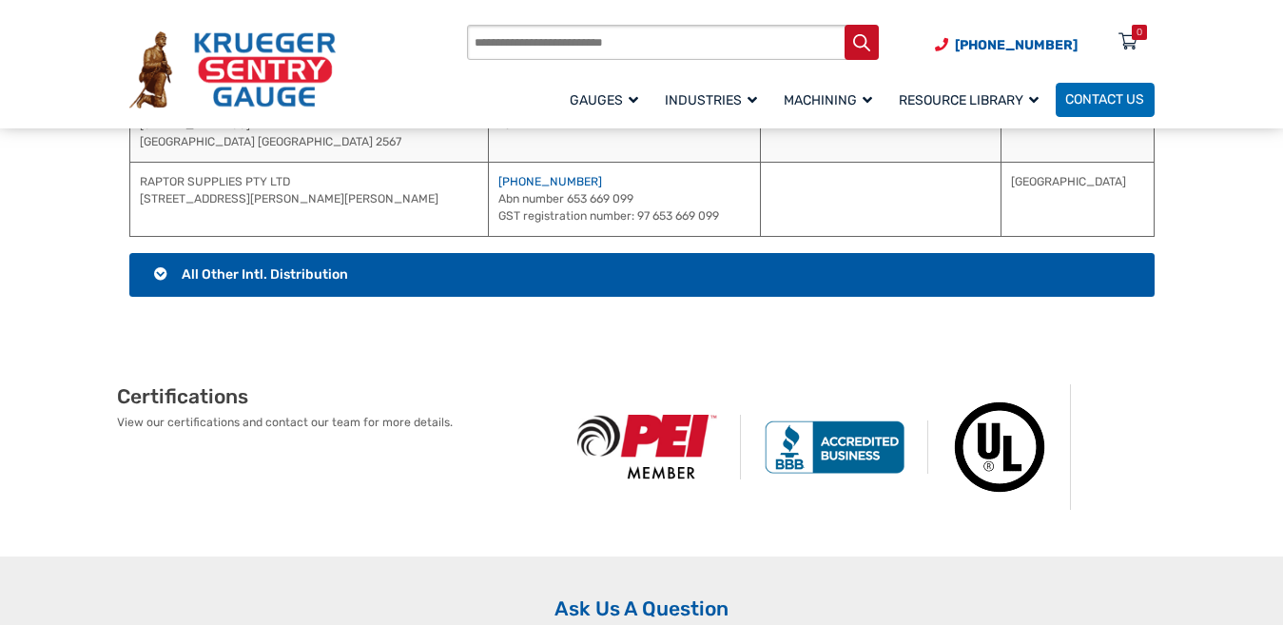
click at [777, 281] on h3 "All Other Intl. Distribution" at bounding box center [641, 275] width 1025 height 44
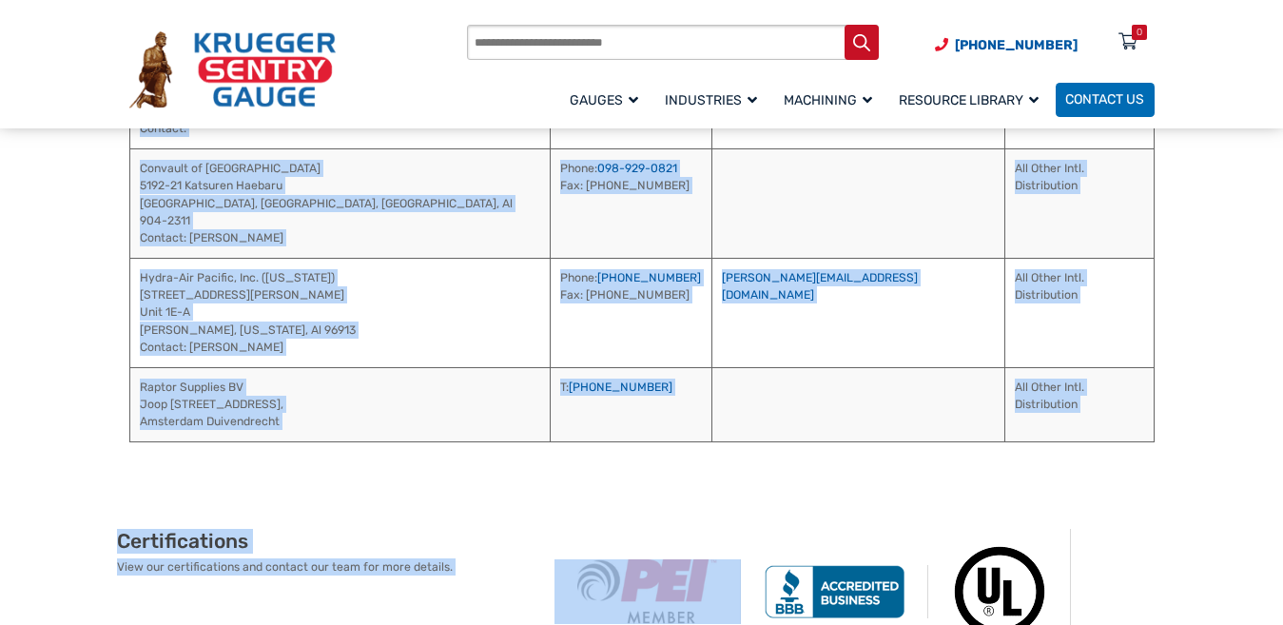
scroll to position [4194, 0]
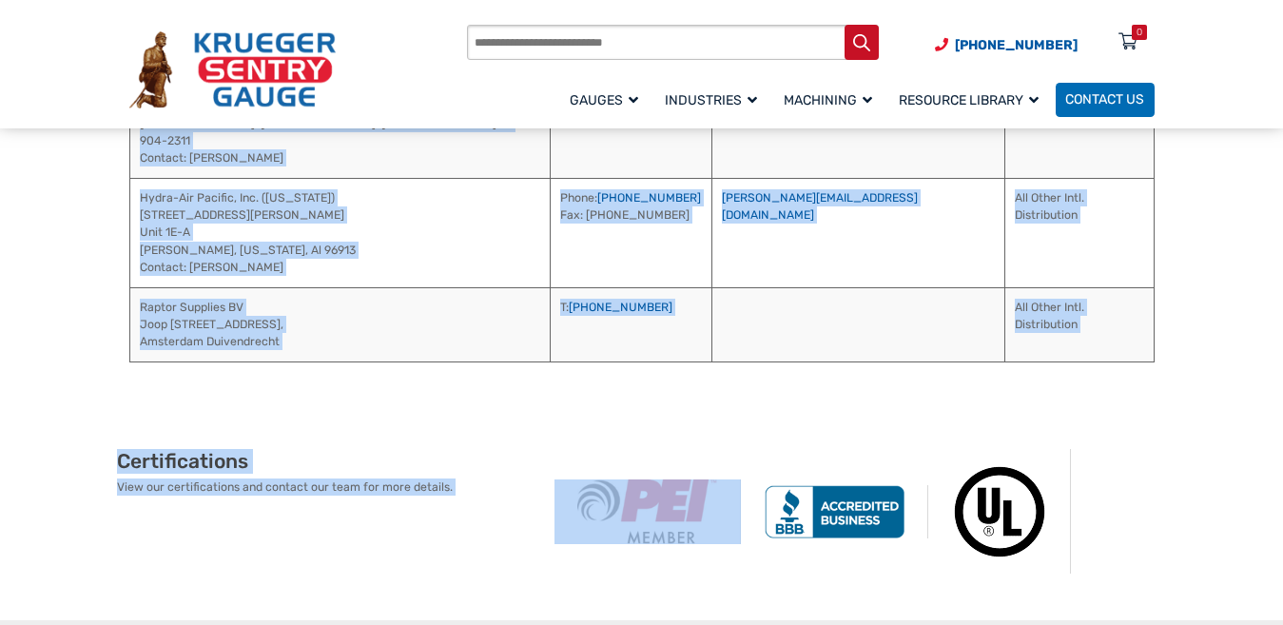
drag, startPoint x: 684, startPoint y: 352, endPoint x: 799, endPoint y: 564, distance: 241.3
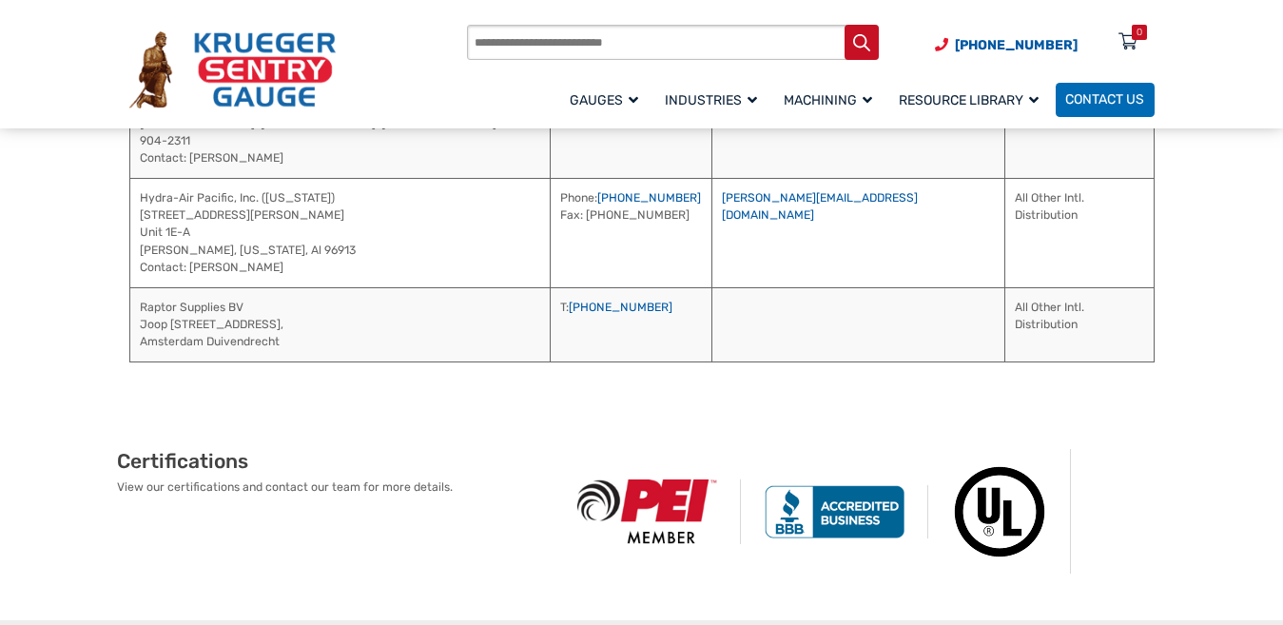
click at [1199, 402] on div "Certifications View our certifications and contact our team for more details." at bounding box center [641, 511] width 1283 height 219
